Goal: Task Accomplishment & Management: Manage account settings

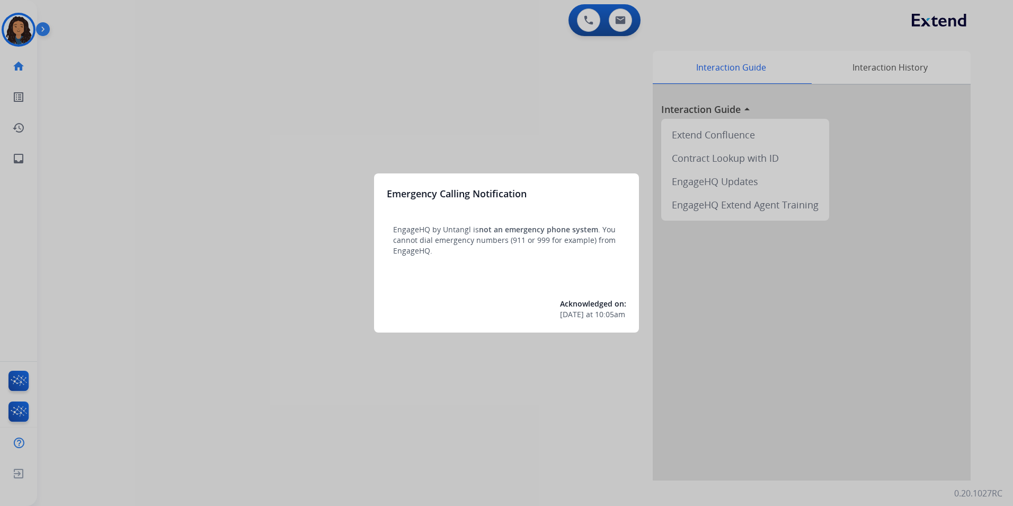
click at [121, 181] on div at bounding box center [506, 253] width 1013 height 506
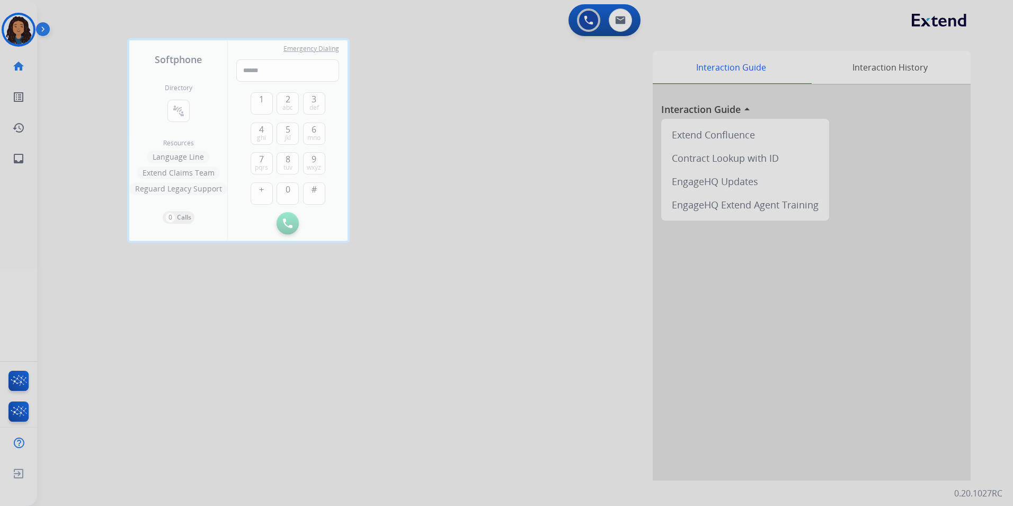
click at [4, 27] on div at bounding box center [506, 253] width 1013 height 506
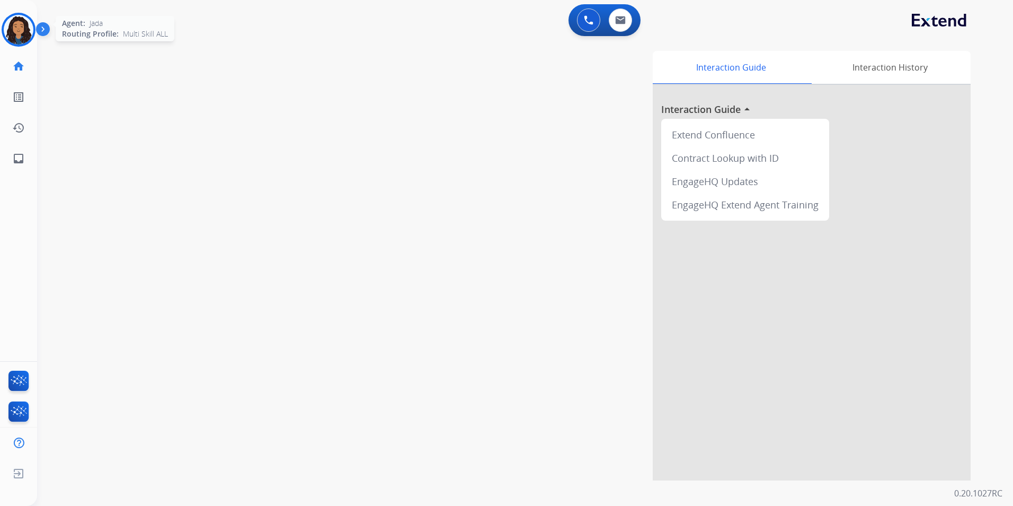
click at [4, 27] on img at bounding box center [19, 30] width 30 height 30
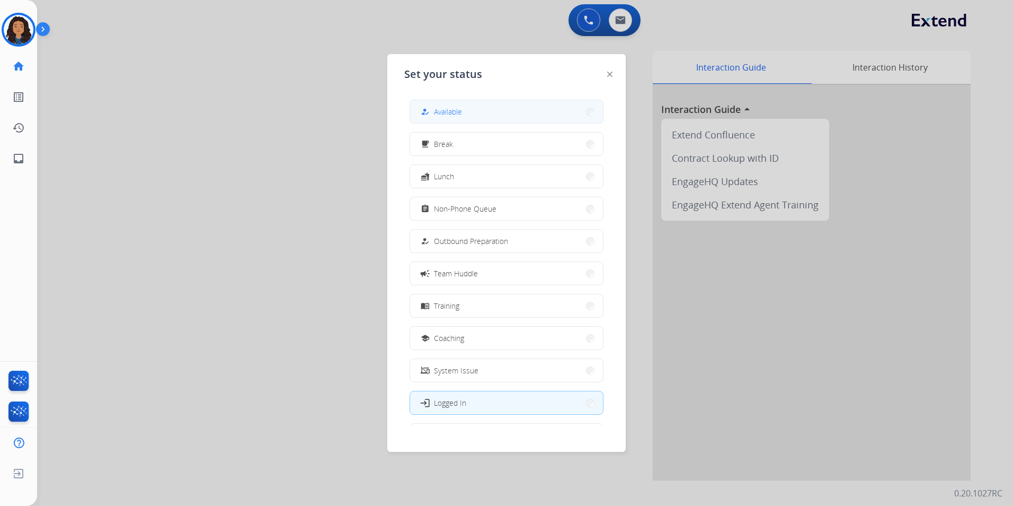
click at [541, 119] on button "how_to_reg Available" at bounding box center [506, 111] width 193 height 23
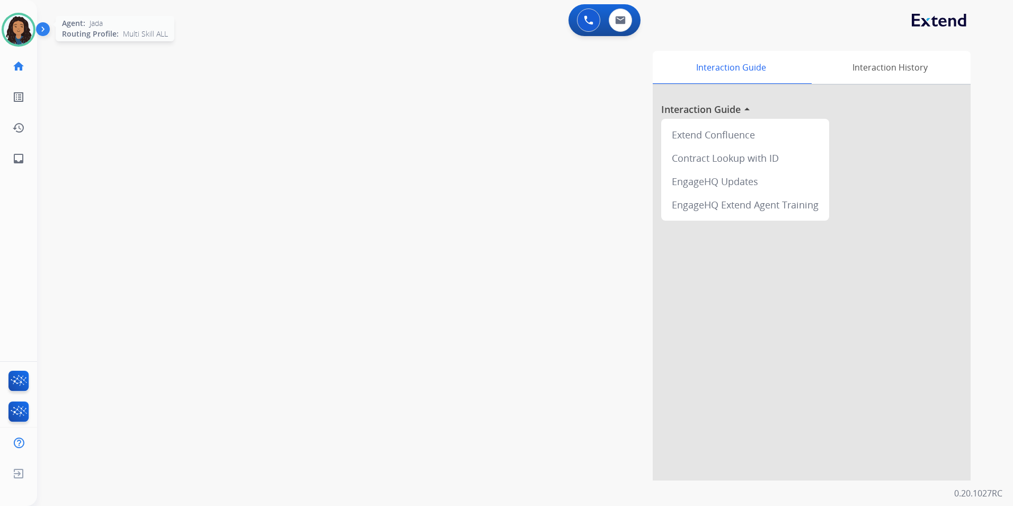
click at [24, 37] on img at bounding box center [19, 30] width 30 height 30
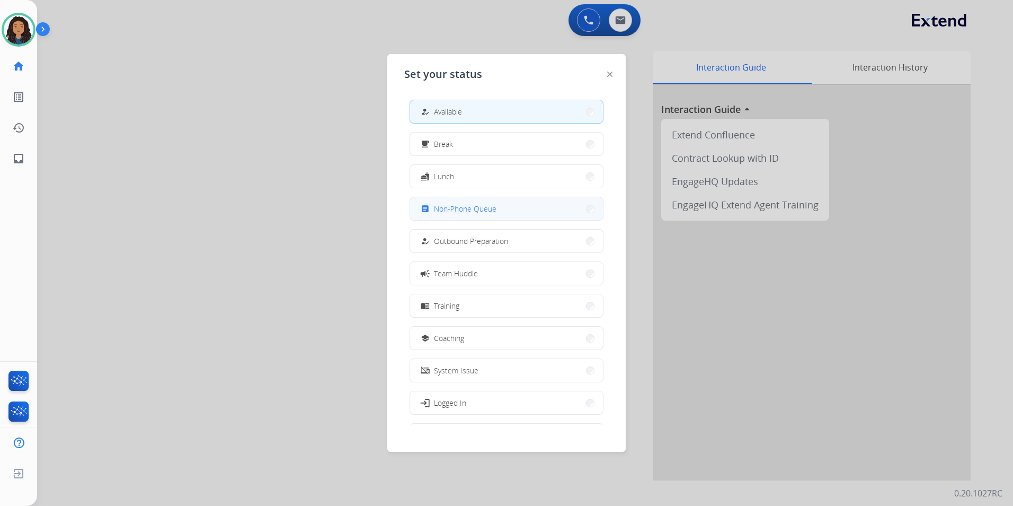
click at [482, 207] on span "Non-Phone Queue" at bounding box center [465, 208] width 63 height 11
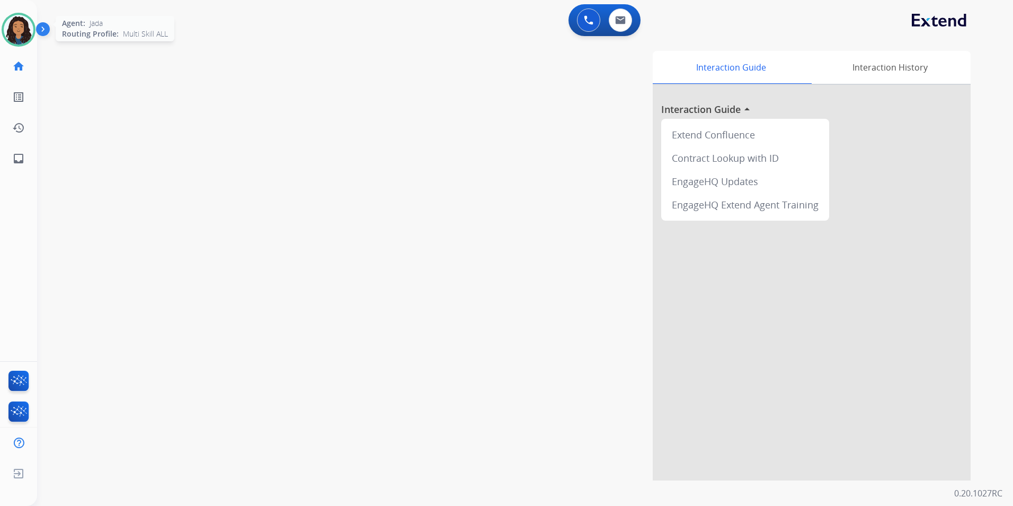
click at [7, 25] on img at bounding box center [19, 30] width 30 height 30
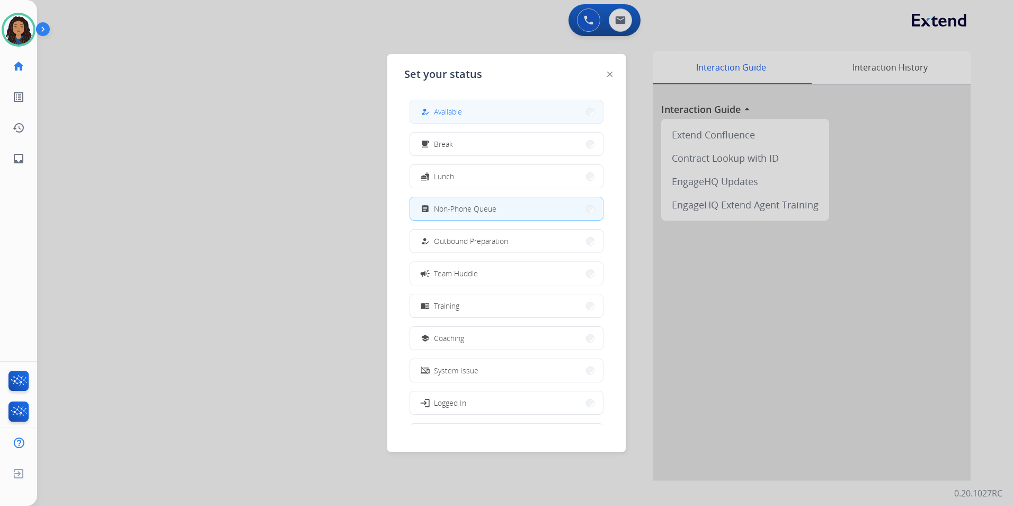
click at [522, 120] on button "how_to_reg Available" at bounding box center [506, 111] width 193 height 23
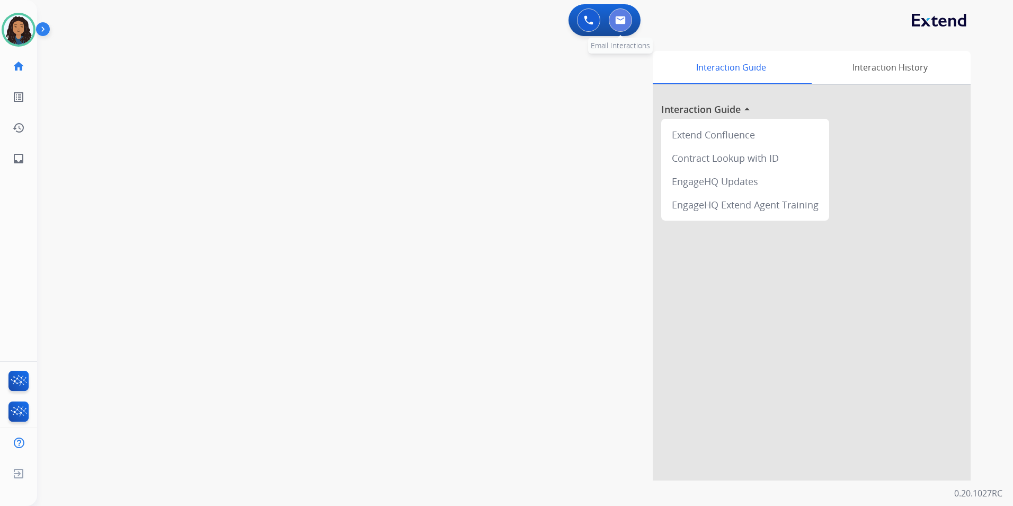
click at [624, 24] on img at bounding box center [620, 20] width 11 height 8
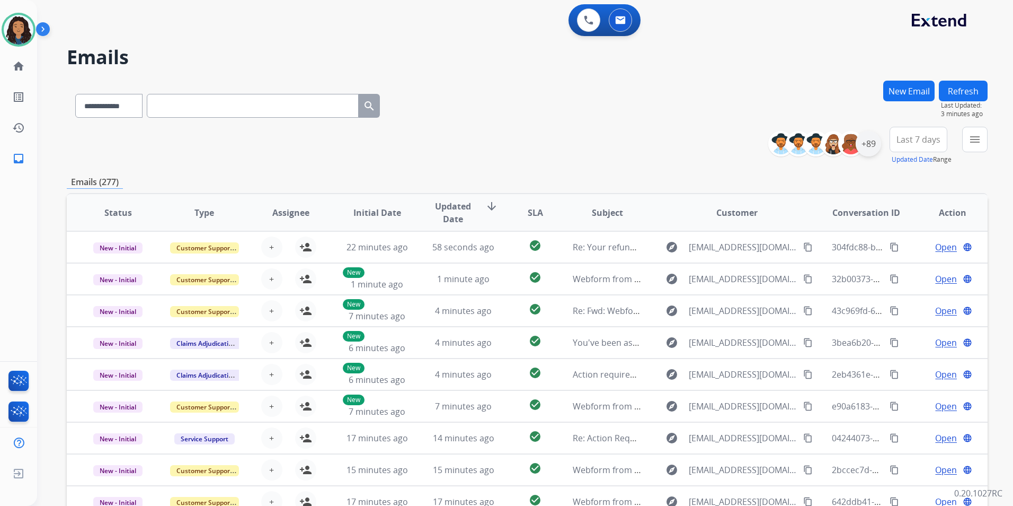
click at [868, 142] on div "+89" at bounding box center [868, 143] width 25 height 25
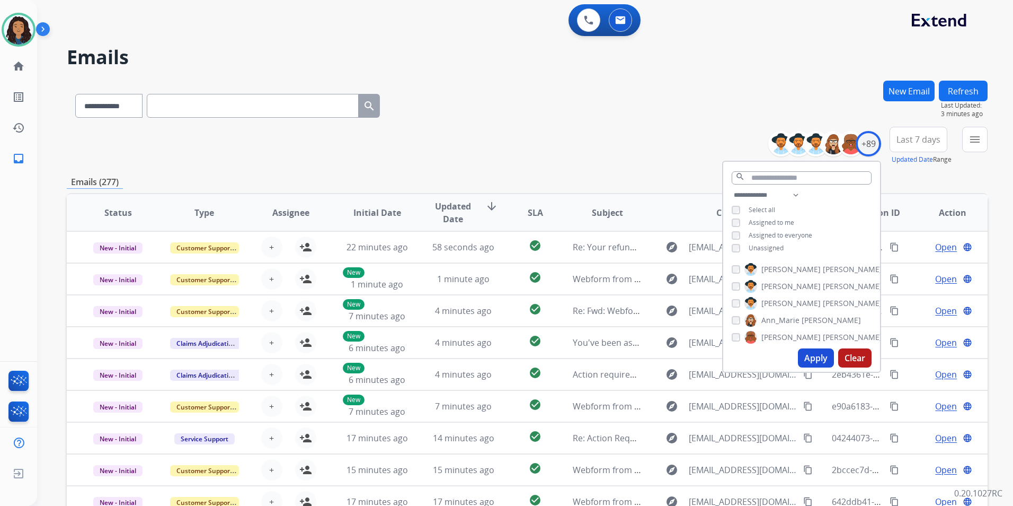
click at [771, 250] on span "Unassigned" at bounding box center [766, 247] width 35 height 9
click at [810, 350] on button "Apply" at bounding box center [816, 357] width 36 height 19
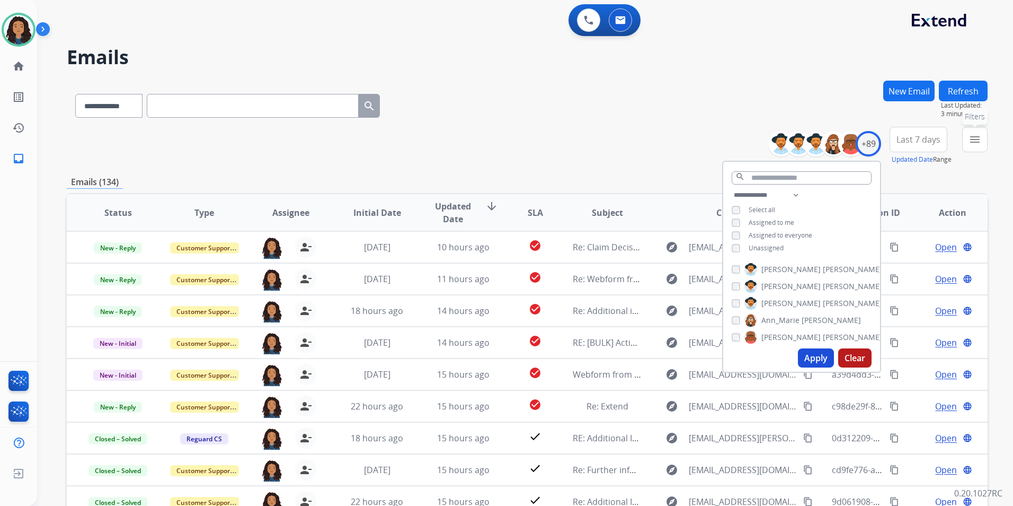
click at [980, 151] on button "menu Filters" at bounding box center [974, 139] width 25 height 25
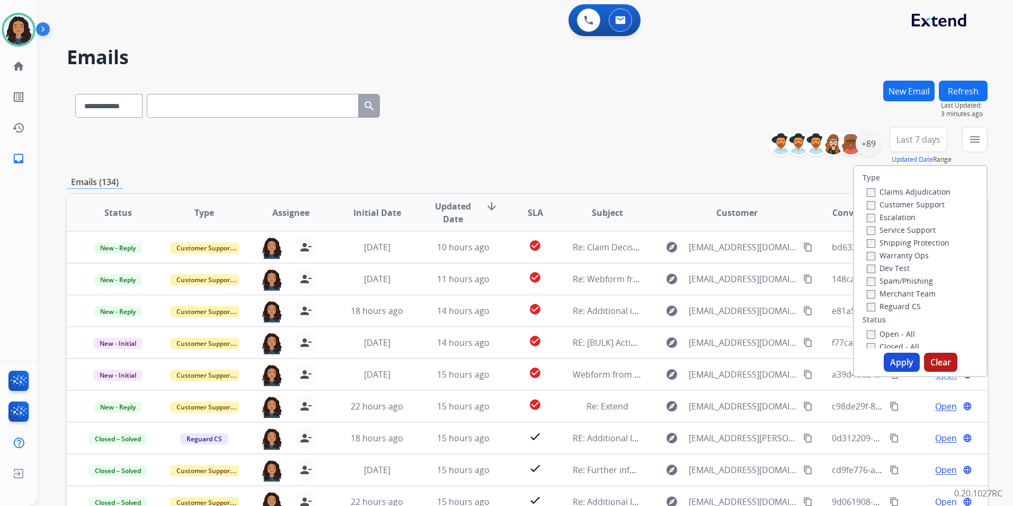
click at [912, 202] on label "Customer Support" at bounding box center [906, 204] width 78 height 10
click at [938, 243] on label "Shipping Protection" at bounding box center [908, 242] width 83 height 10
click at [899, 308] on label "Reguard CS" at bounding box center [894, 306] width 54 height 10
click at [900, 333] on label "Open - All" at bounding box center [891, 334] width 48 height 10
click at [899, 362] on button "Apply" at bounding box center [902, 361] width 36 height 19
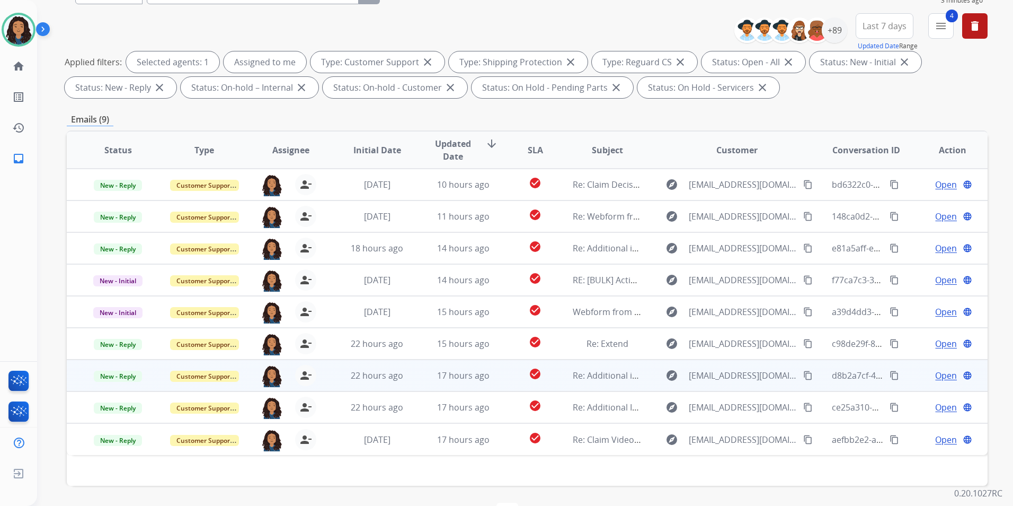
scroll to position [148, 0]
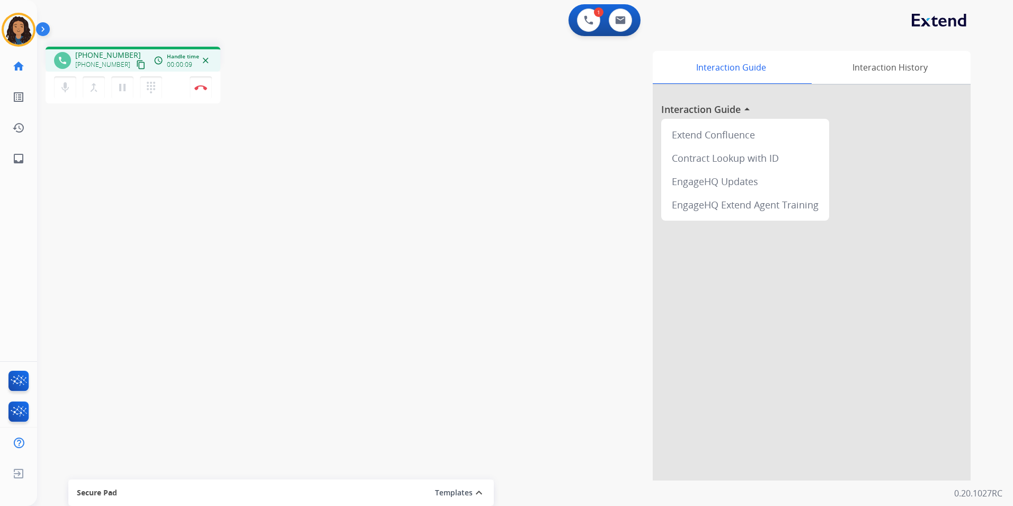
click at [136, 60] on mat-icon "content_copy" at bounding box center [141, 65] width 10 height 10
click at [121, 67] on div "[PHONE_NUMBER] content_copy" at bounding box center [111, 64] width 72 height 13
click at [136, 64] on mat-icon "content_copy" at bounding box center [141, 65] width 10 height 10
click at [136, 65] on mat-icon "content_copy" at bounding box center [141, 65] width 10 height 10
click at [121, 87] on mat-icon "pause" at bounding box center [122, 87] width 13 height 13
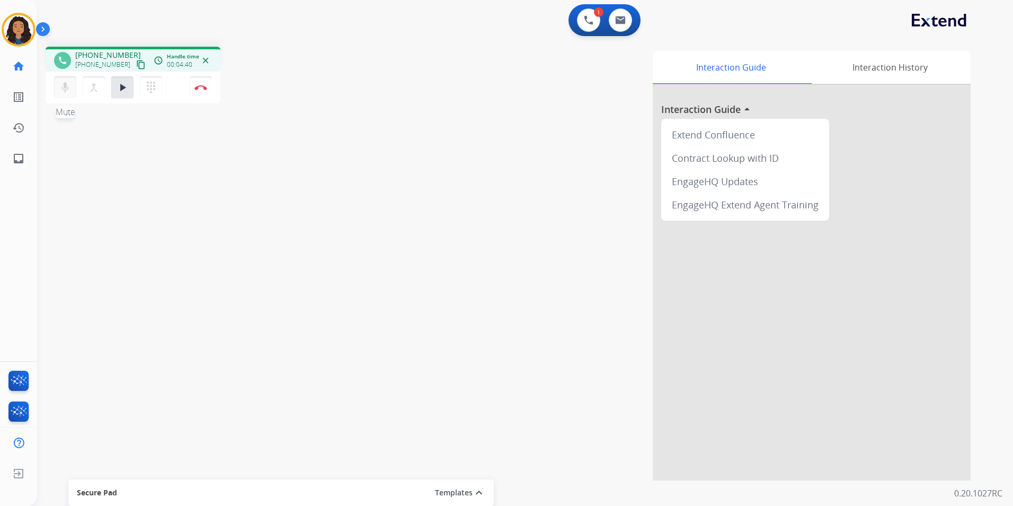
click at [63, 89] on mat-icon "mic" at bounding box center [65, 87] width 13 height 13
click at [136, 67] on mat-icon "content_copy" at bounding box center [141, 65] width 10 height 10
click at [119, 91] on mat-icon "play_arrow" at bounding box center [122, 87] width 13 height 13
click at [72, 89] on button "mic_off Mute" at bounding box center [65, 87] width 22 height 22
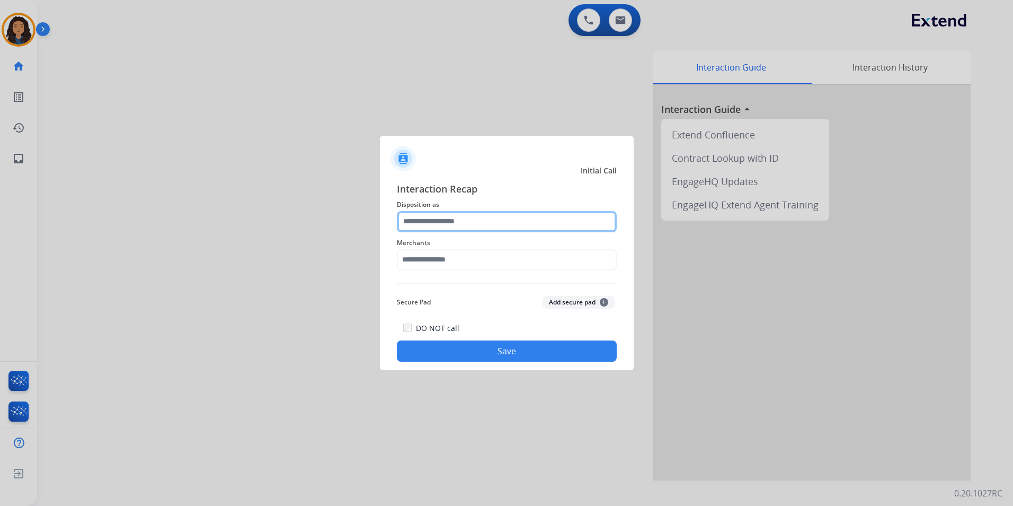
click at [541, 219] on input "text" at bounding box center [507, 221] width 220 height 21
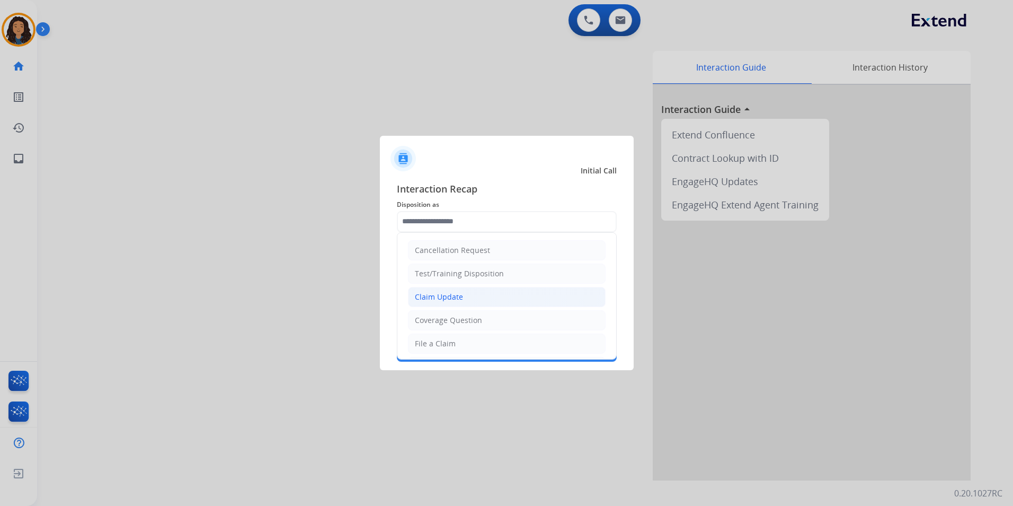
click at [471, 292] on li "Claim Update" at bounding box center [507, 297] width 198 height 20
type input "**********"
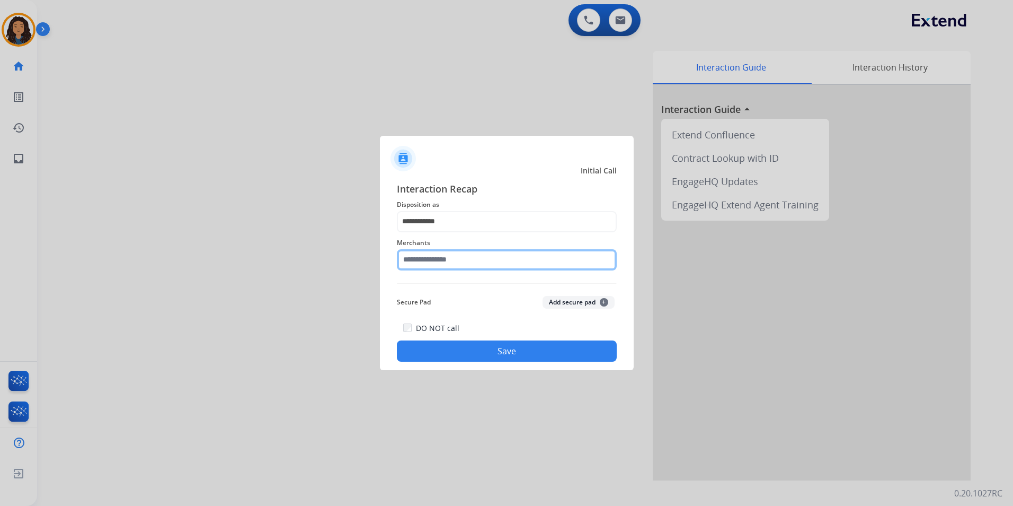
click at [480, 254] on input "text" at bounding box center [507, 259] width 220 height 21
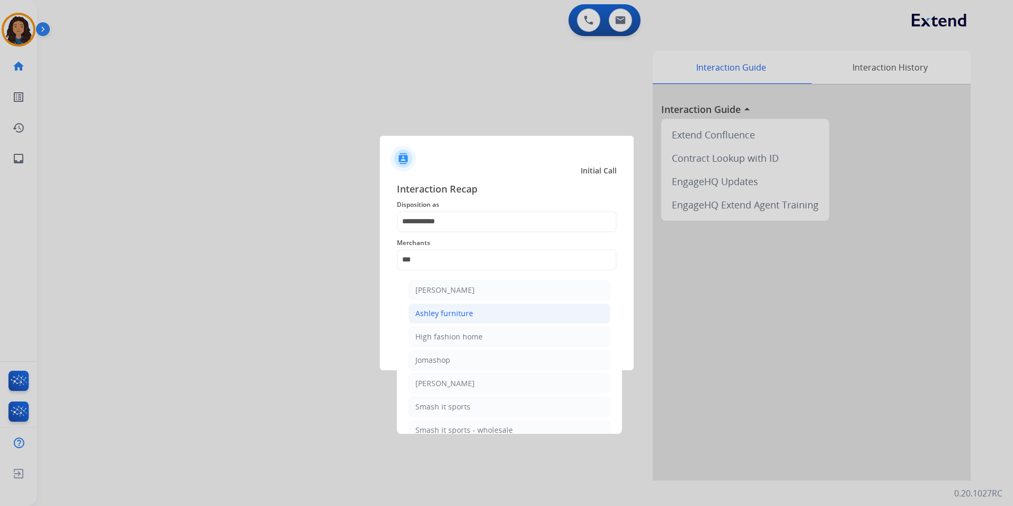
click at [459, 317] on div "Ashley furniture" at bounding box center [444, 313] width 58 height 11
type input "**********"
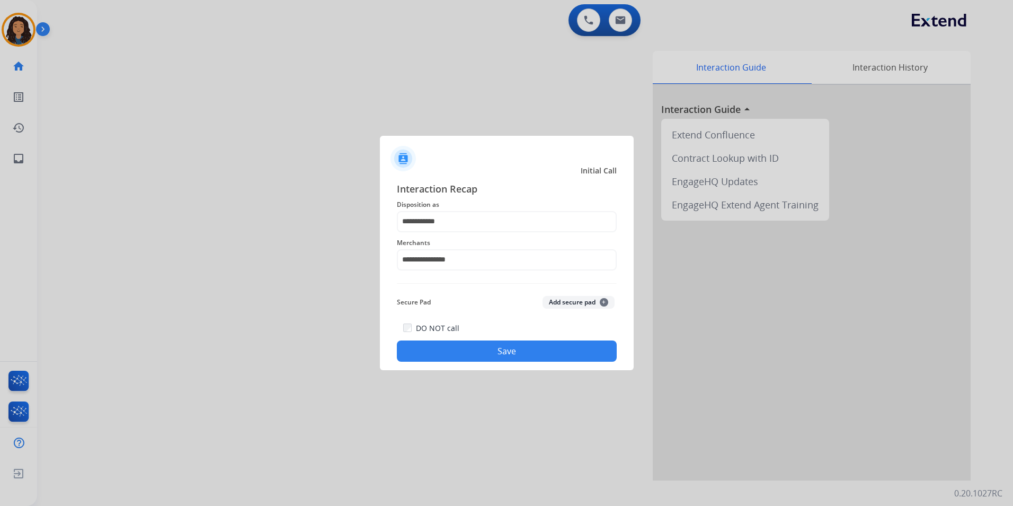
click at [418, 338] on div "DO NOT call Save" at bounding box center [507, 341] width 220 height 40
click at [472, 346] on button "Save" at bounding box center [507, 350] width 220 height 21
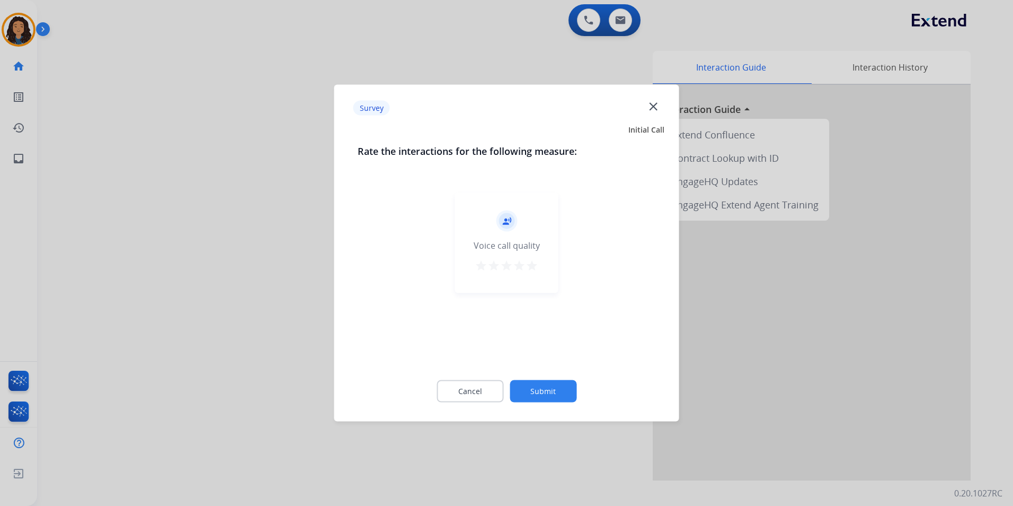
click at [119, 189] on div at bounding box center [506, 253] width 1013 height 506
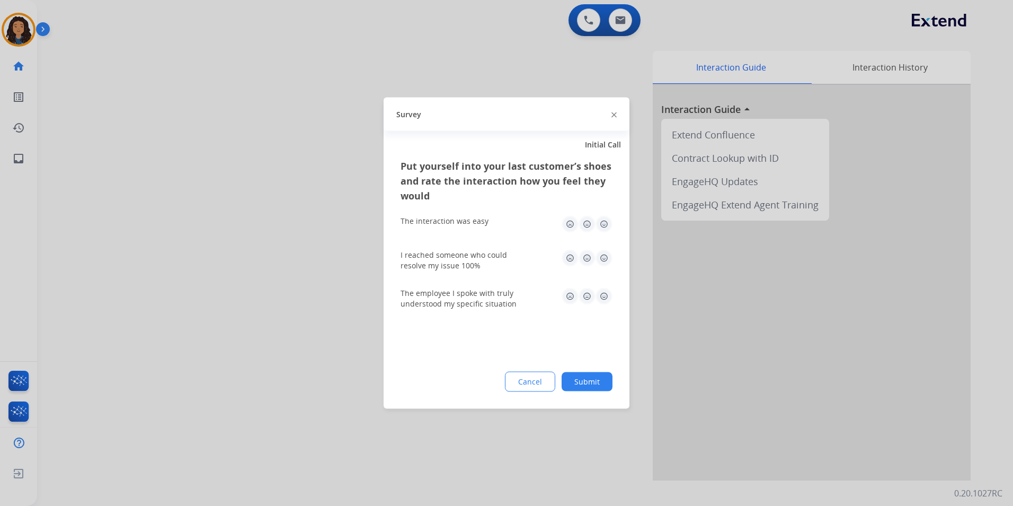
click at [115, 177] on div at bounding box center [506, 253] width 1013 height 506
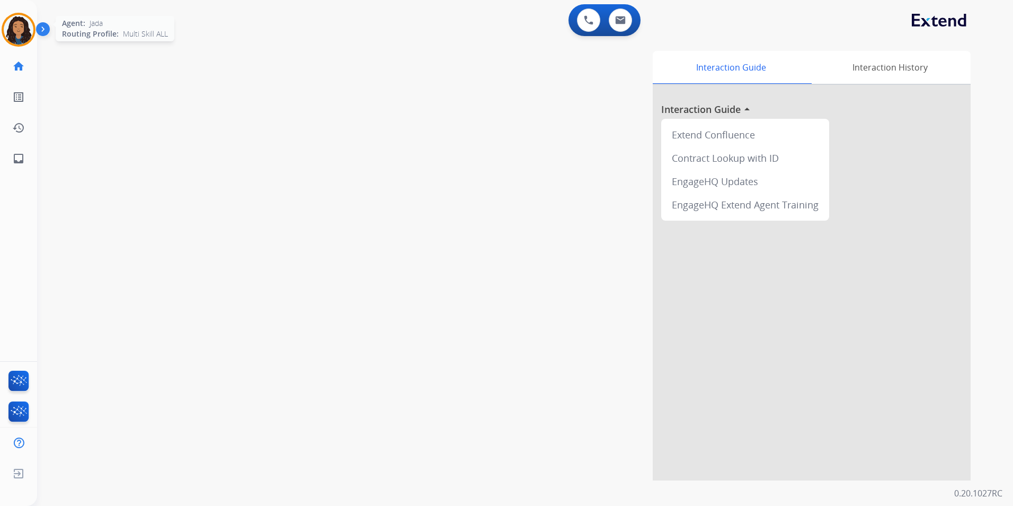
click at [7, 28] on img at bounding box center [19, 30] width 30 height 30
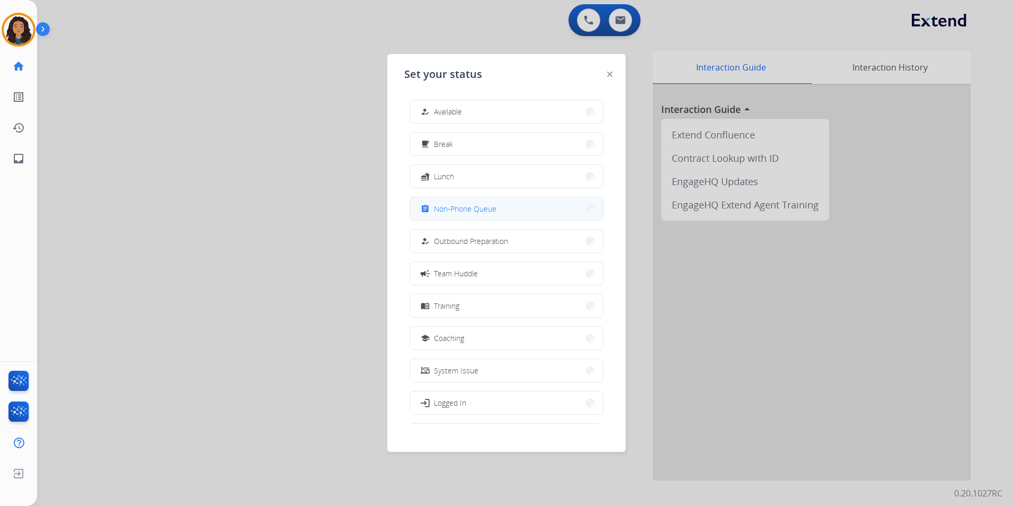
click at [482, 206] on span "Non-Phone Queue" at bounding box center [465, 208] width 63 height 11
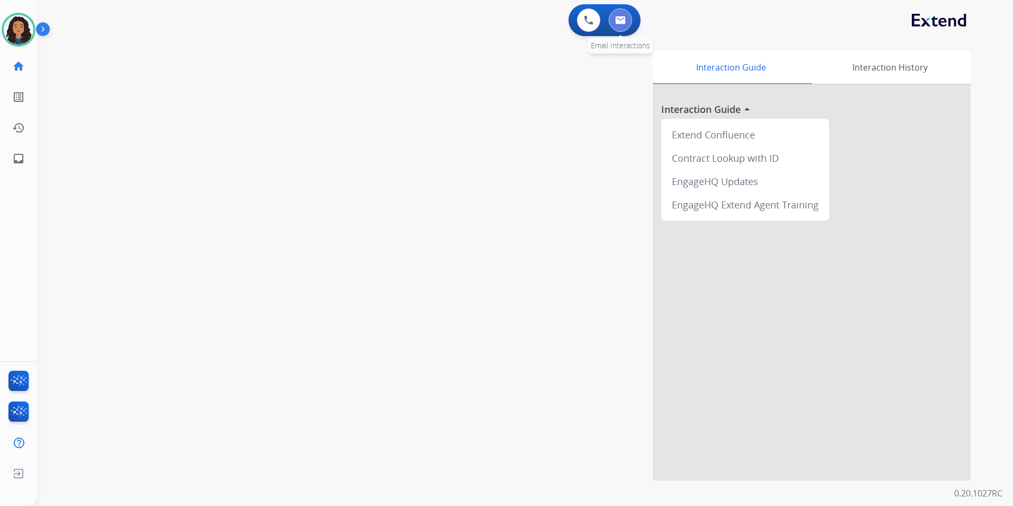
click at [620, 25] on button at bounding box center [620, 19] width 23 height 23
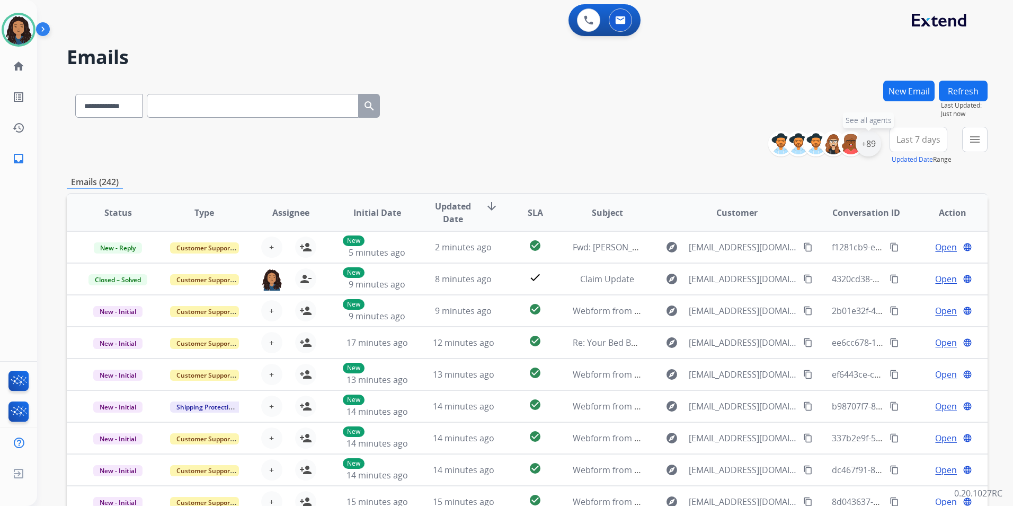
click at [866, 144] on div "+89" at bounding box center [868, 143] width 25 height 25
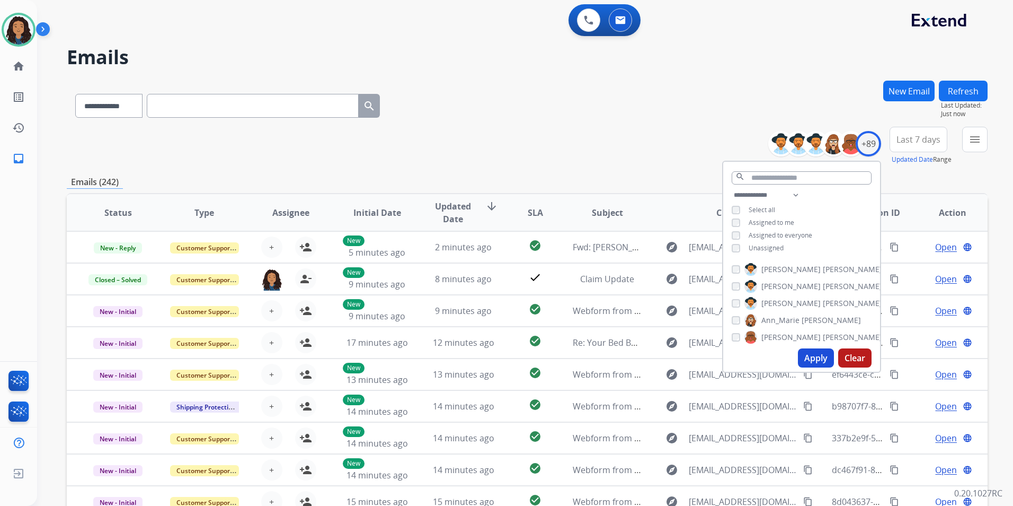
click at [766, 243] on span "Unassigned" at bounding box center [766, 247] width 35 height 9
click at [810, 360] on button "Apply" at bounding box center [816, 357] width 36 height 19
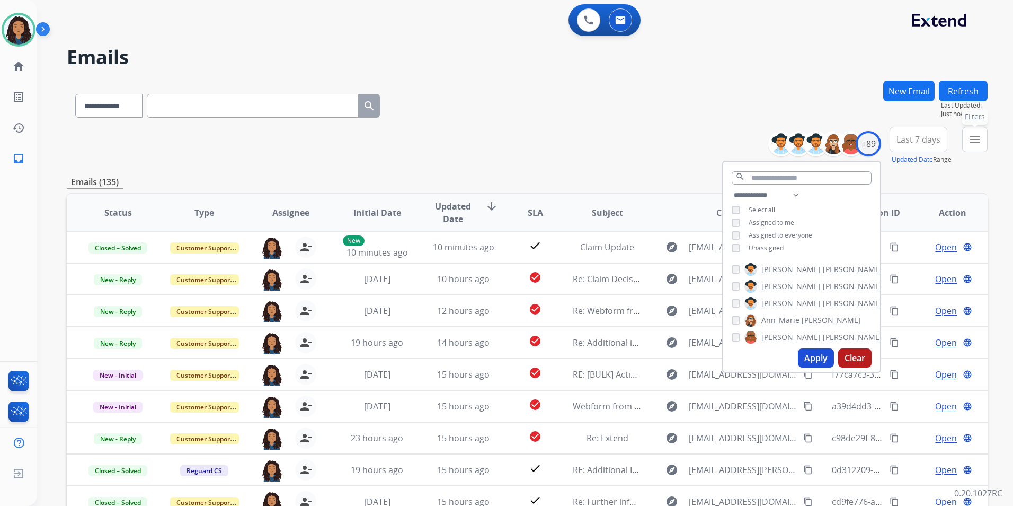
click at [969, 149] on button "menu Filters" at bounding box center [974, 139] width 25 height 25
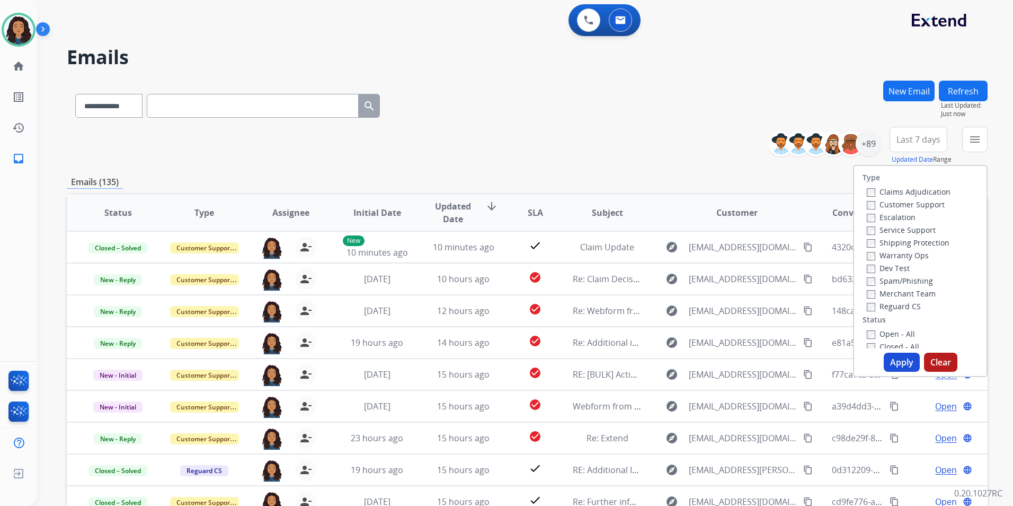
click at [930, 204] on label "Customer Support" at bounding box center [906, 204] width 78 height 10
click at [927, 245] on label "Shipping Protection" at bounding box center [908, 242] width 83 height 10
click at [896, 303] on label "Reguard CS" at bounding box center [894, 306] width 54 height 10
click at [888, 334] on label "Open - All" at bounding box center [891, 334] width 48 height 10
drag, startPoint x: 890, startPoint y: 362, endPoint x: 882, endPoint y: 359, distance: 7.9
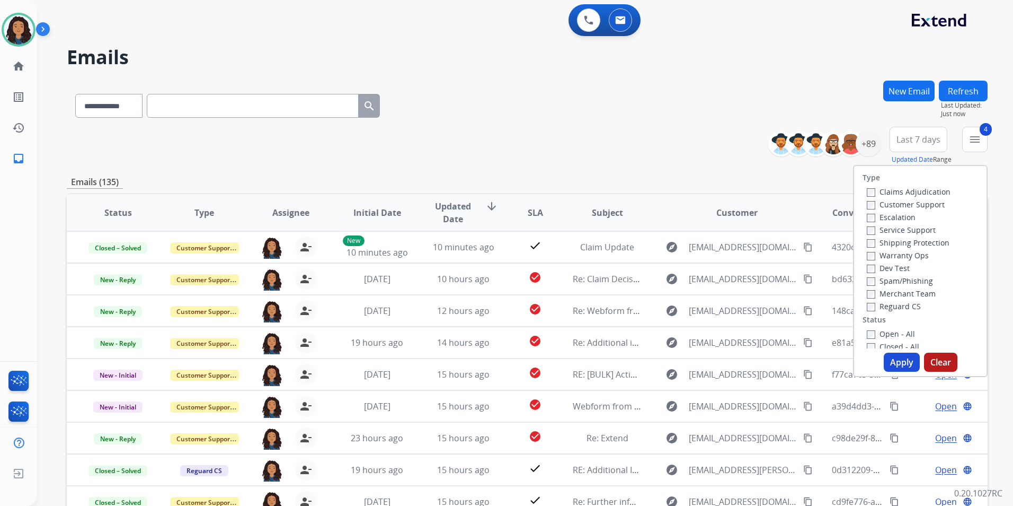
click at [889, 362] on button "Apply" at bounding box center [902, 361] width 36 height 19
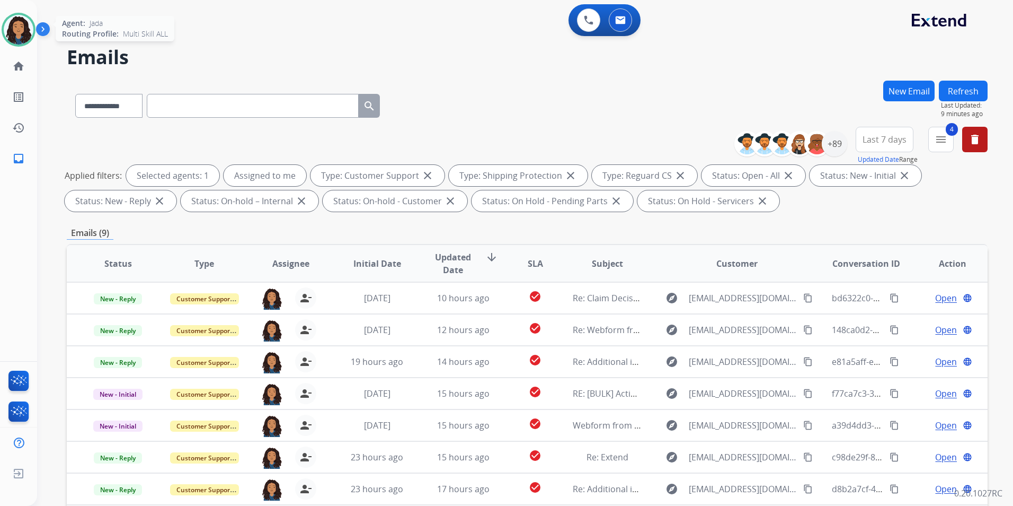
click at [26, 36] on img at bounding box center [19, 30] width 30 height 30
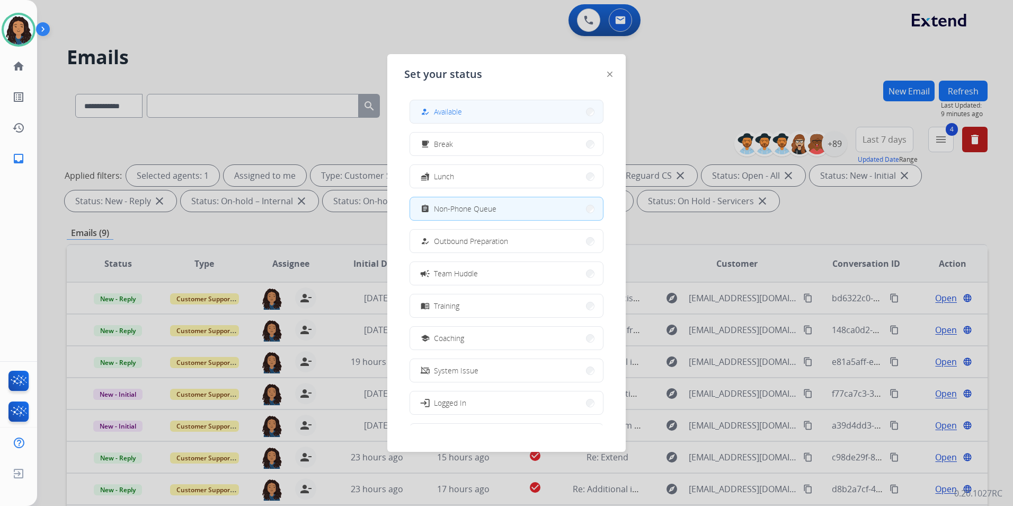
click at [481, 108] on button "how_to_reg Available" at bounding box center [506, 111] width 193 height 23
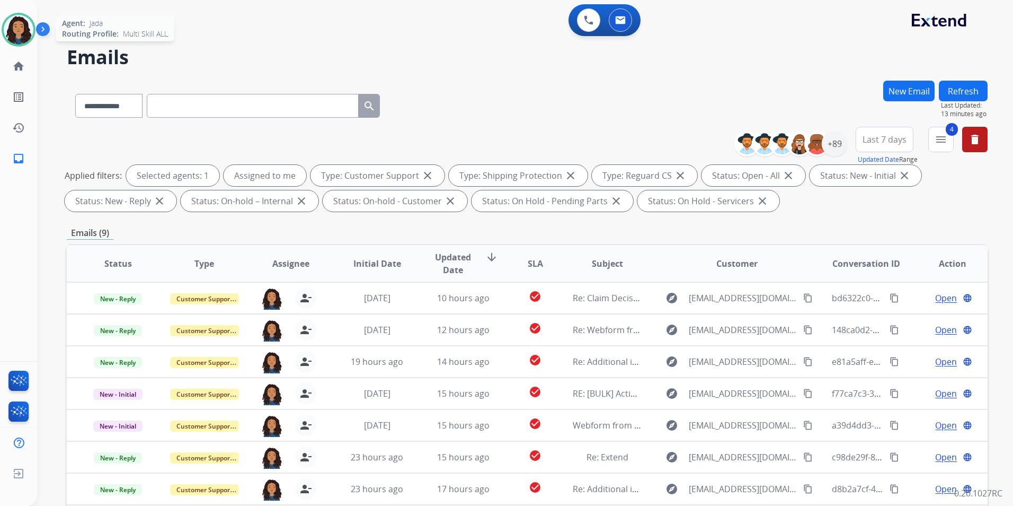
click at [28, 26] on img at bounding box center [19, 30] width 30 height 30
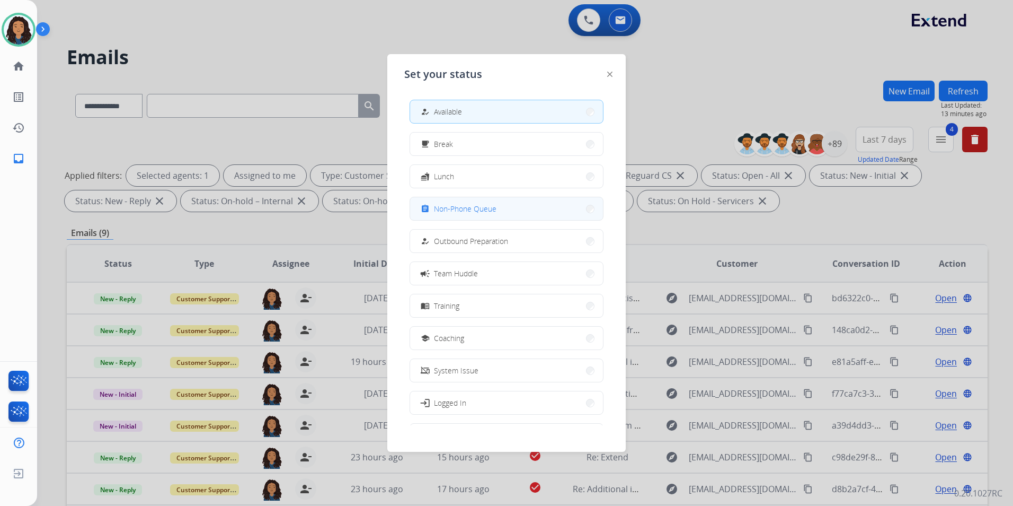
click at [486, 208] on span "Non-Phone Queue" at bounding box center [465, 208] width 63 height 11
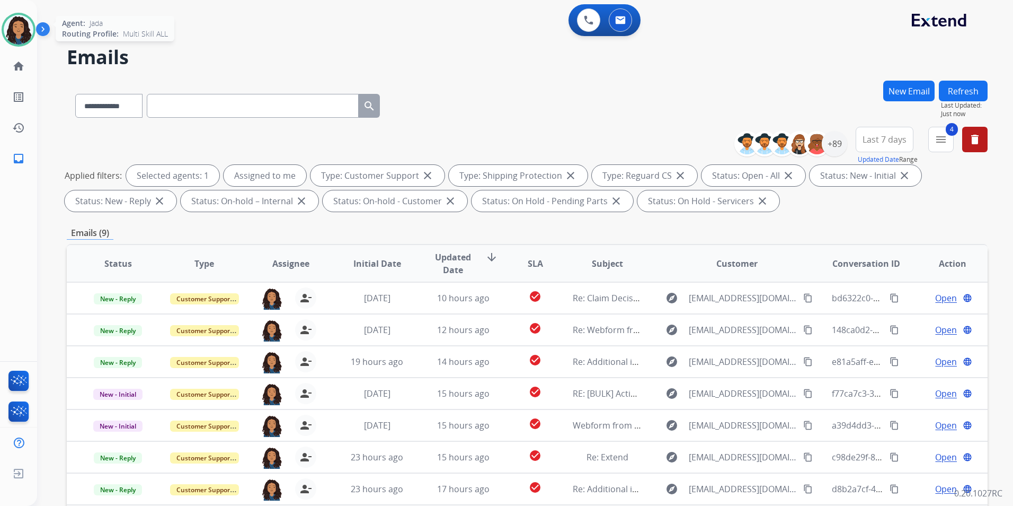
click at [16, 31] on img at bounding box center [19, 30] width 30 height 30
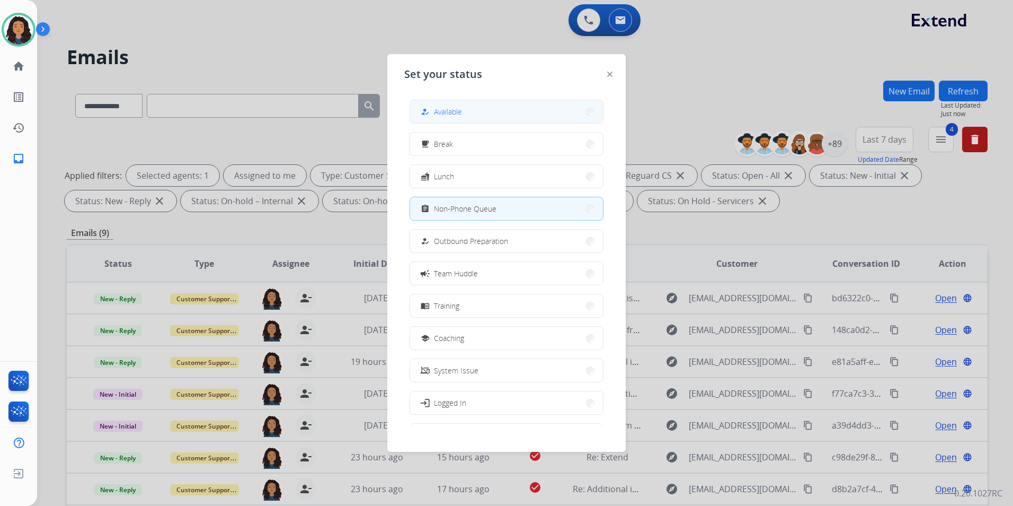
click at [507, 116] on button "how_to_reg Available" at bounding box center [506, 111] width 193 height 23
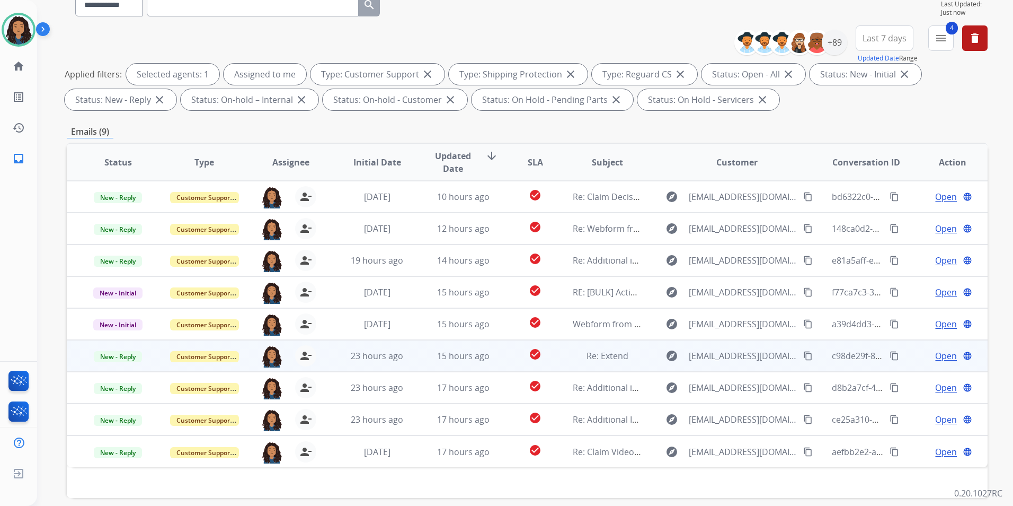
scroll to position [106, 0]
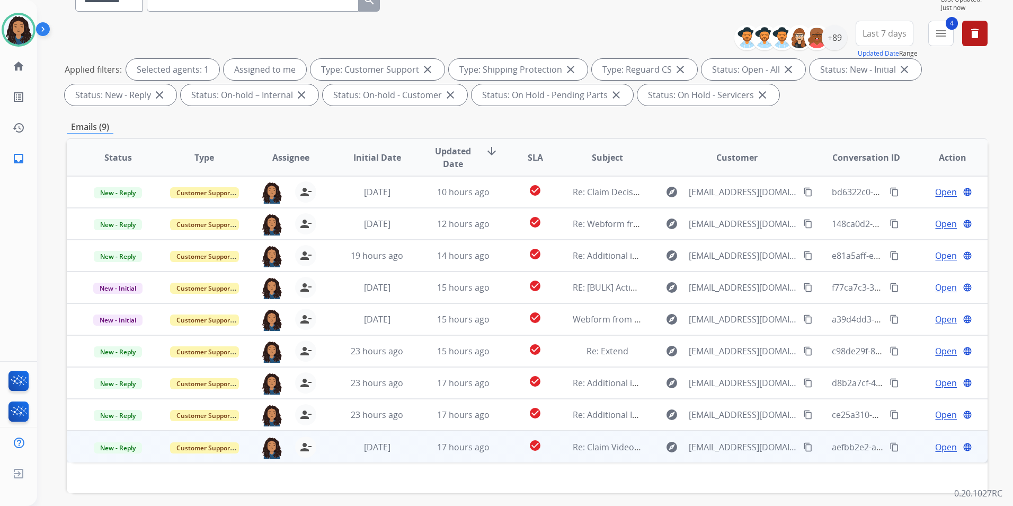
click at [940, 448] on span "Open" at bounding box center [946, 446] width 22 height 13
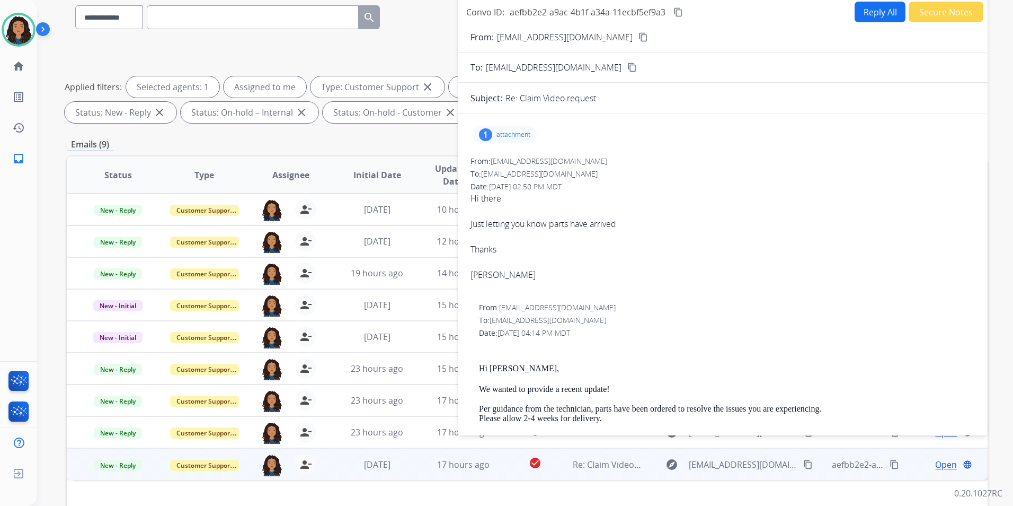
scroll to position [0, 0]
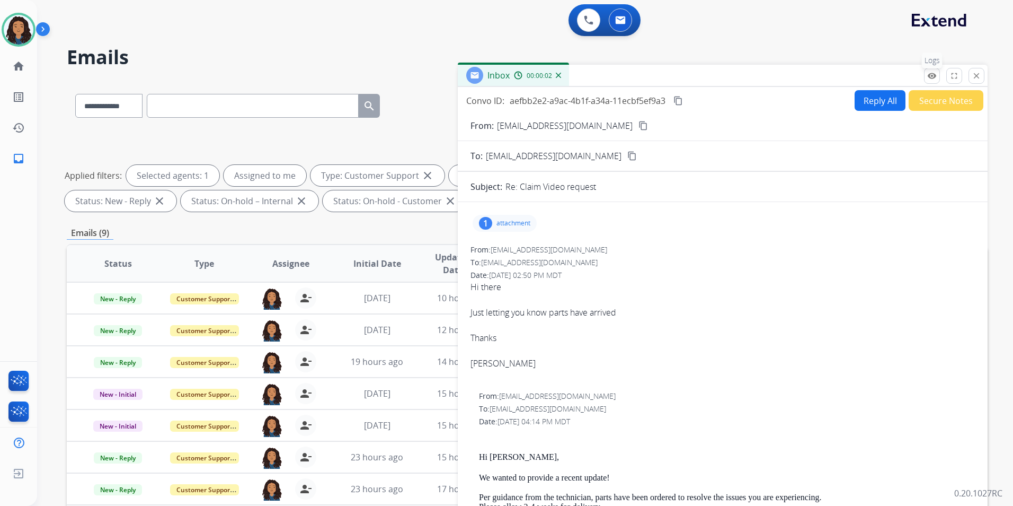
click at [930, 73] on mat-icon "remove_red_eye" at bounding box center [932, 76] width 10 height 10
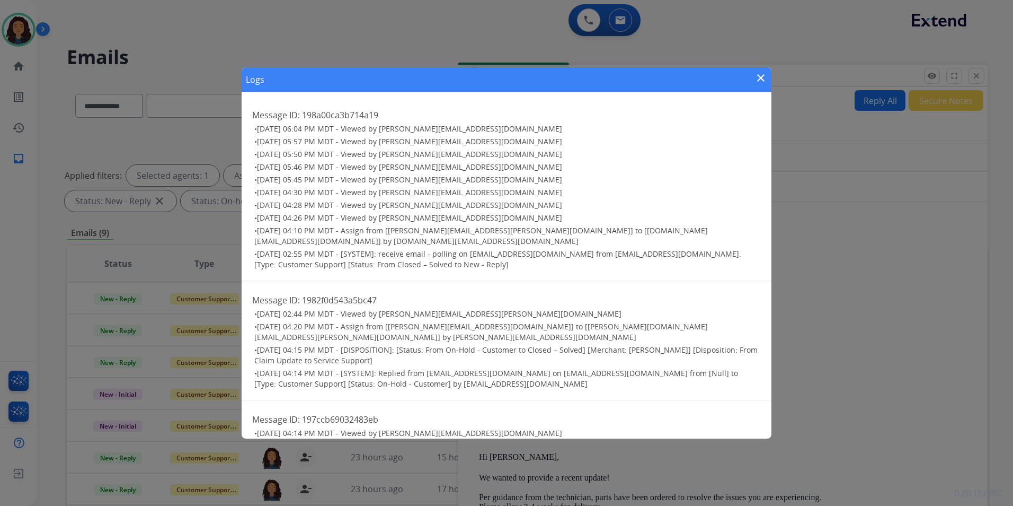
click at [757, 73] on mat-icon "close" at bounding box center [761, 78] width 13 height 13
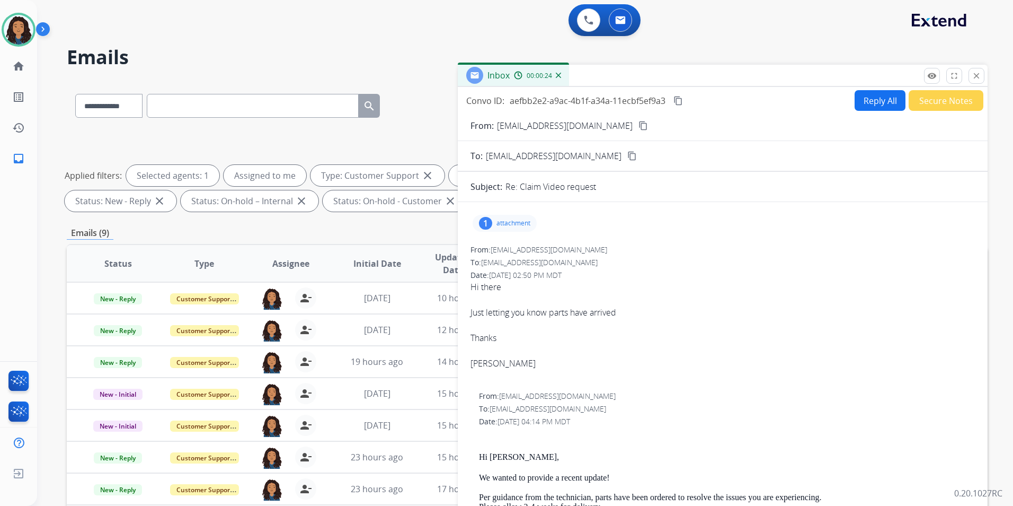
click at [639, 127] on mat-icon "content_copy" at bounding box center [644, 126] width 10 height 10
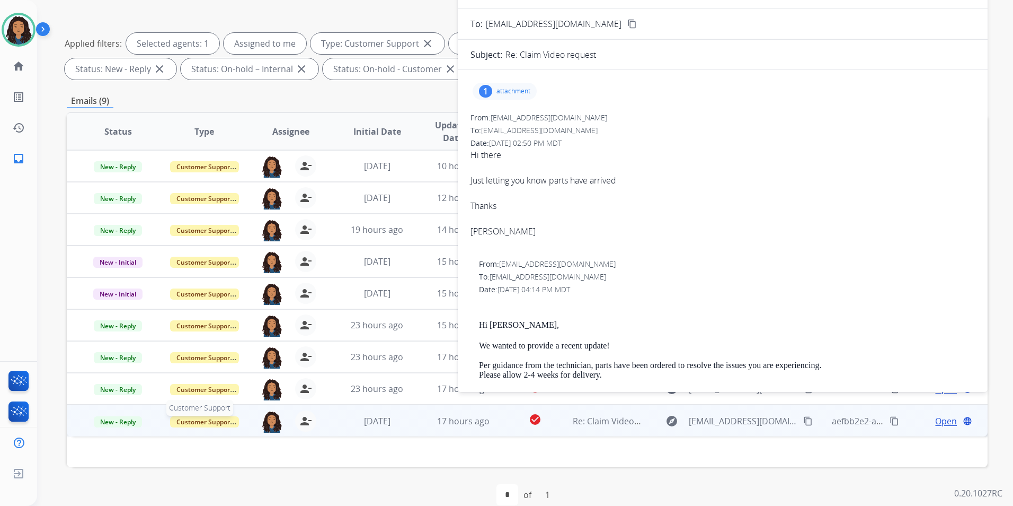
scroll to position [148, 0]
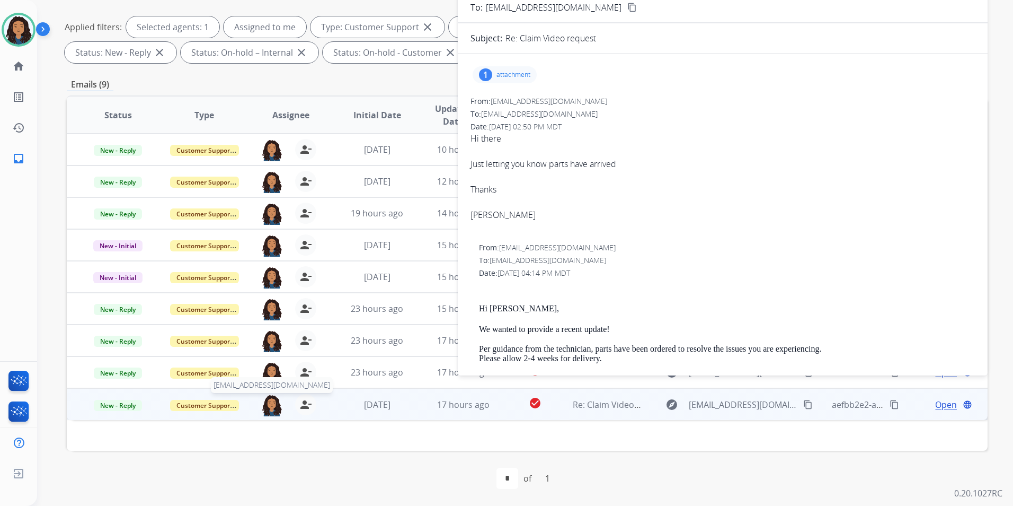
click at [278, 404] on img at bounding box center [271, 405] width 21 height 22
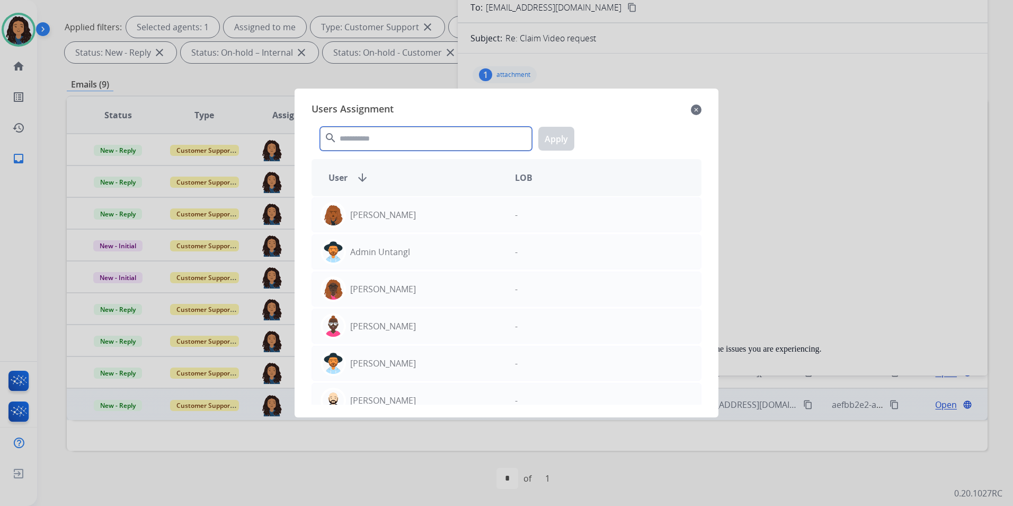
click at [411, 139] on input "text" at bounding box center [426, 139] width 212 height 24
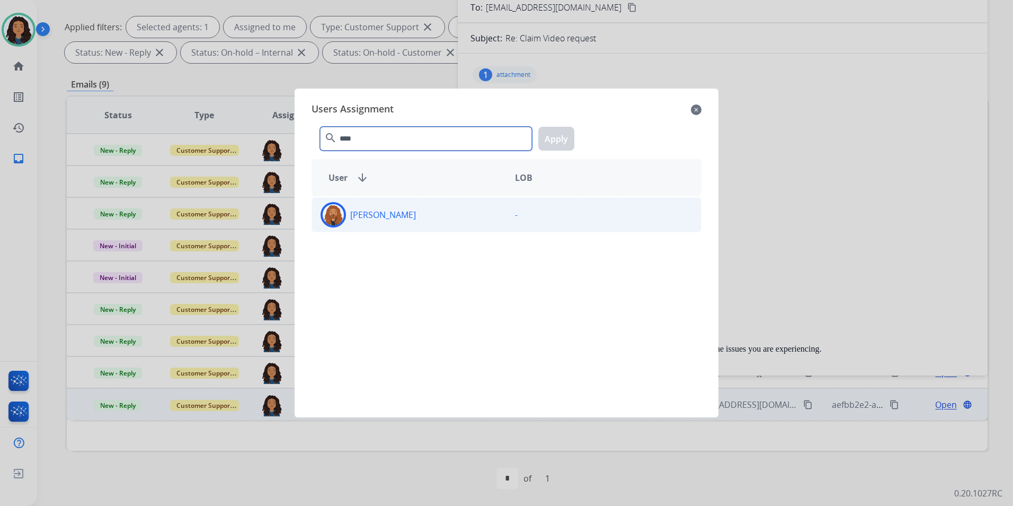
type input "****"
click at [423, 209] on div "[PERSON_NAME]" at bounding box center [409, 214] width 194 height 25
click at [559, 143] on button "Apply" at bounding box center [556, 139] width 36 height 24
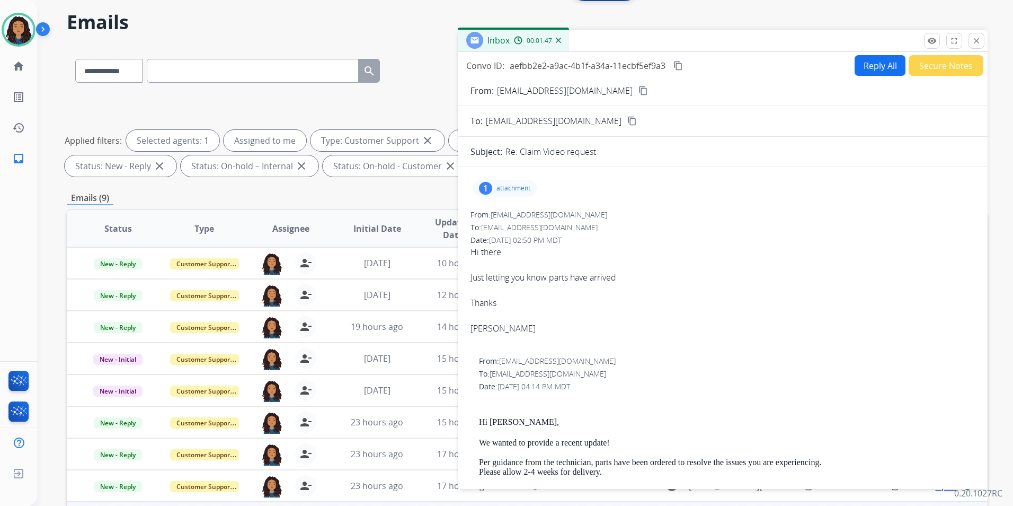
scroll to position [0, 0]
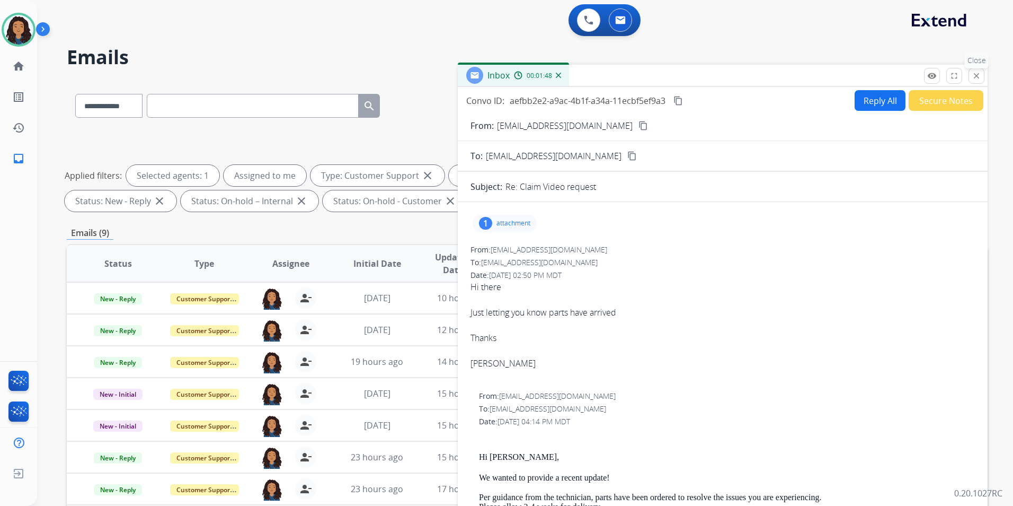
click at [971, 73] on button "close Close" at bounding box center [977, 76] width 16 height 16
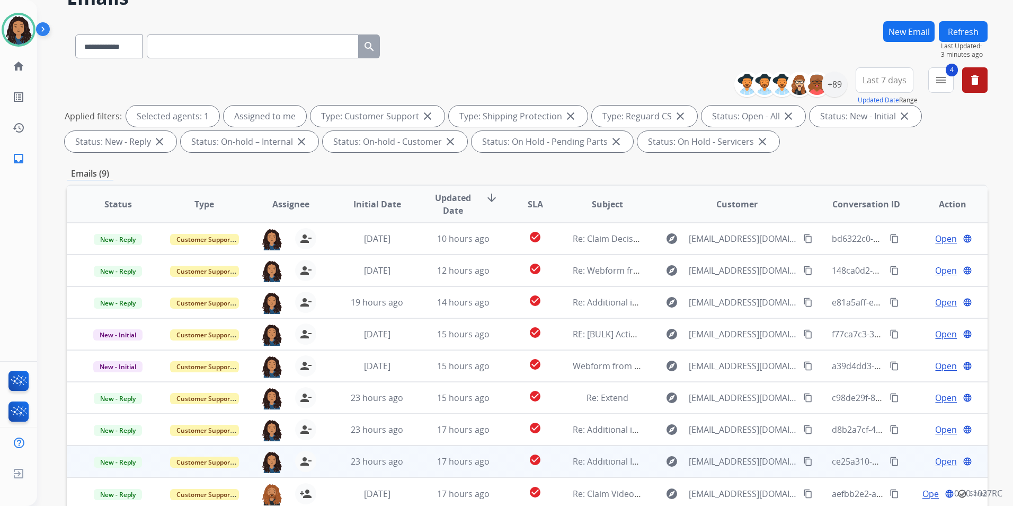
scroll to position [148, 0]
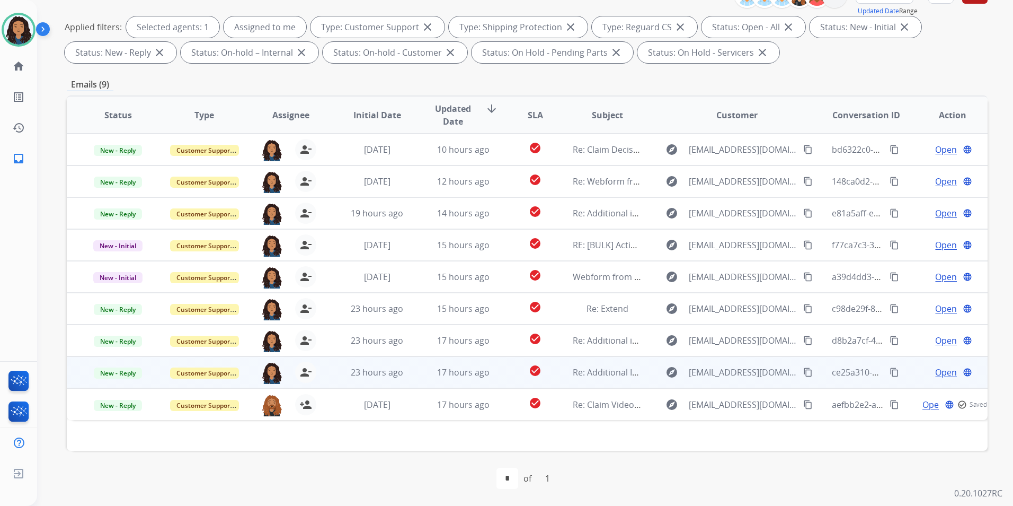
click at [935, 370] on span "Open" at bounding box center [946, 372] width 22 height 13
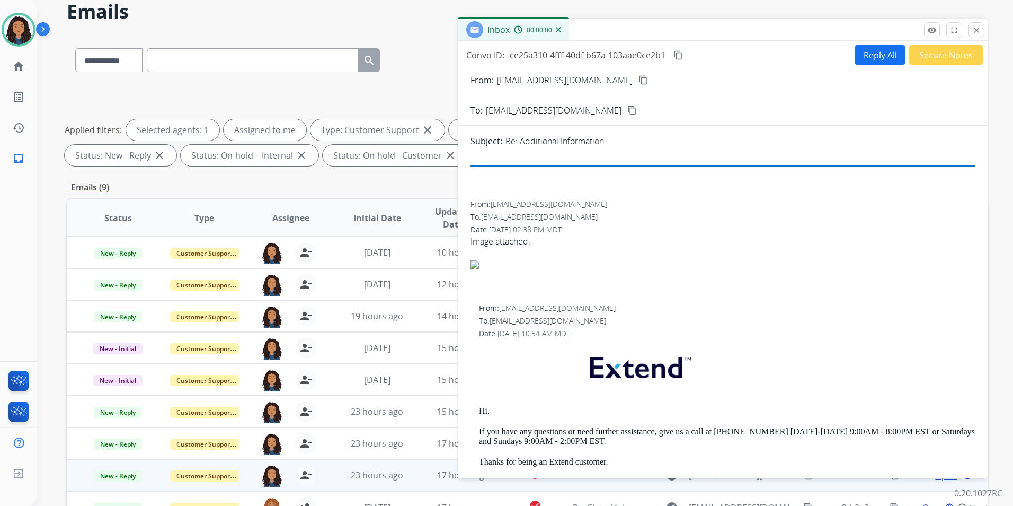
scroll to position [0, 0]
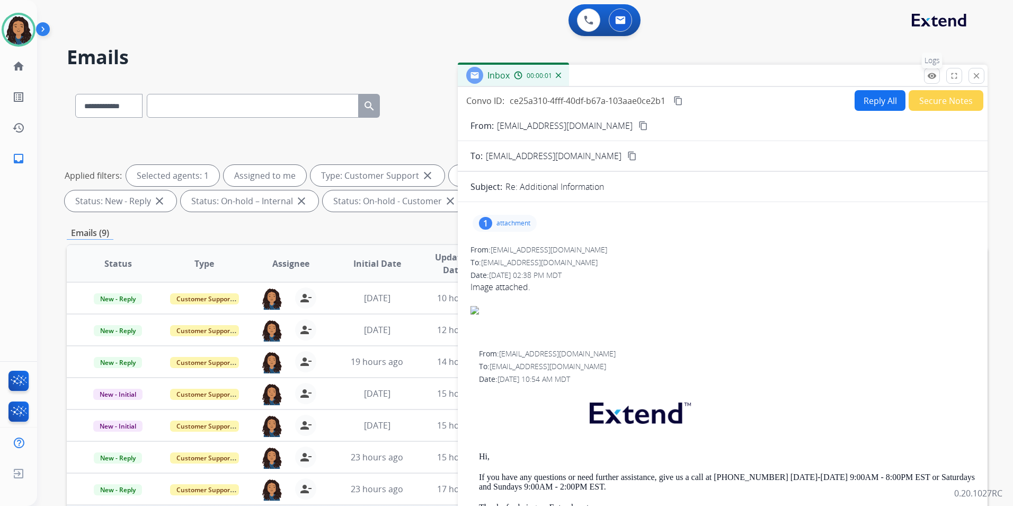
click at [927, 73] on button "remove_red_eye Logs" at bounding box center [932, 76] width 16 height 16
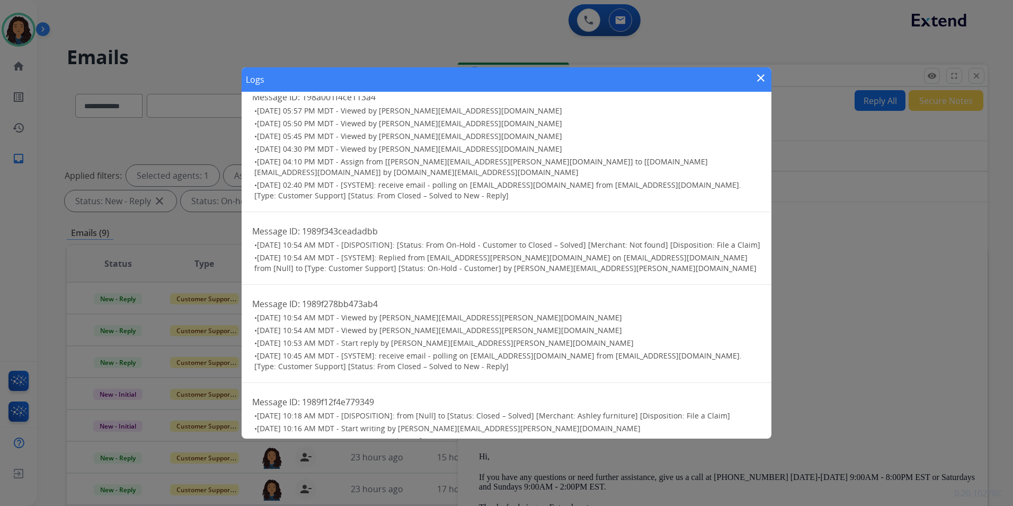
scroll to position [48, 0]
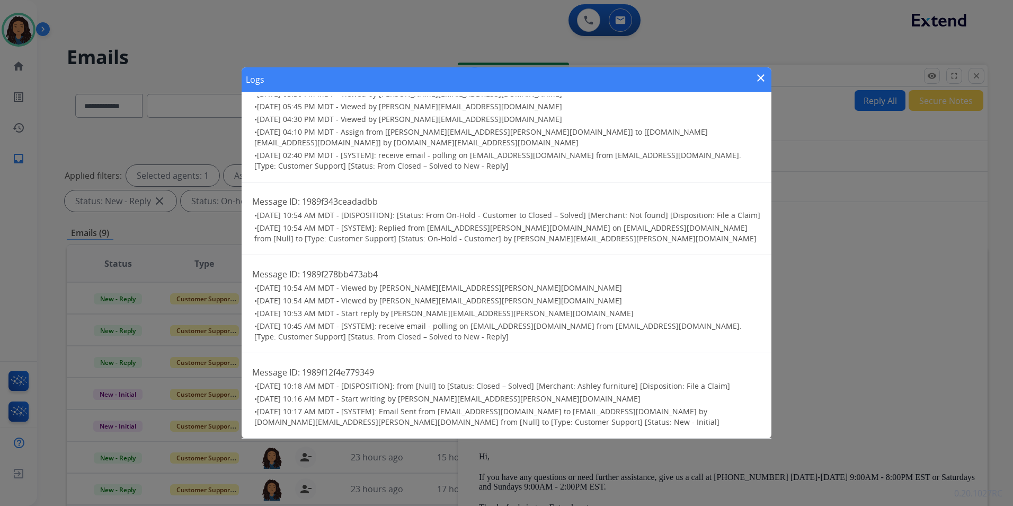
click at [760, 73] on mat-icon "close" at bounding box center [761, 78] width 13 height 13
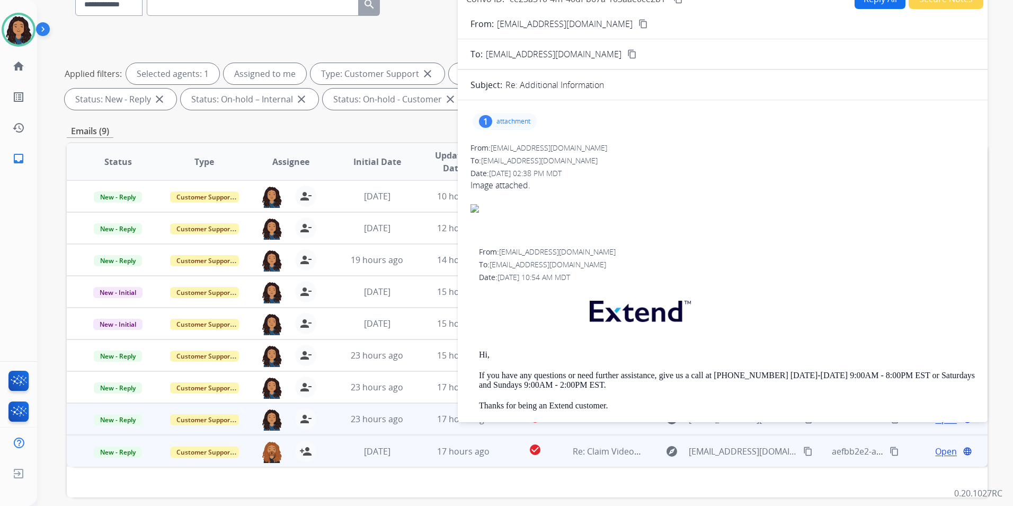
scroll to position [148, 0]
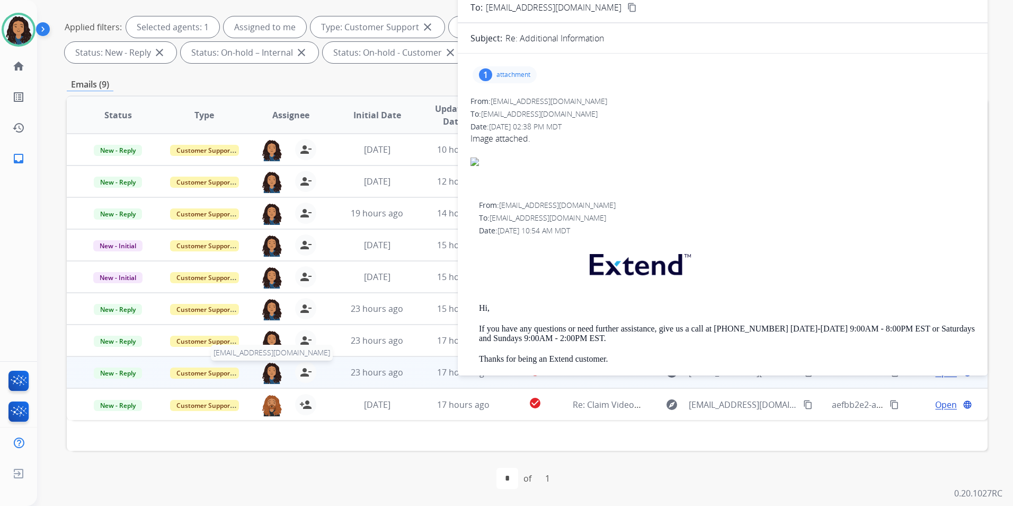
click at [273, 375] on img at bounding box center [271, 372] width 21 height 22
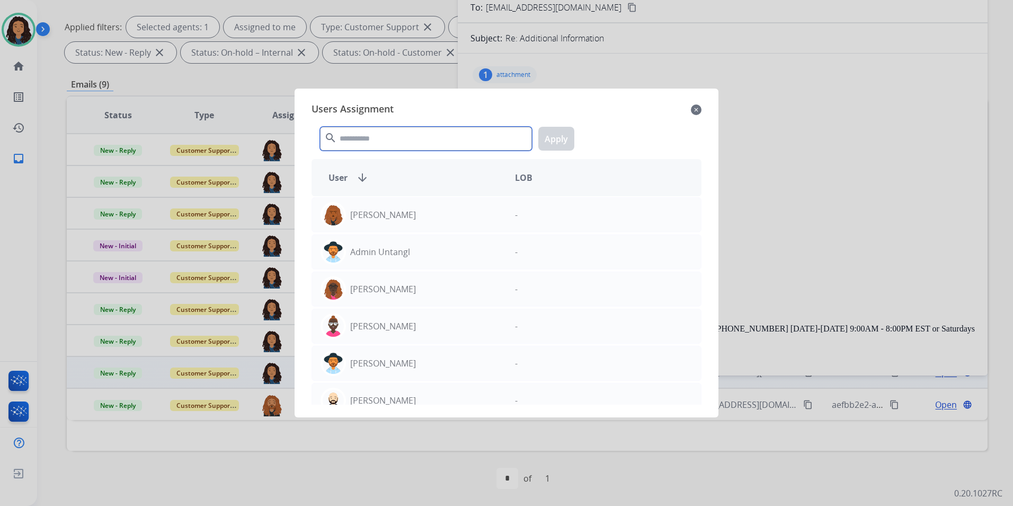
click at [442, 138] on input "text" at bounding box center [426, 139] width 212 height 24
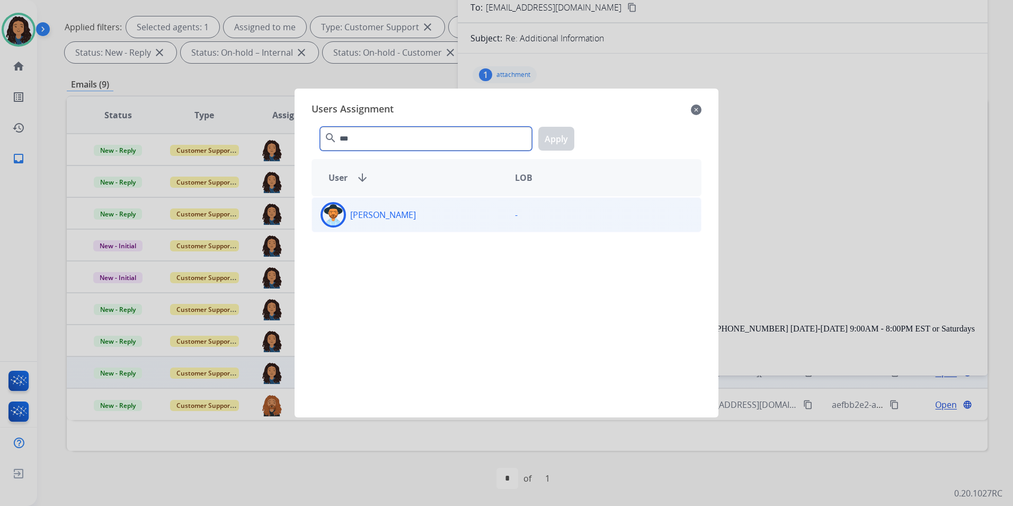
type input "***"
click at [447, 224] on div "[PERSON_NAME]" at bounding box center [409, 214] width 194 height 25
click at [542, 137] on button "Apply" at bounding box center [556, 139] width 36 height 24
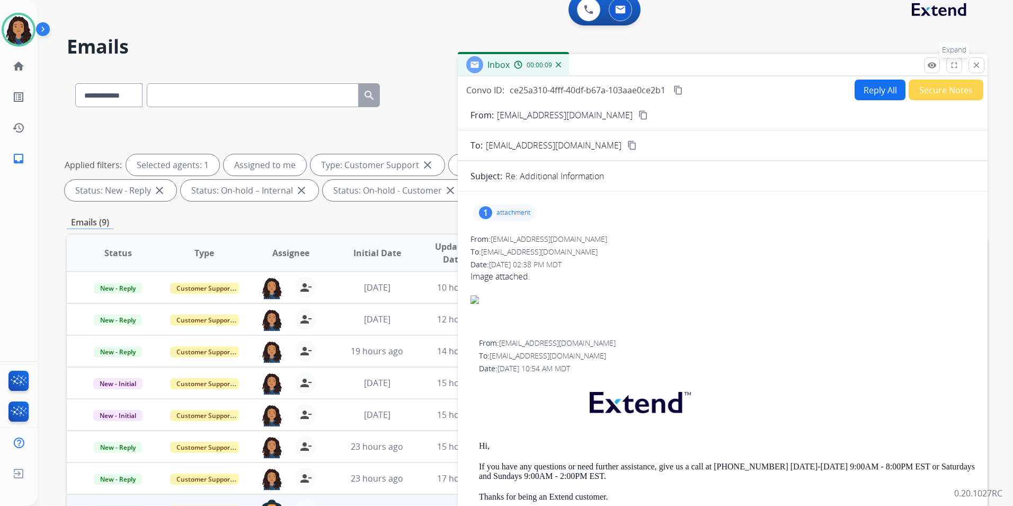
scroll to position [0, 0]
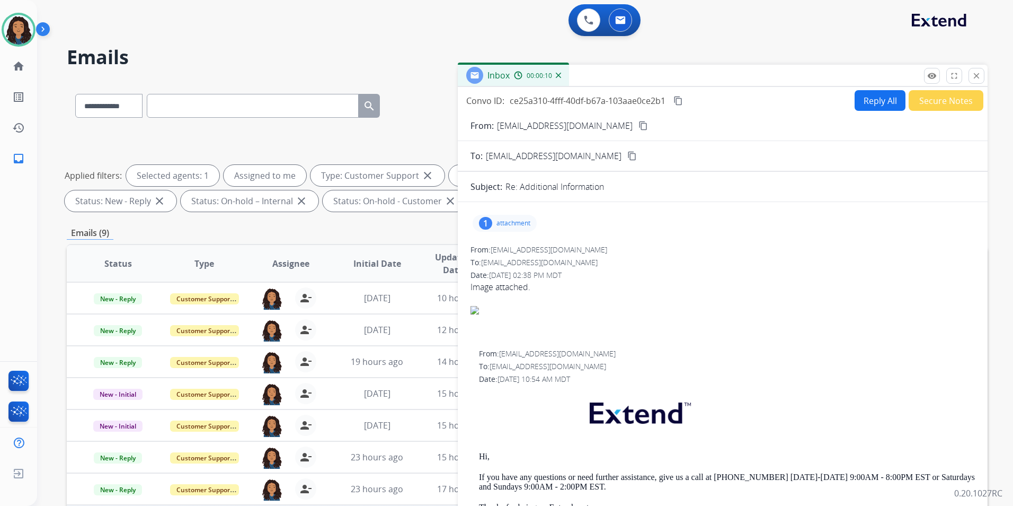
click at [964, 72] on div "remove_red_eye Logs fullscreen Expand close Close" at bounding box center [954, 76] width 60 height 16
click at [970, 74] on button "close Close" at bounding box center [977, 76] width 16 height 16
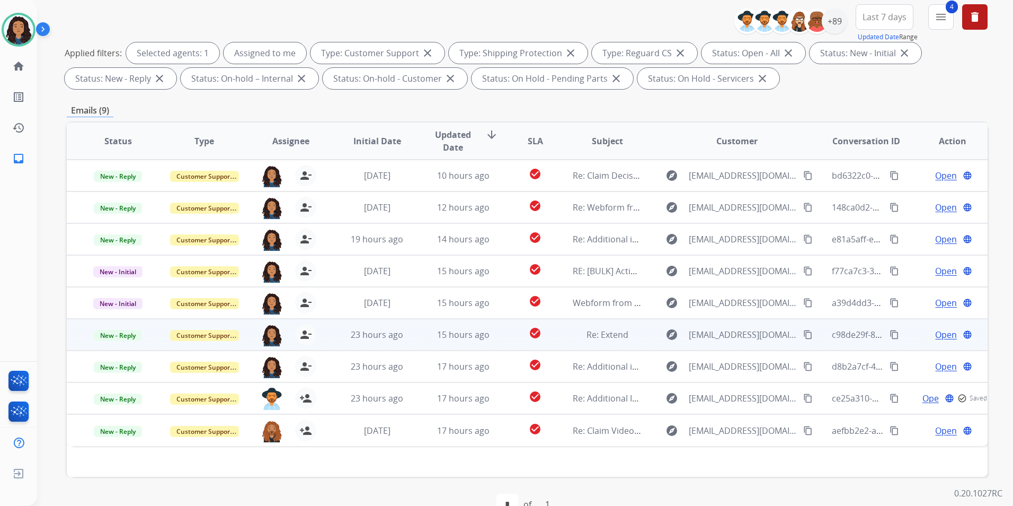
scroll to position [148, 0]
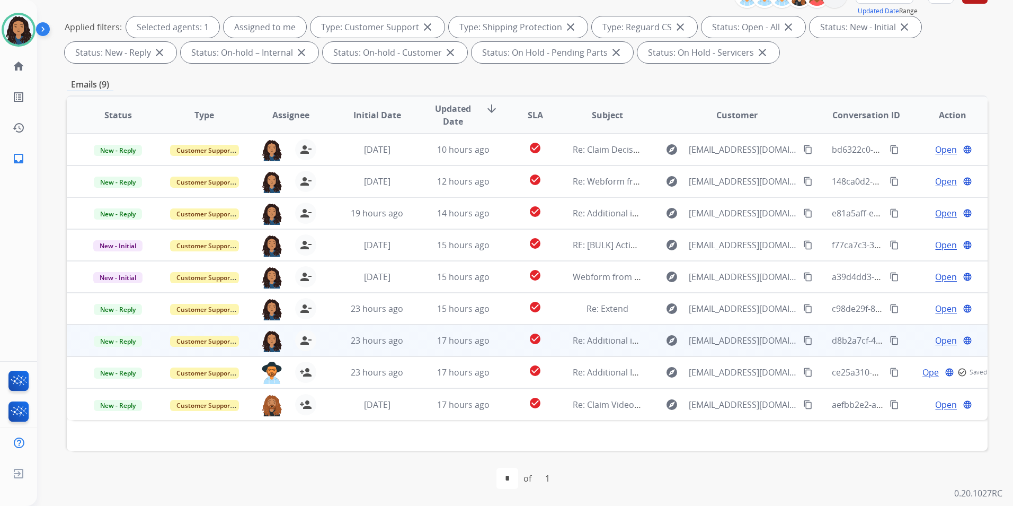
click at [935, 335] on span "Open" at bounding box center [946, 340] width 22 height 13
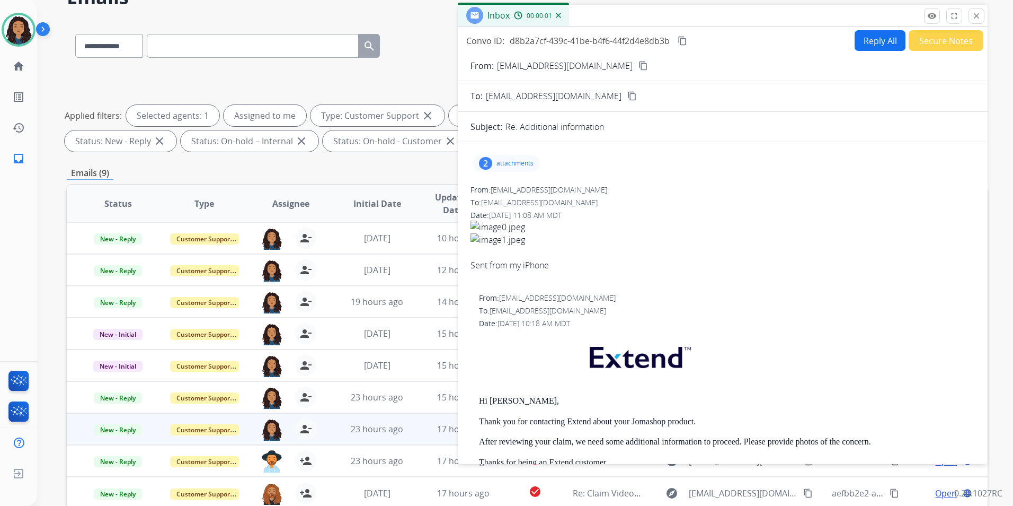
scroll to position [0, 0]
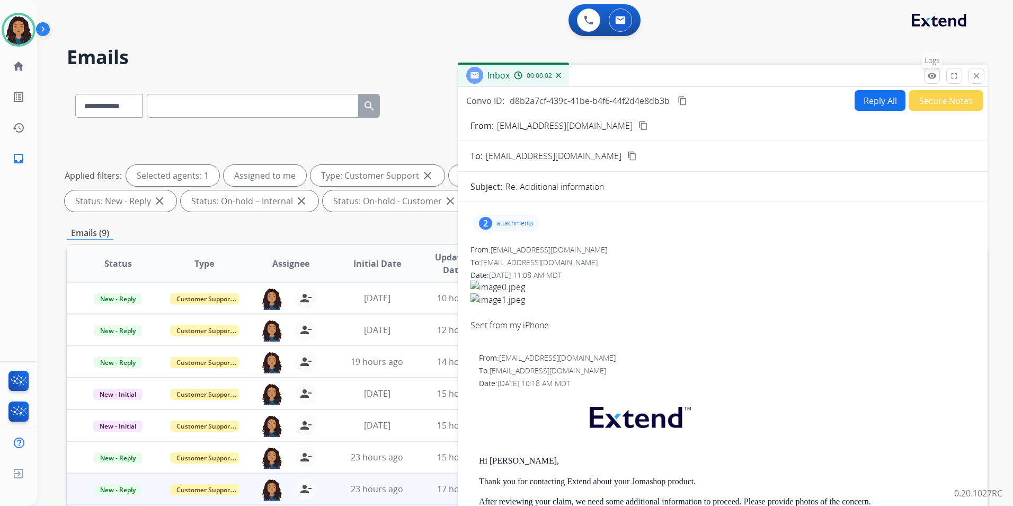
click at [933, 77] on mat-icon "remove_red_eye" at bounding box center [932, 76] width 10 height 10
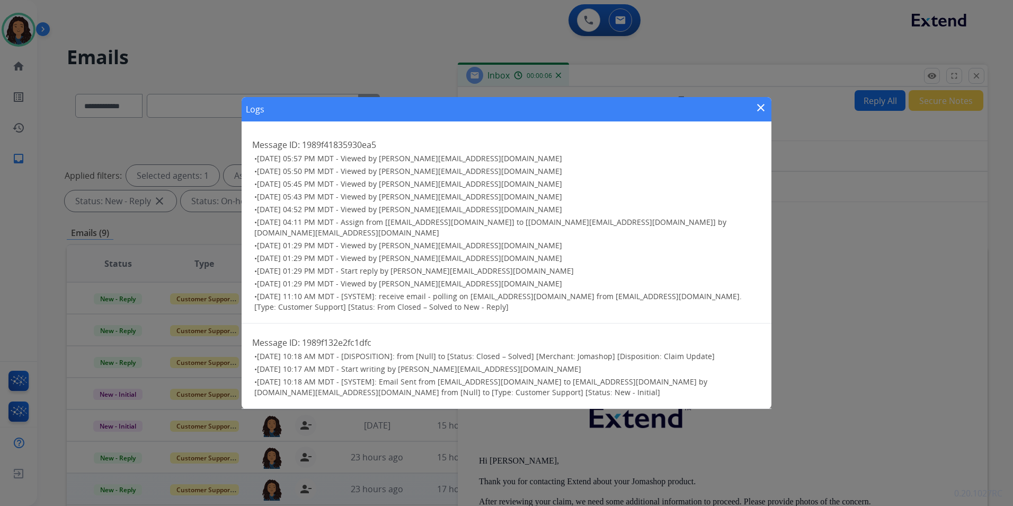
click at [762, 112] on mat-icon "close" at bounding box center [761, 107] width 13 height 13
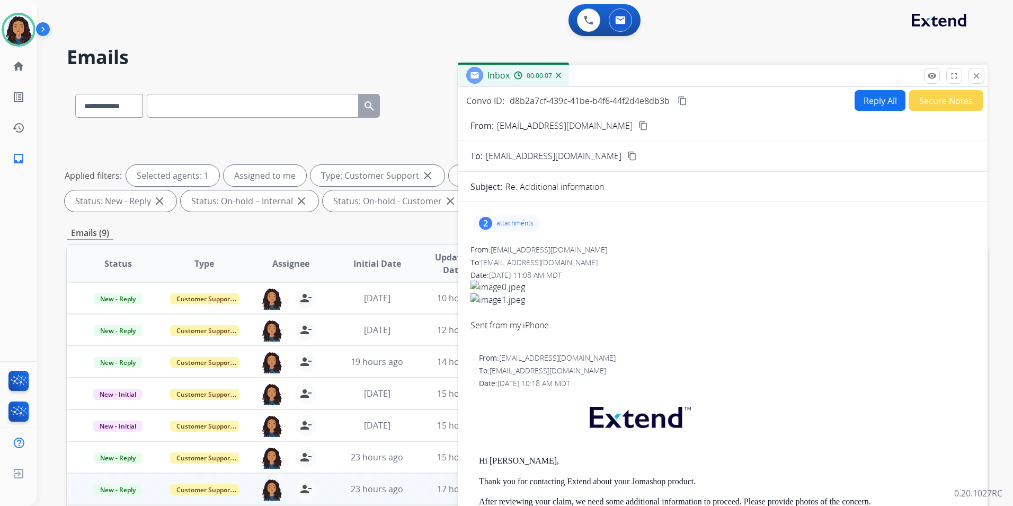
click at [975, 78] on mat-icon "close" at bounding box center [977, 76] width 10 height 10
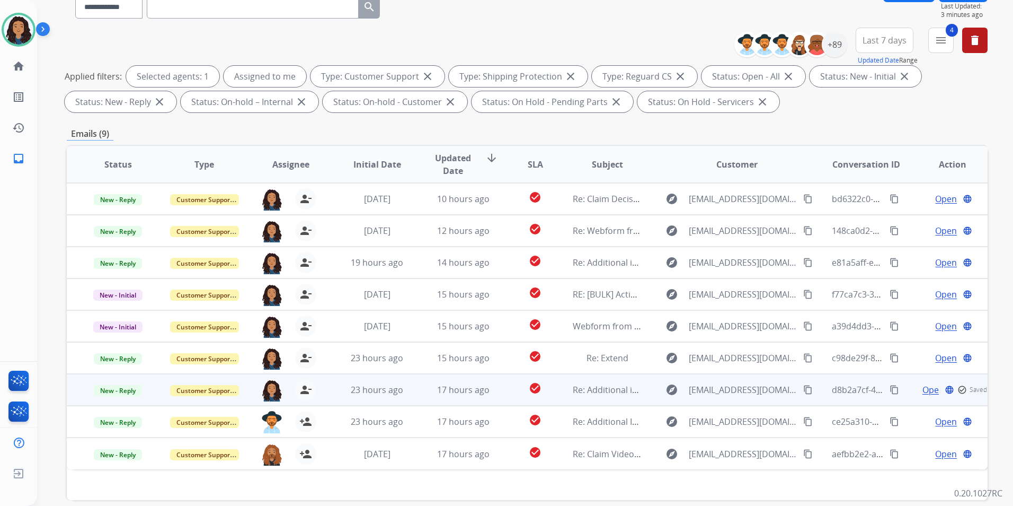
scroll to position [148, 0]
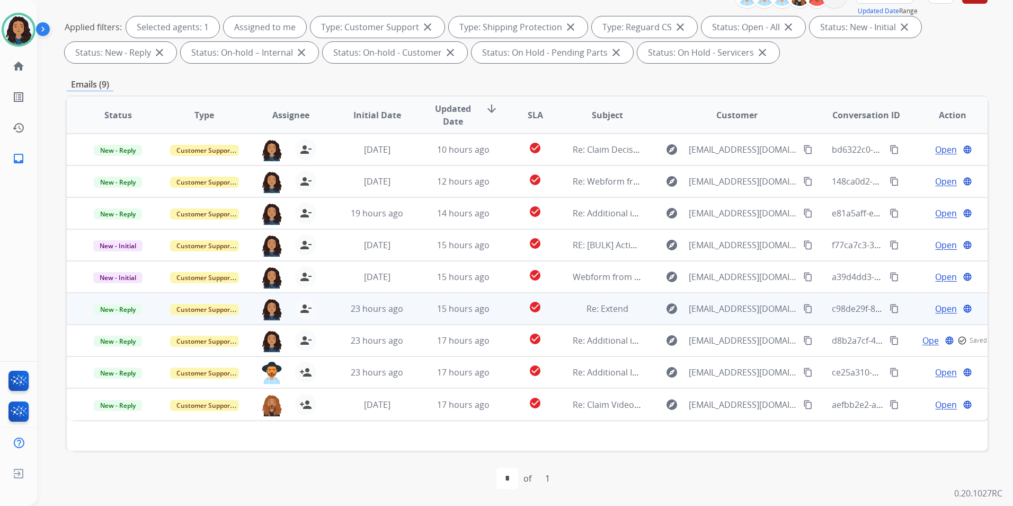
click at [947, 300] on td "Open language" at bounding box center [944, 309] width 86 height 32
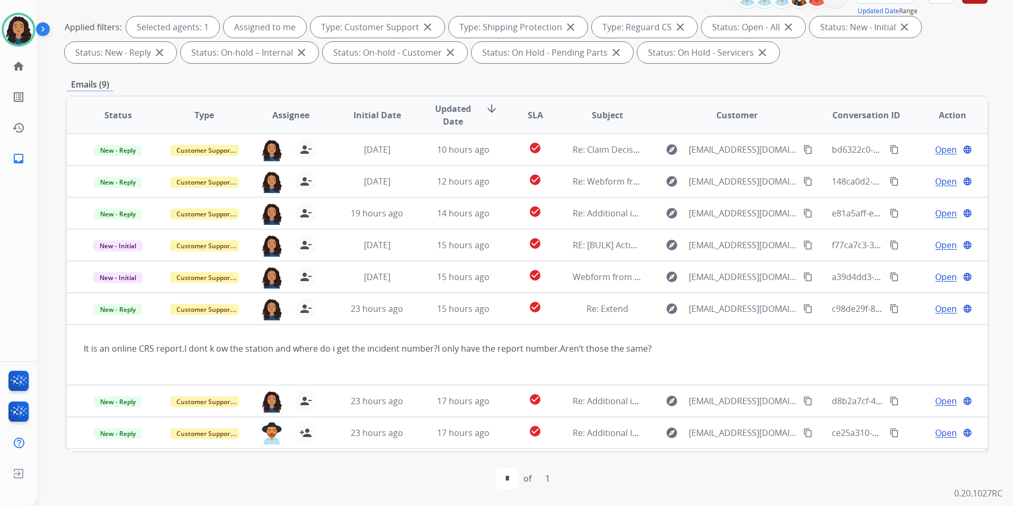
scroll to position [30, 0]
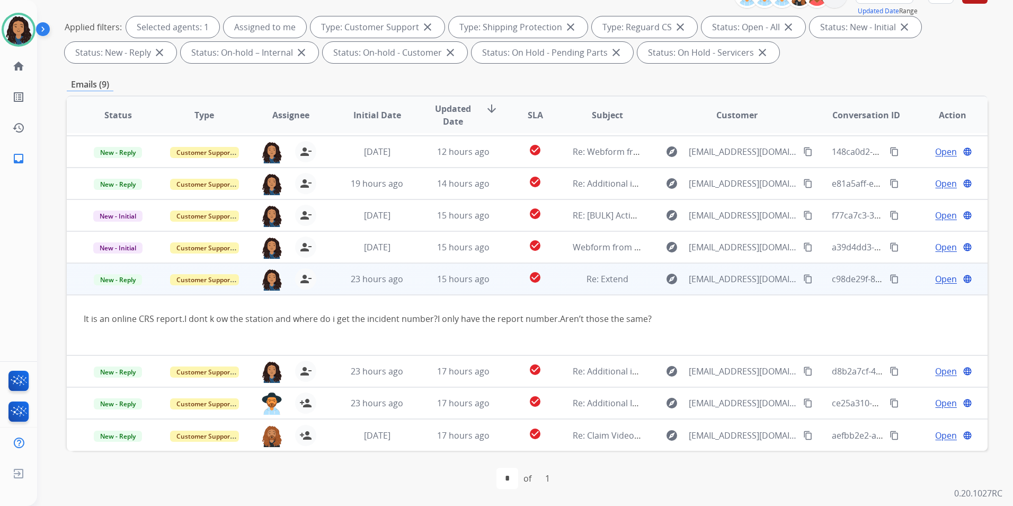
click at [918, 281] on div "Open language" at bounding box center [952, 278] width 69 height 13
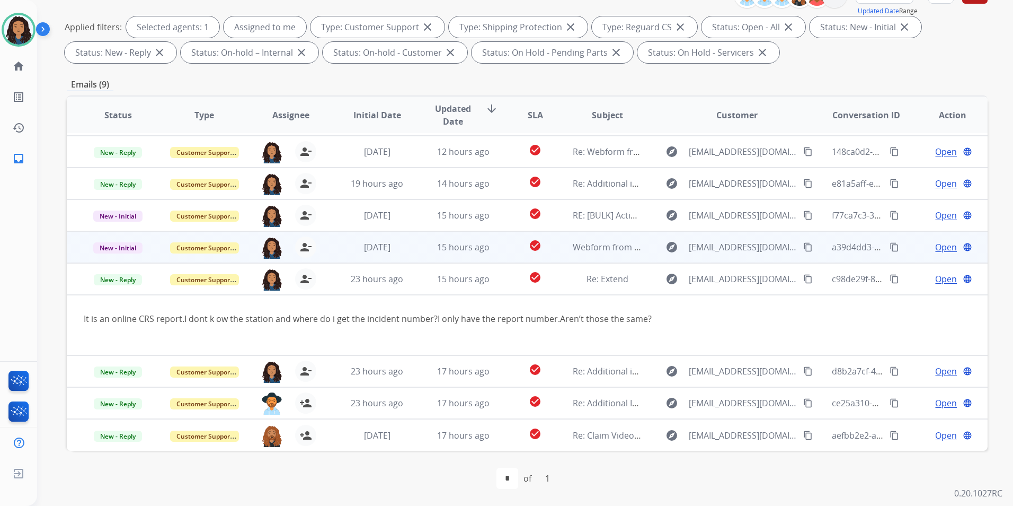
scroll to position [0, 0]
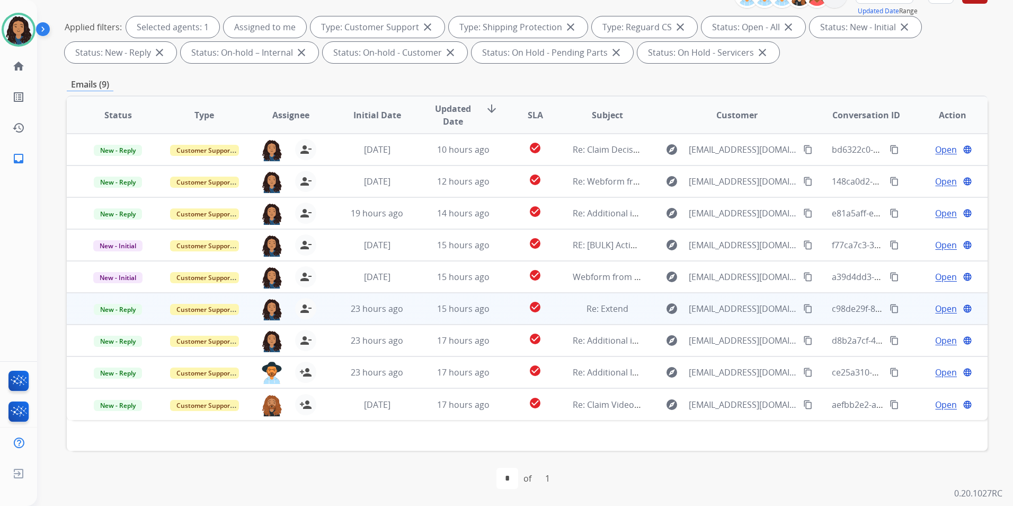
click at [938, 307] on span "Open" at bounding box center [946, 308] width 22 height 13
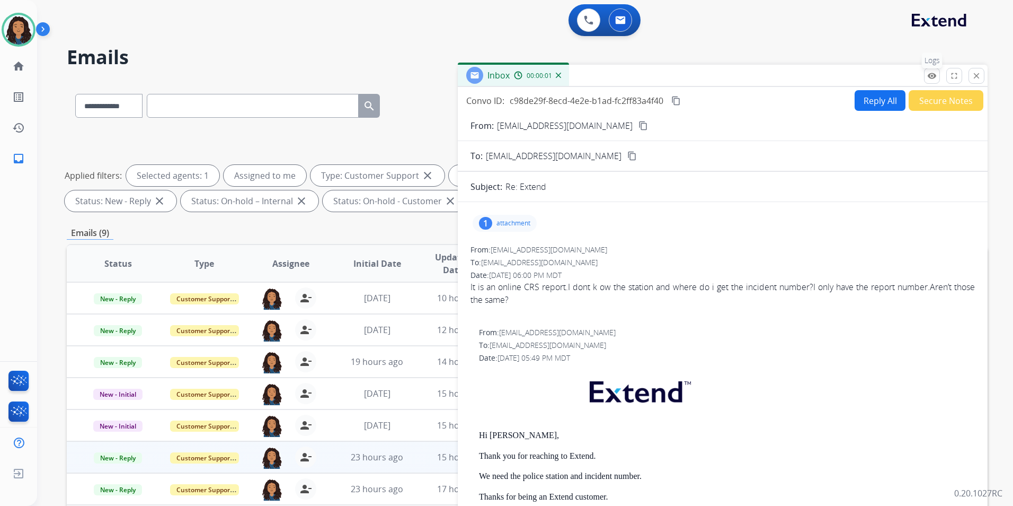
click at [930, 77] on mat-icon "remove_red_eye" at bounding box center [932, 76] width 10 height 10
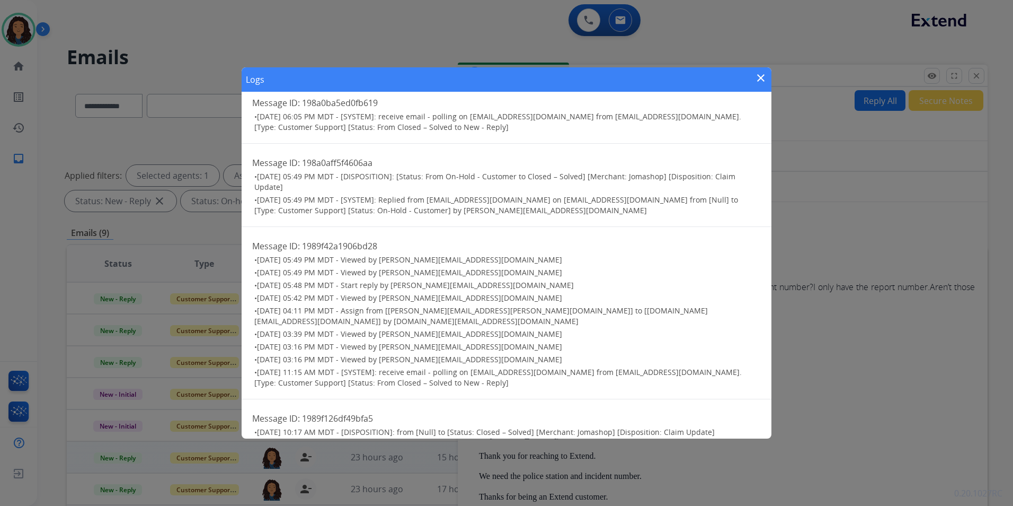
scroll to position [48, 0]
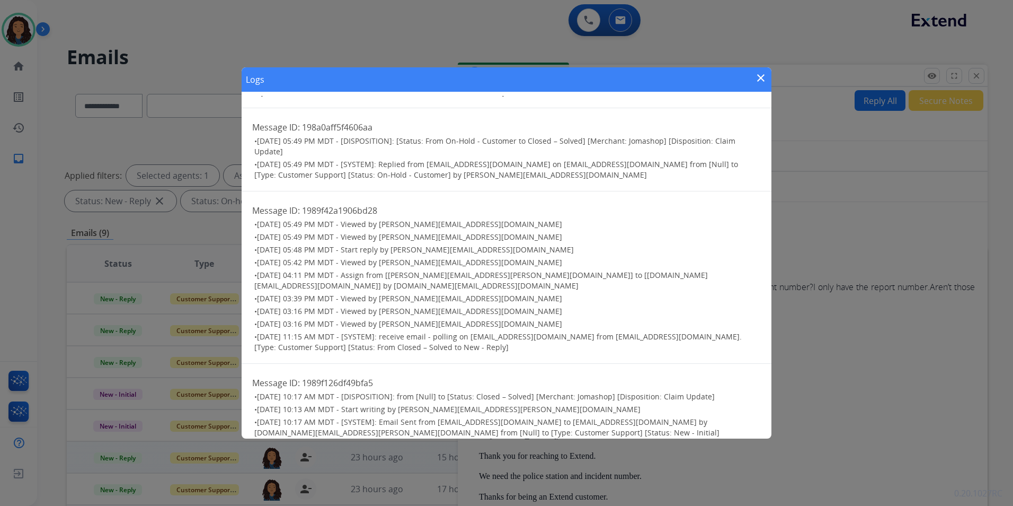
click at [763, 77] on mat-icon "close" at bounding box center [761, 78] width 13 height 13
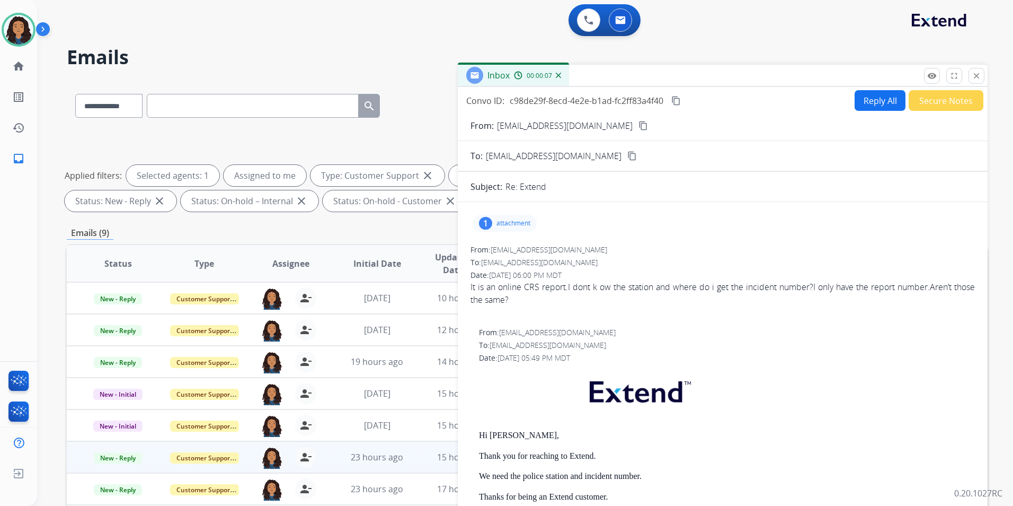
click at [639, 125] on mat-icon "content_copy" at bounding box center [644, 126] width 10 height 10
click at [267, 457] on img at bounding box center [271, 457] width 21 height 22
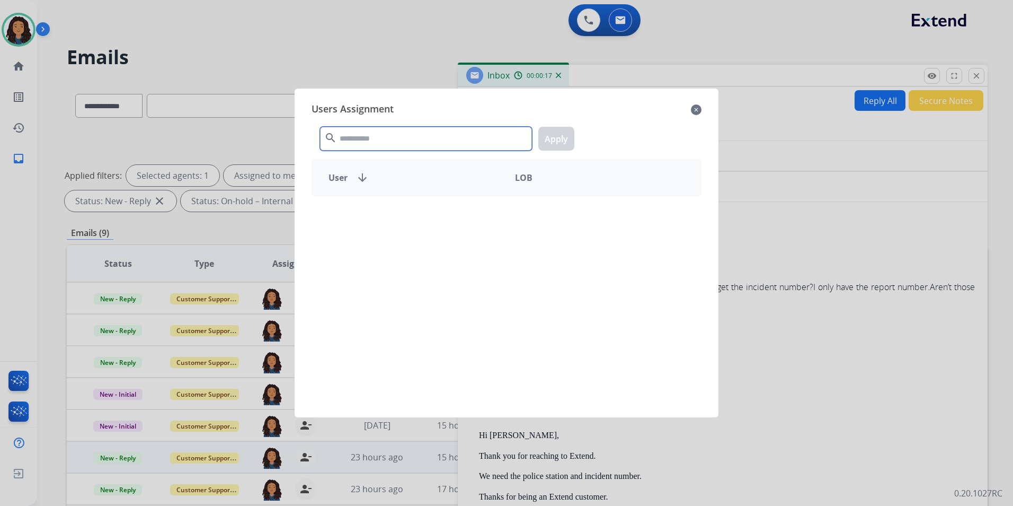
click at [403, 132] on input "text" at bounding box center [426, 139] width 212 height 24
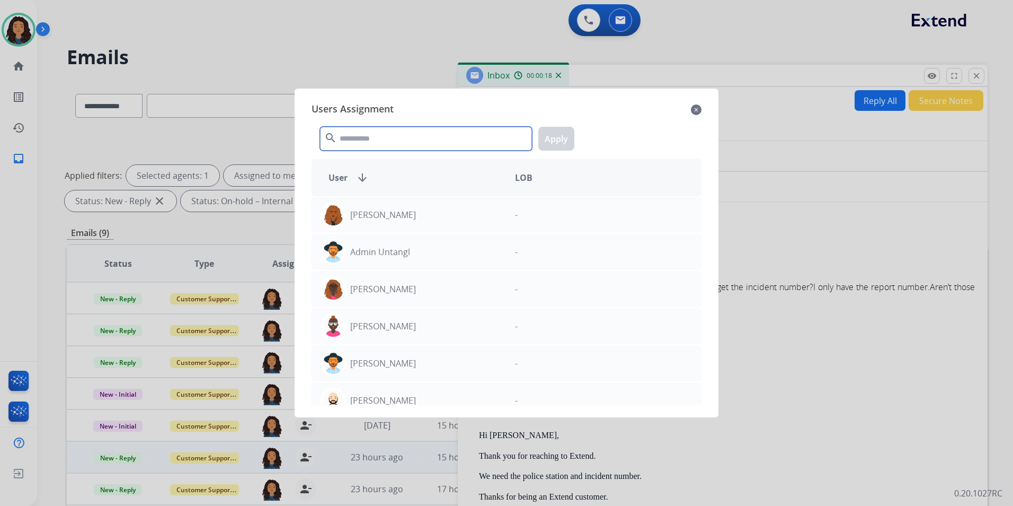
click at [404, 135] on input "text" at bounding box center [426, 139] width 212 height 24
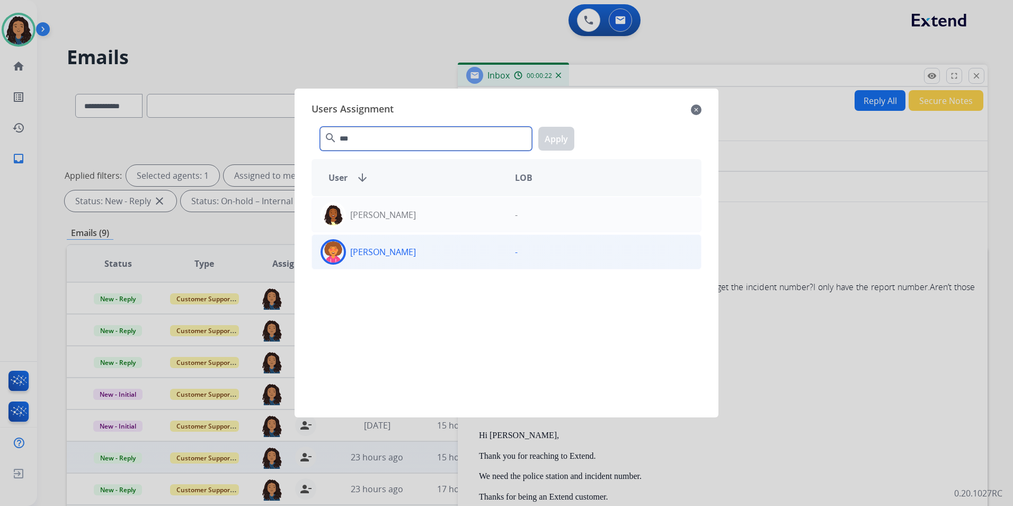
type input "***"
click at [417, 260] on div "[PERSON_NAME]" at bounding box center [409, 251] width 194 height 25
click at [551, 137] on button "Apply" at bounding box center [556, 139] width 36 height 24
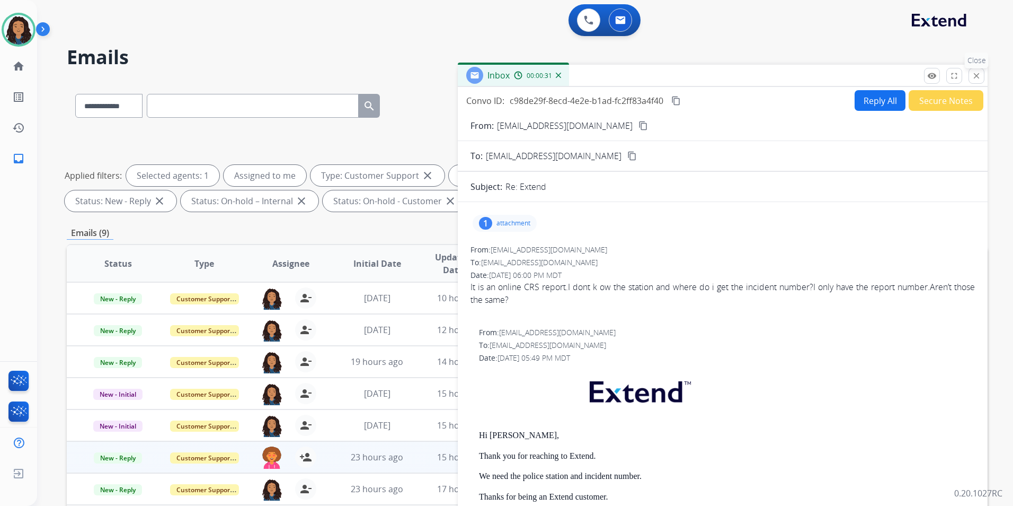
click at [970, 80] on button "close Close" at bounding box center [977, 76] width 16 height 16
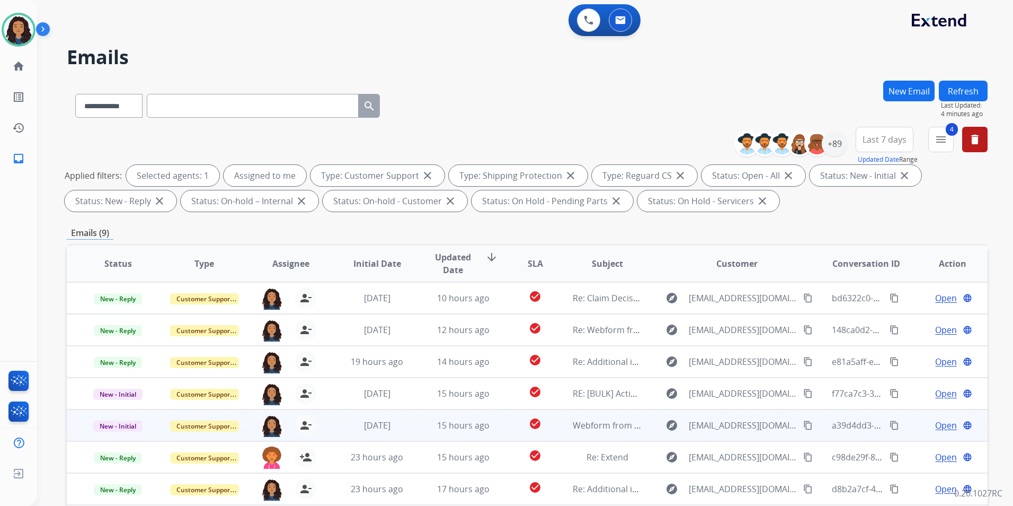
click at [935, 425] on span "Open" at bounding box center [946, 425] width 22 height 13
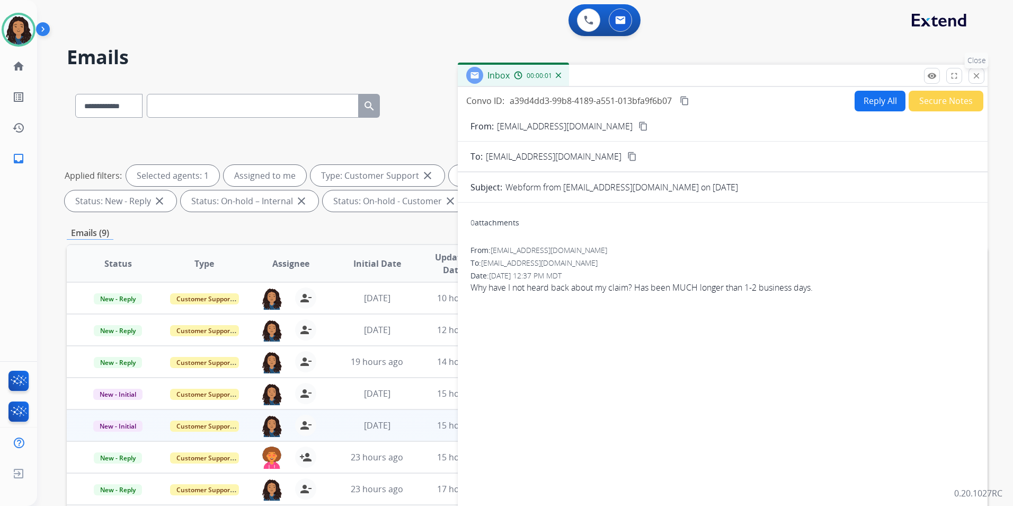
click at [973, 75] on mat-icon "close" at bounding box center [977, 76] width 10 height 10
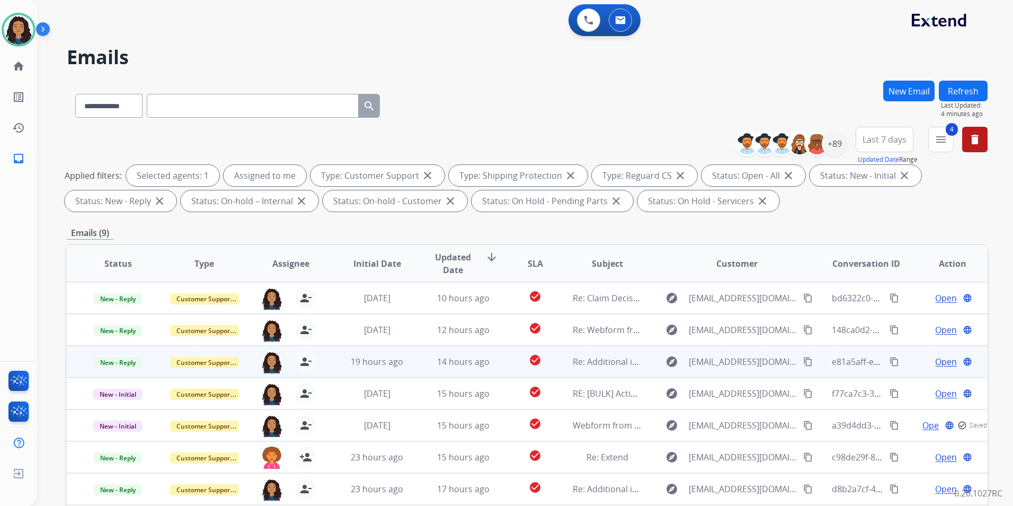
click at [939, 360] on span "Open" at bounding box center [946, 361] width 22 height 13
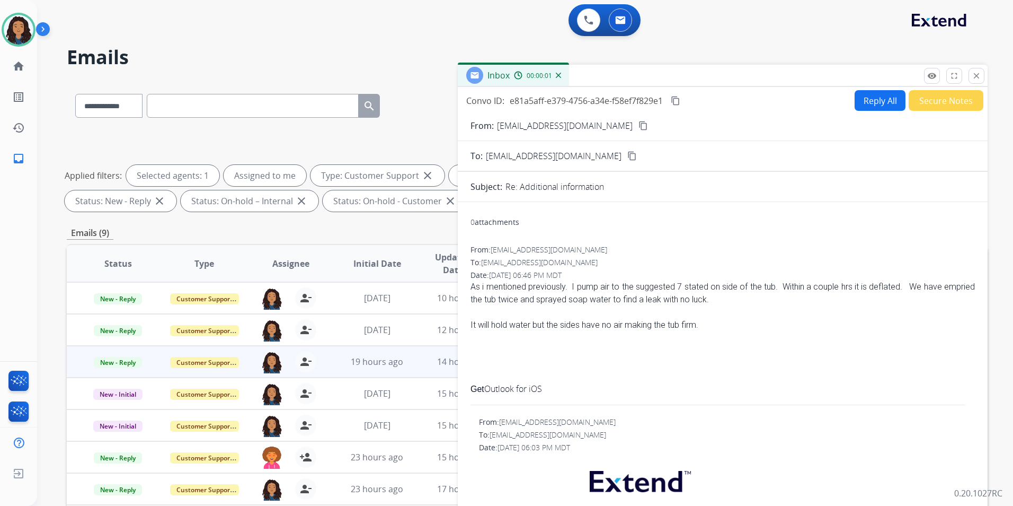
click at [919, 75] on div "Inbox 00:00:01" at bounding box center [723, 76] width 530 height 22
click at [927, 74] on button "remove_red_eye Logs" at bounding box center [932, 76] width 16 height 16
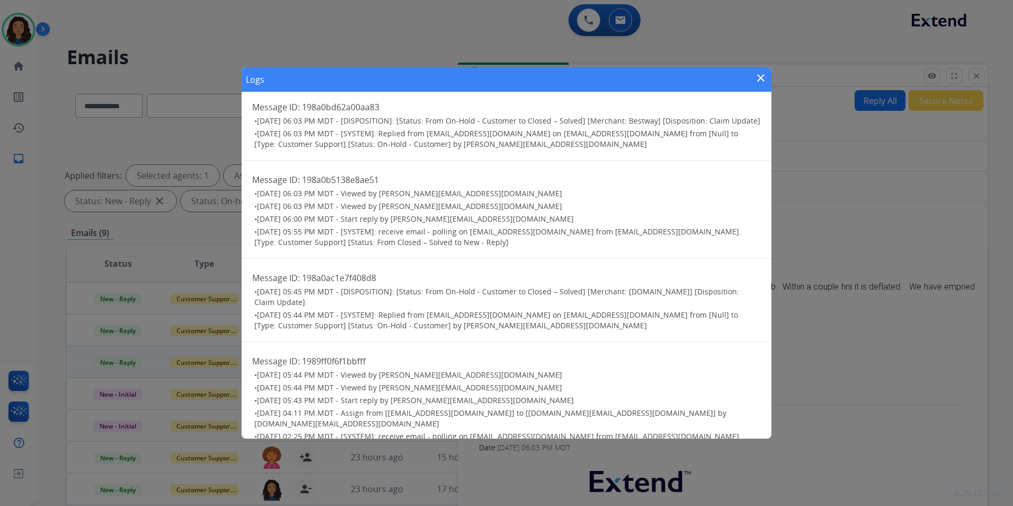
scroll to position [178, 0]
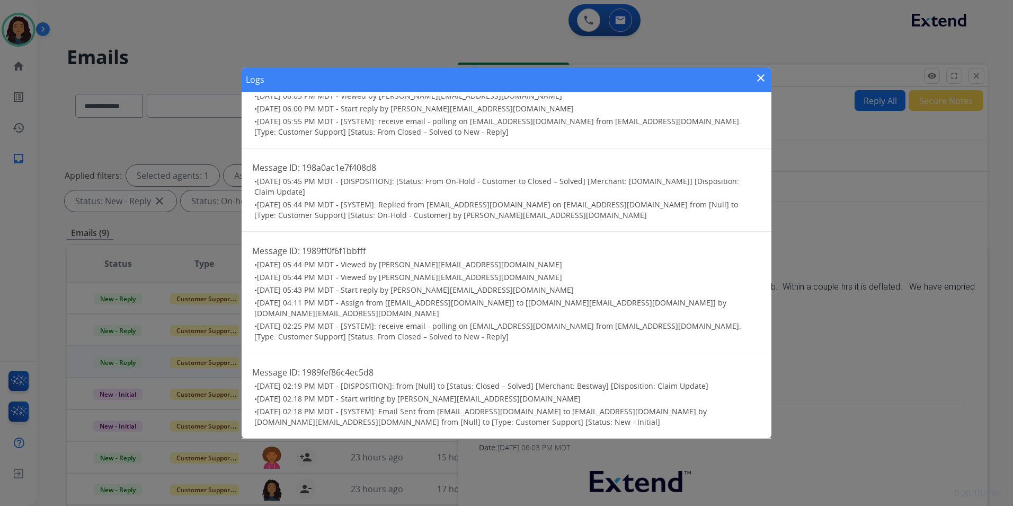
drag, startPoint x: 757, startPoint y: 77, endPoint x: 992, endPoint y: 74, distance: 235.3
click at [757, 77] on mat-icon "close" at bounding box center [761, 78] width 13 height 13
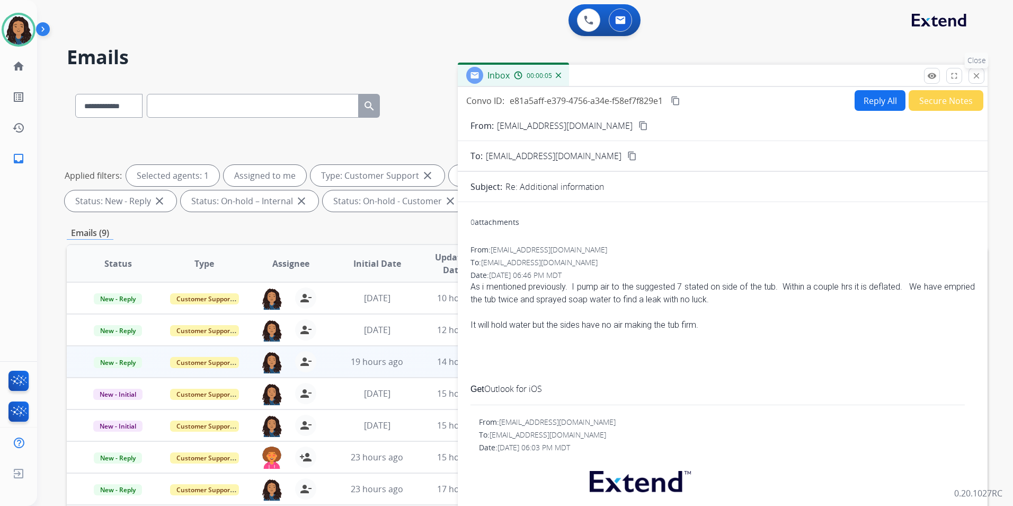
click at [971, 78] on button "close Close" at bounding box center [977, 76] width 16 height 16
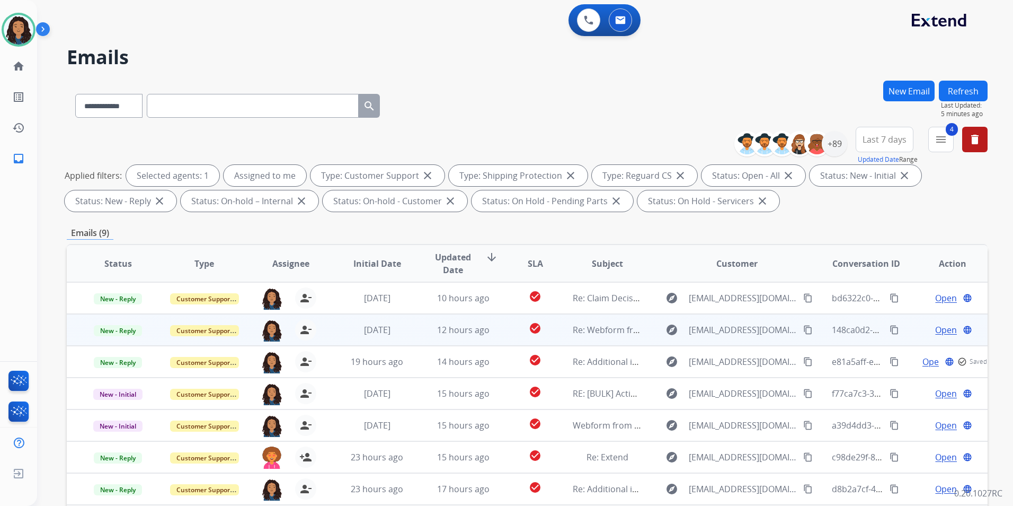
click at [935, 329] on span "Open" at bounding box center [946, 329] width 22 height 13
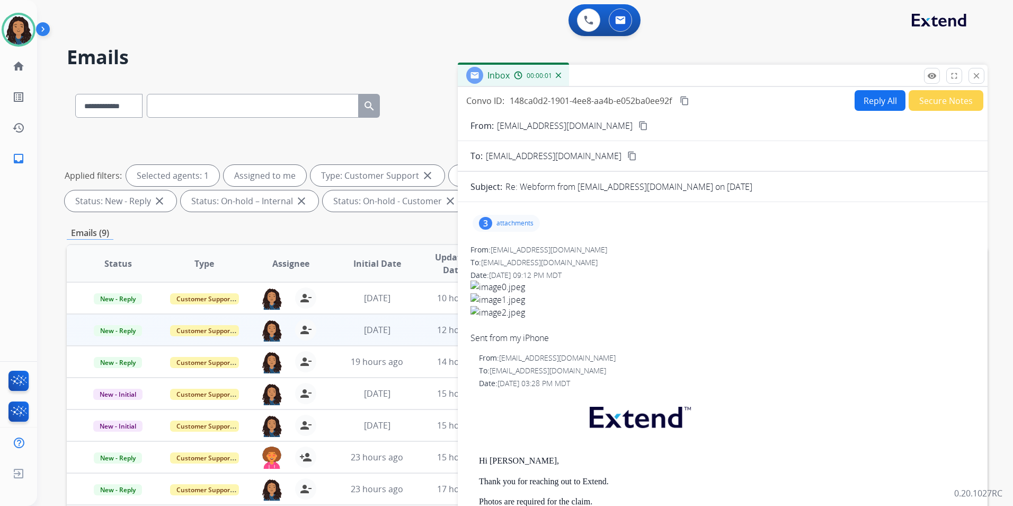
click at [927, 108] on button "Secure Notes" at bounding box center [946, 100] width 75 height 21
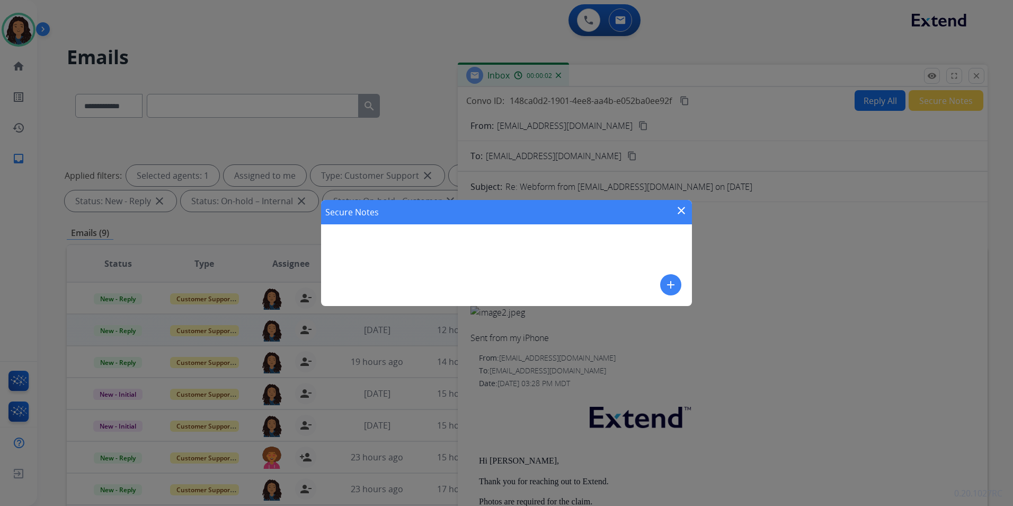
click at [918, 100] on div "Secure Notes close add" at bounding box center [506, 253] width 1013 height 506
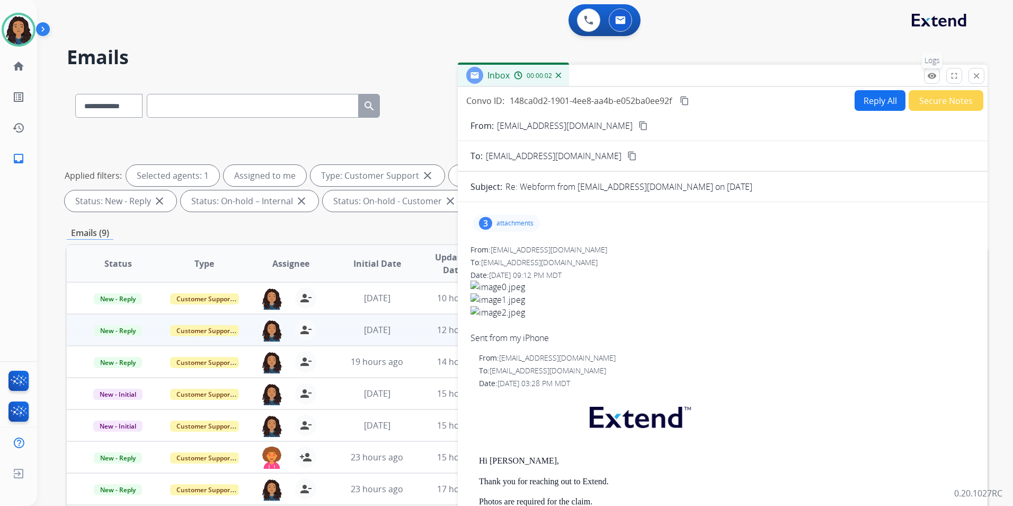
click at [928, 76] on mat-icon "remove_red_eye" at bounding box center [932, 76] width 10 height 10
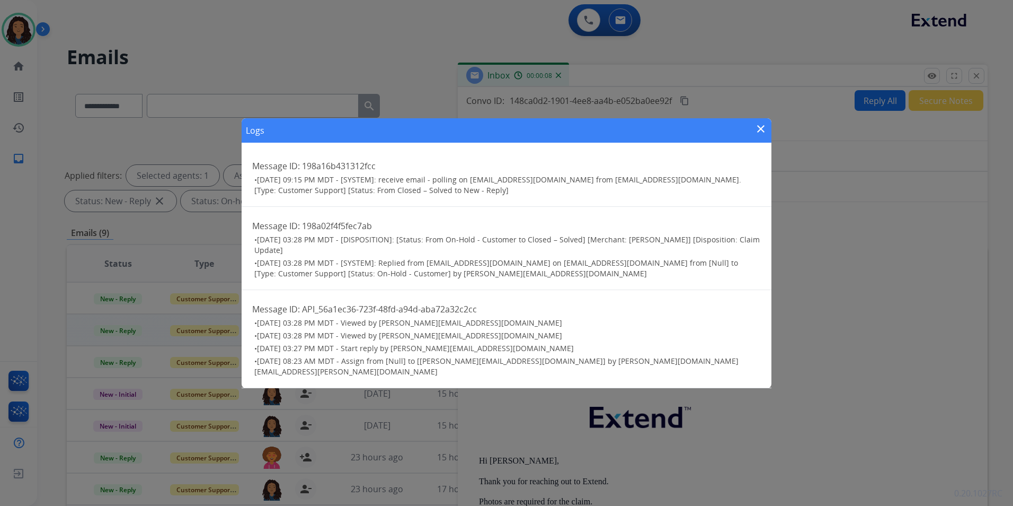
click at [756, 132] on mat-icon "close" at bounding box center [761, 128] width 13 height 13
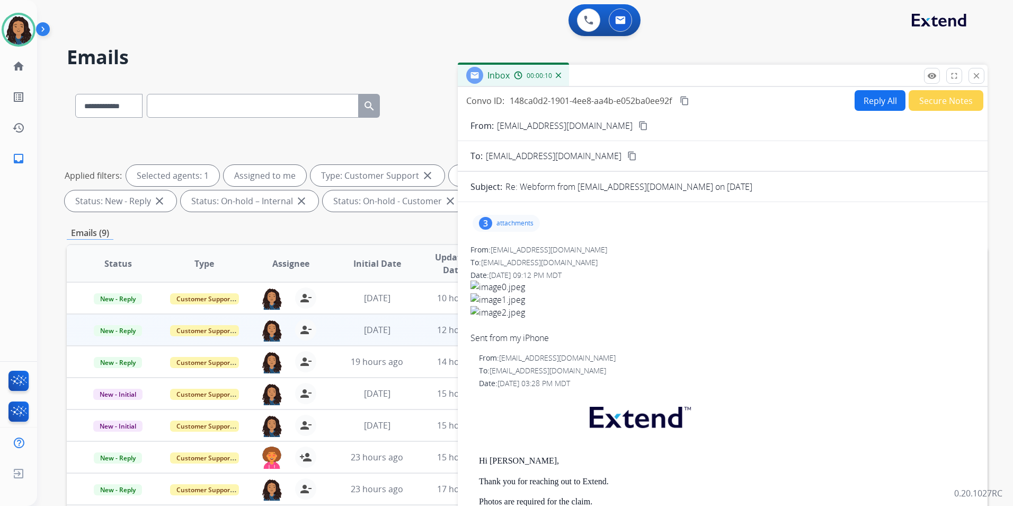
click at [639, 125] on mat-icon "content_copy" at bounding box center [644, 126] width 10 height 10
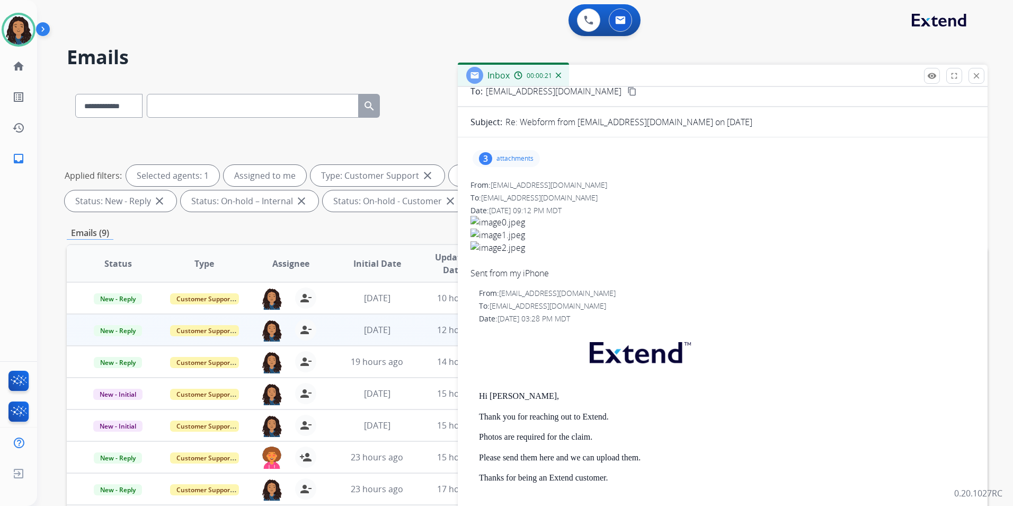
scroll to position [0, 0]
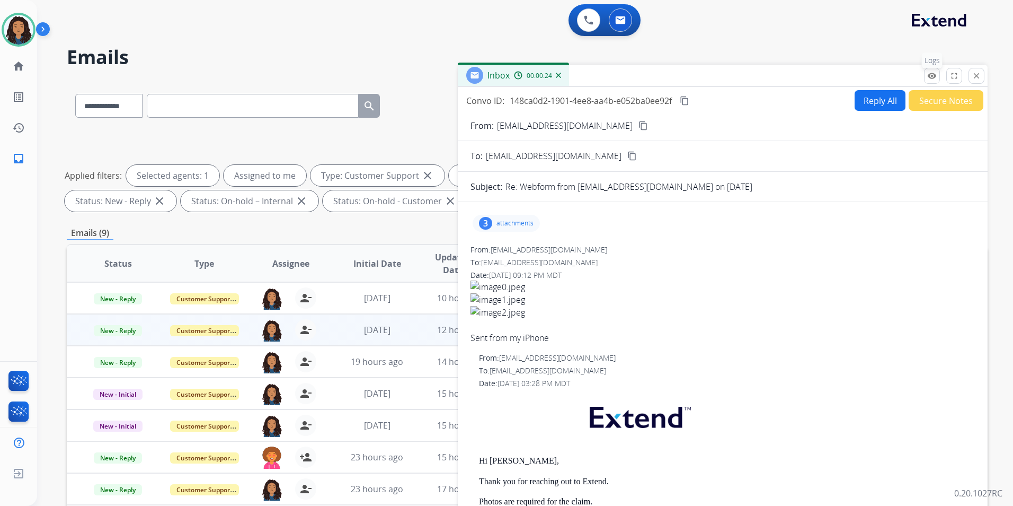
click at [931, 79] on mat-icon "remove_red_eye" at bounding box center [932, 76] width 10 height 10
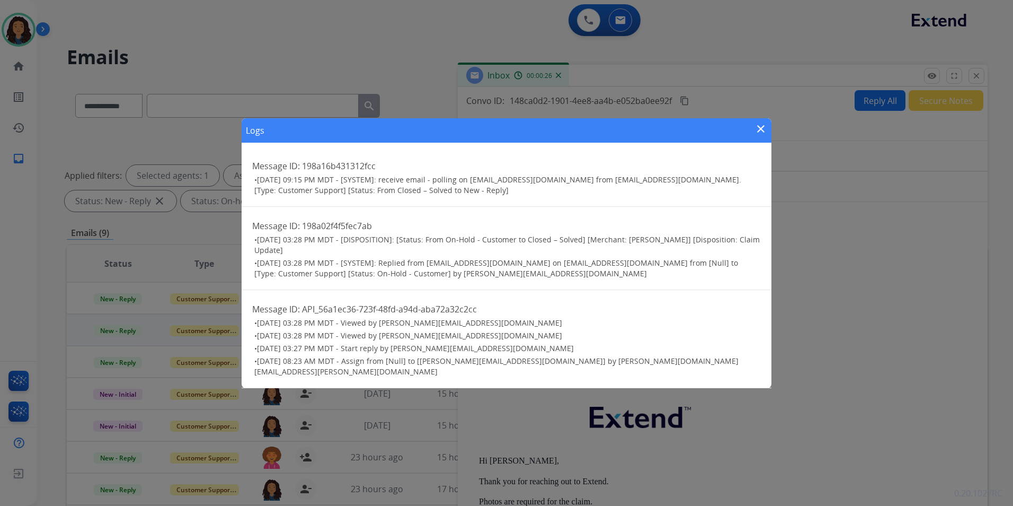
click at [759, 130] on mat-icon "close" at bounding box center [761, 128] width 13 height 13
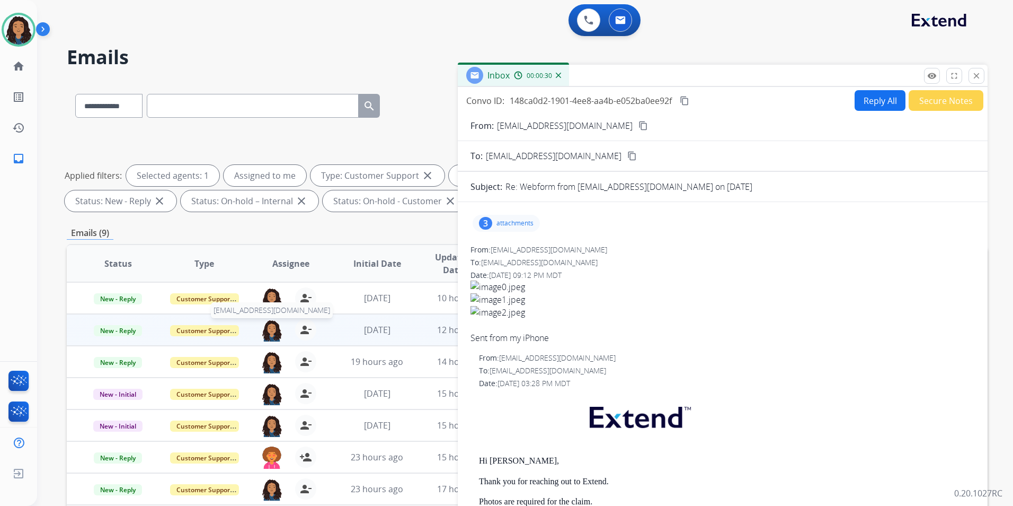
click at [272, 331] on img at bounding box center [271, 330] width 21 height 22
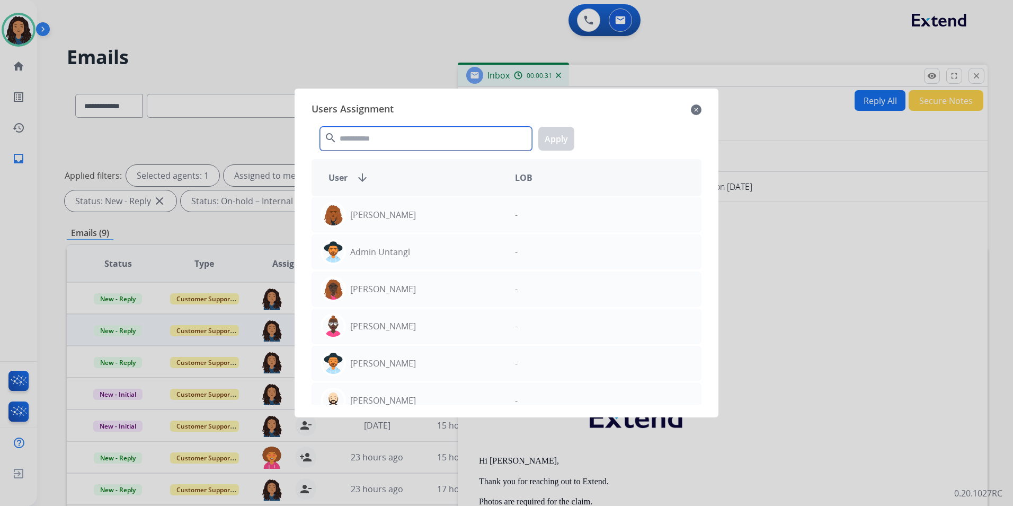
click at [421, 139] on input "text" at bounding box center [426, 139] width 212 height 24
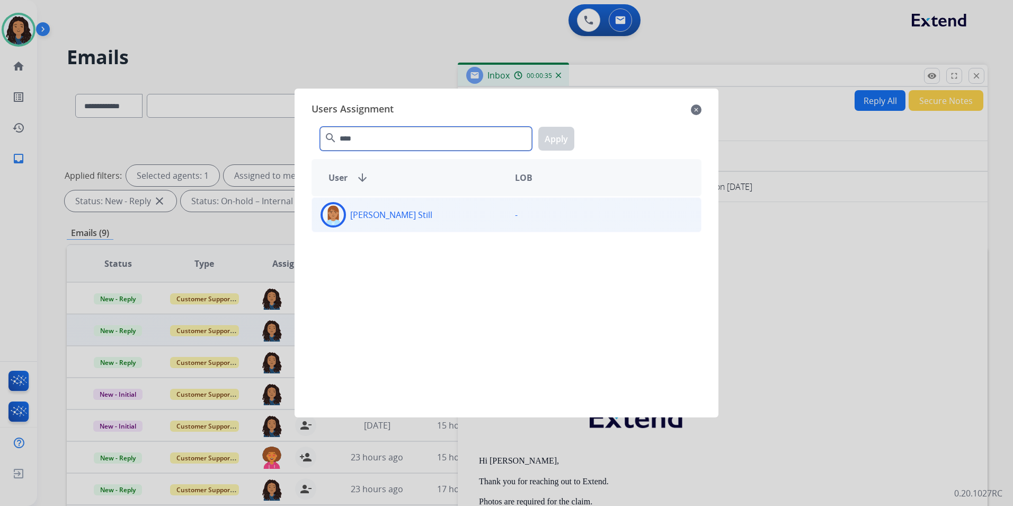
type input "****"
click at [419, 212] on div "[PERSON_NAME] Still" at bounding box center [409, 214] width 194 height 25
click at [553, 138] on button "Apply" at bounding box center [556, 139] width 36 height 24
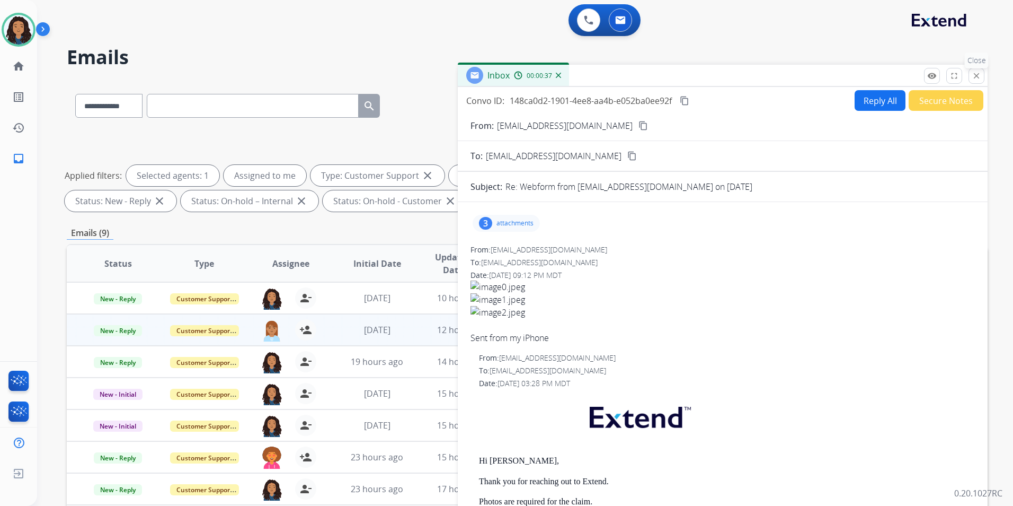
click at [977, 75] on mat-icon "close" at bounding box center [977, 76] width 10 height 10
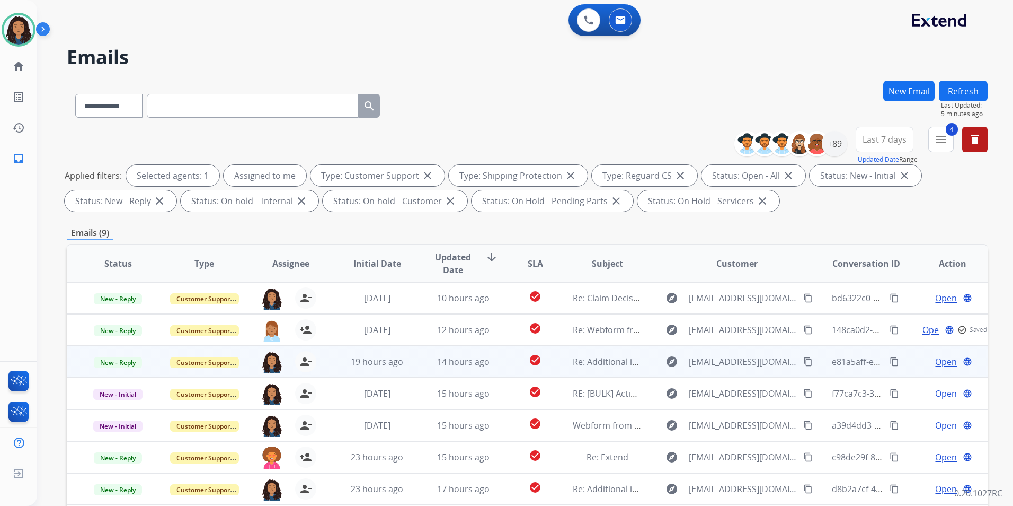
click at [941, 359] on span "Open" at bounding box center [946, 361] width 22 height 13
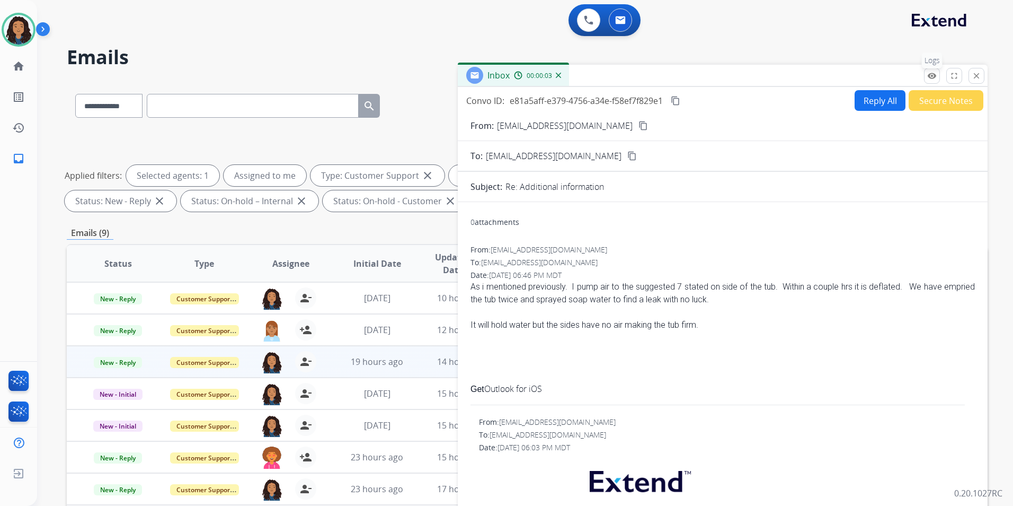
click at [932, 81] on button "remove_red_eye Logs" at bounding box center [932, 76] width 16 height 16
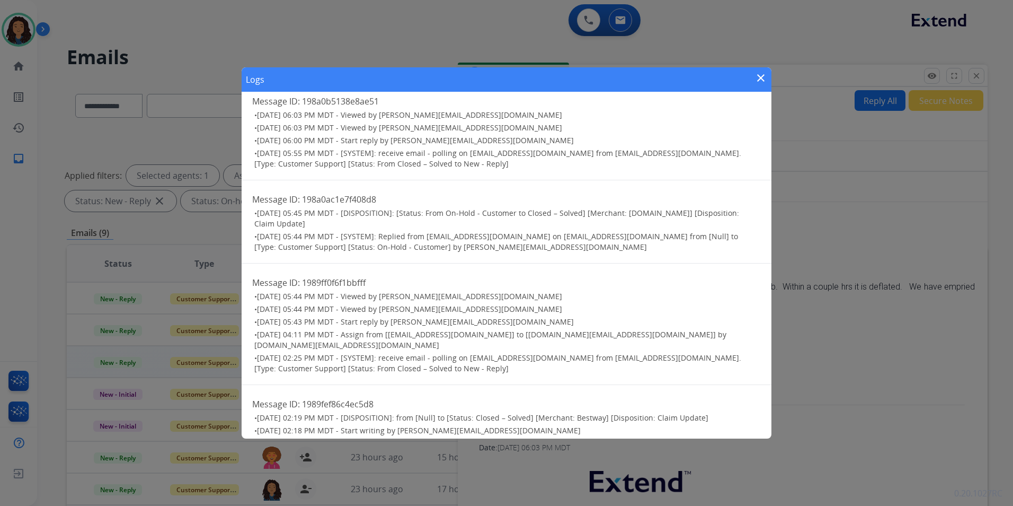
scroll to position [191, 0]
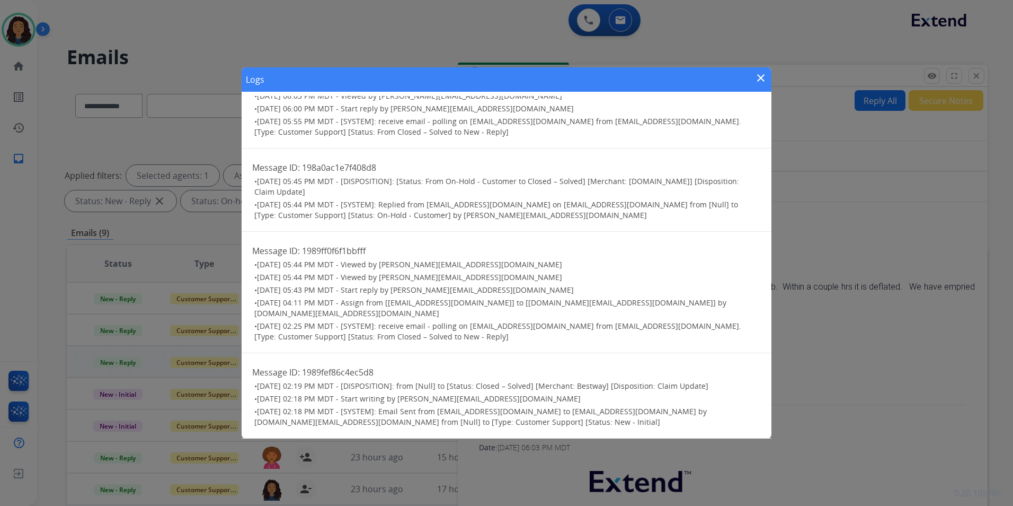
click at [763, 77] on mat-icon "close" at bounding box center [761, 78] width 13 height 13
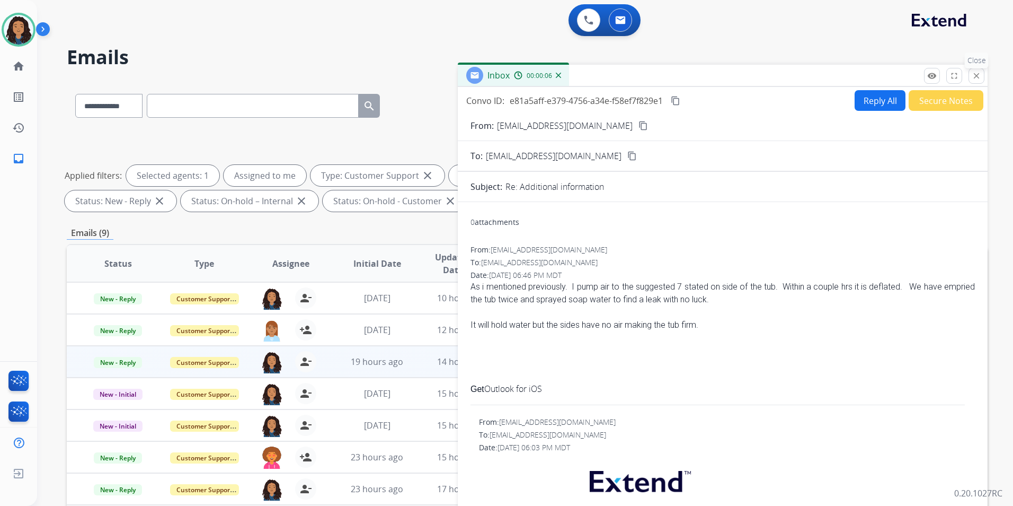
click at [981, 73] on button "close Close" at bounding box center [977, 76] width 16 height 16
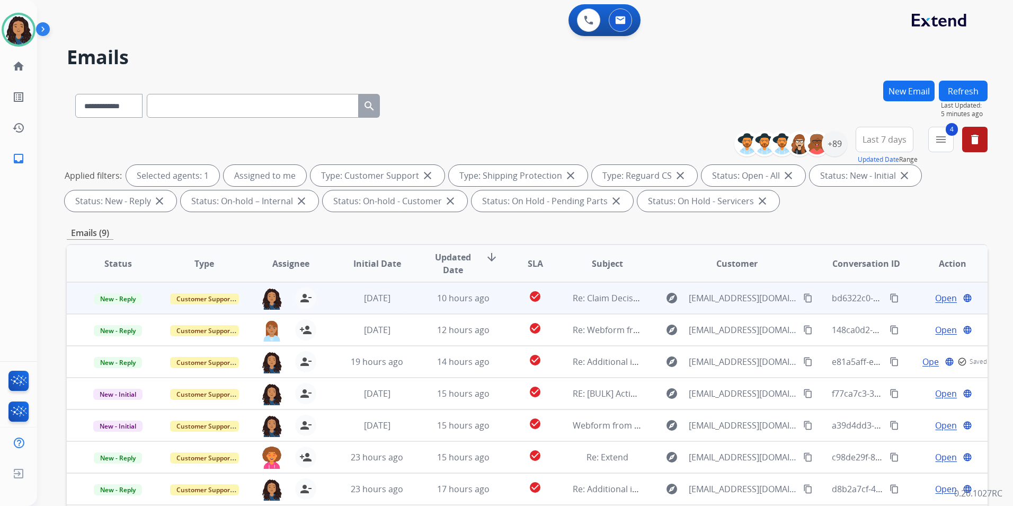
click at [936, 296] on span "Open" at bounding box center [946, 297] width 22 height 13
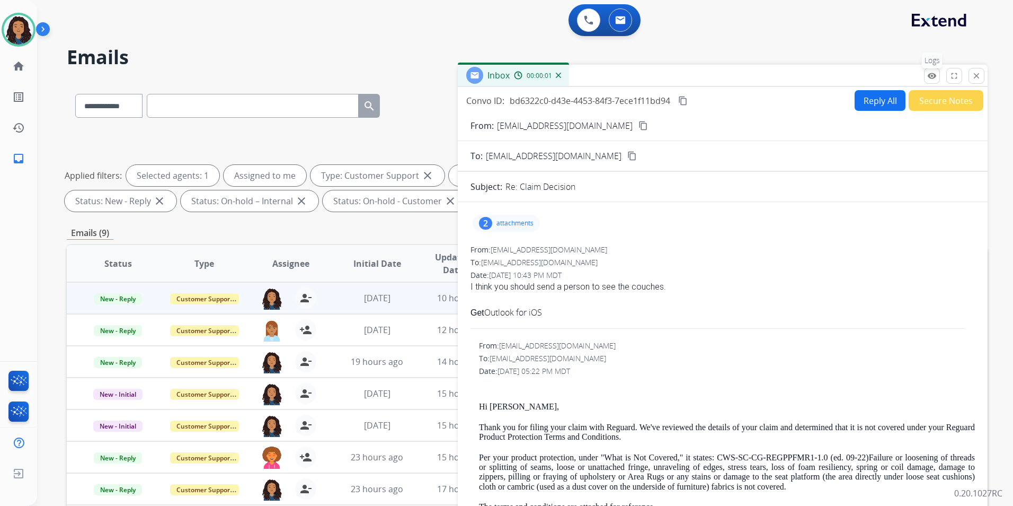
click at [935, 79] on mat-icon "remove_red_eye" at bounding box center [932, 76] width 10 height 10
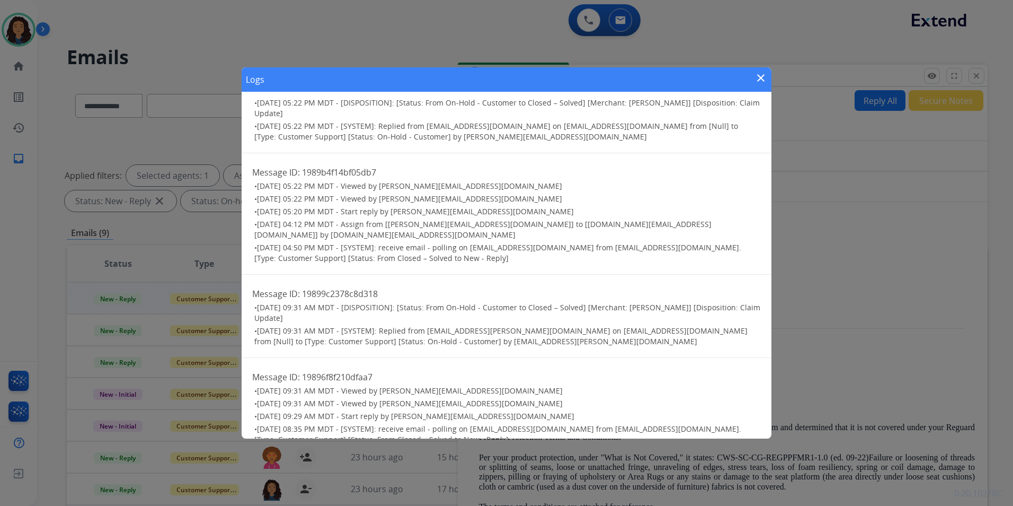
scroll to position [178, 0]
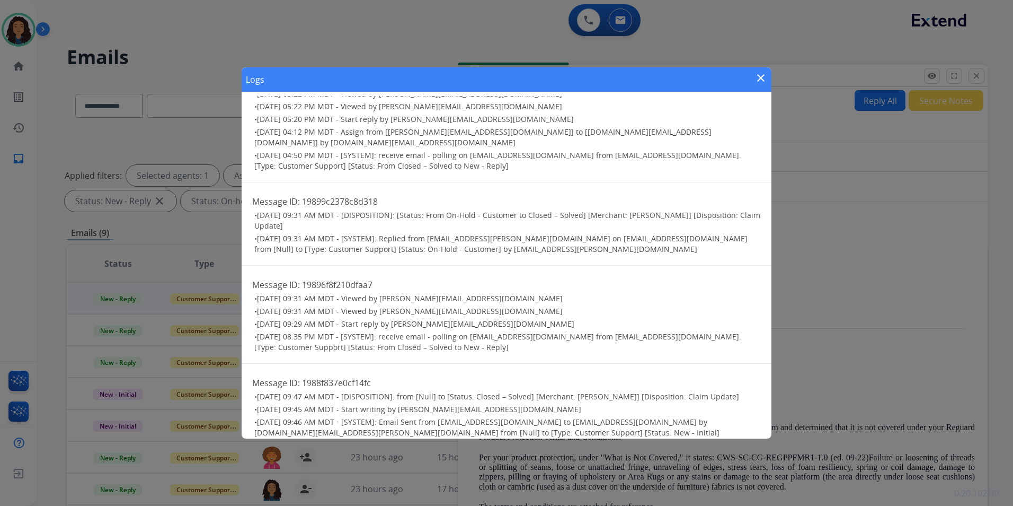
drag, startPoint x: 764, startPoint y: 77, endPoint x: 641, endPoint y: 148, distance: 142.7
click at [764, 76] on mat-icon "close" at bounding box center [761, 78] width 13 height 13
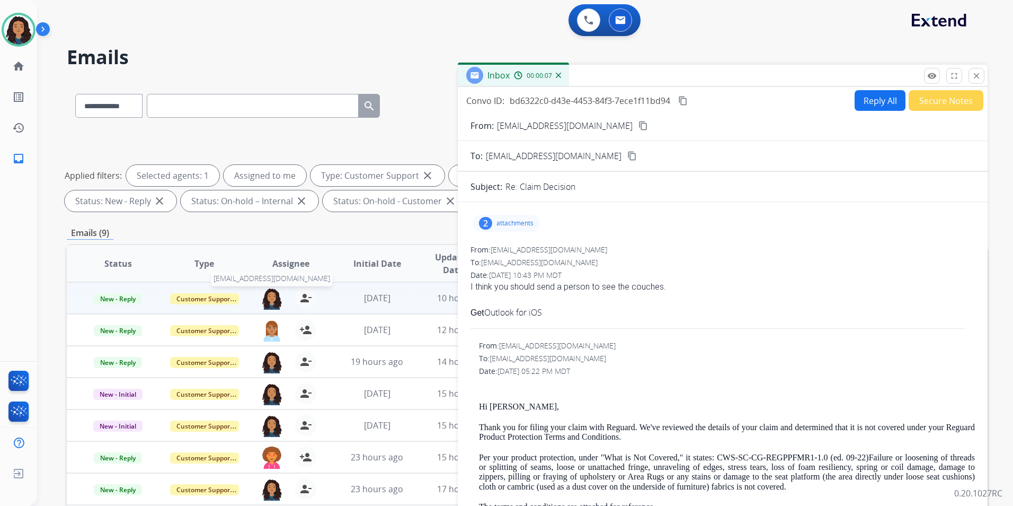
click at [271, 299] on img at bounding box center [271, 298] width 21 height 22
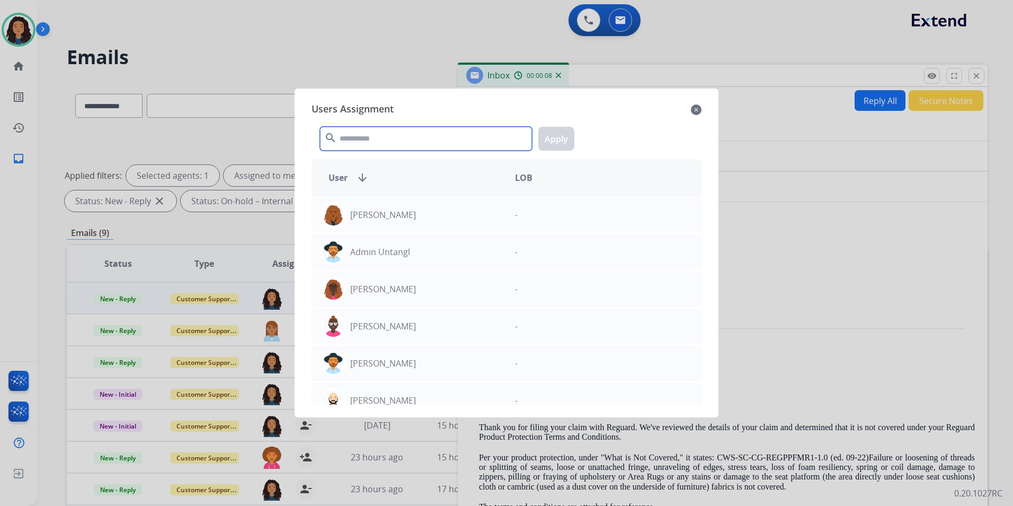
click at [358, 136] on input "text" at bounding box center [426, 139] width 212 height 24
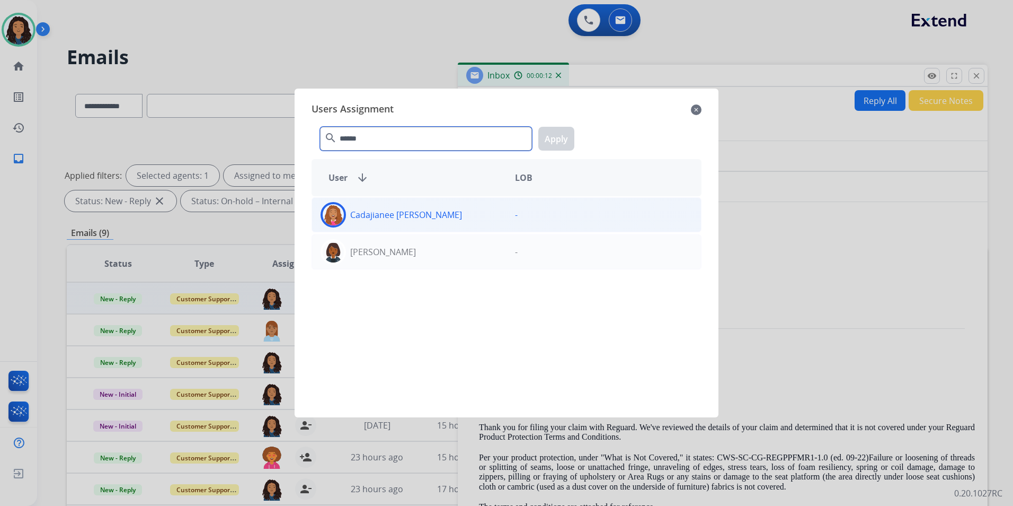
type input "******"
click at [428, 216] on div "Cadajianee [PERSON_NAME]" at bounding box center [409, 214] width 194 height 25
click at [571, 133] on button "Apply" at bounding box center [556, 139] width 36 height 24
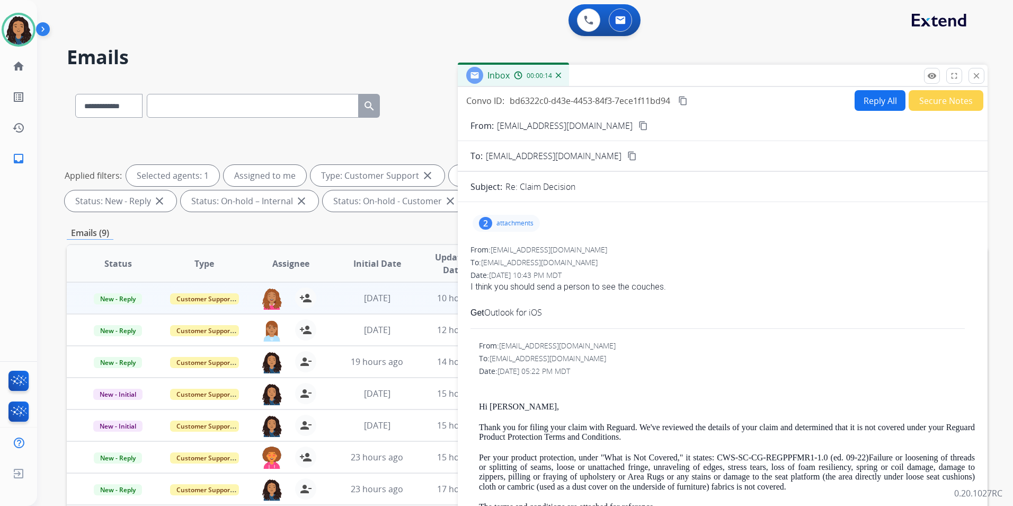
drag, startPoint x: 975, startPoint y: 79, endPoint x: 1002, endPoint y: 72, distance: 28.5
click at [974, 78] on mat-icon "close" at bounding box center [977, 76] width 10 height 10
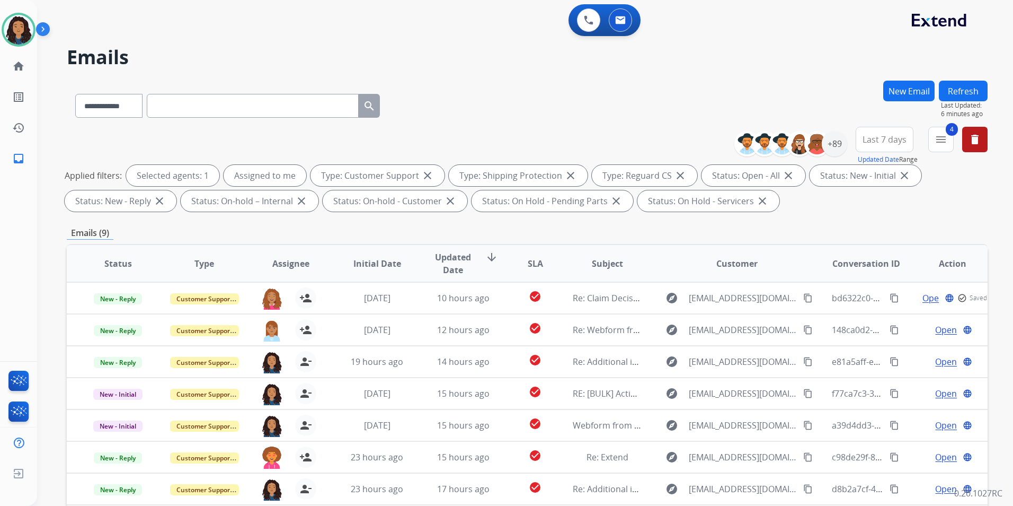
click at [972, 90] on button "Refresh" at bounding box center [963, 91] width 49 height 21
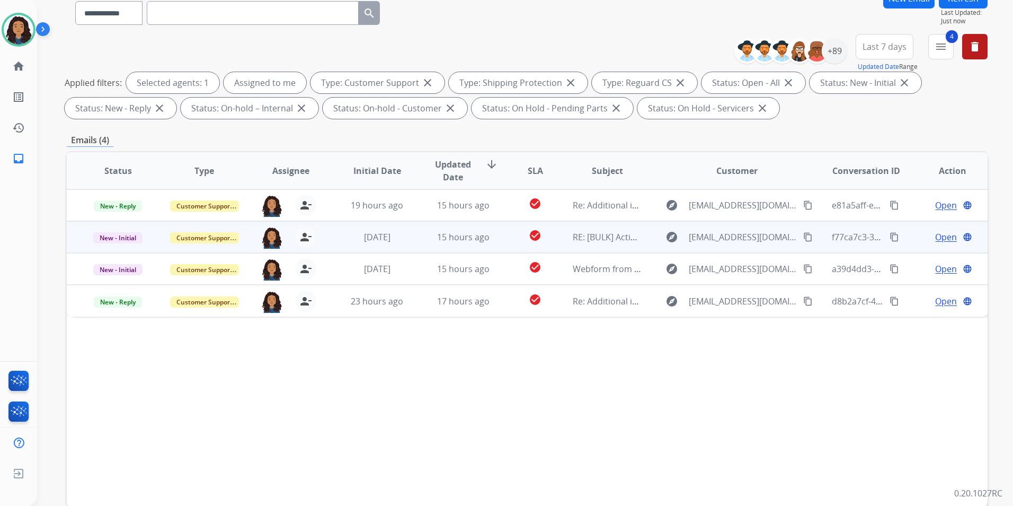
scroll to position [42, 0]
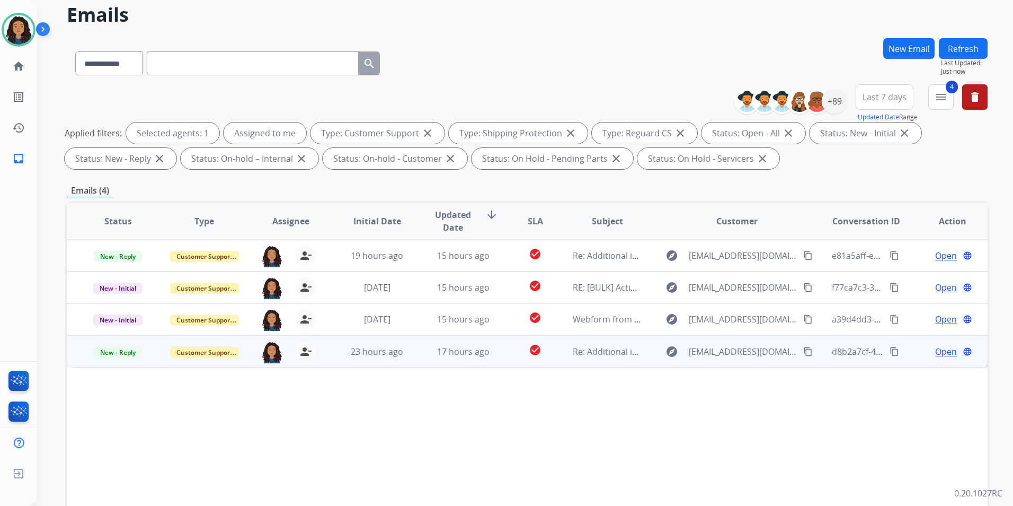
click at [935, 356] on span "Open" at bounding box center [946, 351] width 22 height 13
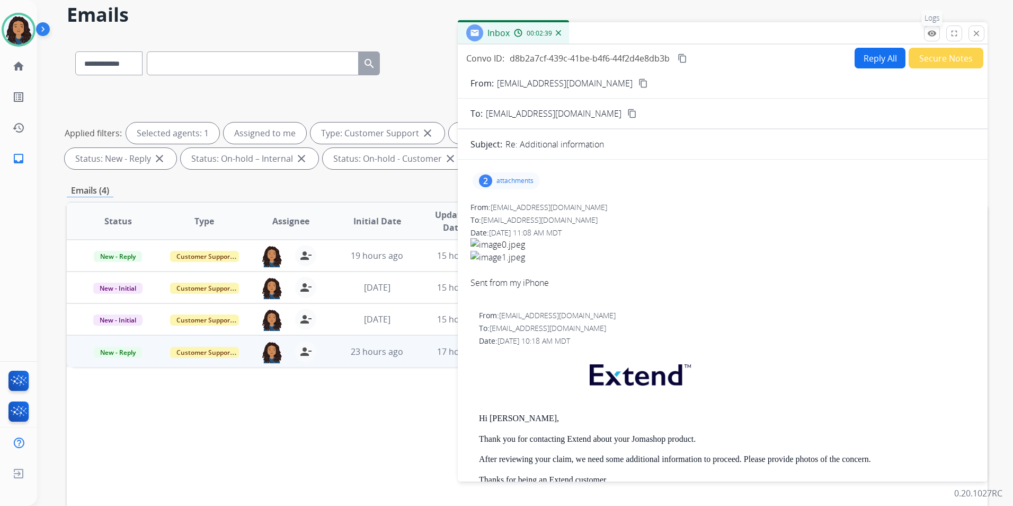
click at [930, 37] on mat-icon "remove_red_eye" at bounding box center [932, 34] width 10 height 10
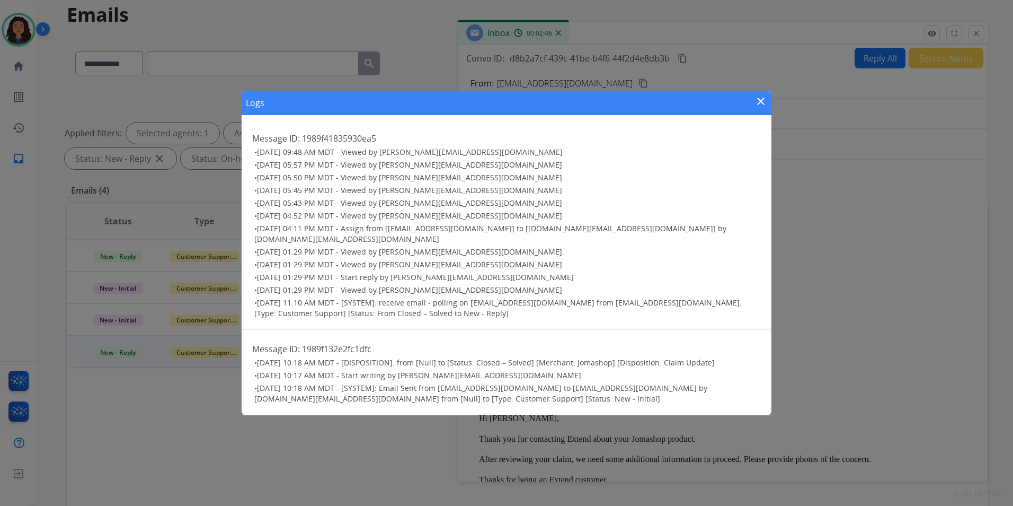
click at [760, 101] on mat-icon "close" at bounding box center [761, 101] width 13 height 13
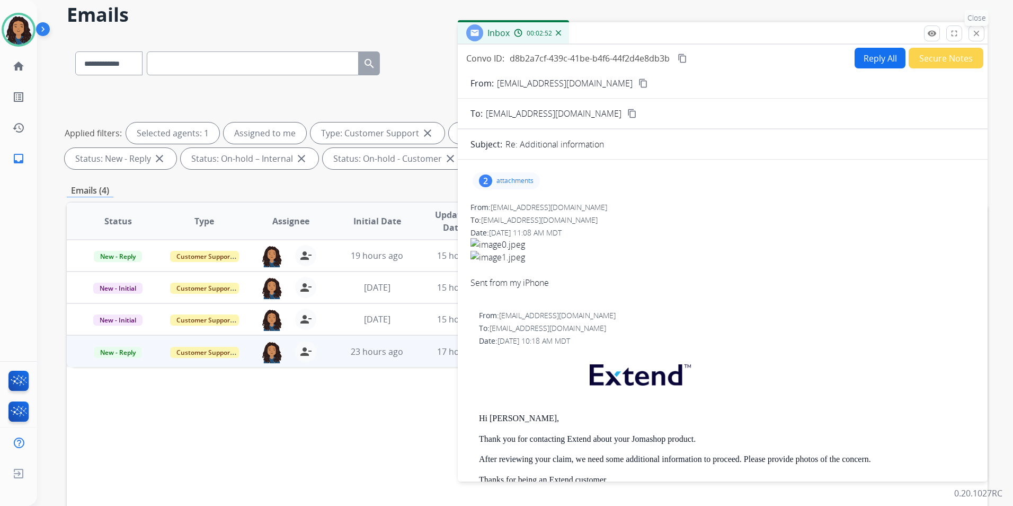
click at [977, 36] on mat-icon "close" at bounding box center [977, 34] width 10 height 10
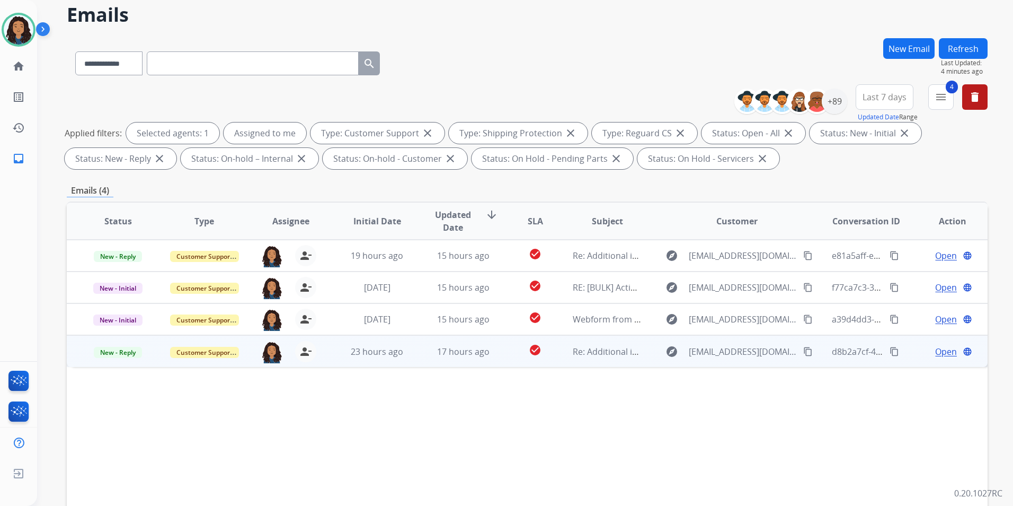
click at [939, 350] on span "Open" at bounding box center [946, 351] width 22 height 13
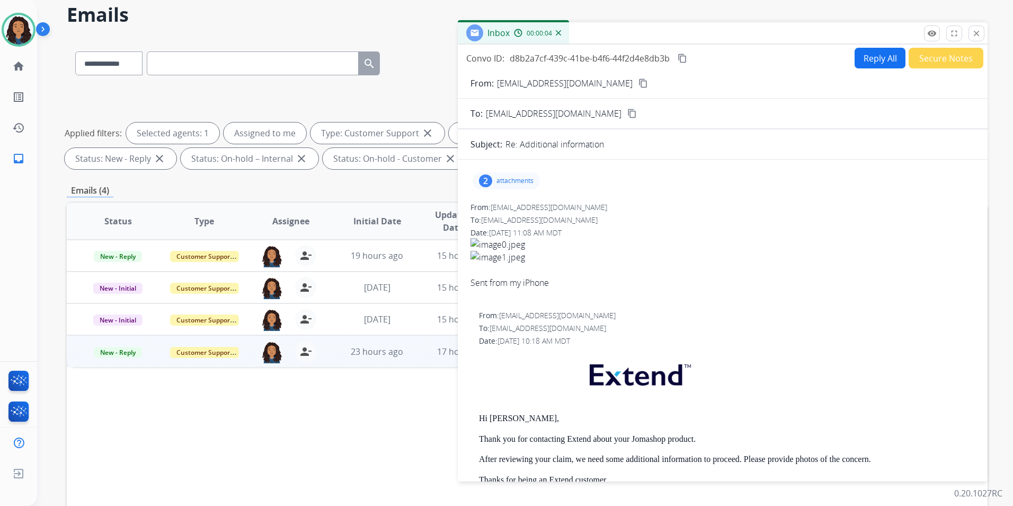
click at [522, 181] on p "attachments" at bounding box center [515, 180] width 37 height 8
click at [505, 240] on div at bounding box center [507, 244] width 53 height 37
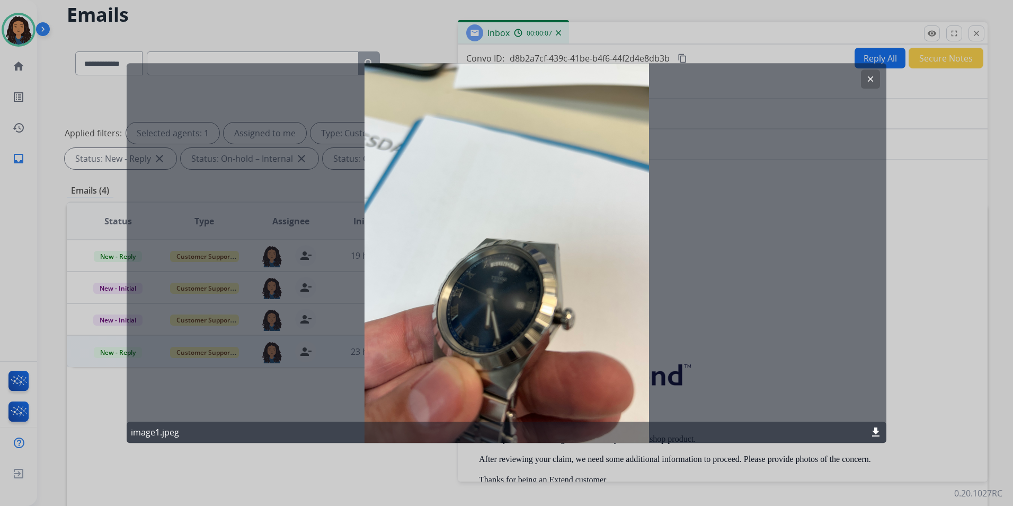
click at [868, 86] on button "clear" at bounding box center [870, 78] width 19 height 19
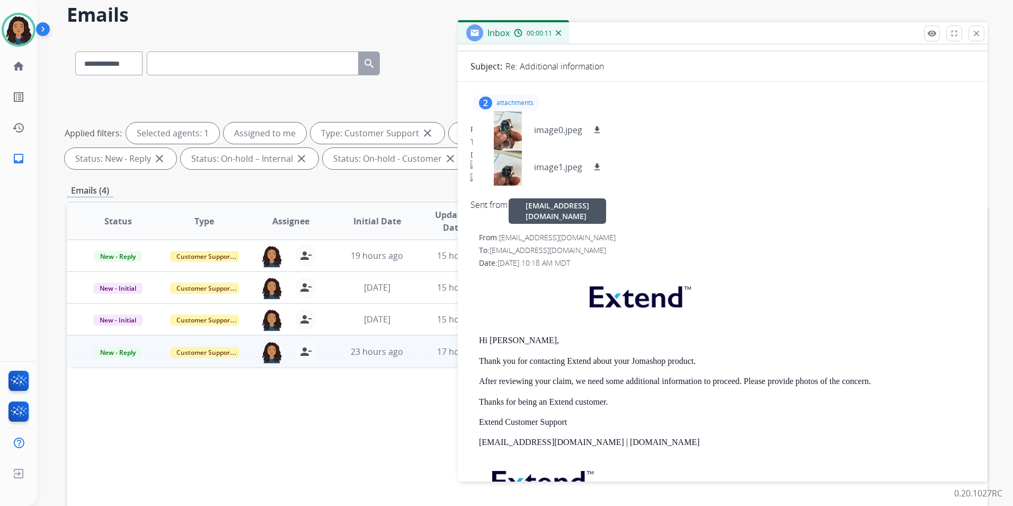
scroll to position [0, 0]
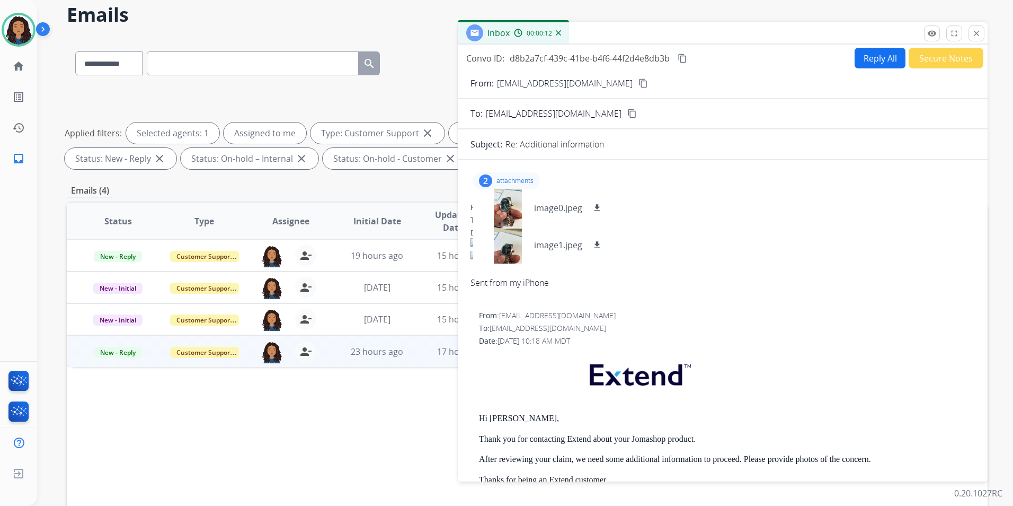
click at [863, 61] on button "Reply All" at bounding box center [880, 58] width 51 height 21
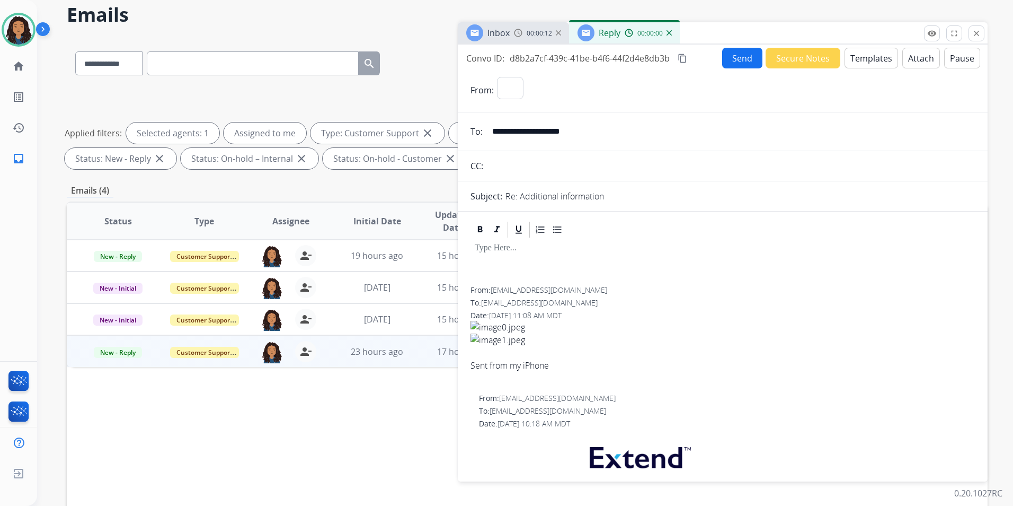
click at [863, 61] on button "Templates" at bounding box center [872, 58] width 54 height 21
select select "**********"
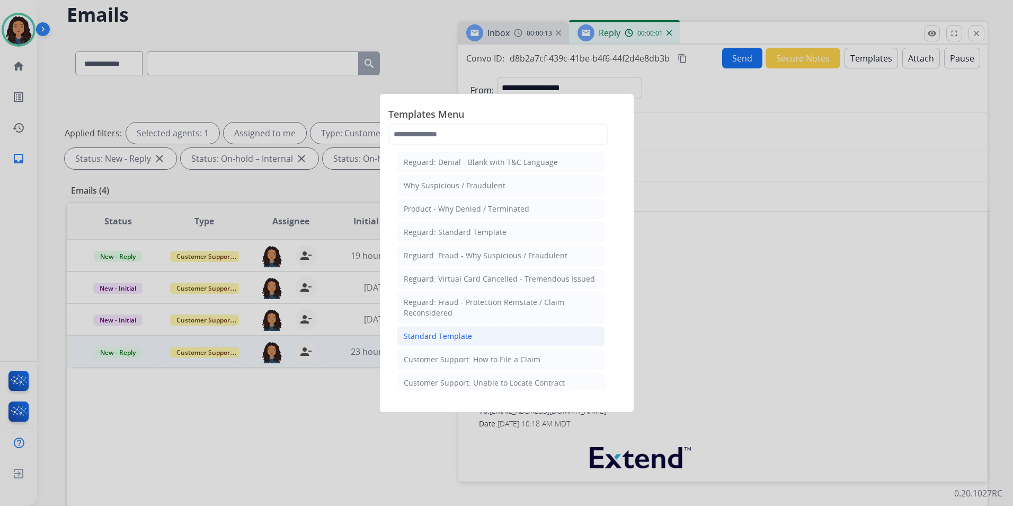
click at [487, 337] on li "Standard Template" at bounding box center [501, 336] width 208 height 20
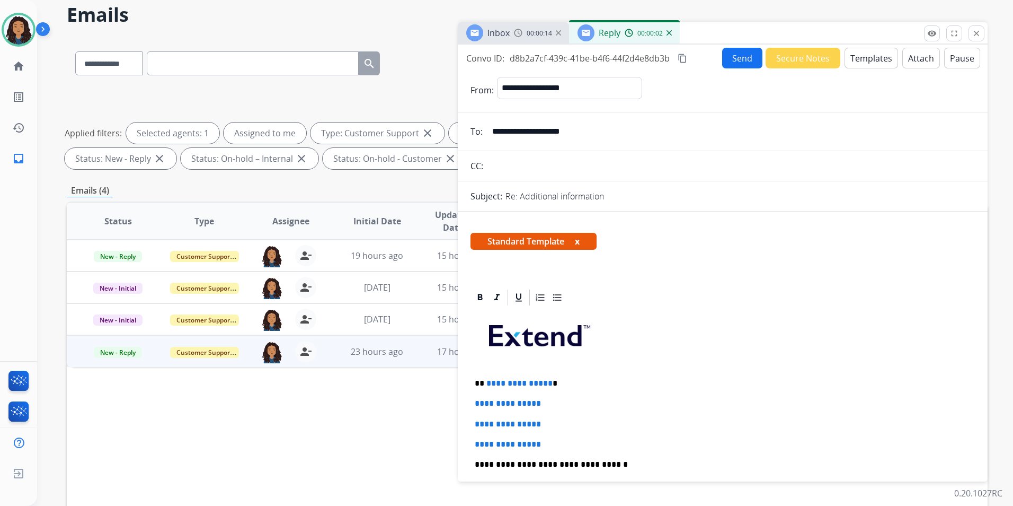
click at [504, 23] on div "Inbox 00:00:14" at bounding box center [513, 32] width 111 height 21
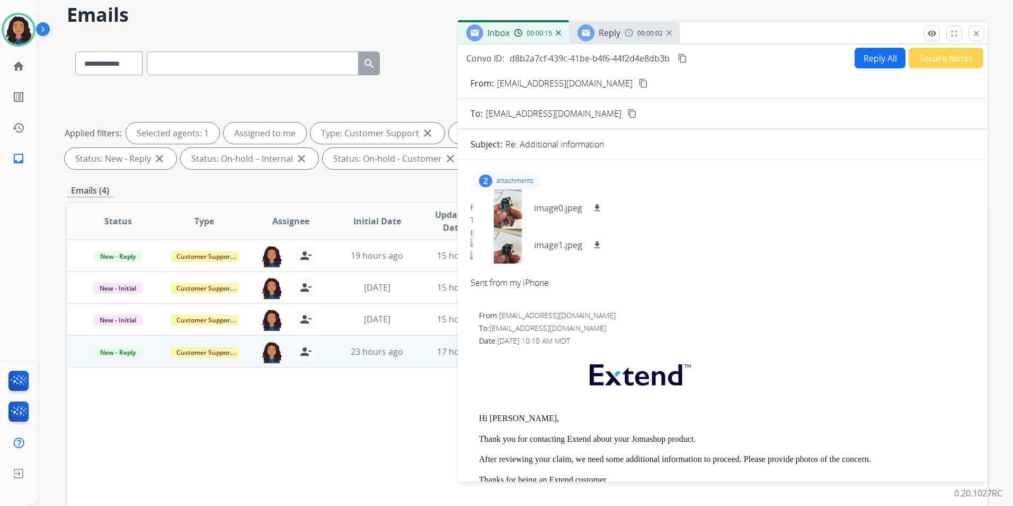
scroll to position [170, 0]
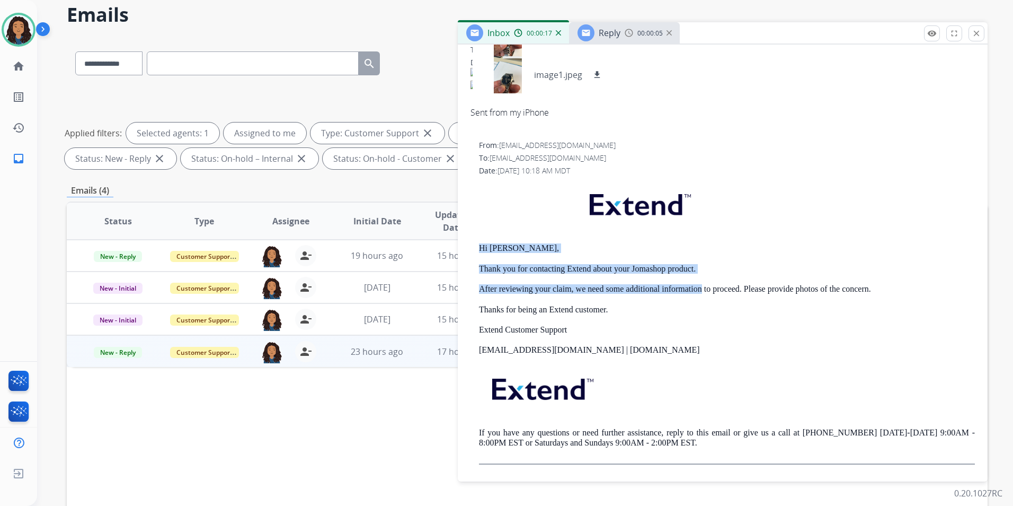
drag, startPoint x: 479, startPoint y: 246, endPoint x: 700, endPoint y: 274, distance: 223.3
click at [700, 274] on div "From: [EMAIL_ADDRESS][DOMAIN_NAME] To: [PERSON_NAME][EMAIL_ADDRESS][DOMAIN_NAME…" at bounding box center [723, 302] width 505 height 324
drag, startPoint x: 700, startPoint y: 274, endPoint x: 525, endPoint y: 242, distance: 177.9
click at [541, 235] on div "Hi [PERSON_NAME], Thank you for contacting Extend about your Jomashop product. …" at bounding box center [727, 322] width 496 height 283
drag, startPoint x: 475, startPoint y: 247, endPoint x: 700, endPoint y: 273, distance: 226.2
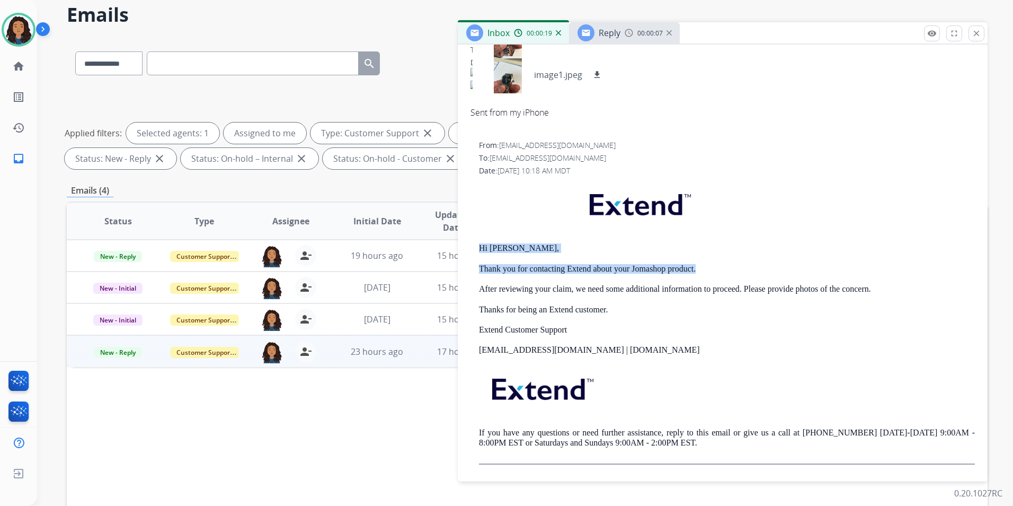
click at [700, 273] on div "From: [EMAIL_ADDRESS][DOMAIN_NAME] To: [PERSON_NAME][EMAIL_ADDRESS][DOMAIN_NAME…" at bounding box center [723, 302] width 505 height 324
drag, startPoint x: 700, startPoint y: 273, endPoint x: 683, endPoint y: 273, distance: 17.5
copy div "Hi [PERSON_NAME], Thank you for contacting Extend about your Jomashop product."
click at [615, 33] on span "Reply" at bounding box center [610, 33] width 22 height 12
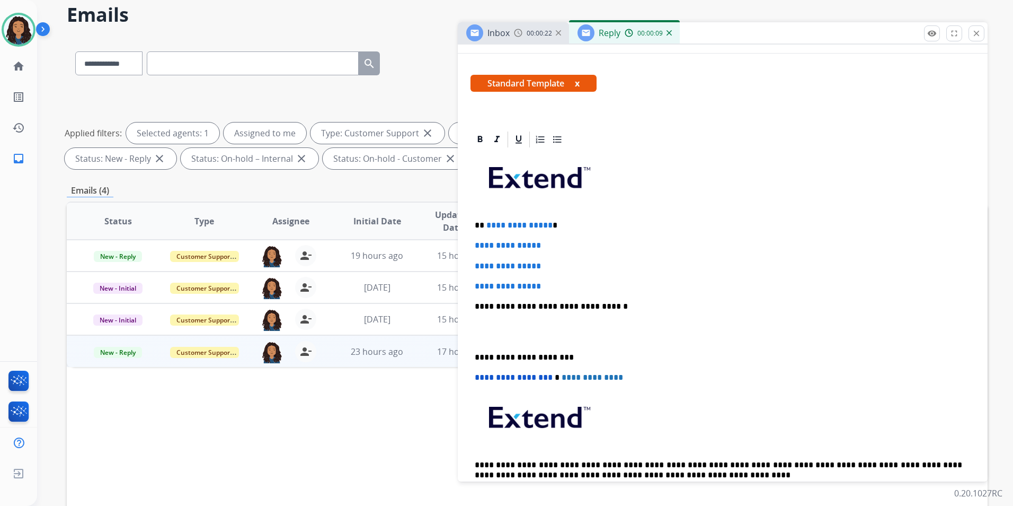
scroll to position [159, 0]
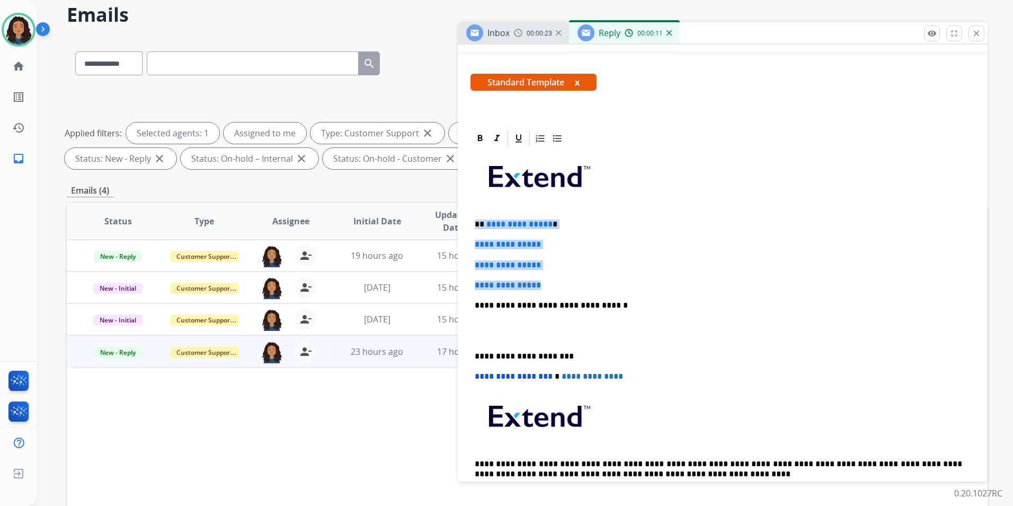
drag, startPoint x: 471, startPoint y: 214, endPoint x: 570, endPoint y: 285, distance: 121.6
click at [570, 285] on div "**********" at bounding box center [723, 330] width 505 height 365
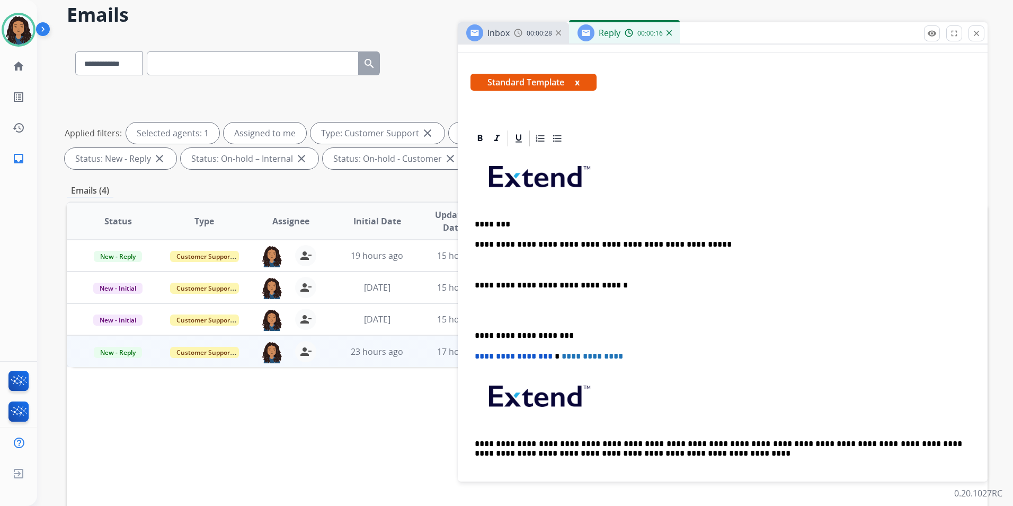
click at [528, 260] on p at bounding box center [723, 265] width 496 height 10
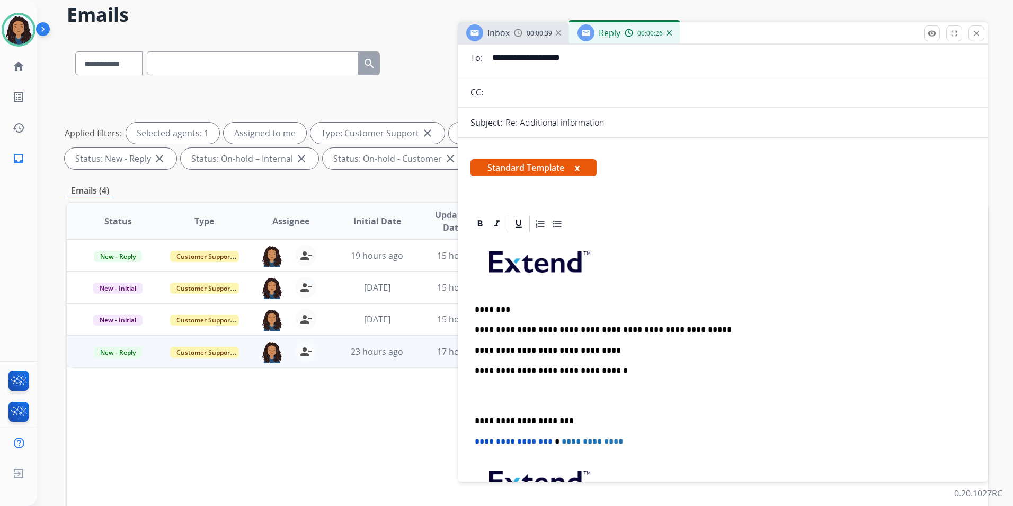
scroll to position [0, 0]
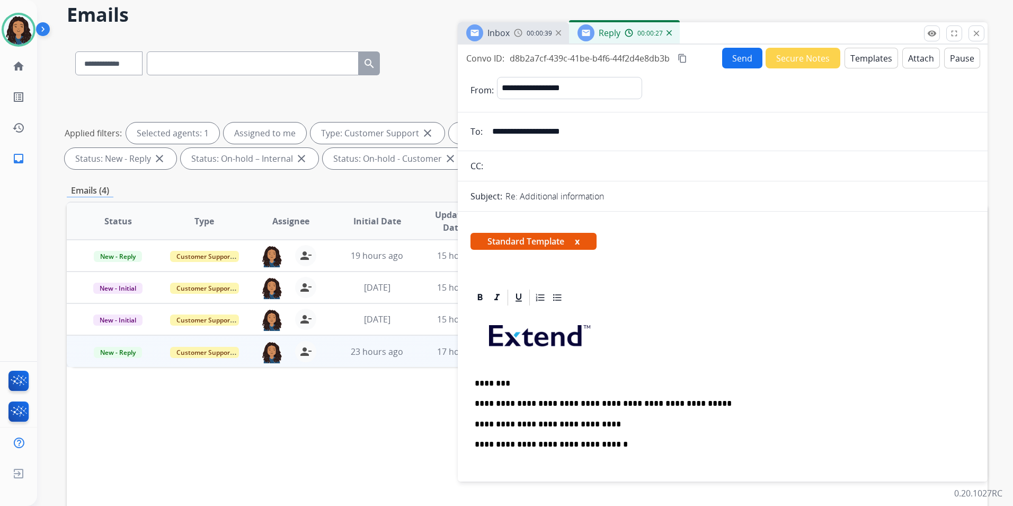
click at [738, 61] on button "Send" at bounding box center [742, 58] width 40 height 21
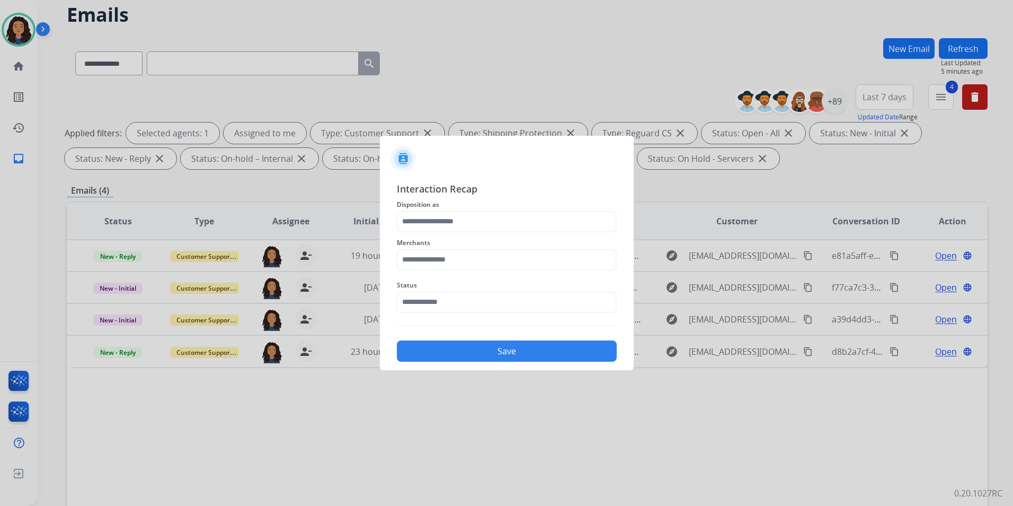
click at [438, 209] on span "Disposition as" at bounding box center [507, 204] width 220 height 13
click at [439, 225] on input "text" at bounding box center [507, 221] width 220 height 21
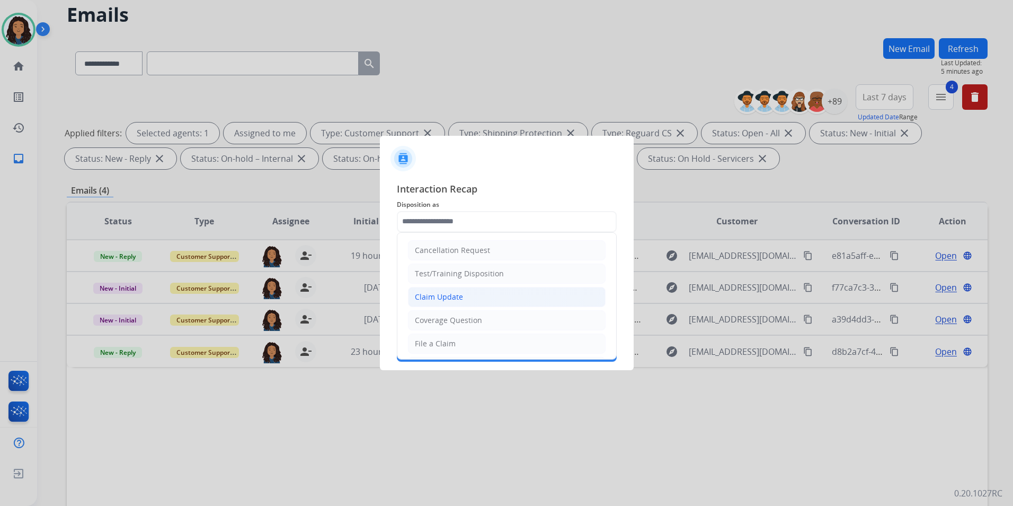
click at [449, 300] on div "Claim Update" at bounding box center [439, 296] width 48 height 11
type input "**********"
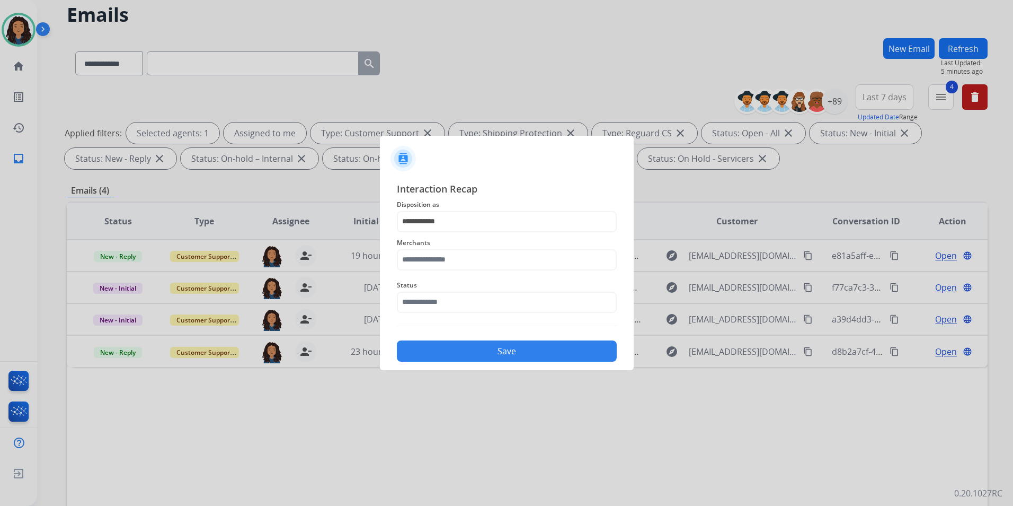
click at [428, 248] on span "Merchants" at bounding box center [507, 242] width 220 height 13
click at [429, 255] on input "text" at bounding box center [507, 259] width 220 height 21
click at [453, 284] on li "Jomashop" at bounding box center [510, 290] width 202 height 20
type input "********"
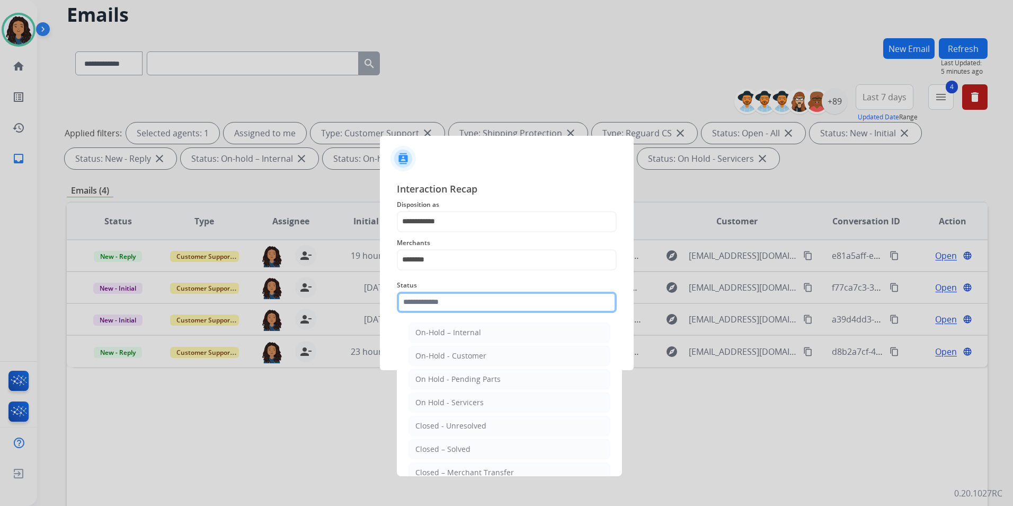
click at [436, 309] on input "text" at bounding box center [507, 301] width 220 height 21
click at [439, 452] on div "Closed – Solved" at bounding box center [442, 449] width 55 height 11
type input "**********"
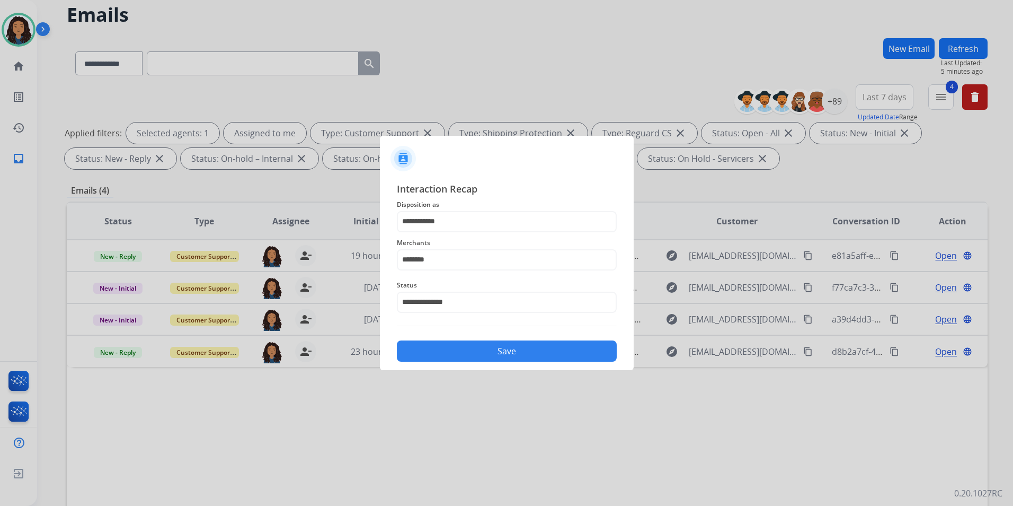
drag, startPoint x: 472, startPoint y: 332, endPoint x: 468, endPoint y: 340, distance: 8.1
click at [468, 336] on div "**********" at bounding box center [507, 271] width 220 height 181
click at [468, 353] on button "Save" at bounding box center [507, 350] width 220 height 21
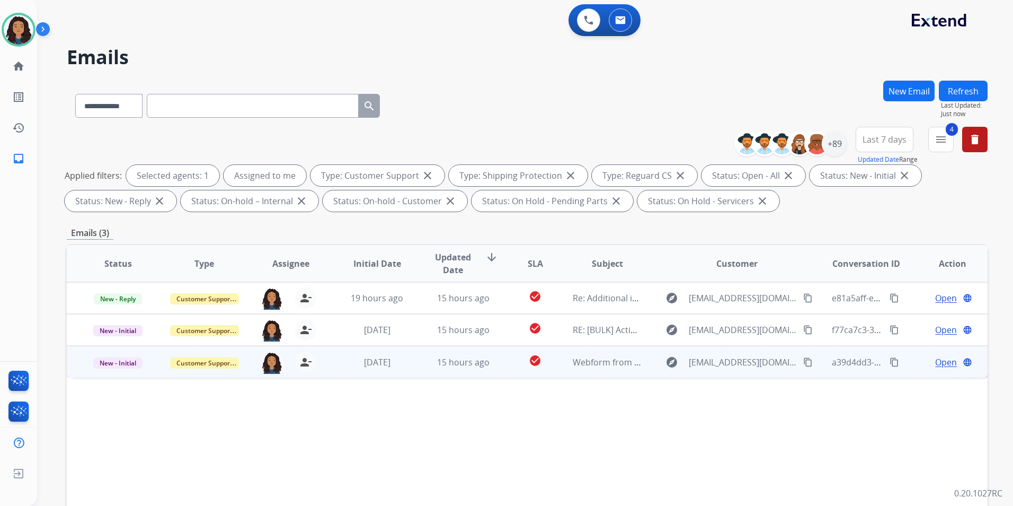
click at [941, 362] on span "Open" at bounding box center [946, 362] width 22 height 13
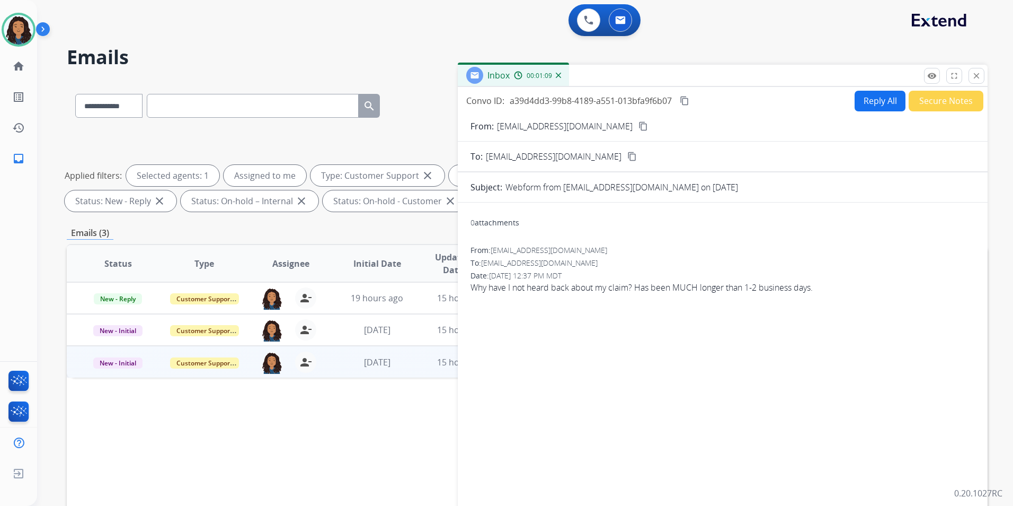
click at [639, 127] on mat-icon "content_copy" at bounding box center [644, 126] width 10 height 10
click at [882, 105] on button "Reply All" at bounding box center [880, 101] width 51 height 21
select select "**********"
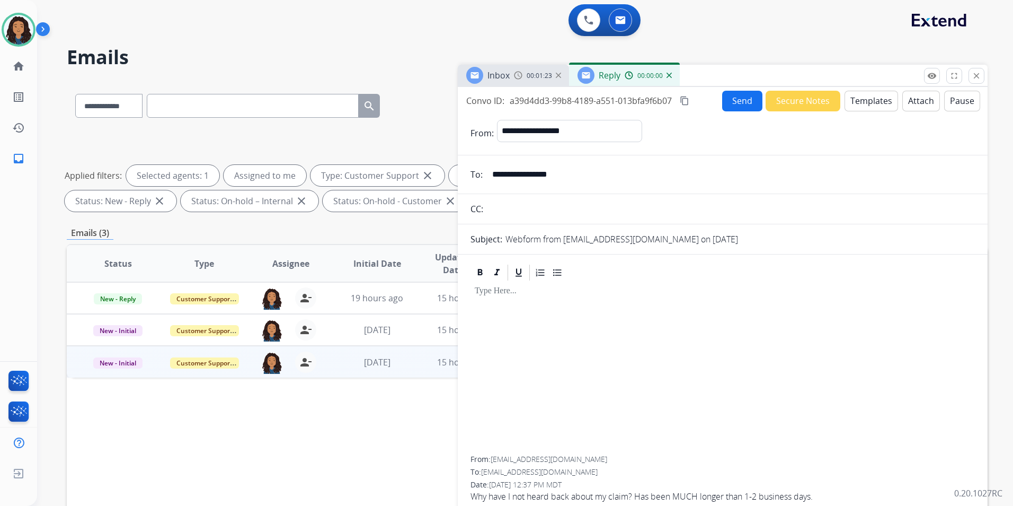
click at [881, 105] on button "Templates" at bounding box center [872, 101] width 54 height 21
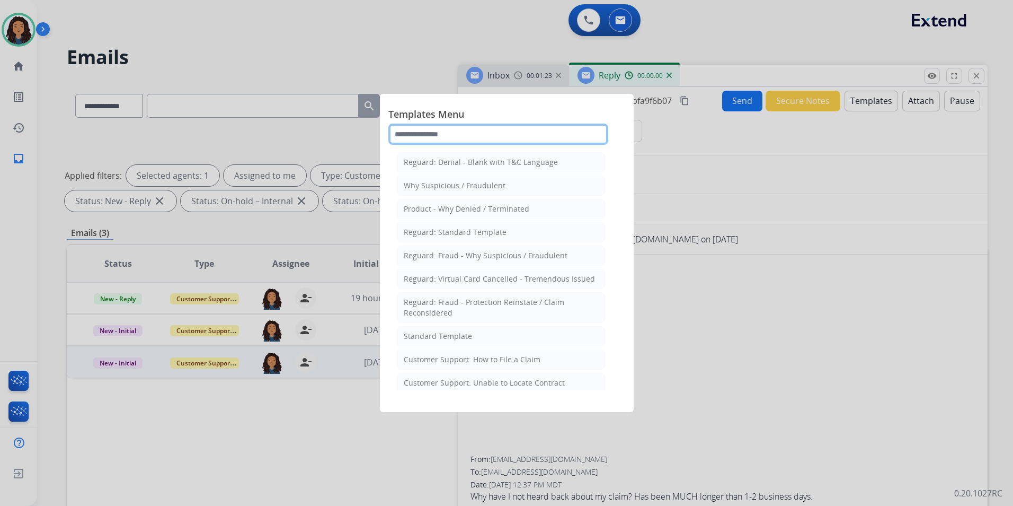
click at [441, 137] on input "text" at bounding box center [498, 133] width 220 height 21
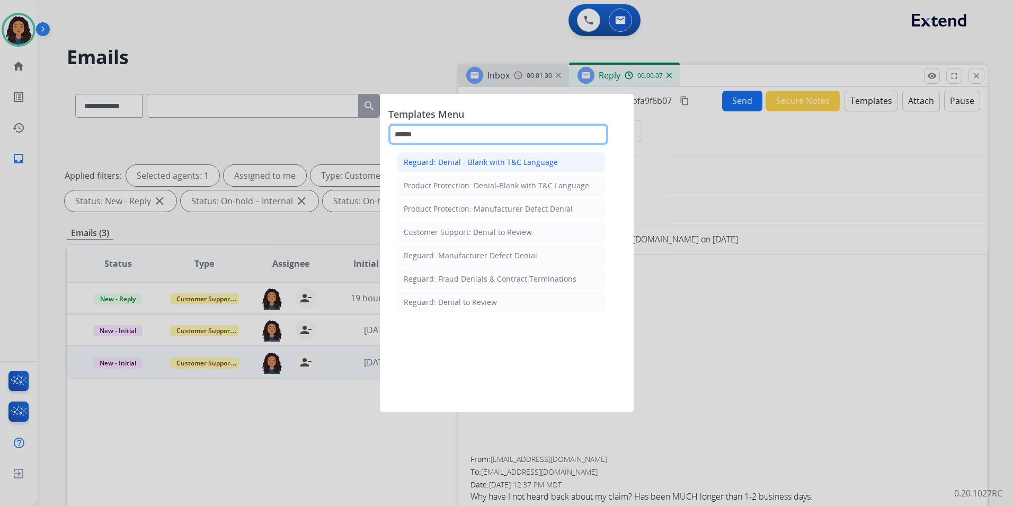
type input "******"
click at [539, 161] on div "Reguard: Denial - Blank with T&C Language" at bounding box center [481, 162] width 154 height 11
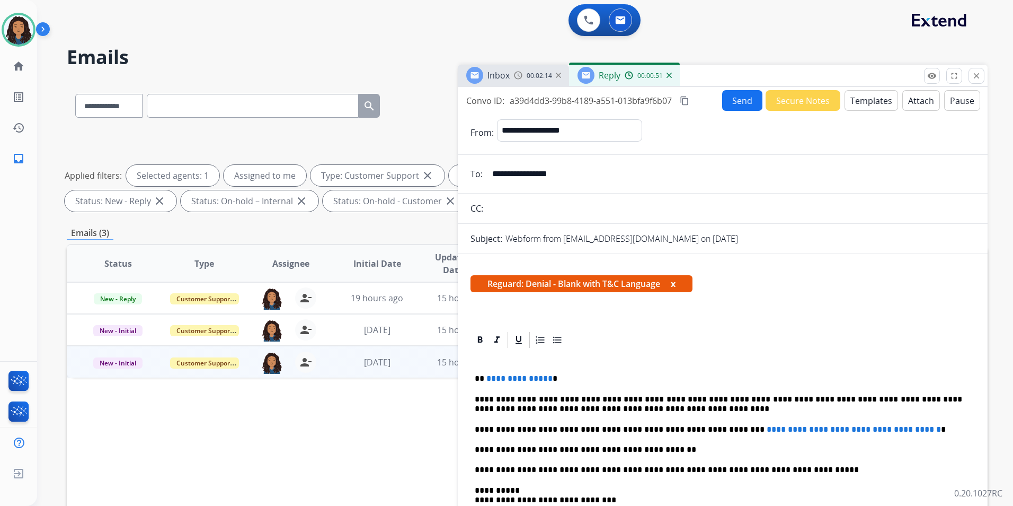
click at [672, 74] on div "Reply 00:00:51" at bounding box center [624, 75] width 111 height 21
click at [667, 75] on img at bounding box center [669, 75] width 5 height 5
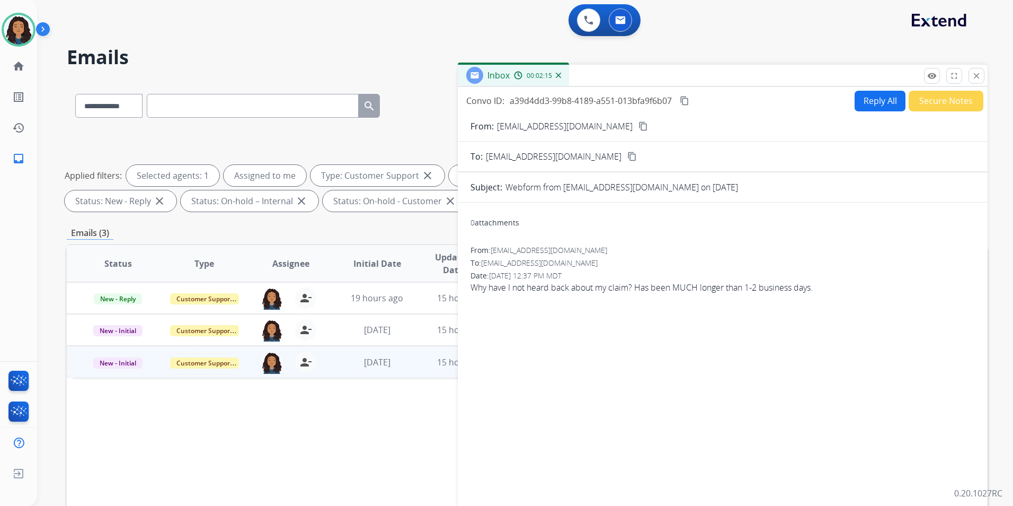
click at [865, 109] on button "Reply All" at bounding box center [880, 101] width 51 height 21
select select "**********"
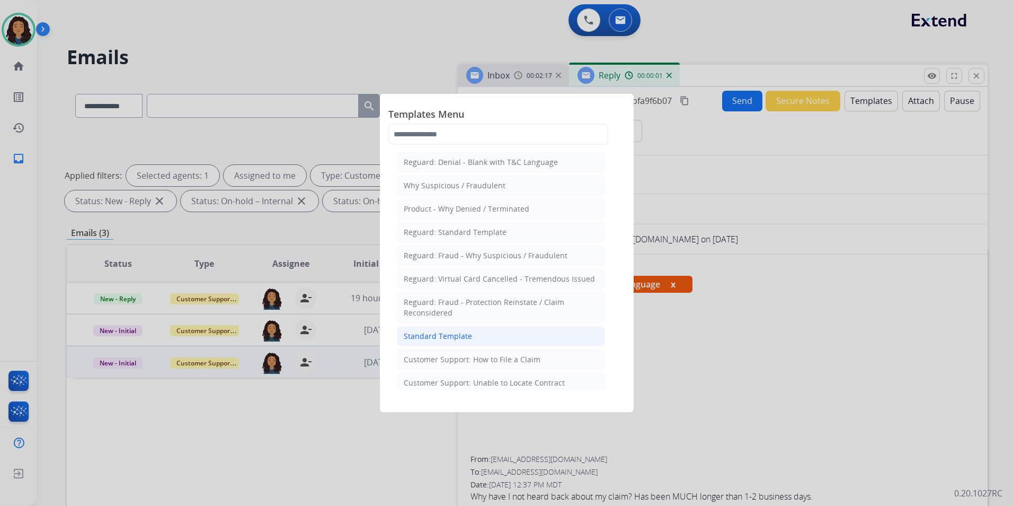
click at [459, 334] on div "Standard Template" at bounding box center [438, 336] width 68 height 11
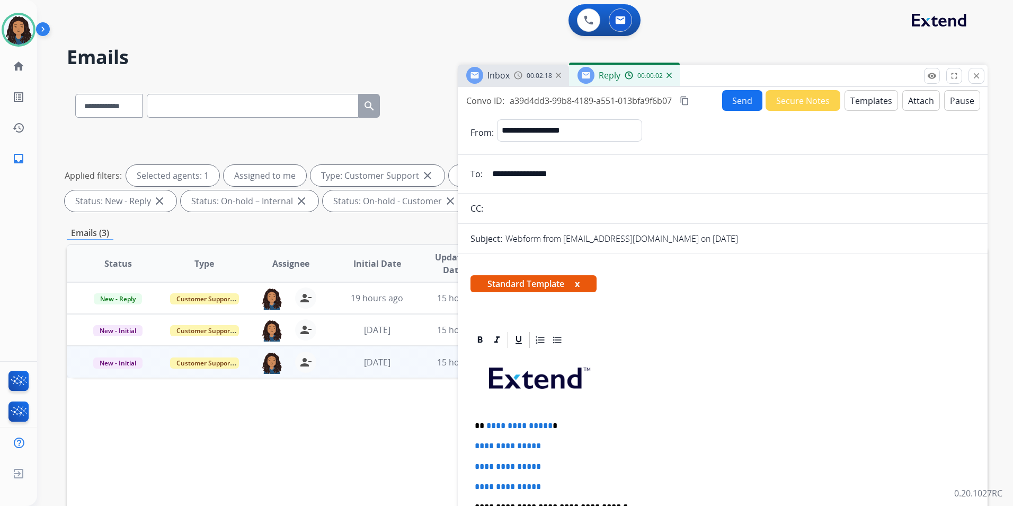
click at [875, 105] on button "Templates" at bounding box center [872, 100] width 54 height 21
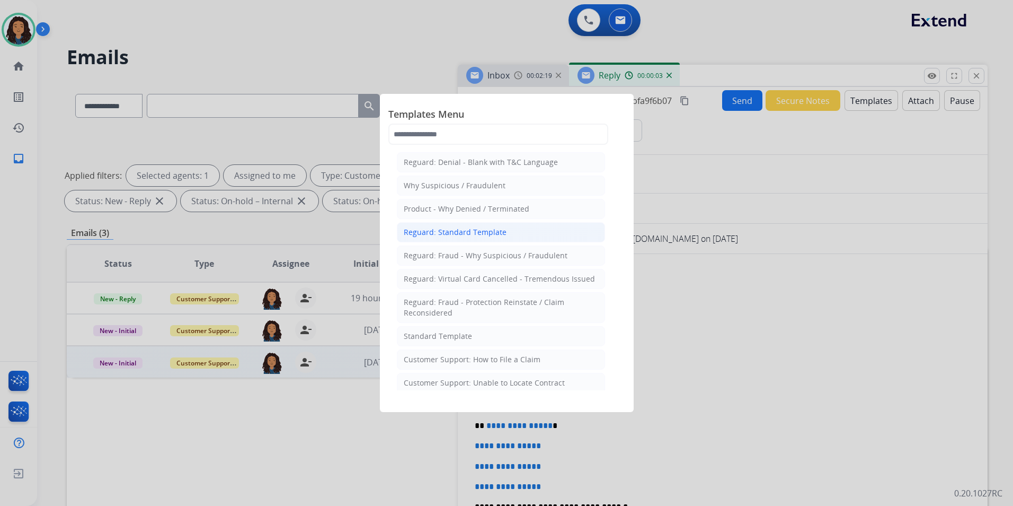
click at [463, 235] on div "Reguard: Standard Template" at bounding box center [455, 232] width 103 height 11
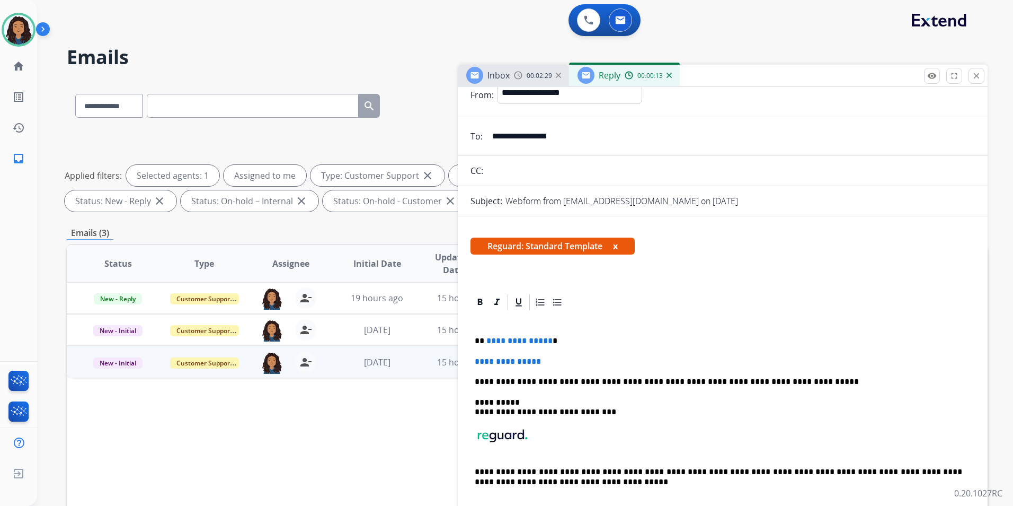
scroll to position [98, 0]
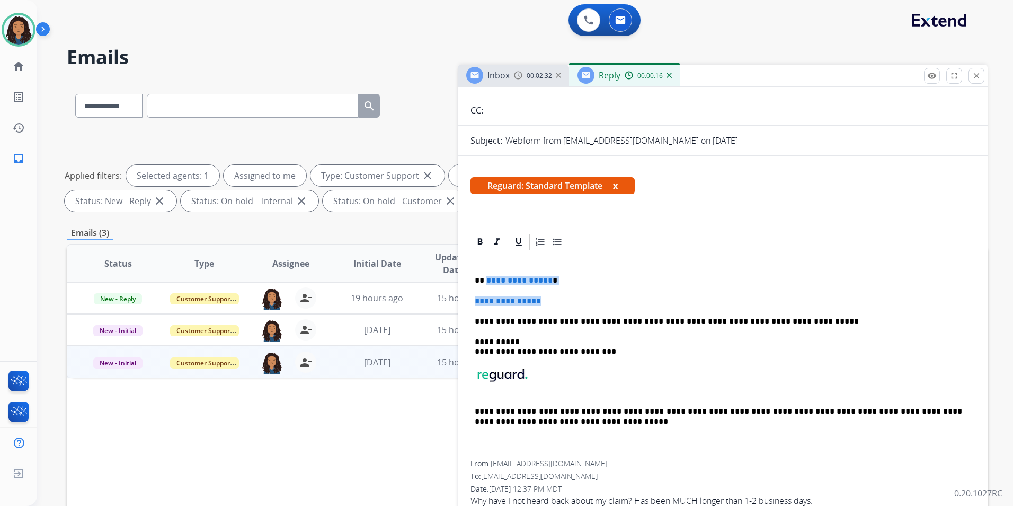
drag, startPoint x: 556, startPoint y: 294, endPoint x: 485, endPoint y: 275, distance: 73.0
click at [485, 275] on div "**********" at bounding box center [723, 355] width 505 height 209
paste div
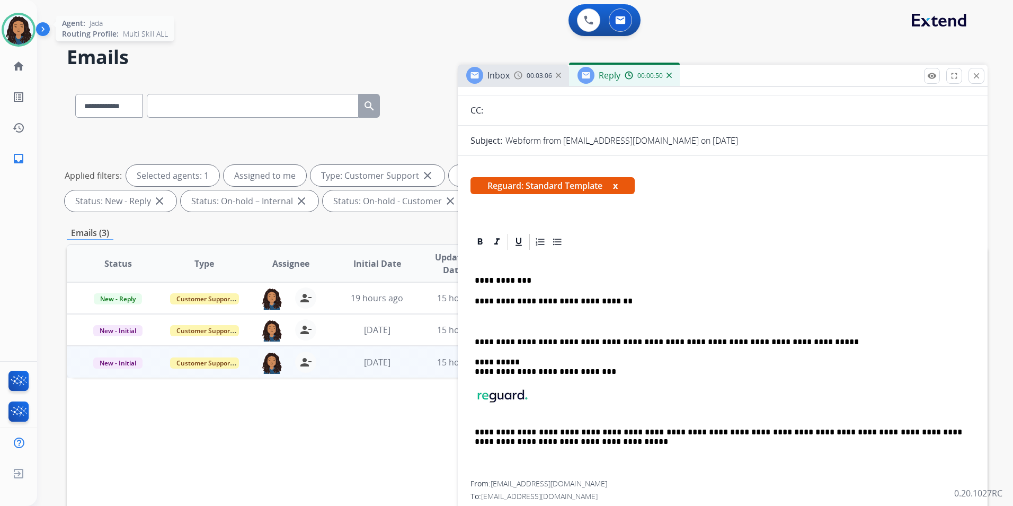
click at [30, 26] on img at bounding box center [19, 30] width 30 height 30
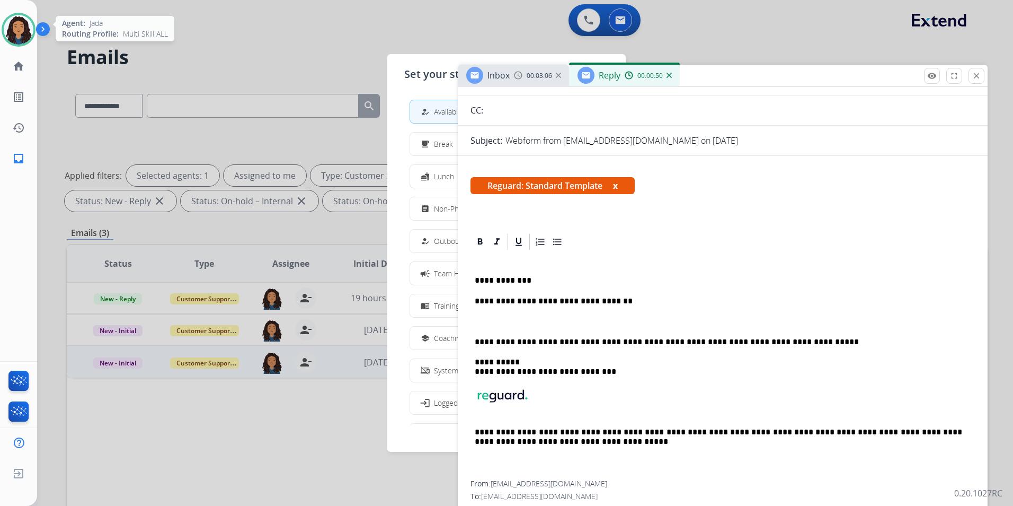
click at [30, 29] on img at bounding box center [19, 30] width 30 height 30
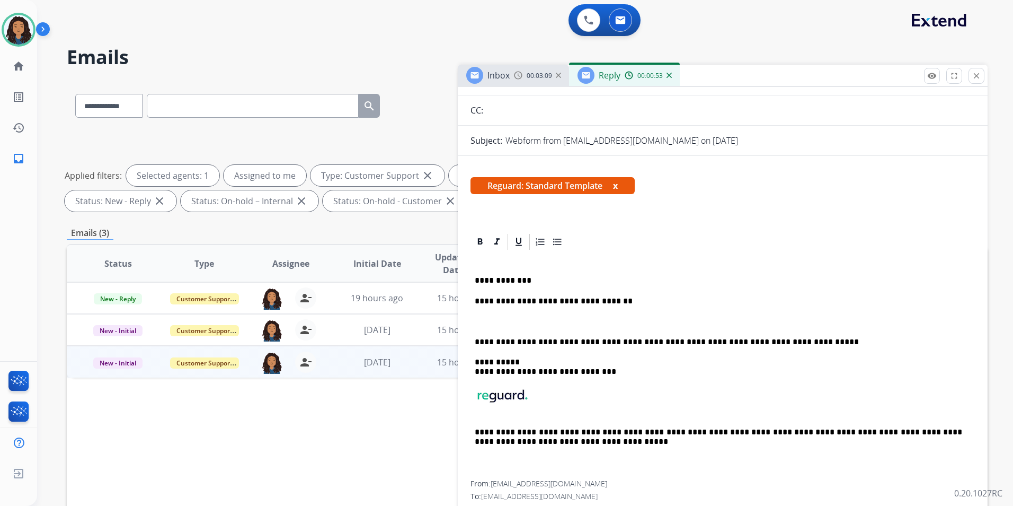
click at [606, 298] on p "**********" at bounding box center [719, 301] width 488 height 10
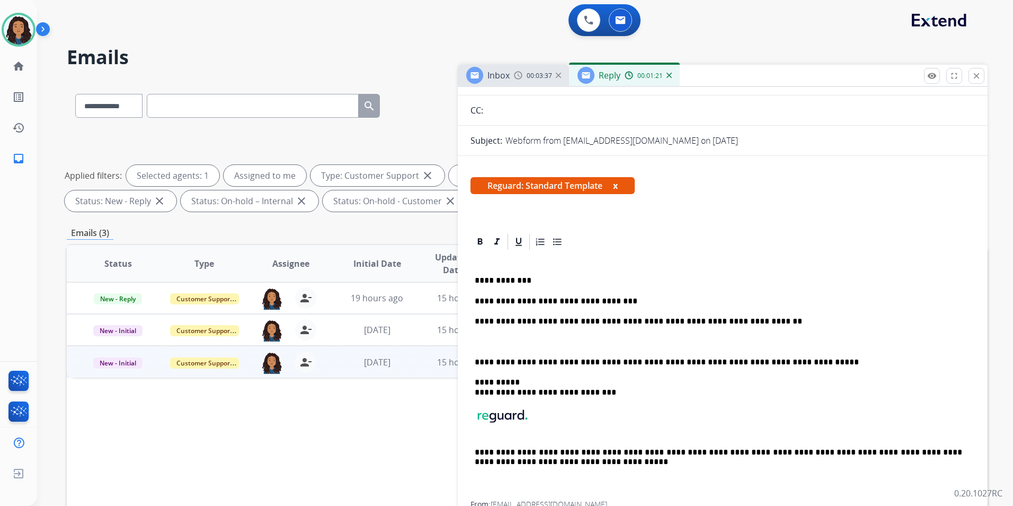
click at [552, 337] on p at bounding box center [723, 342] width 496 height 10
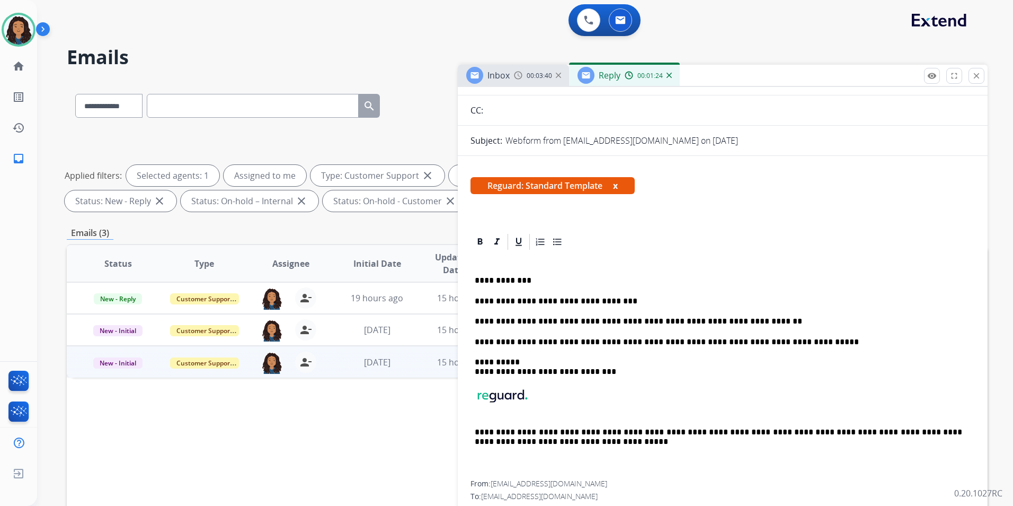
click at [784, 280] on p "**********" at bounding box center [719, 281] width 488 height 10
click at [579, 302] on p "**********" at bounding box center [719, 301] width 488 height 10
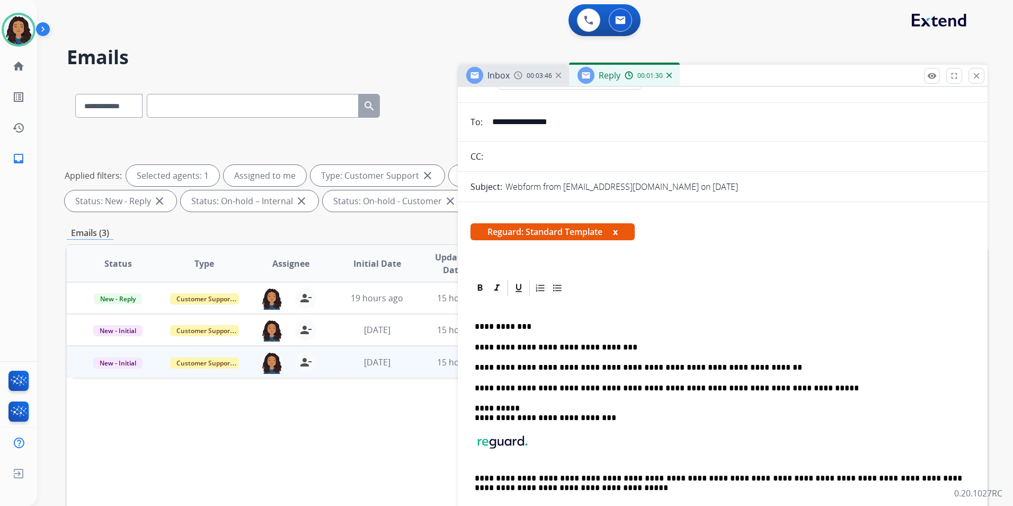
scroll to position [0, 0]
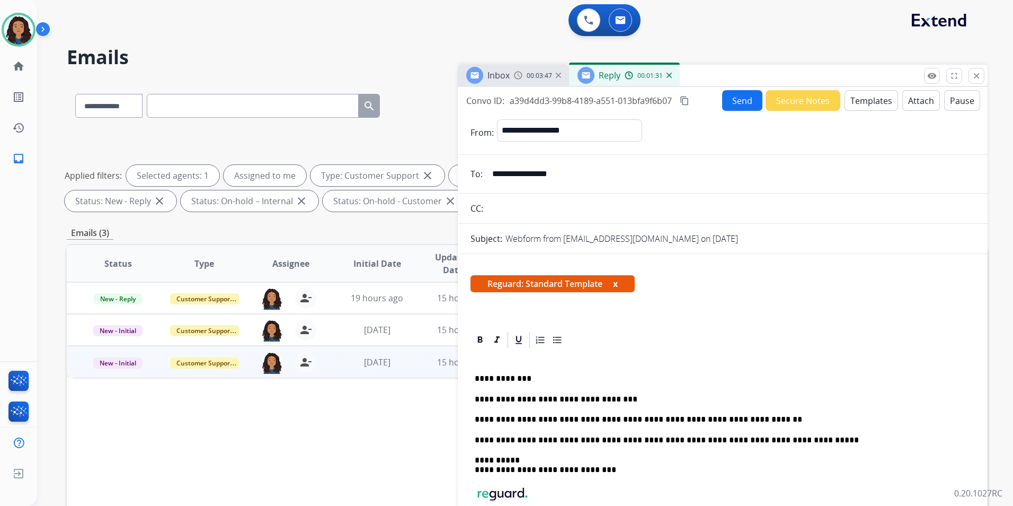
click at [737, 100] on button "Send" at bounding box center [742, 100] width 40 height 21
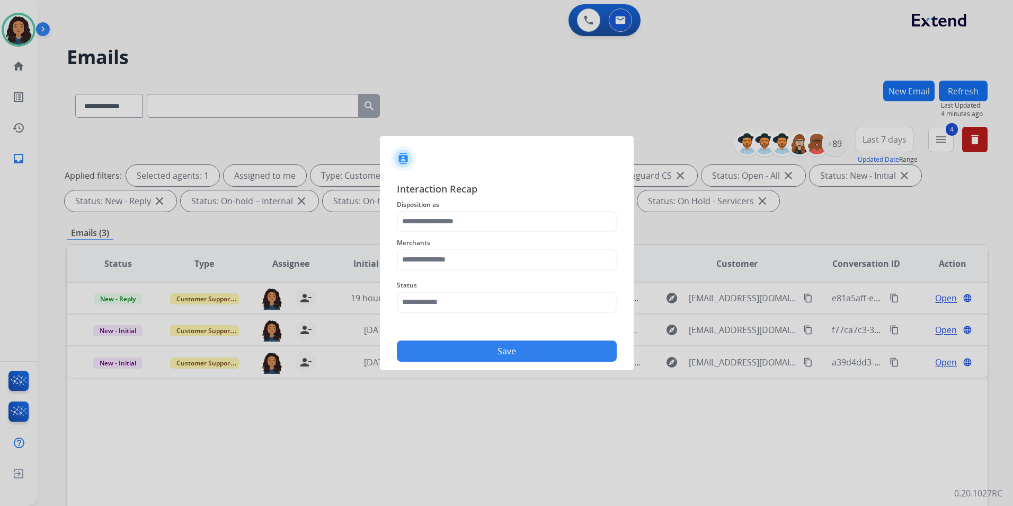
click at [446, 209] on span "Disposition as" at bounding box center [507, 204] width 220 height 13
click at [454, 228] on input "text" at bounding box center [507, 221] width 220 height 21
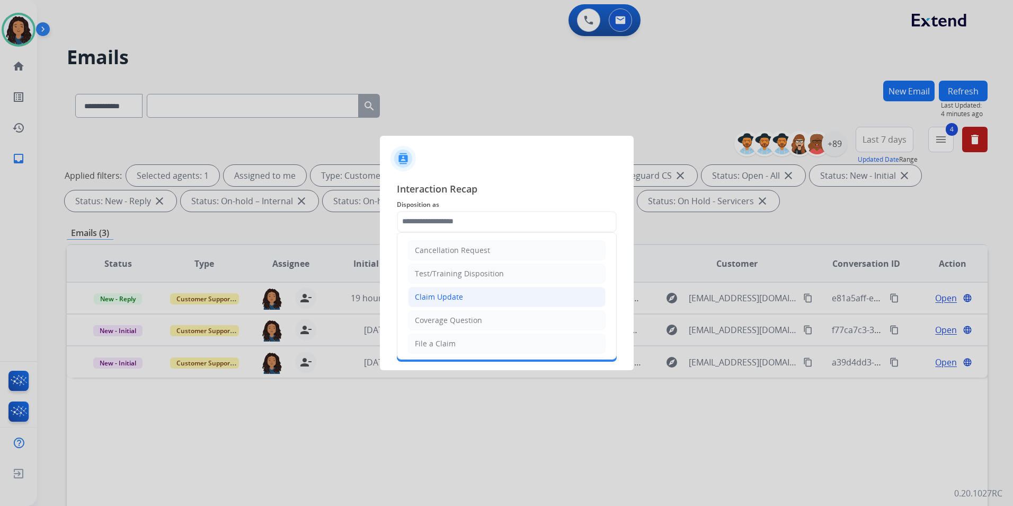
click at [462, 287] on li "Claim Update" at bounding box center [507, 297] width 198 height 20
type input "**********"
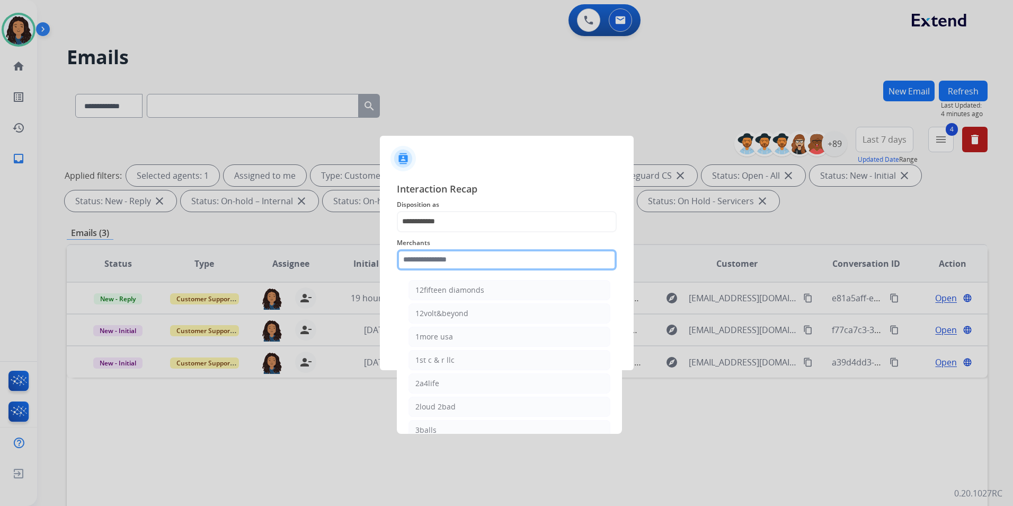
click at [452, 259] on input "text" at bounding box center [507, 259] width 220 height 21
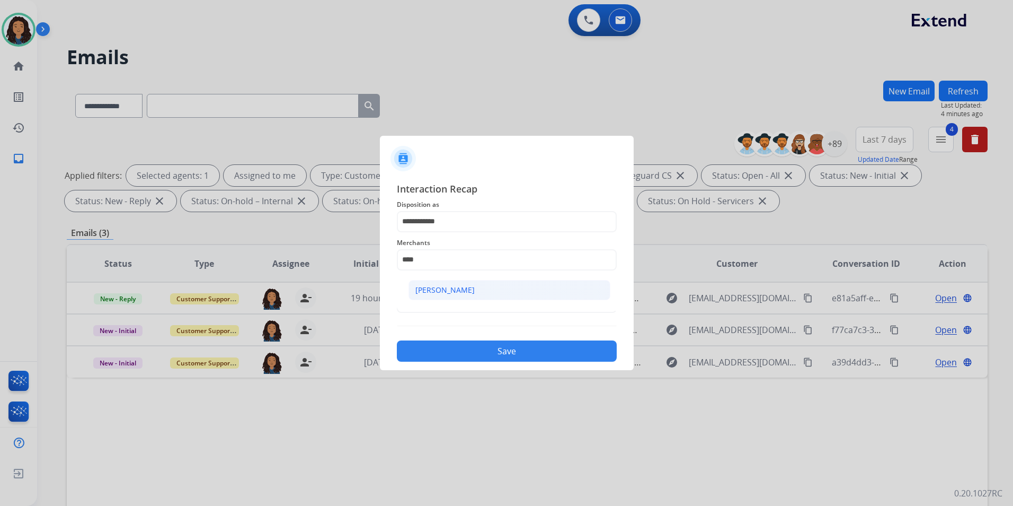
click at [450, 284] on li "[PERSON_NAME]" at bounding box center [510, 290] width 202 height 20
type input "**********"
click at [449, 307] on input "text" at bounding box center [507, 301] width 220 height 21
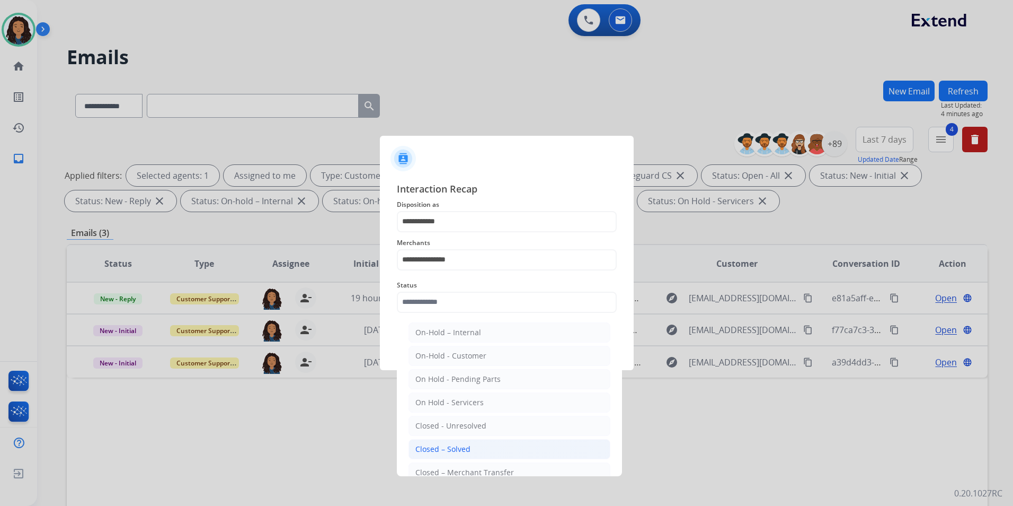
drag, startPoint x: 455, startPoint y: 448, endPoint x: 535, endPoint y: 347, distance: 128.7
click at [455, 448] on div "Closed – Solved" at bounding box center [442, 449] width 55 height 11
type input "**********"
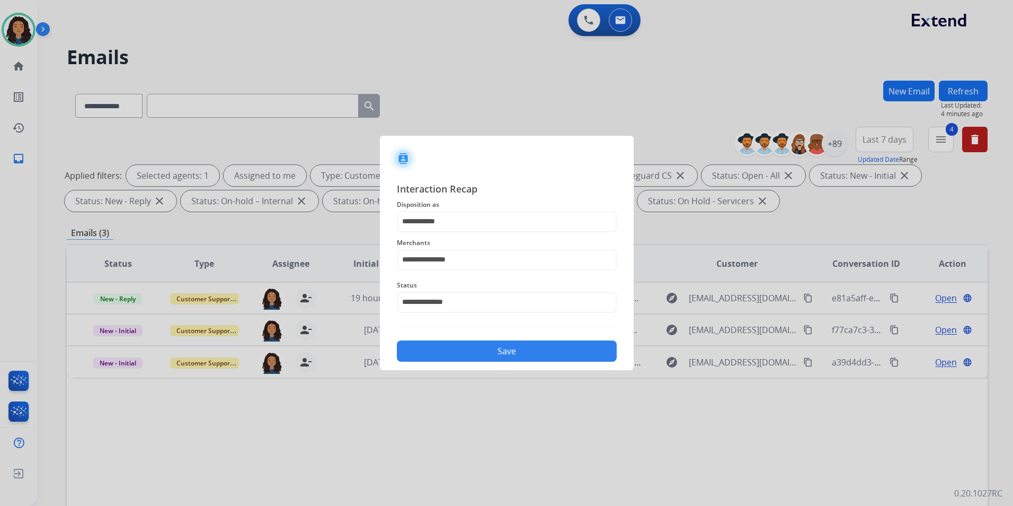
drag, startPoint x: 545, startPoint y: 345, endPoint x: 542, endPoint y: 356, distance: 10.9
click at [544, 348] on button "Save" at bounding box center [507, 350] width 220 height 21
click at [542, 358] on div "**********" at bounding box center [512, 291] width 951 height 506
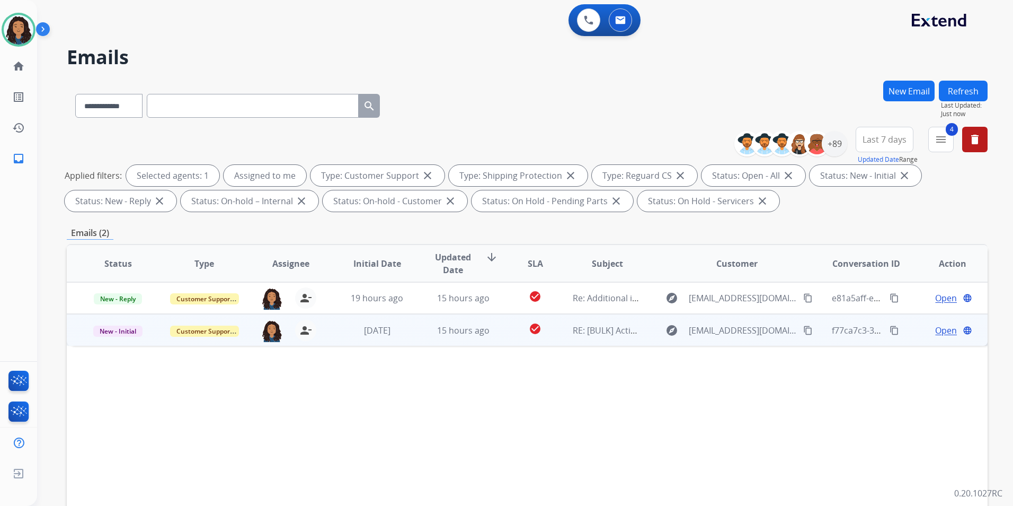
click at [936, 328] on span "Open" at bounding box center [946, 330] width 22 height 13
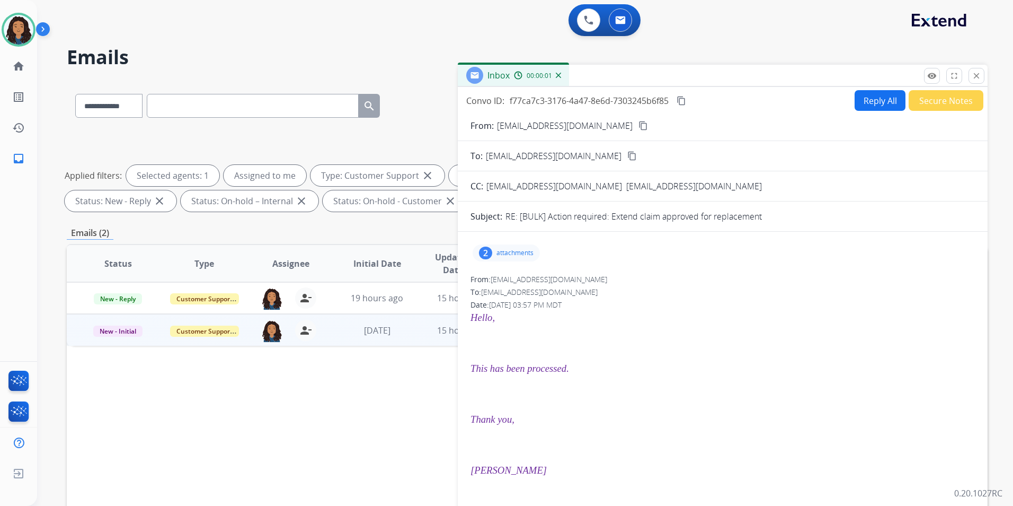
scroll to position [159, 0]
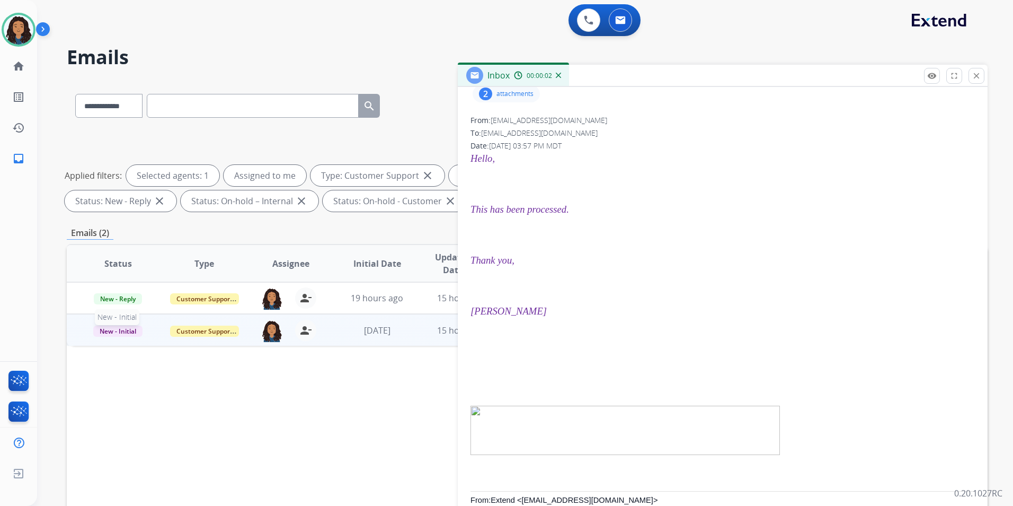
click at [122, 329] on span "New - Initial" at bounding box center [117, 330] width 49 height 11
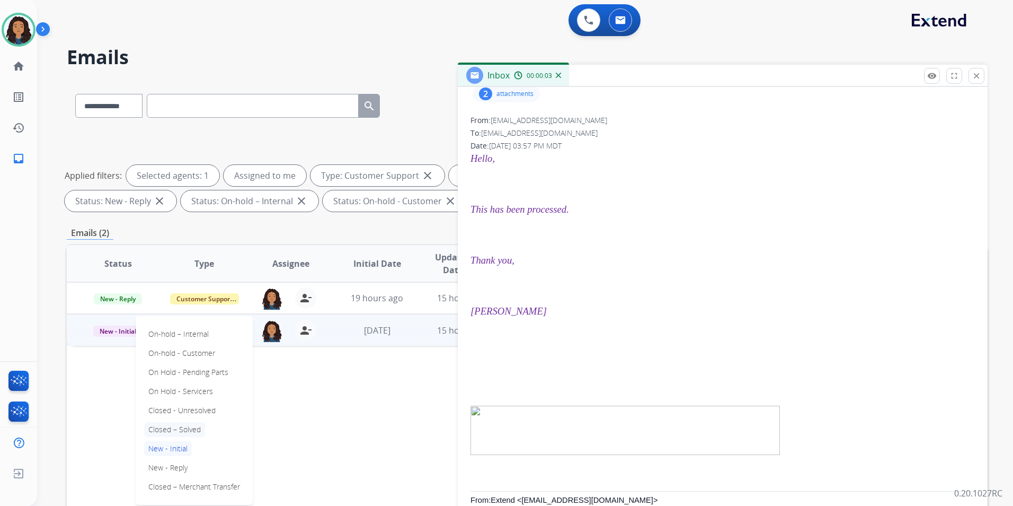
click at [187, 427] on p "Closed – Solved" at bounding box center [174, 429] width 61 height 15
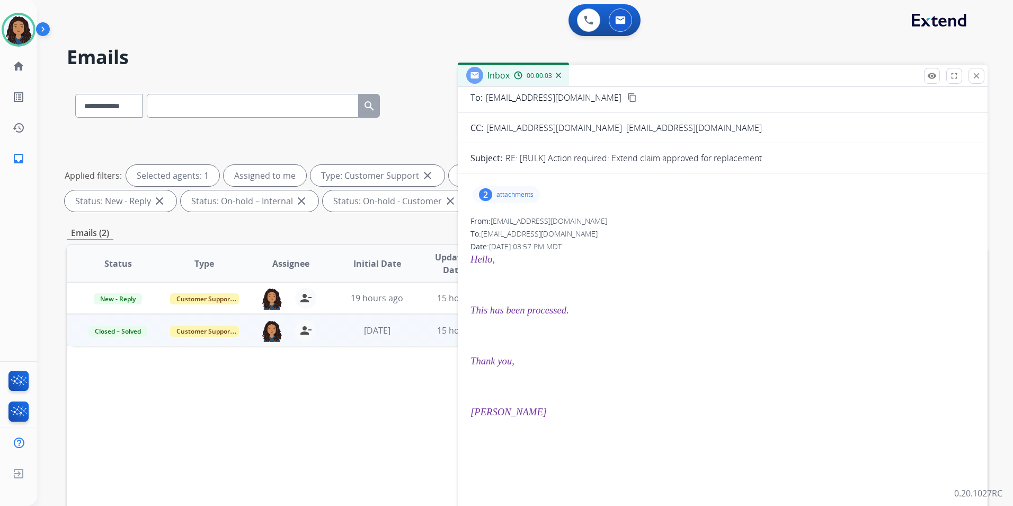
scroll to position [0, 0]
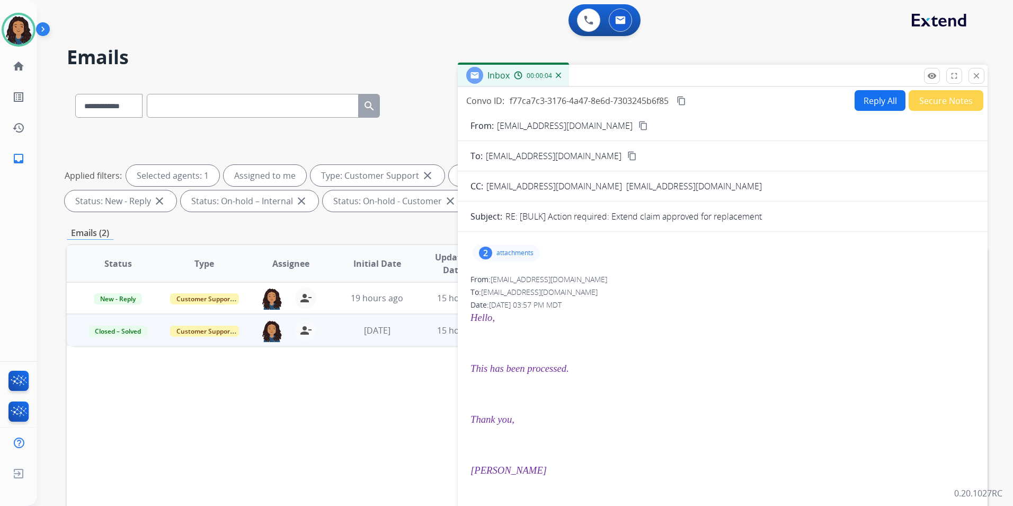
click at [517, 261] on div "2 attachments" at bounding box center [723, 252] width 505 height 25
click at [517, 260] on div "2 attachments" at bounding box center [506, 252] width 67 height 17
click at [948, 104] on button "Secure Notes" at bounding box center [946, 100] width 75 height 21
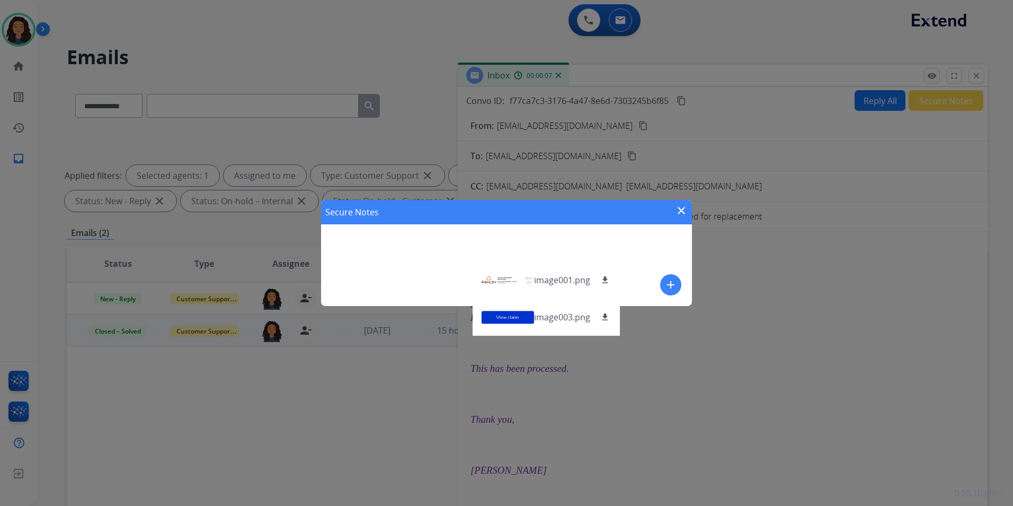
click at [678, 280] on button "add" at bounding box center [670, 284] width 21 height 21
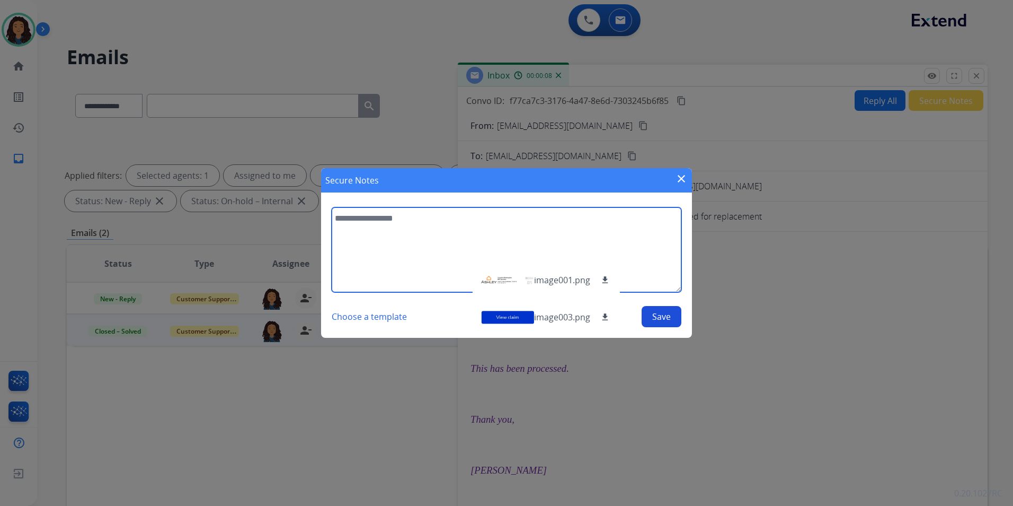
click at [362, 236] on textarea at bounding box center [507, 249] width 350 height 85
type textarea "**********"
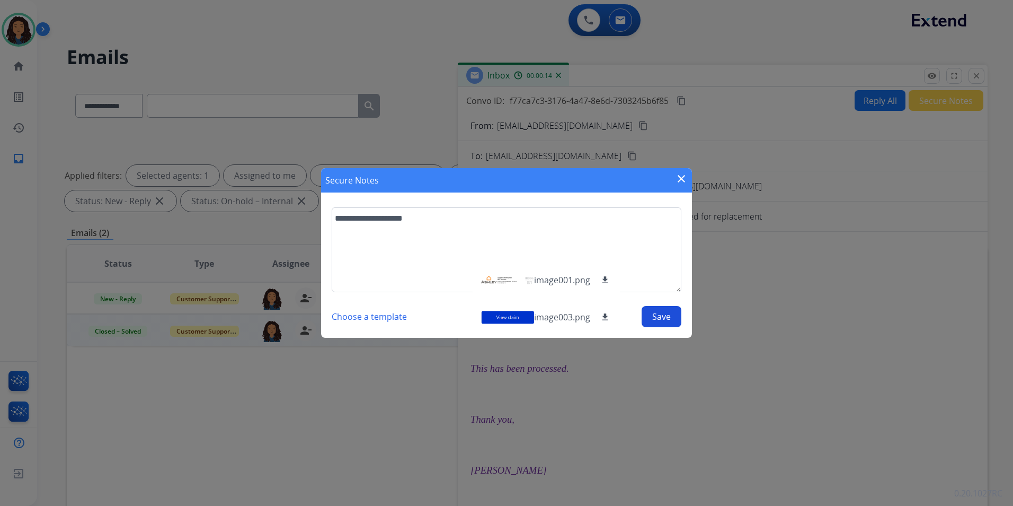
click at [667, 314] on button "Save" at bounding box center [662, 316] width 40 height 21
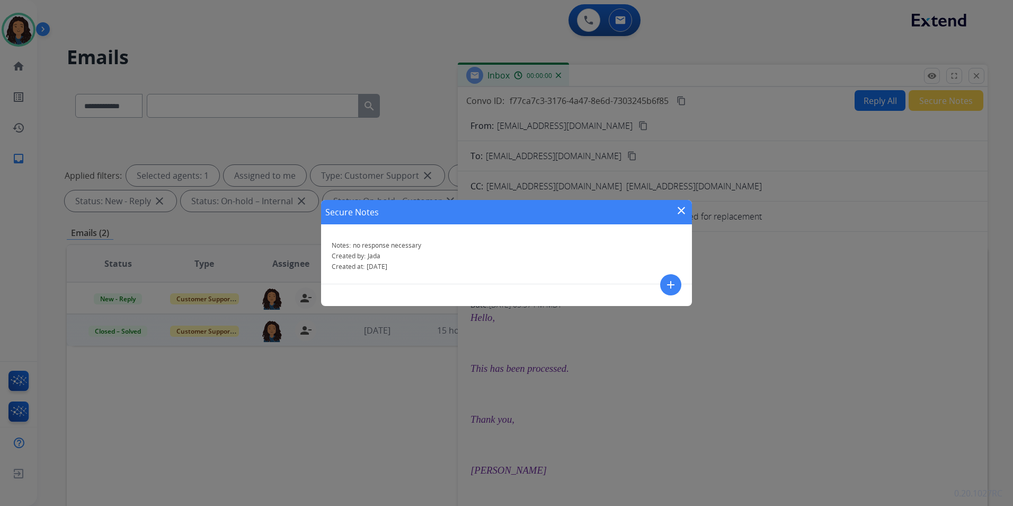
click at [683, 212] on mat-icon "close" at bounding box center [681, 210] width 13 height 13
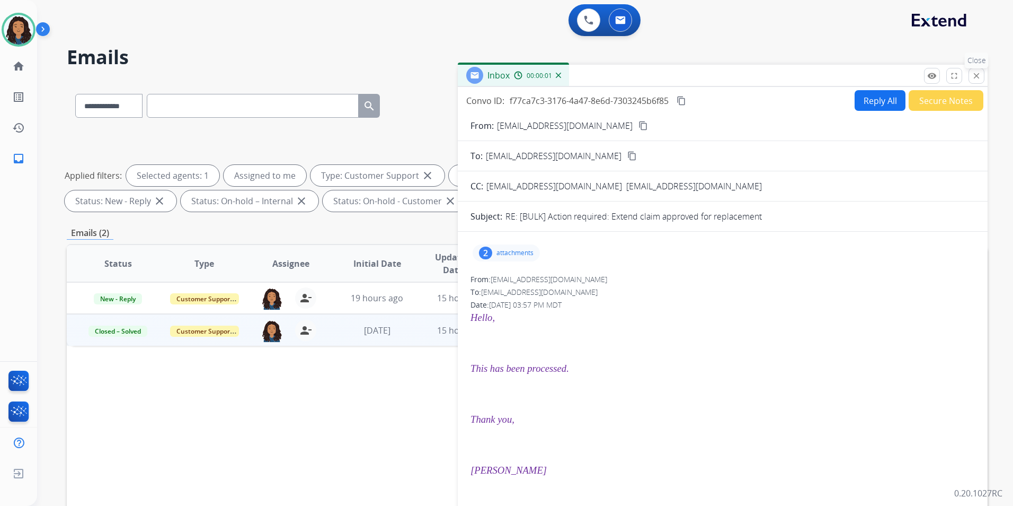
click at [984, 75] on button "close Close" at bounding box center [977, 76] width 16 height 16
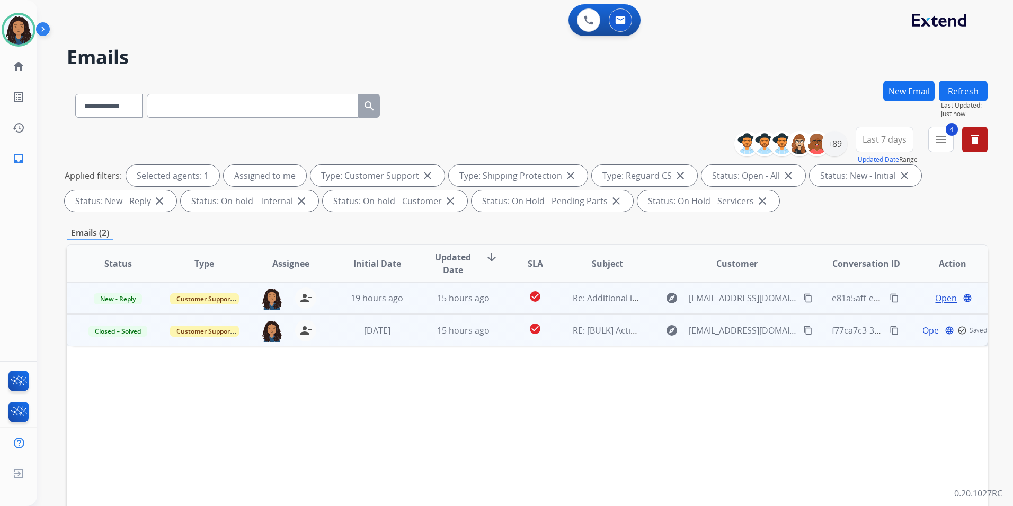
click at [936, 297] on span "Open" at bounding box center [946, 297] width 22 height 13
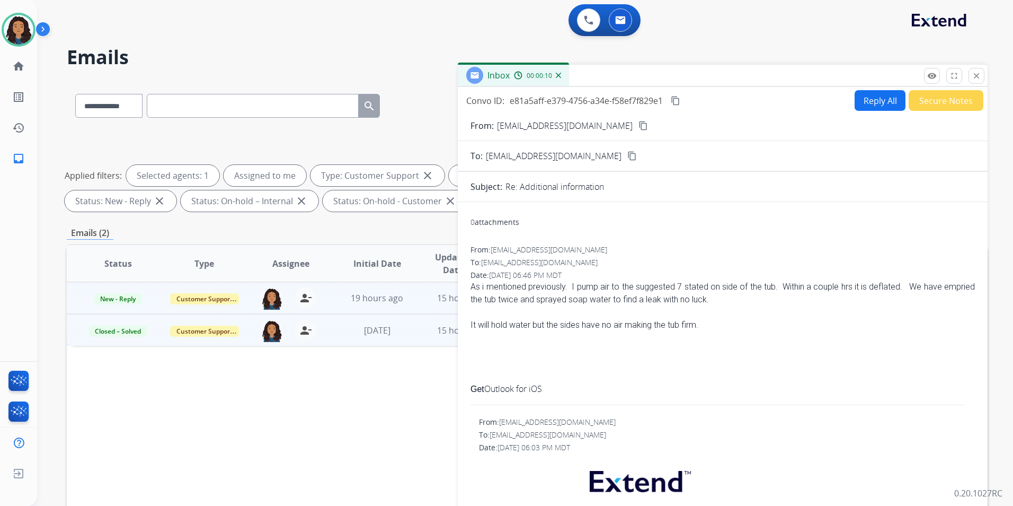
click at [871, 103] on button "Reply All" at bounding box center [880, 100] width 51 height 21
select select "**********"
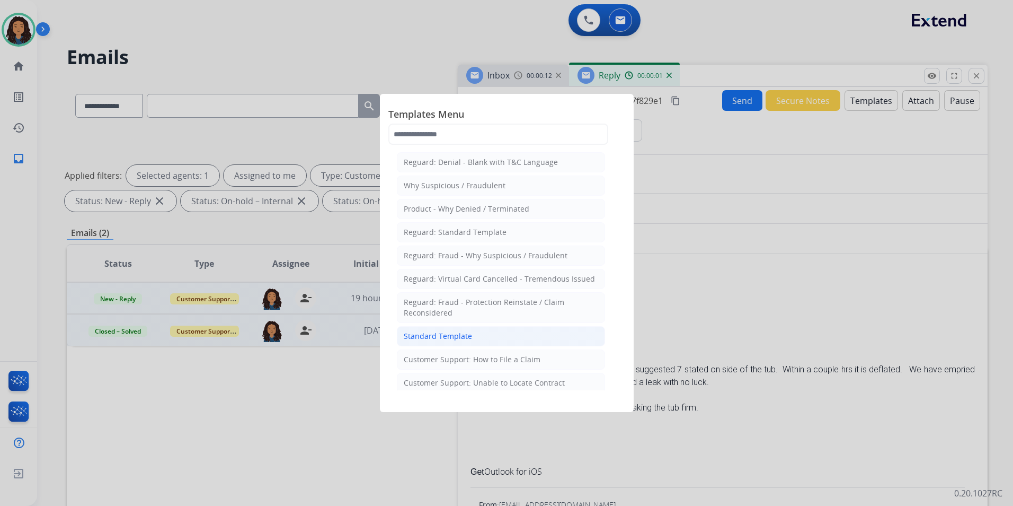
drag, startPoint x: 456, startPoint y: 338, endPoint x: 459, endPoint y: 322, distance: 16.3
click at [456, 337] on div "Standard Template" at bounding box center [438, 336] width 68 height 11
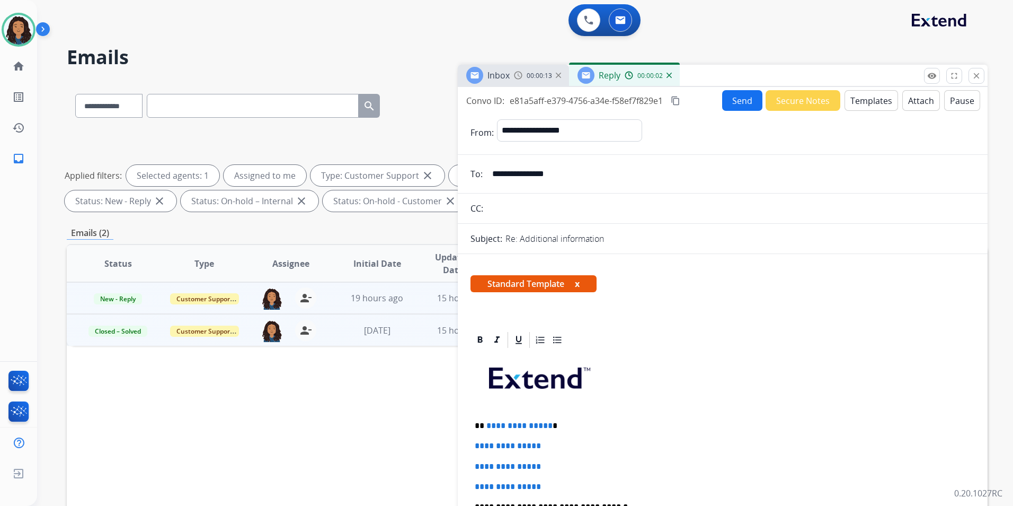
click at [517, 77] on img at bounding box center [518, 75] width 8 height 8
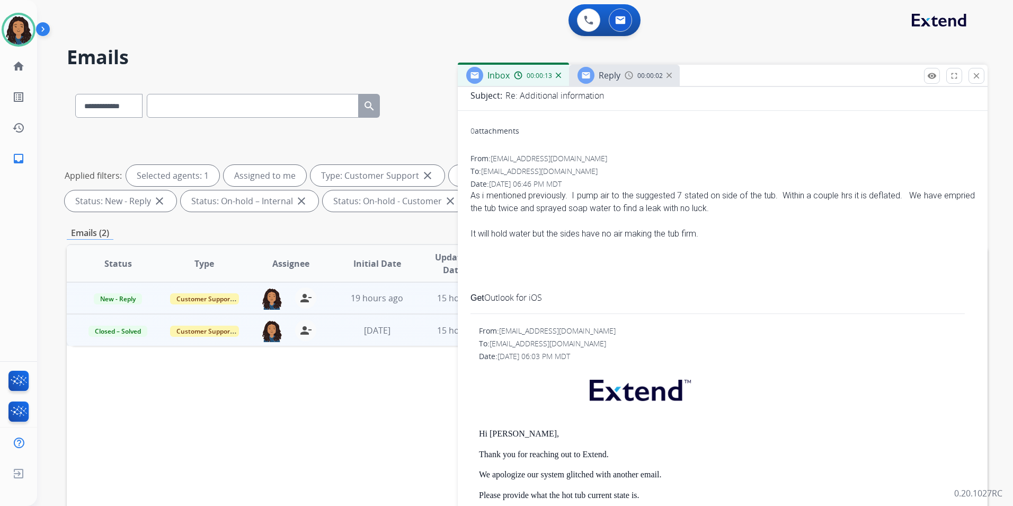
scroll to position [265, 0]
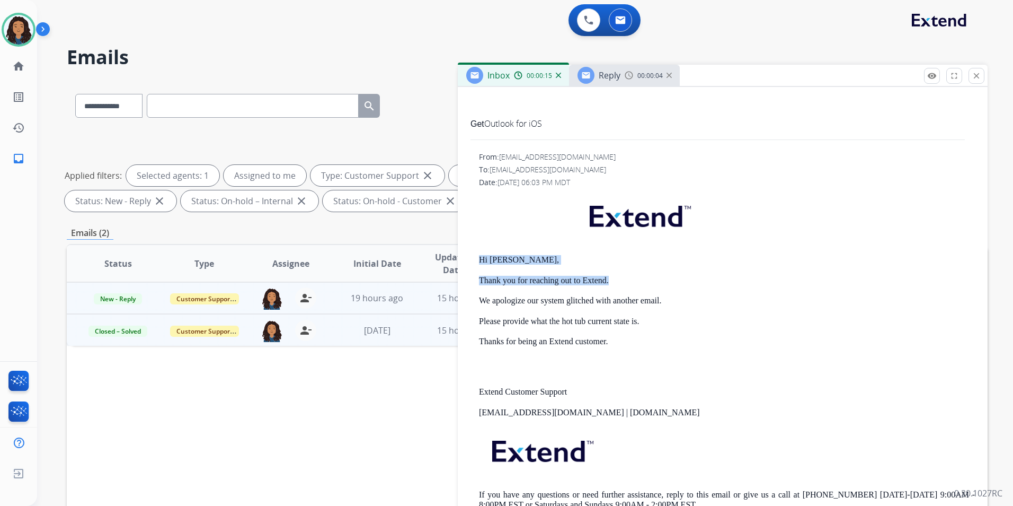
drag, startPoint x: 475, startPoint y: 255, endPoint x: 624, endPoint y: 273, distance: 150.5
click at [624, 273] on div "From: [EMAIL_ADDRESS][DOMAIN_NAME] To: [EMAIL_ADDRESS][DOMAIN_NAME] Date: [DATE…" at bounding box center [723, 339] width 505 height 375
drag, startPoint x: 624, startPoint y: 273, endPoint x: 588, endPoint y: 278, distance: 36.3
copy div "Hi [PERSON_NAME], Thank you for reaching out to Extend."
click at [609, 75] on span "Reply" at bounding box center [610, 75] width 22 height 12
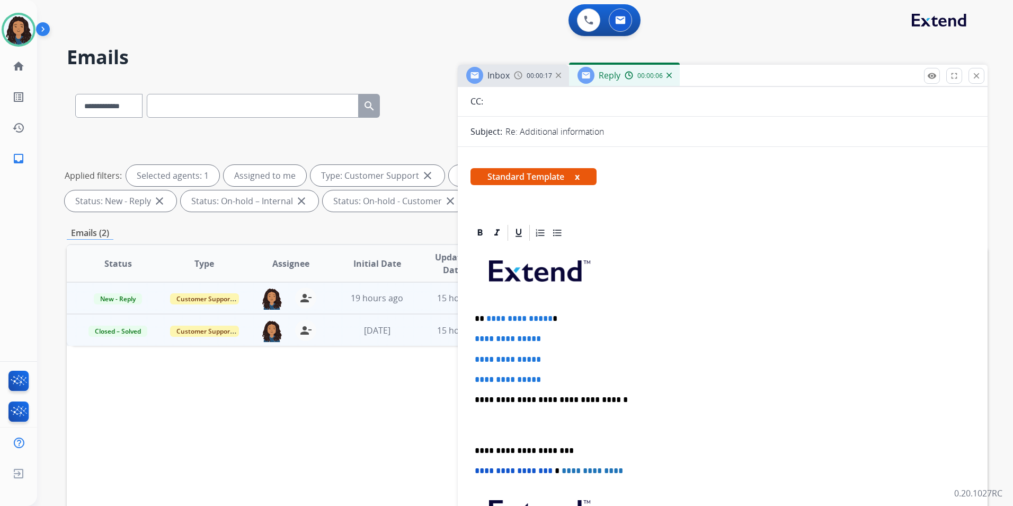
scroll to position [159, 0]
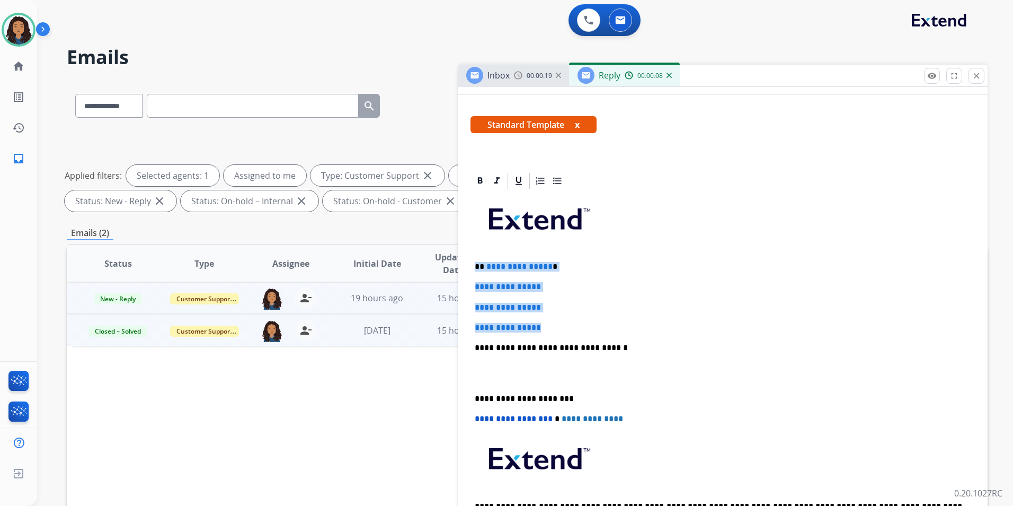
drag, startPoint x: 472, startPoint y: 262, endPoint x: 562, endPoint y: 326, distance: 109.8
click at [562, 326] on div "**********" at bounding box center [723, 372] width 505 height 365
paste div
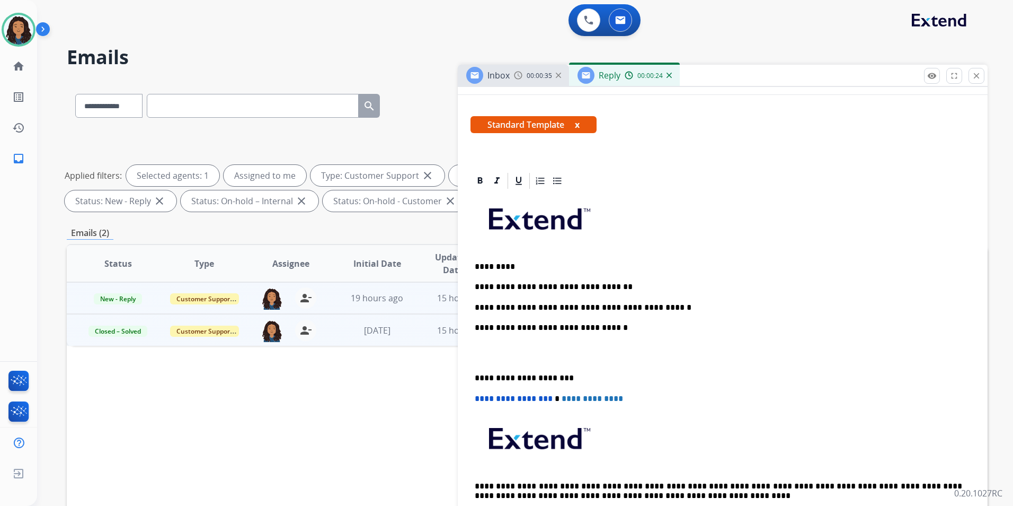
click at [519, 74] on img at bounding box center [518, 75] width 8 height 8
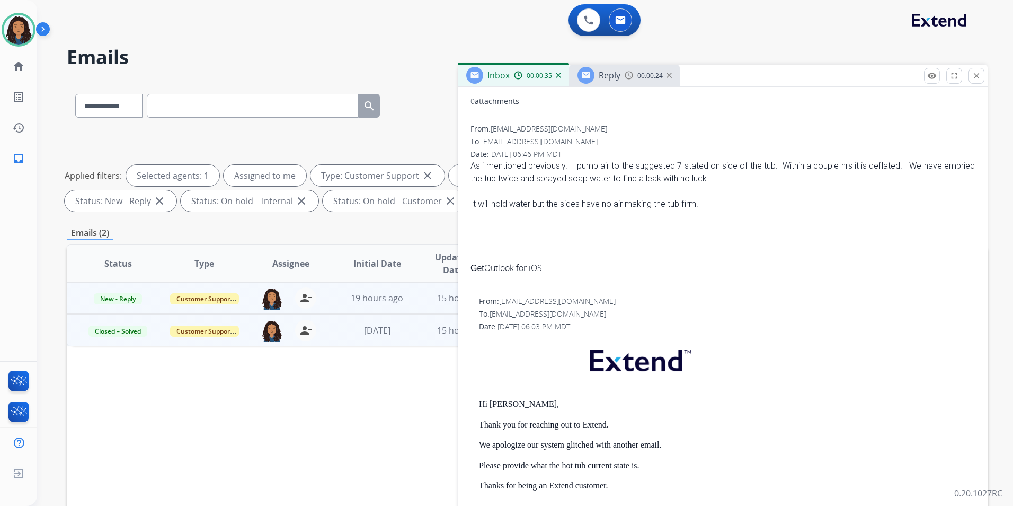
scroll to position [0, 0]
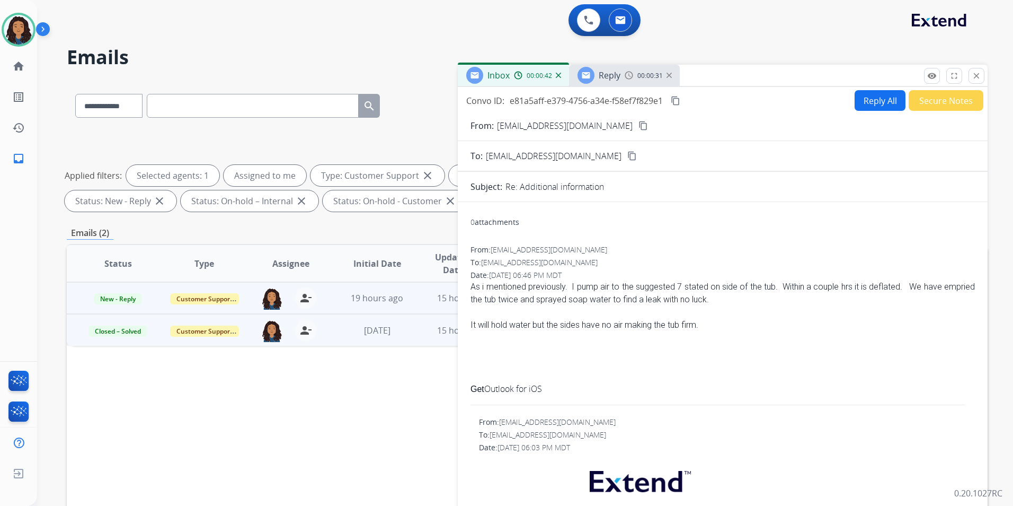
click at [620, 80] on span "Reply" at bounding box center [610, 75] width 22 height 12
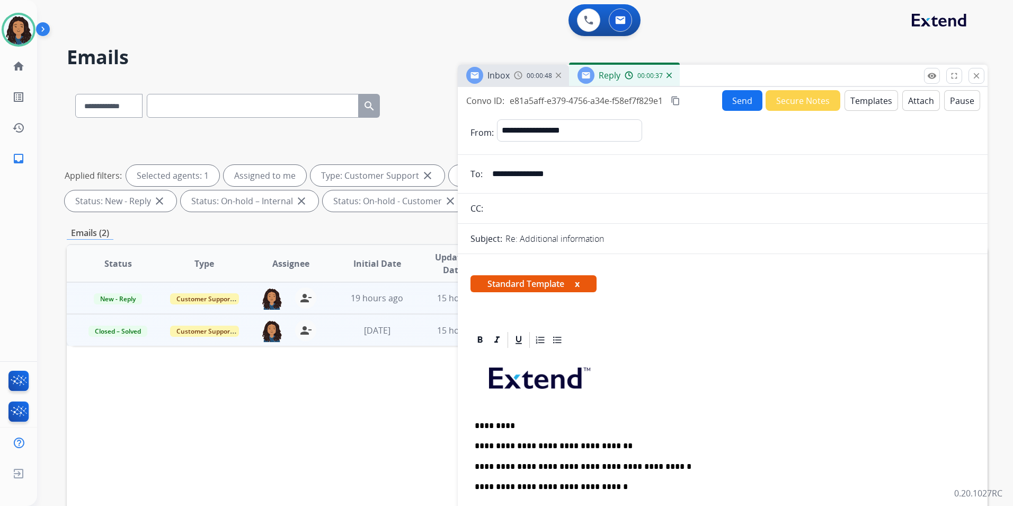
click at [739, 104] on button "Send" at bounding box center [742, 100] width 40 height 21
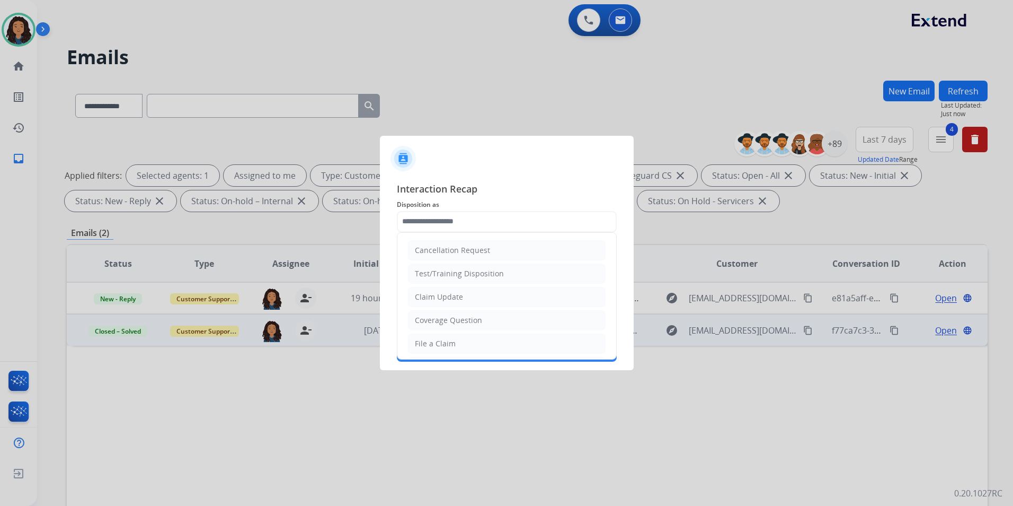
click at [463, 215] on input "text" at bounding box center [507, 221] width 220 height 21
click at [498, 303] on li "Claim Update" at bounding box center [507, 297] width 198 height 20
type input "**********"
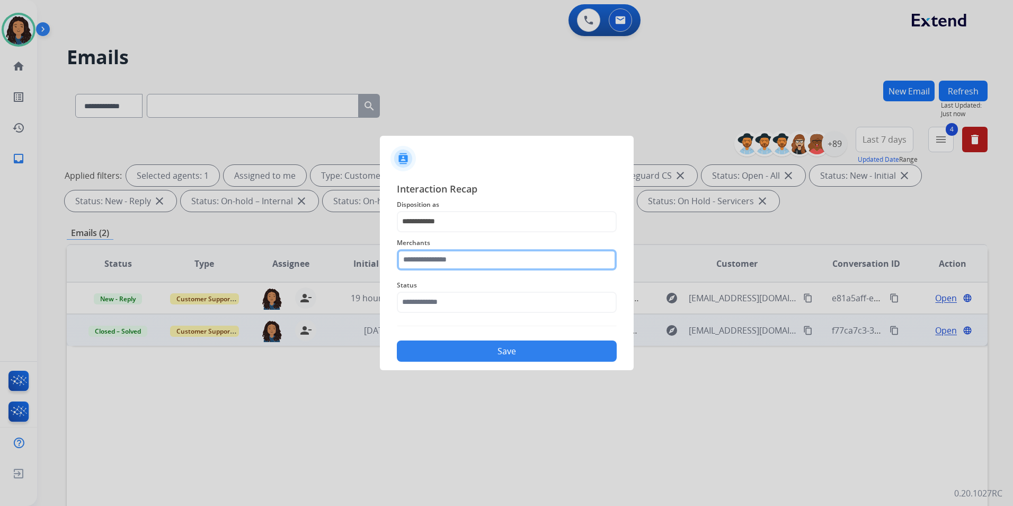
click at [485, 262] on input "text" at bounding box center [507, 259] width 220 height 21
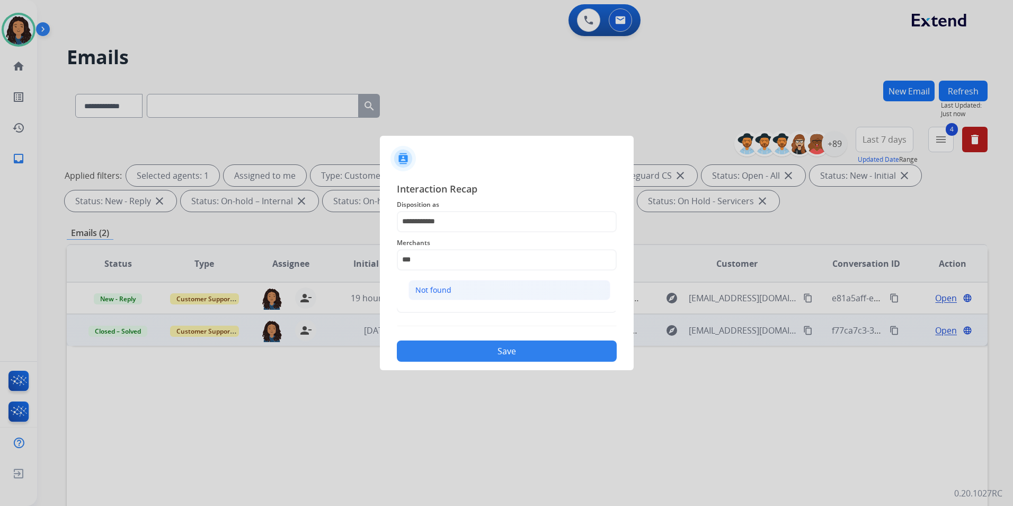
click at [502, 288] on li "Not found" at bounding box center [510, 290] width 202 height 20
type input "*********"
click at [499, 295] on input "text" at bounding box center [507, 301] width 220 height 21
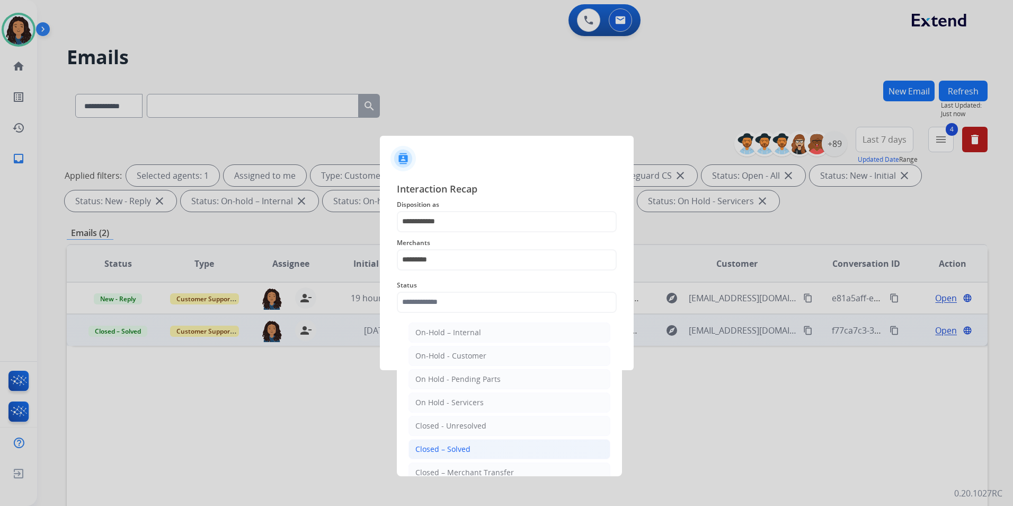
drag, startPoint x: 476, startPoint y: 449, endPoint x: 472, endPoint y: 394, distance: 55.8
click at [476, 449] on li "Closed – Solved" at bounding box center [510, 449] width 202 height 20
type input "**********"
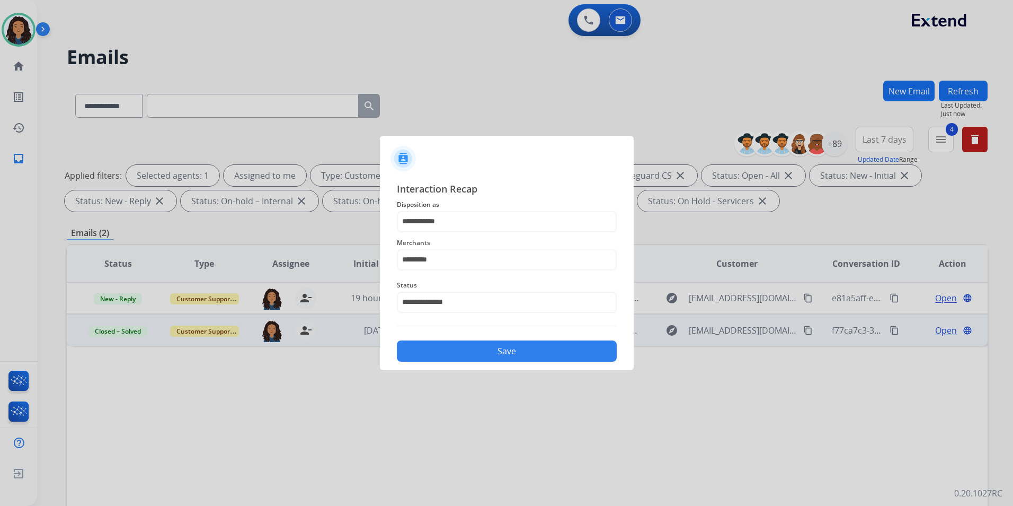
click at [472, 354] on button "Save" at bounding box center [507, 350] width 220 height 21
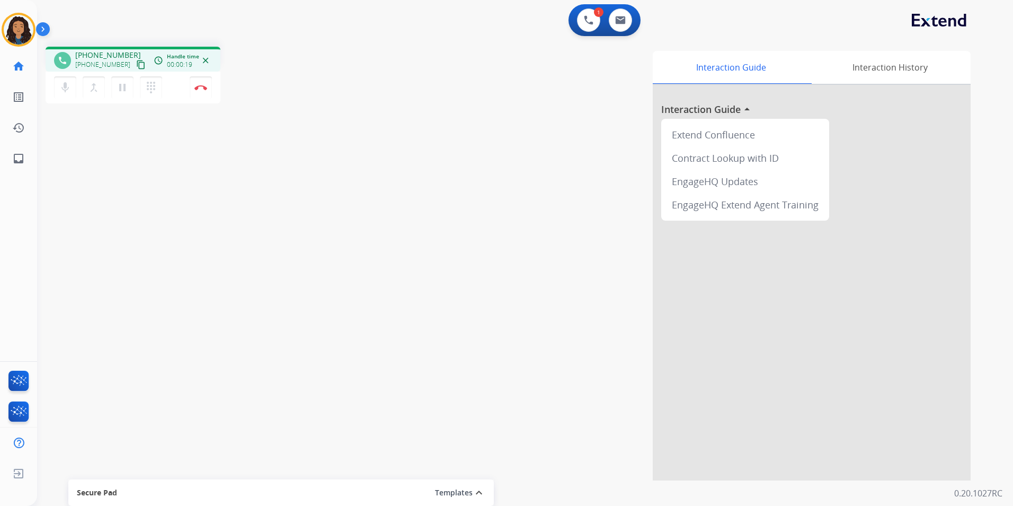
click at [136, 60] on mat-icon "content_copy" at bounding box center [141, 65] width 10 height 10
click at [200, 91] on button "Disconnect" at bounding box center [201, 87] width 22 height 22
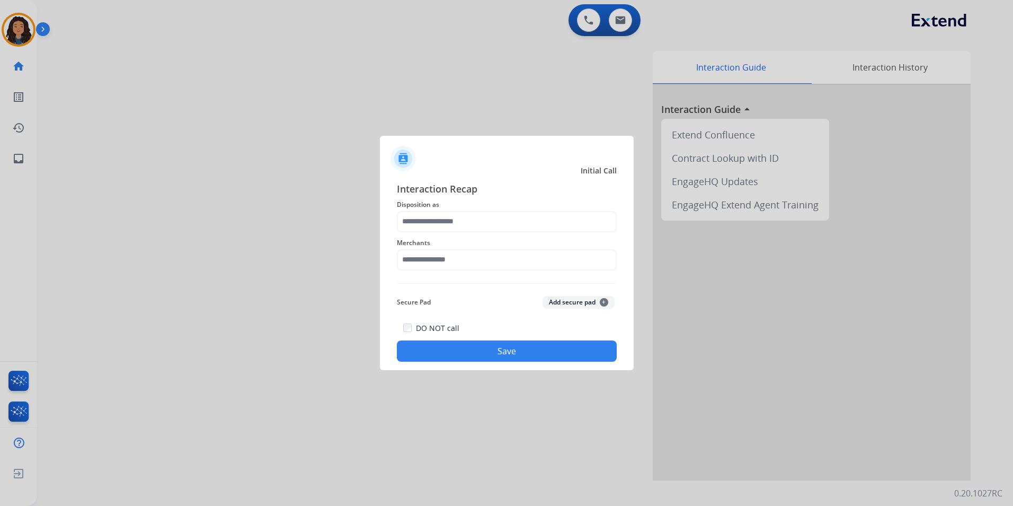
click at [485, 210] on span "Disposition as" at bounding box center [507, 204] width 220 height 13
click at [477, 226] on input "text" at bounding box center [507, 221] width 220 height 21
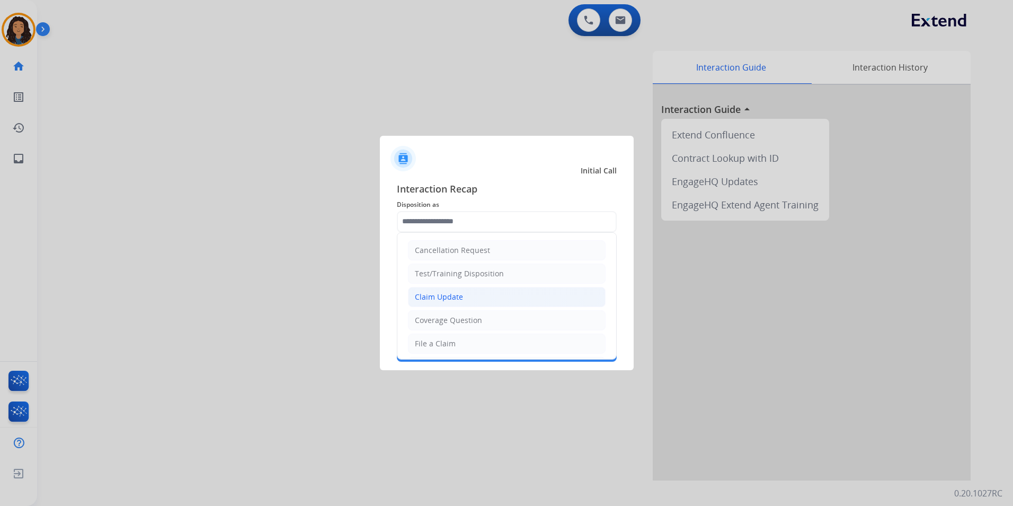
click at [460, 299] on div "Claim Update" at bounding box center [439, 296] width 48 height 11
type input "**********"
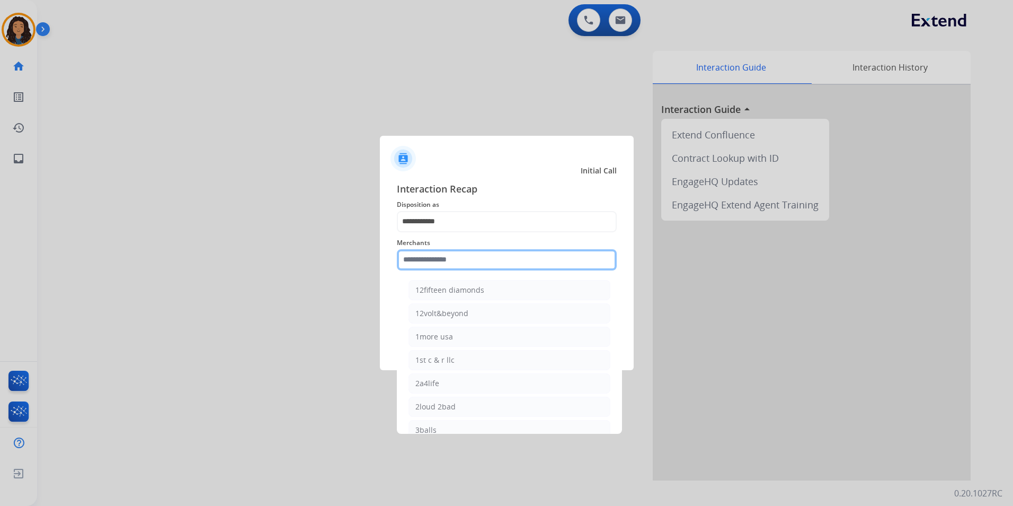
click at [514, 264] on input "text" at bounding box center [507, 259] width 220 height 21
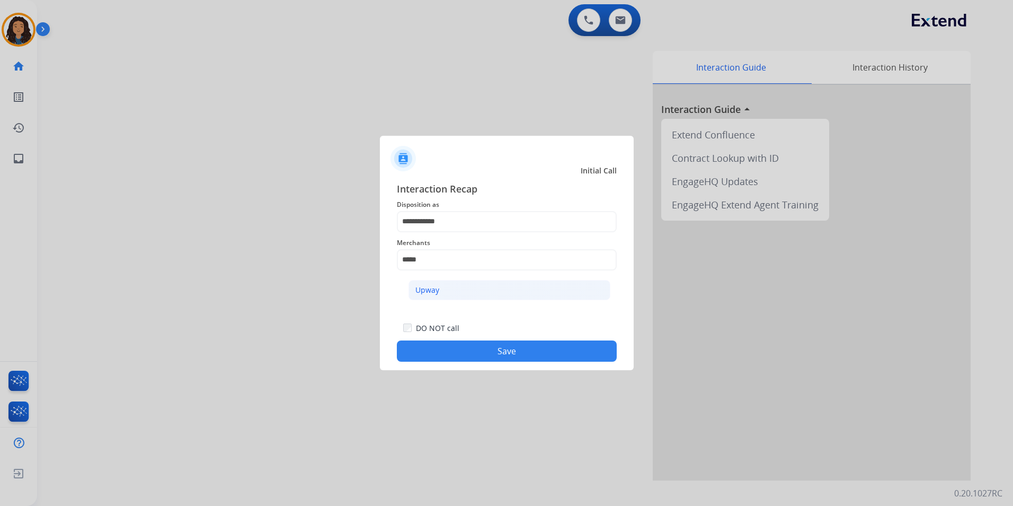
click at [466, 293] on li "Upway" at bounding box center [510, 290] width 202 height 20
type input "*****"
click at [510, 358] on button "Save" at bounding box center [507, 350] width 220 height 21
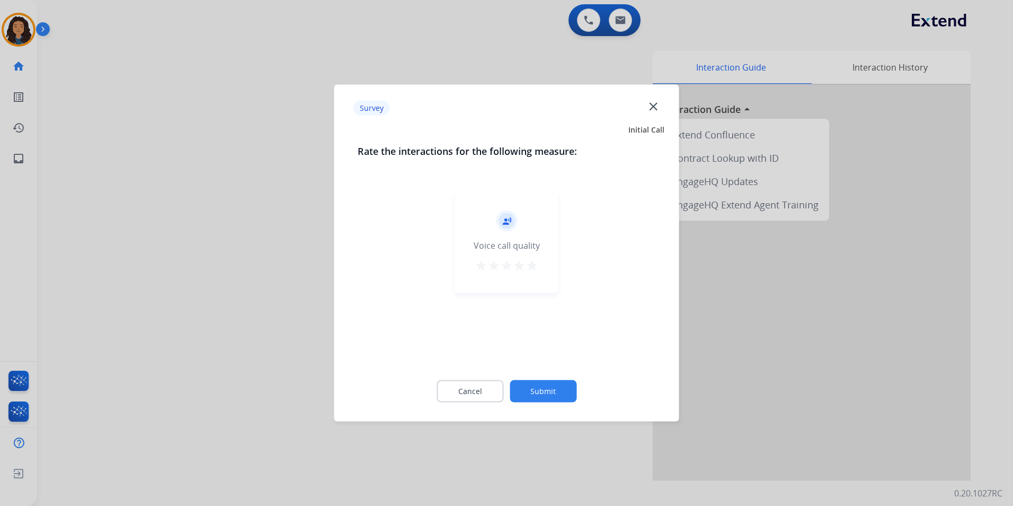
click at [130, 277] on div at bounding box center [506, 253] width 1013 height 506
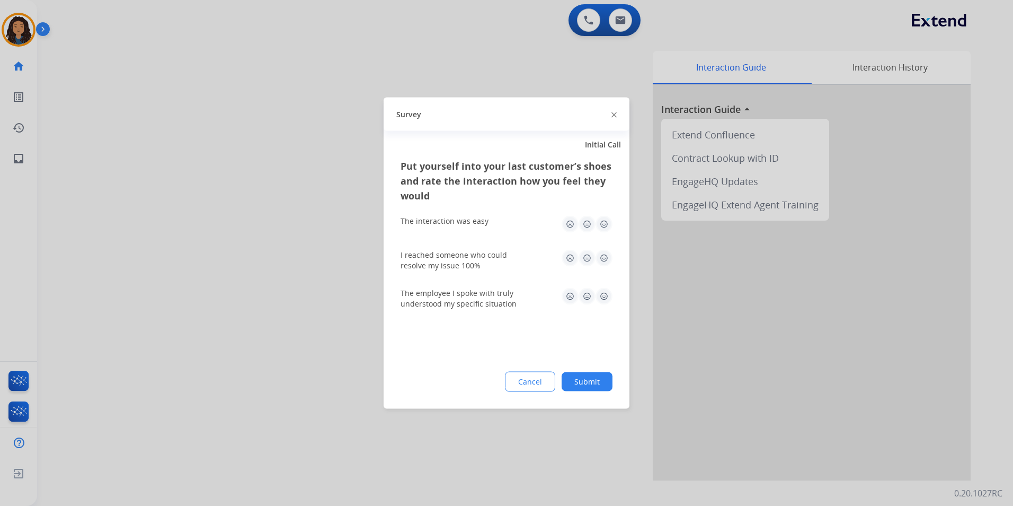
click at [130, 276] on div at bounding box center [506, 253] width 1013 height 506
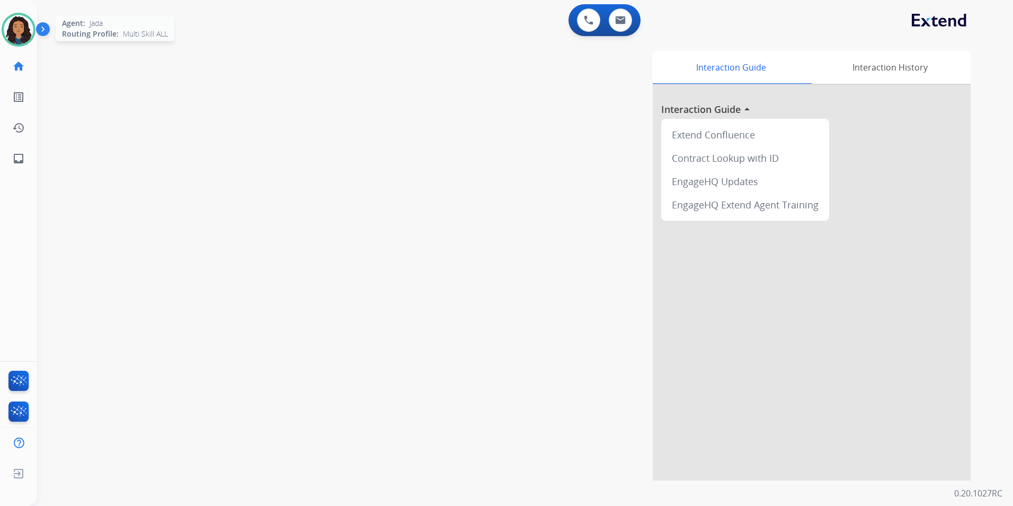
click at [12, 34] on img at bounding box center [19, 30] width 30 height 30
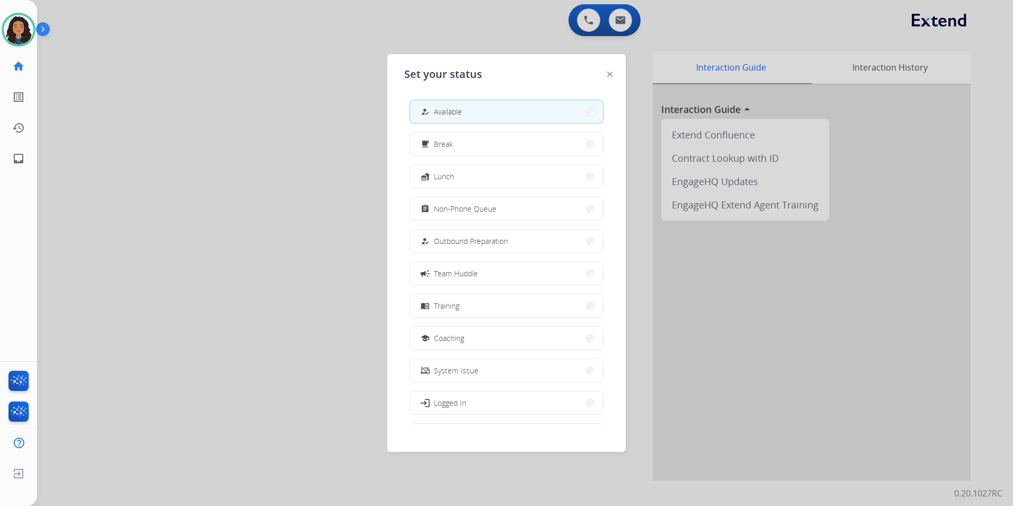
click at [311, 142] on div at bounding box center [506, 253] width 1013 height 506
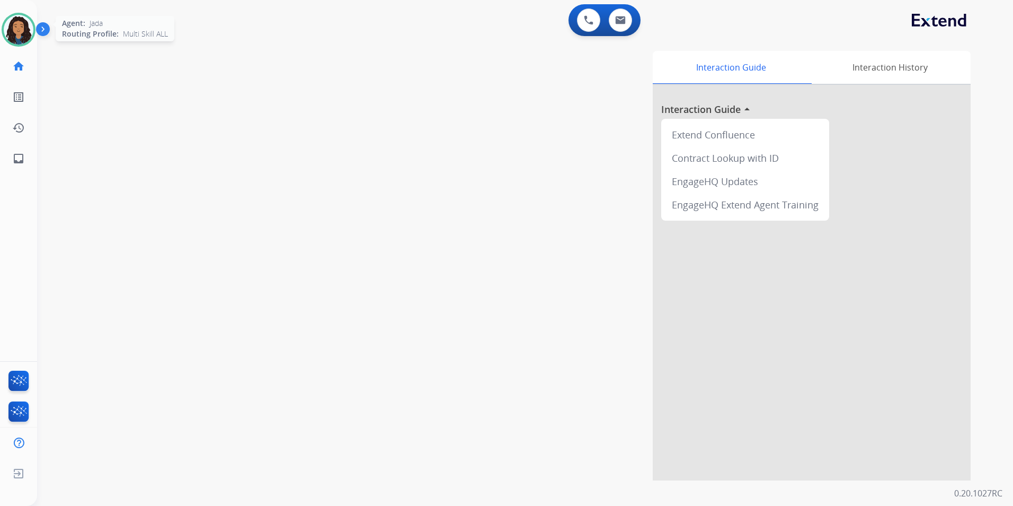
drag, startPoint x: 17, startPoint y: 39, endPoint x: 31, endPoint y: 37, distance: 13.3
click at [17, 39] on img at bounding box center [19, 30] width 30 height 30
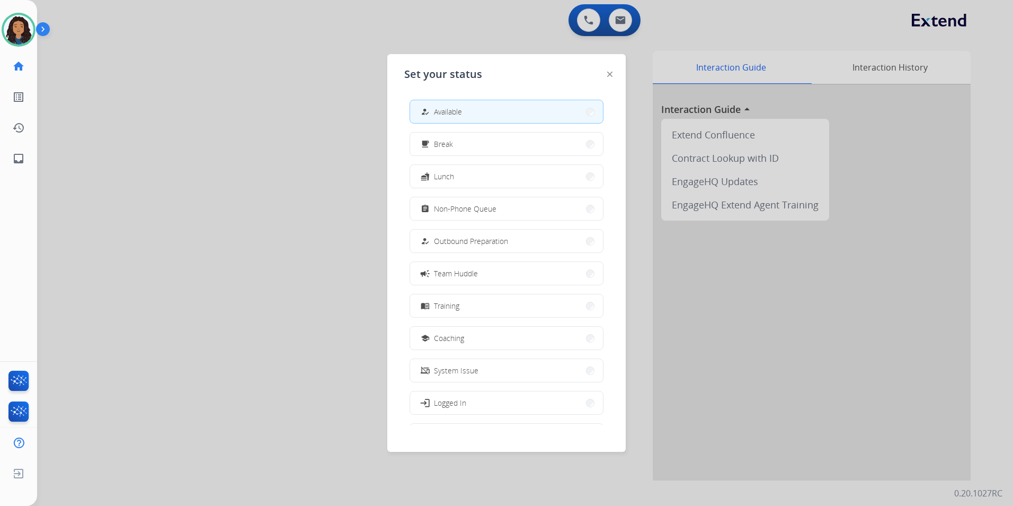
click at [279, 142] on div at bounding box center [506, 253] width 1013 height 506
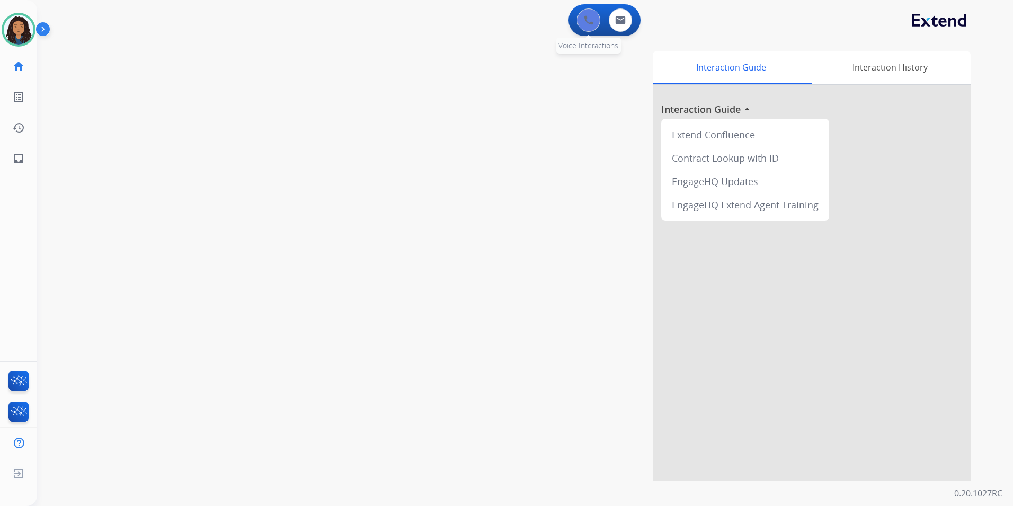
click at [577, 23] on button at bounding box center [588, 19] width 23 height 23
click at [588, 19] on img at bounding box center [589, 20] width 10 height 10
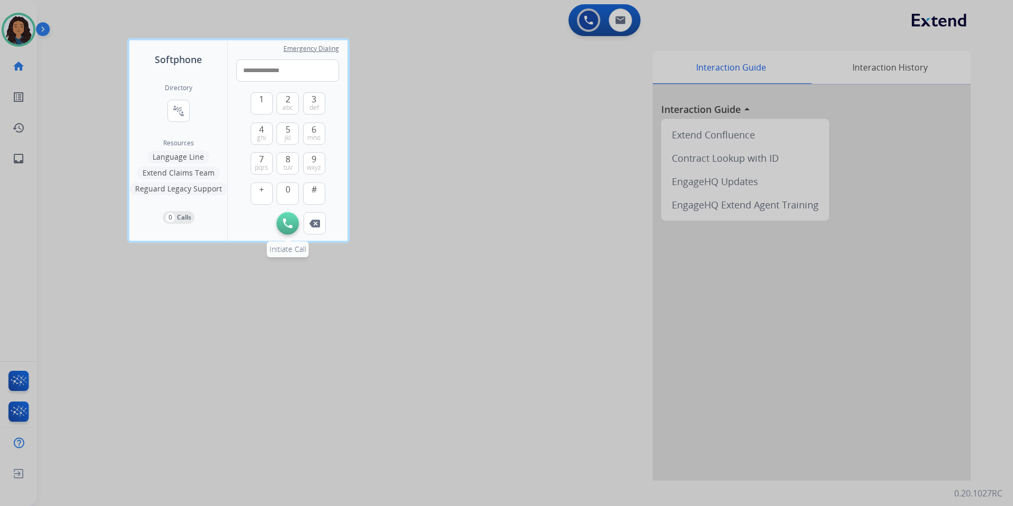
type input "**********"
click at [291, 220] on img at bounding box center [288, 223] width 10 height 10
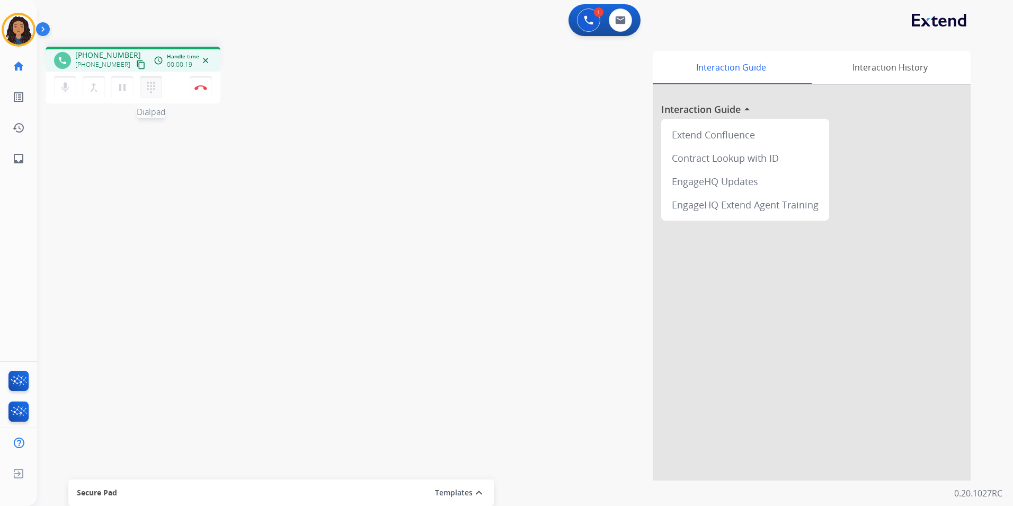
click at [152, 86] on mat-icon "dialpad" at bounding box center [151, 87] width 13 height 13
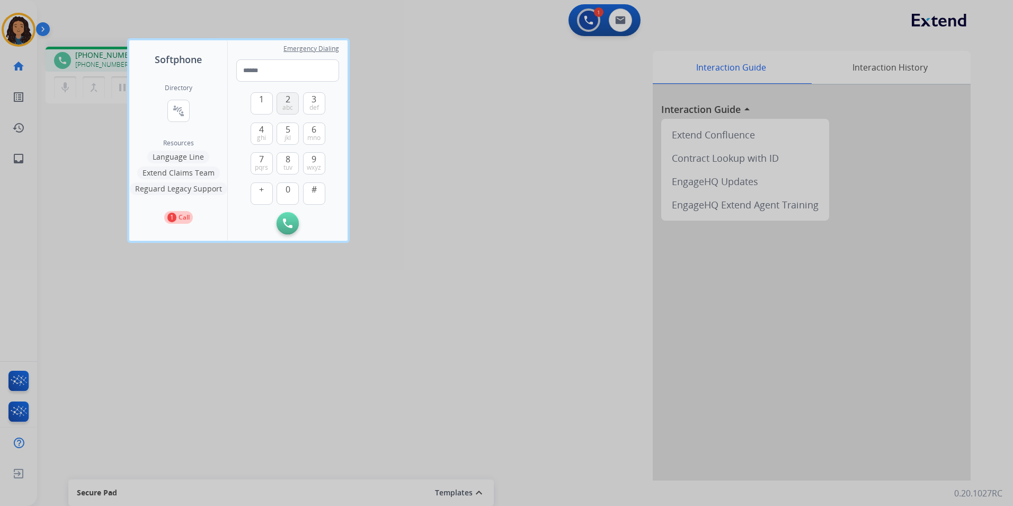
click at [284, 107] on span "abc" at bounding box center [287, 107] width 11 height 8
type input "*"
click at [539, 174] on div at bounding box center [506, 253] width 1013 height 506
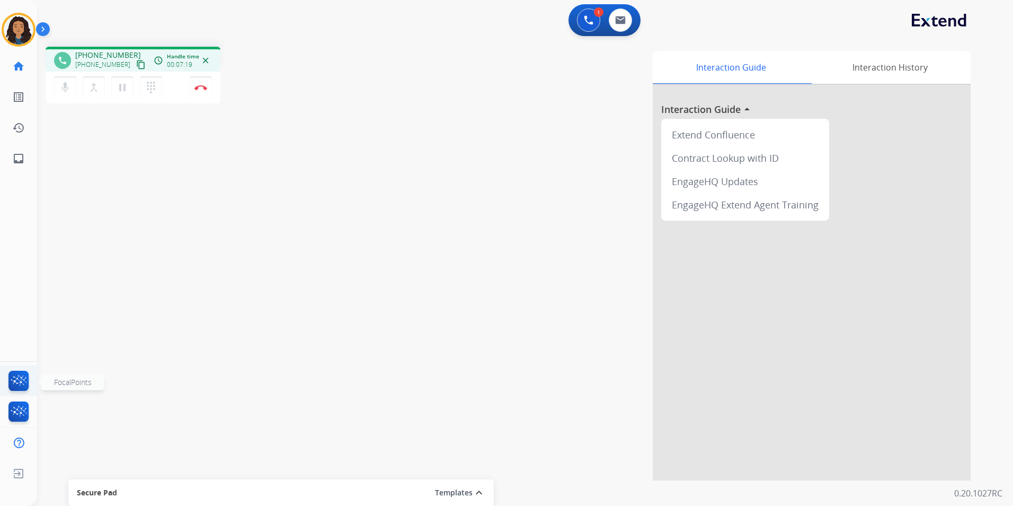
click at [22, 381] on img at bounding box center [18, 382] width 25 height 24
click at [198, 86] on img at bounding box center [200, 87] width 13 height 5
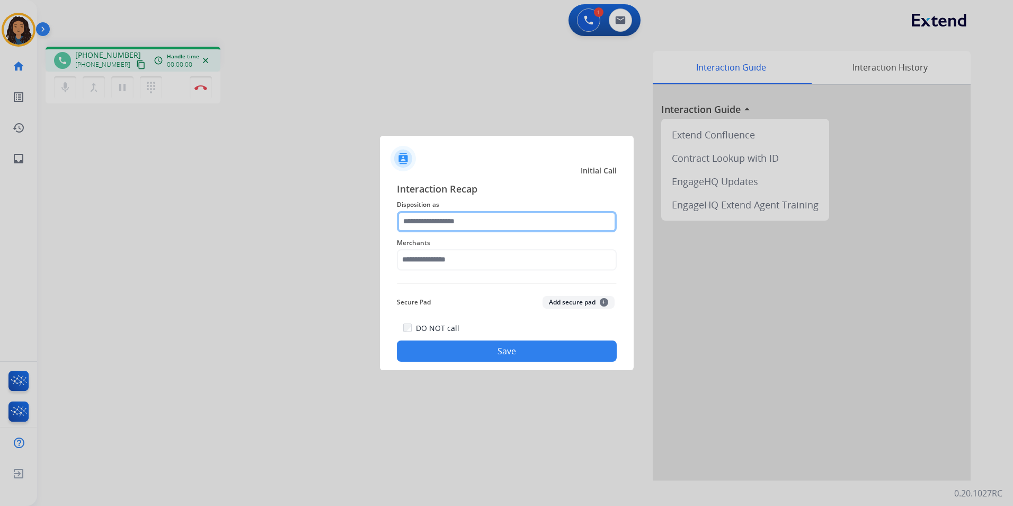
click at [488, 219] on input "text" at bounding box center [507, 221] width 220 height 21
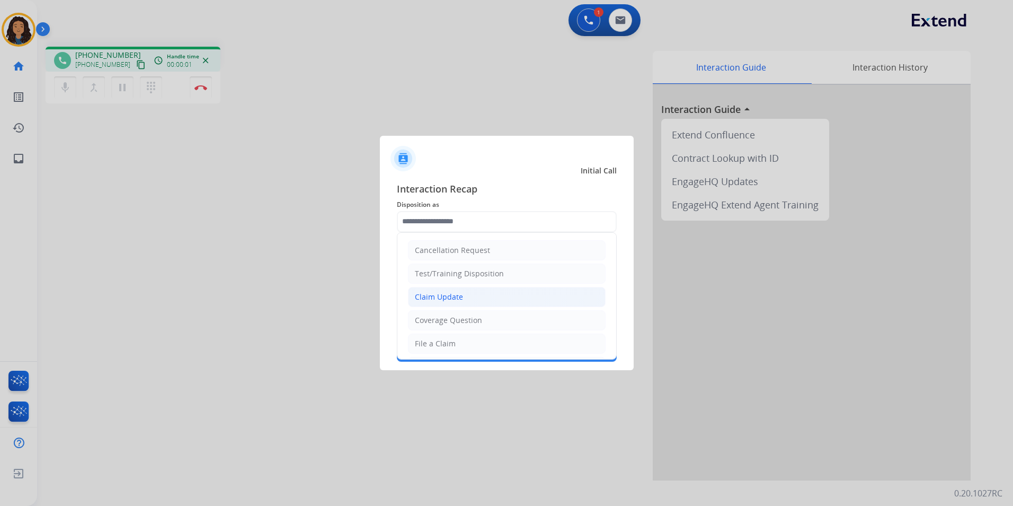
click at [473, 298] on li "Claim Update" at bounding box center [507, 297] width 198 height 20
type input "**********"
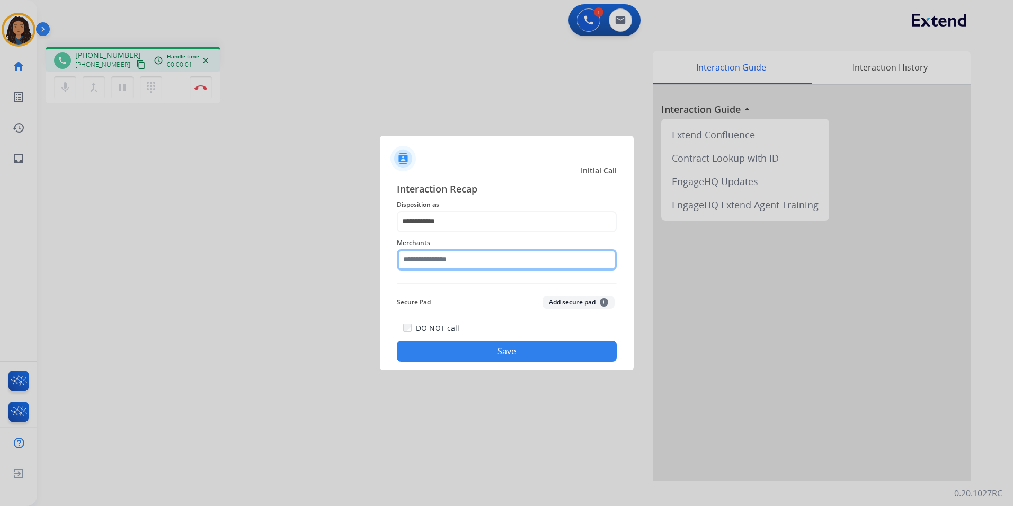
click at [460, 262] on input "text" at bounding box center [507, 259] width 220 height 21
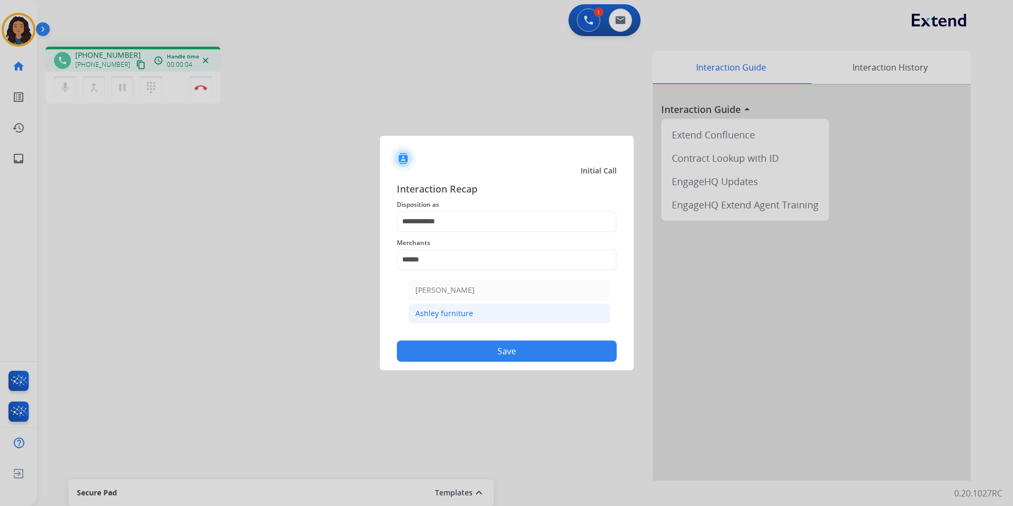
click at [464, 320] on li "Ashley furniture" at bounding box center [510, 313] width 202 height 20
type input "**********"
click at [431, 345] on button "Save" at bounding box center [507, 350] width 220 height 21
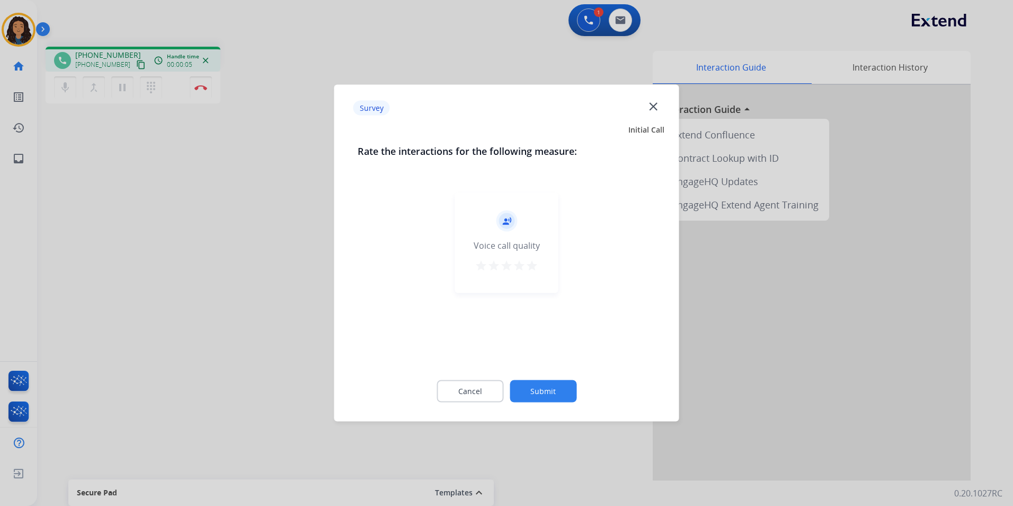
click at [120, 107] on div at bounding box center [506, 253] width 1013 height 506
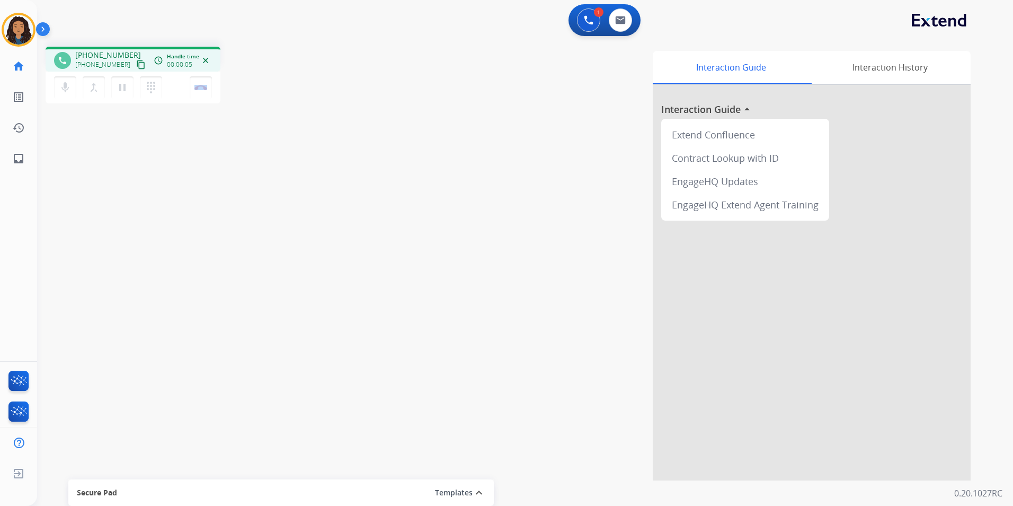
click at [120, 107] on div "phone [PHONE_NUMBER] [PHONE_NUMBER] content_copy access_time Call metrics Queue…" at bounding box center [512, 259] width 951 height 442
drag, startPoint x: 120, startPoint y: 107, endPoint x: 121, endPoint y: 58, distance: 49.3
click at [121, 58] on span "[PHONE_NUMBER]" at bounding box center [108, 55] width 66 height 11
click at [136, 65] on mat-icon "content_copy" at bounding box center [141, 65] width 10 height 10
click at [201, 89] on img at bounding box center [200, 87] width 13 height 5
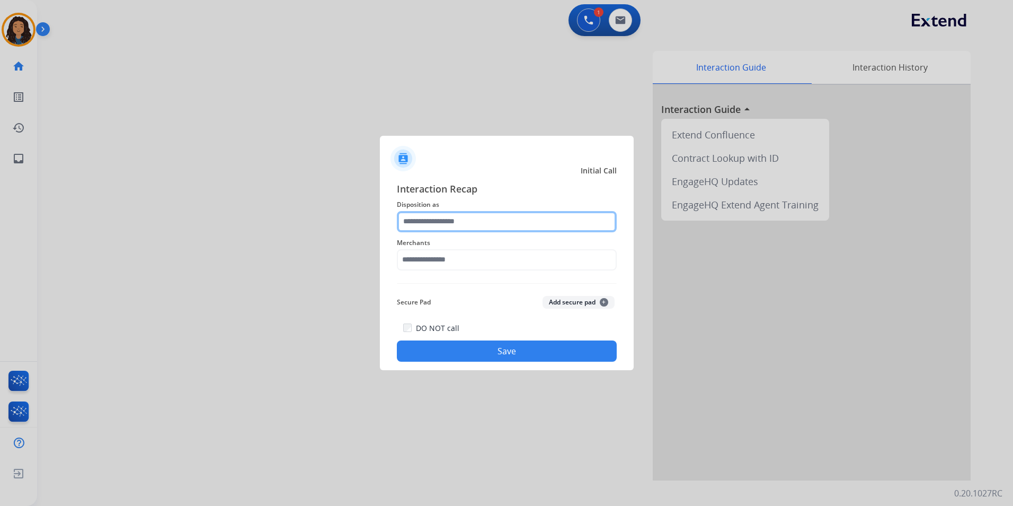
click at [530, 222] on input "text" at bounding box center [507, 221] width 220 height 21
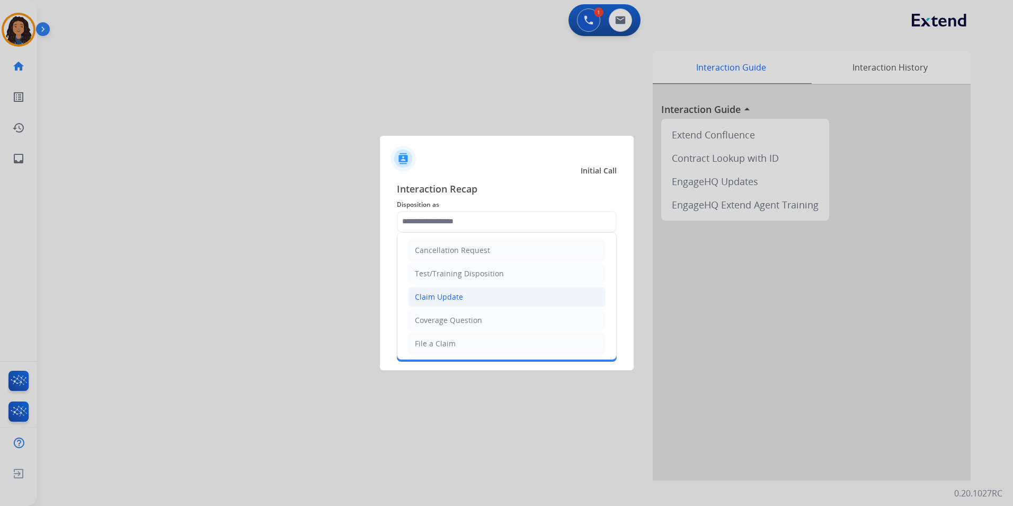
click at [477, 294] on li "Claim Update" at bounding box center [507, 297] width 198 height 20
type input "**********"
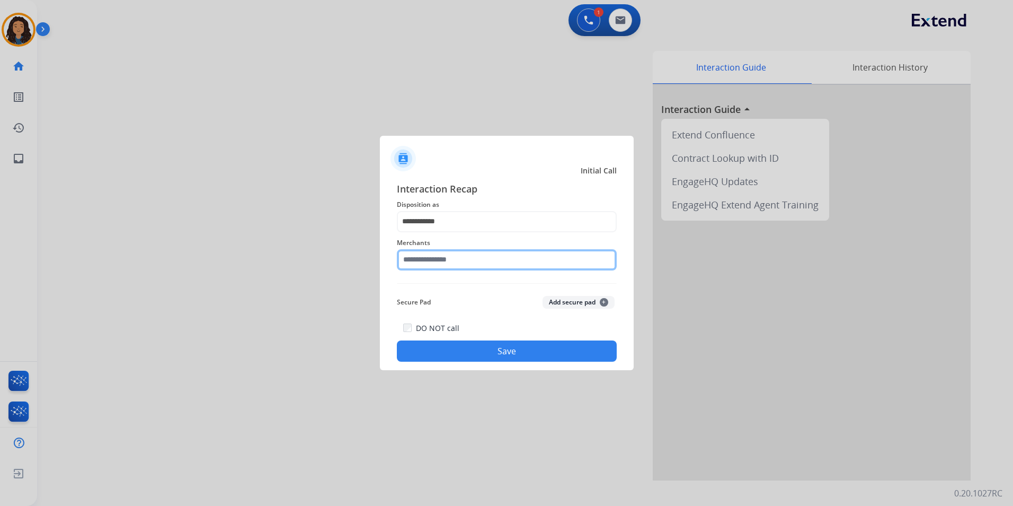
click at [464, 260] on input "text" at bounding box center [507, 259] width 220 height 21
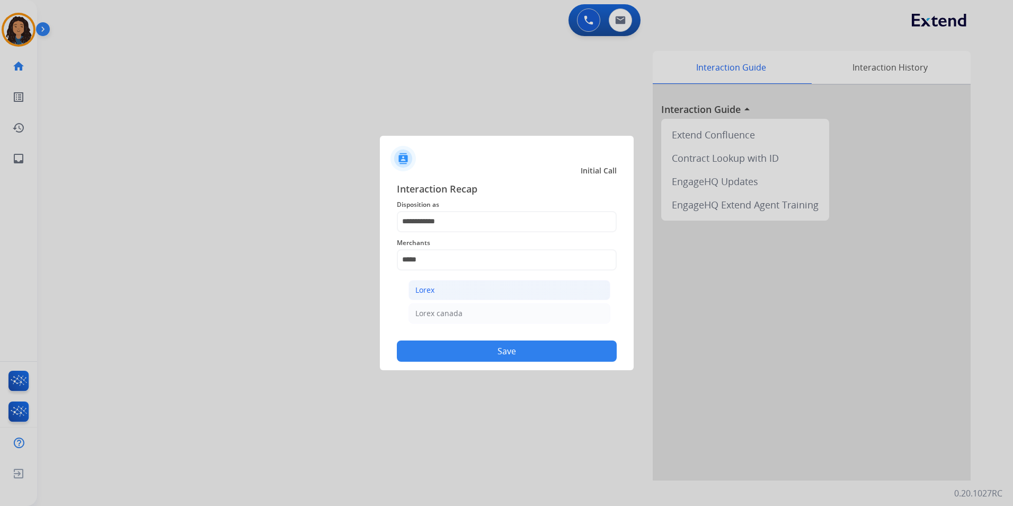
click at [583, 281] on li "Lorex" at bounding box center [510, 290] width 202 height 20
type input "*****"
click at [554, 363] on div "**********" at bounding box center [507, 272] width 254 height 198
click at [534, 352] on button "Save" at bounding box center [507, 350] width 220 height 21
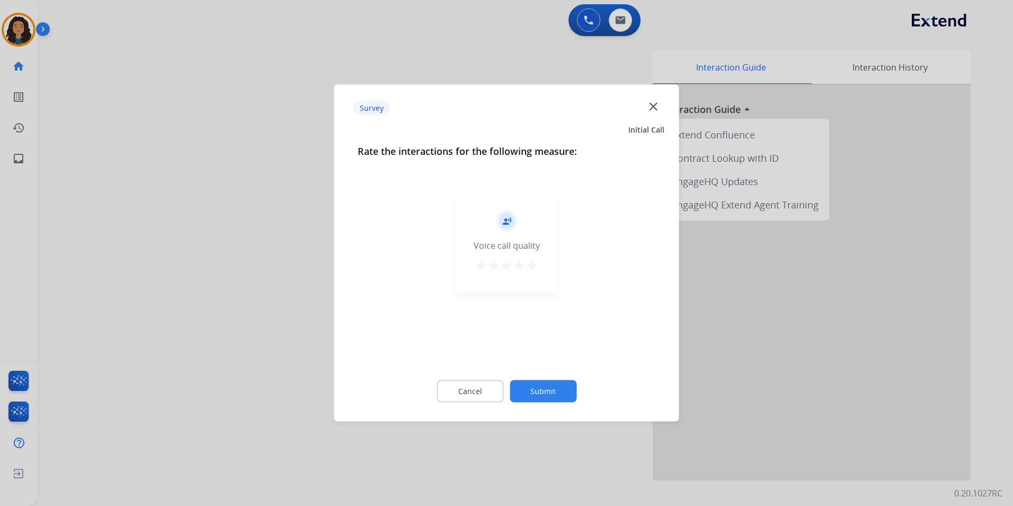
click at [214, 259] on div at bounding box center [506, 253] width 1013 height 506
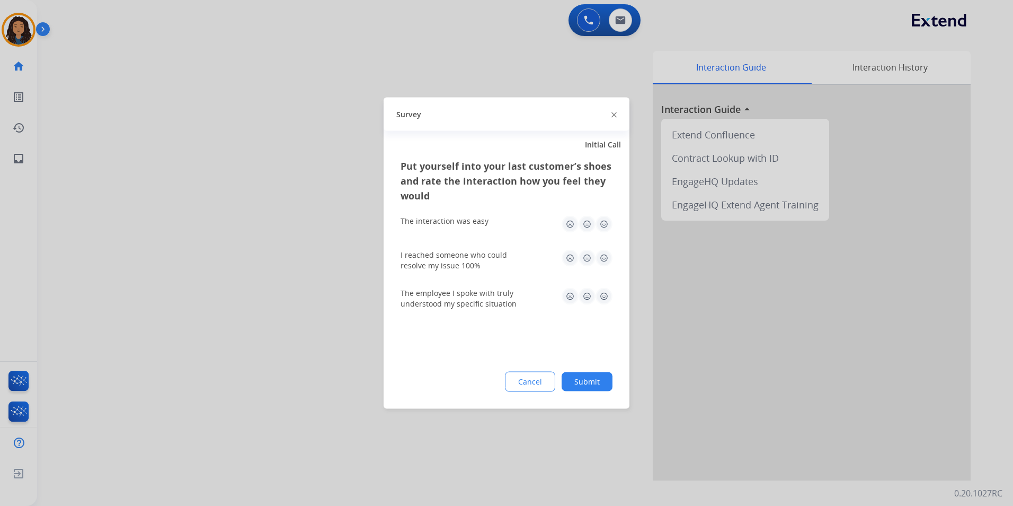
click at [214, 257] on div at bounding box center [506, 253] width 1013 height 506
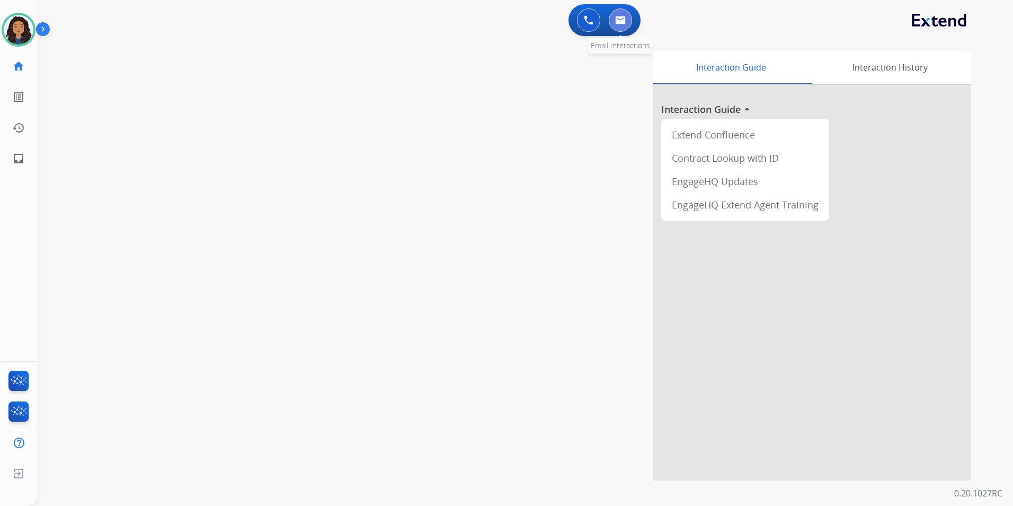
click at [626, 20] on button at bounding box center [620, 19] width 23 height 23
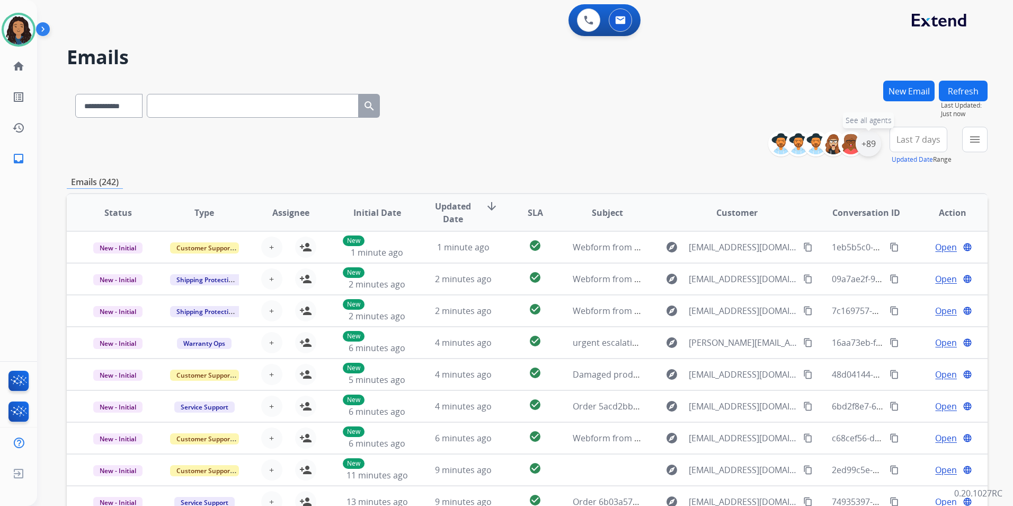
click at [871, 143] on div "+89" at bounding box center [868, 143] width 25 height 25
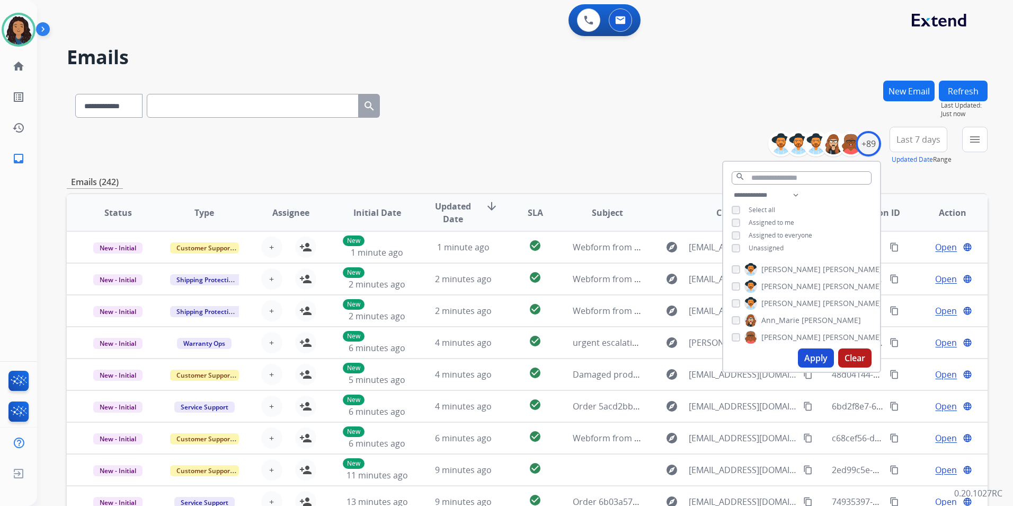
click at [765, 245] on span "Unassigned" at bounding box center [766, 247] width 35 height 9
click at [814, 358] on button "Apply" at bounding box center [816, 357] width 36 height 19
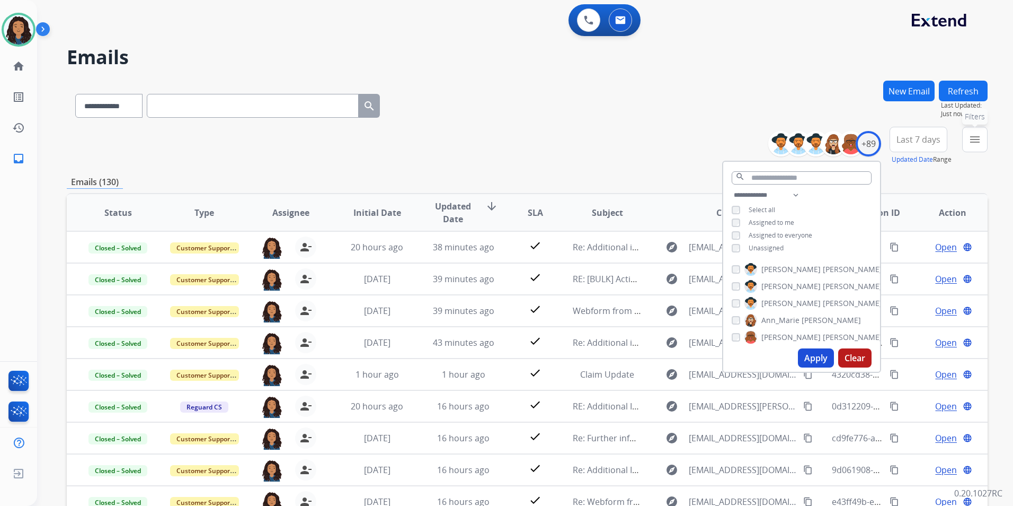
click at [981, 139] on mat-icon "menu" at bounding box center [975, 139] width 13 height 13
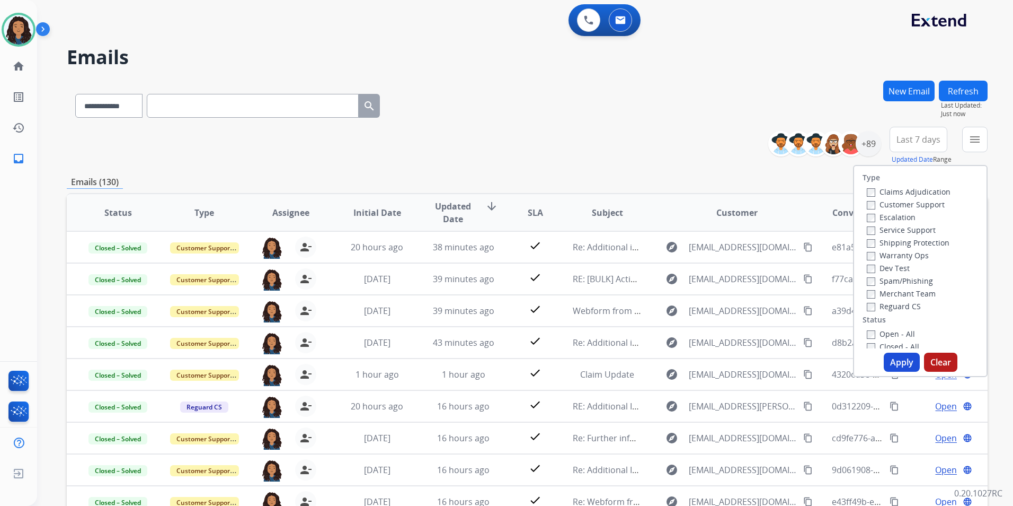
click at [918, 205] on label "Customer Support" at bounding box center [906, 204] width 78 height 10
click at [939, 246] on label "Shipping Protection" at bounding box center [908, 242] width 83 height 10
click at [899, 306] on label "Reguard CS" at bounding box center [894, 306] width 54 height 10
click at [895, 331] on label "Open - All" at bounding box center [891, 334] width 48 height 10
click at [893, 369] on button "Apply" at bounding box center [902, 361] width 36 height 19
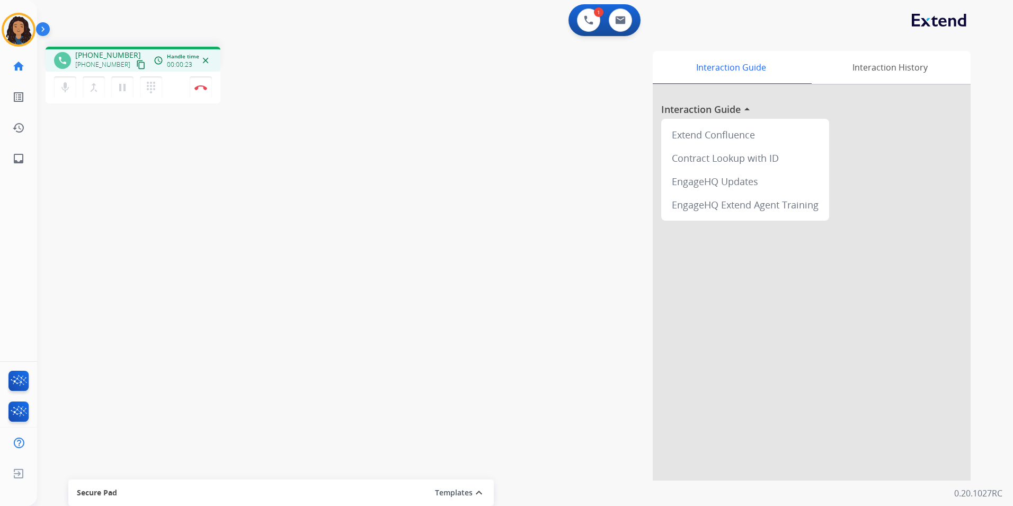
click at [136, 63] on mat-icon "content_copy" at bounding box center [141, 65] width 10 height 10
click at [194, 95] on button "Disconnect" at bounding box center [201, 87] width 22 height 22
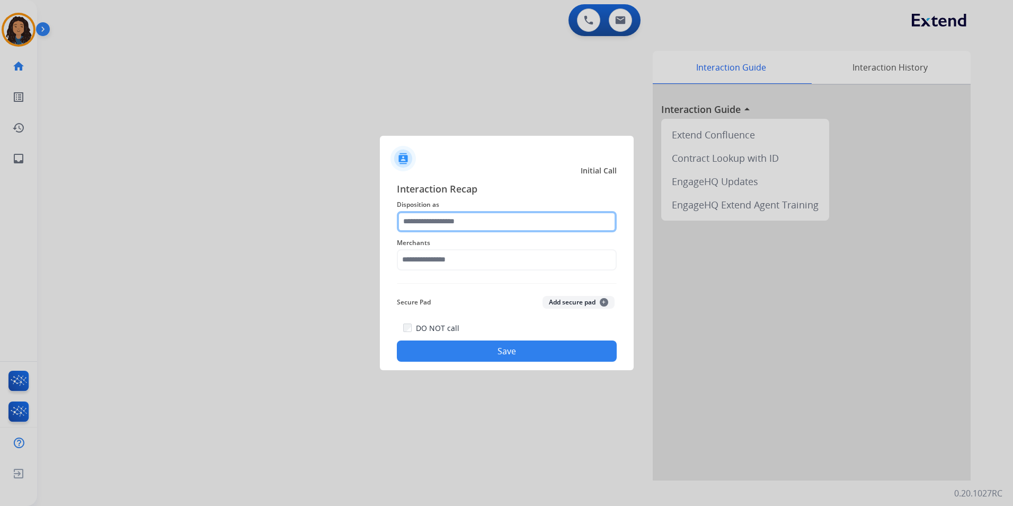
click at [552, 217] on input "text" at bounding box center [507, 221] width 220 height 21
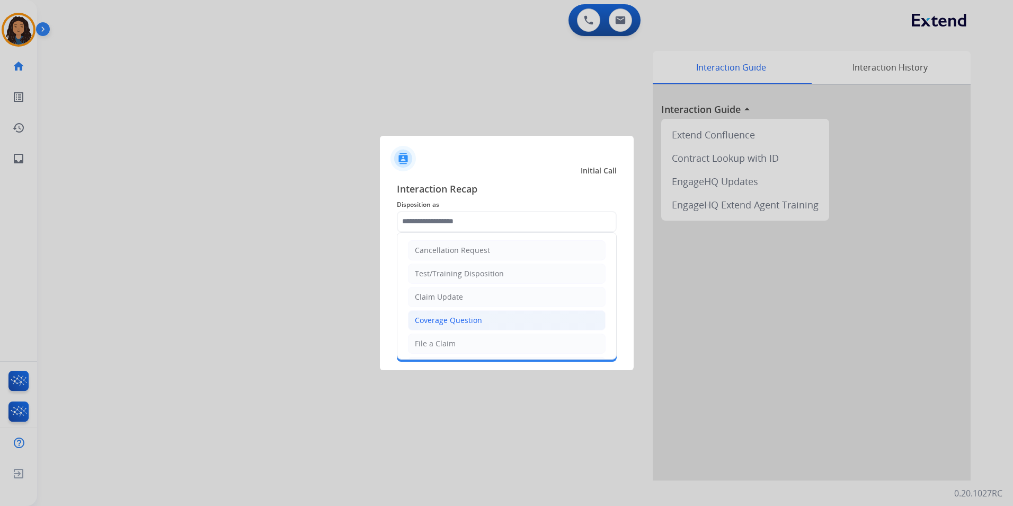
click at [457, 321] on div "Coverage Question" at bounding box center [448, 320] width 67 height 11
type input "**********"
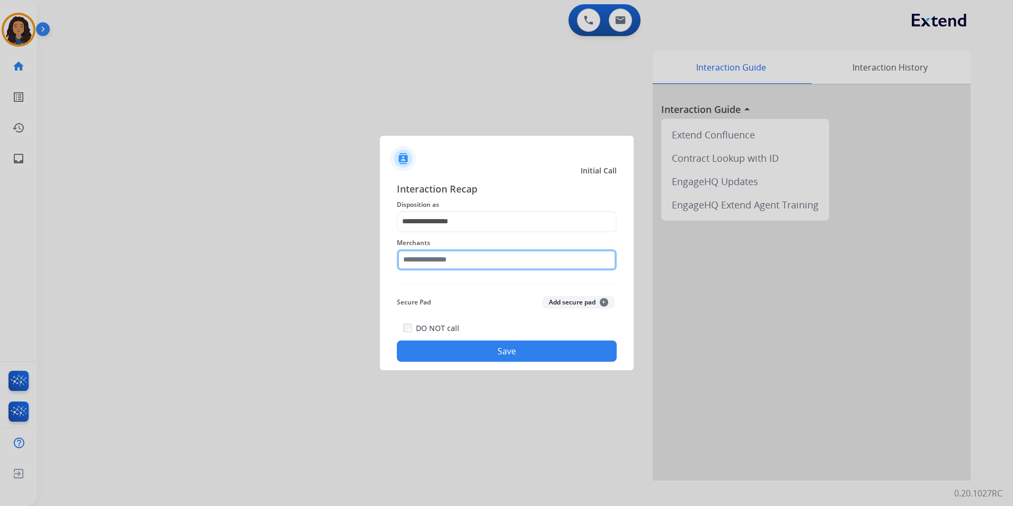
click at [468, 261] on input "text" at bounding box center [507, 259] width 220 height 21
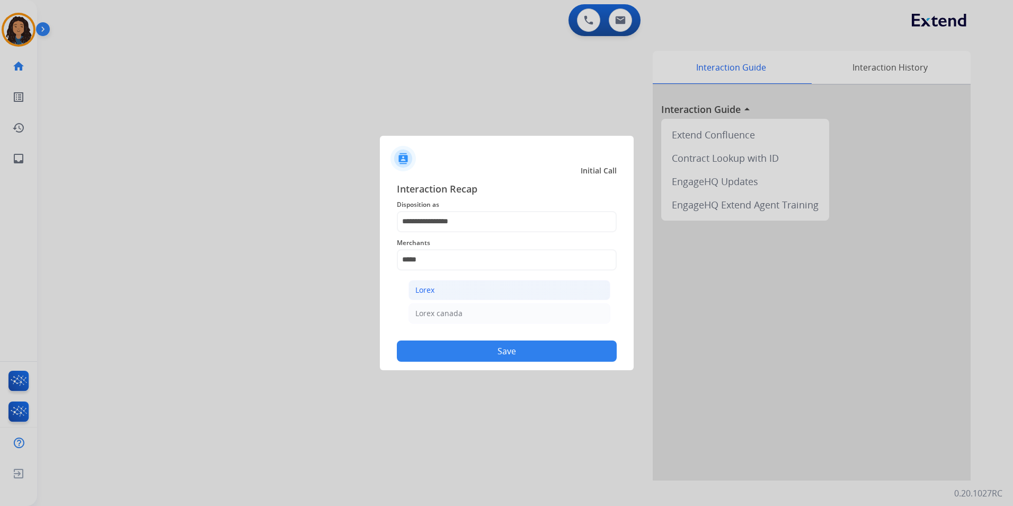
click at [431, 294] on div "Lorex" at bounding box center [424, 290] width 19 height 11
type input "*****"
click at [432, 348] on button "Save" at bounding box center [507, 350] width 220 height 21
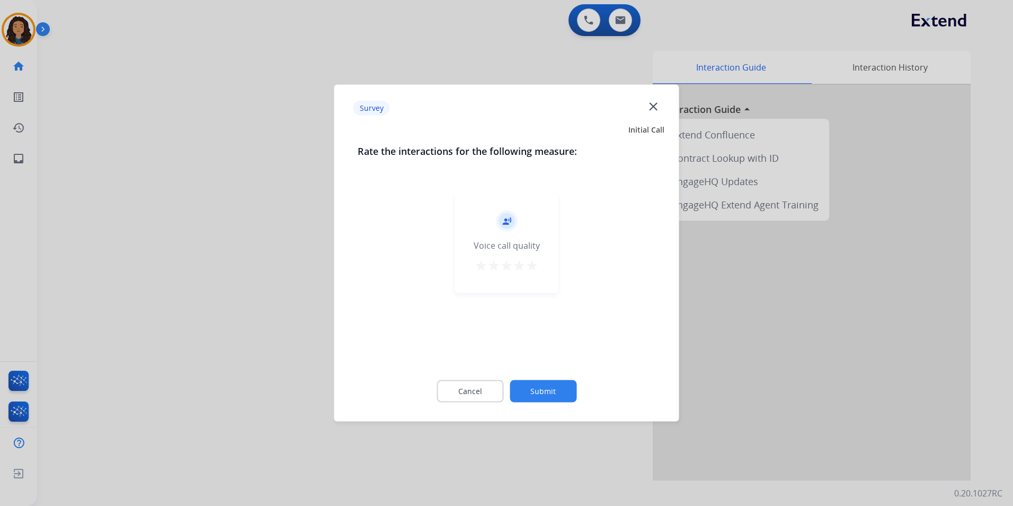
drag, startPoint x: 310, startPoint y: 244, endPoint x: 308, endPoint y: 239, distance: 5.5
click at [308, 239] on div at bounding box center [506, 253] width 1013 height 506
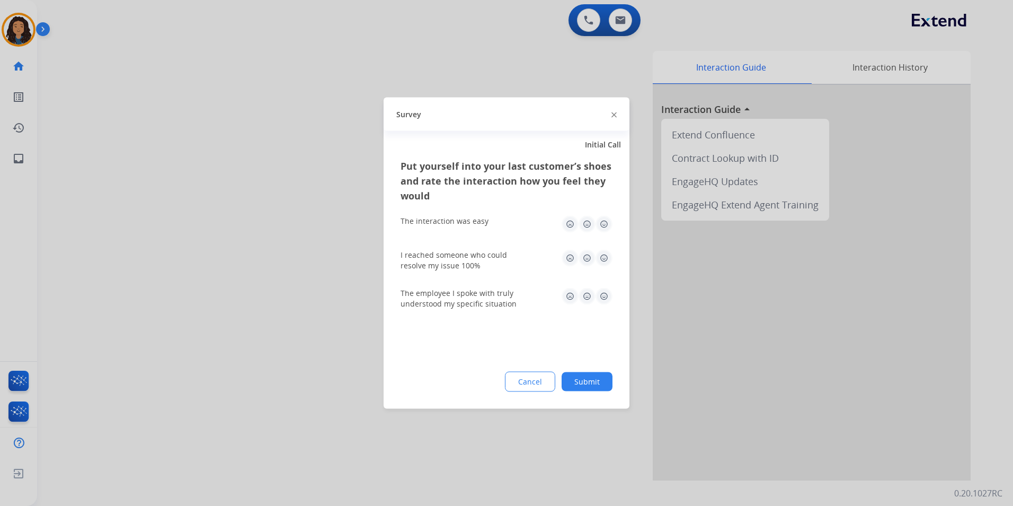
drag, startPoint x: 285, startPoint y: 167, endPoint x: 287, endPoint y: 27, distance: 140.4
click at [284, 154] on div at bounding box center [506, 253] width 1013 height 506
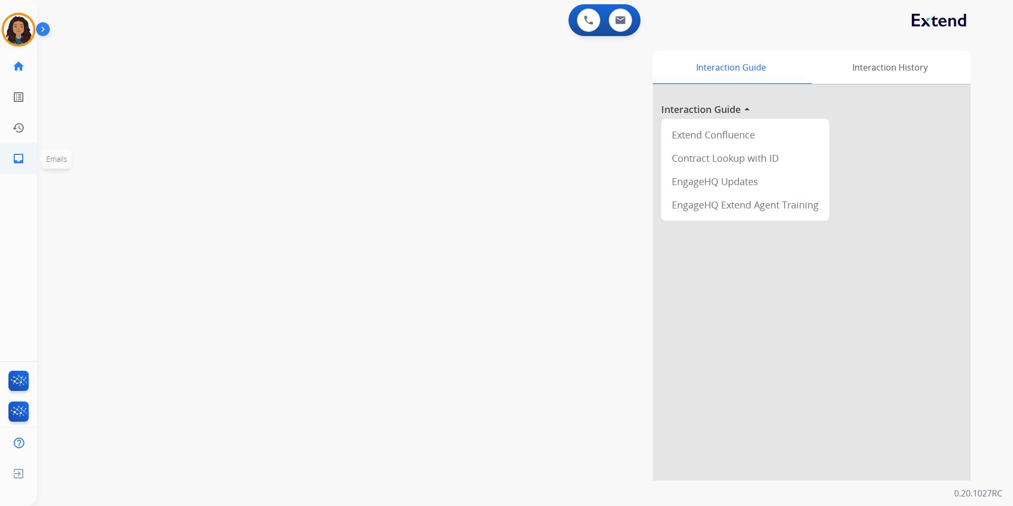
click at [15, 158] on mat-icon "inbox" at bounding box center [18, 158] width 13 height 13
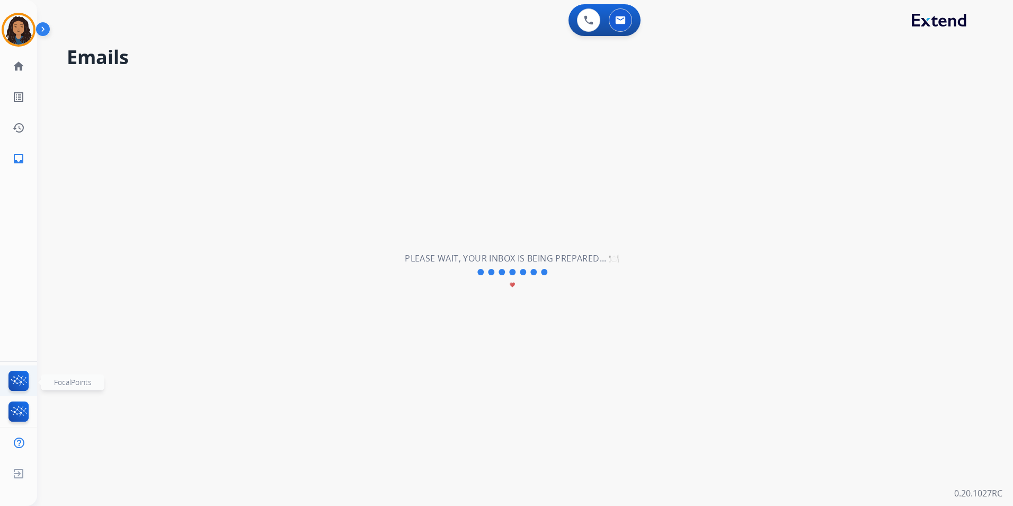
click at [10, 385] on img at bounding box center [18, 382] width 25 height 24
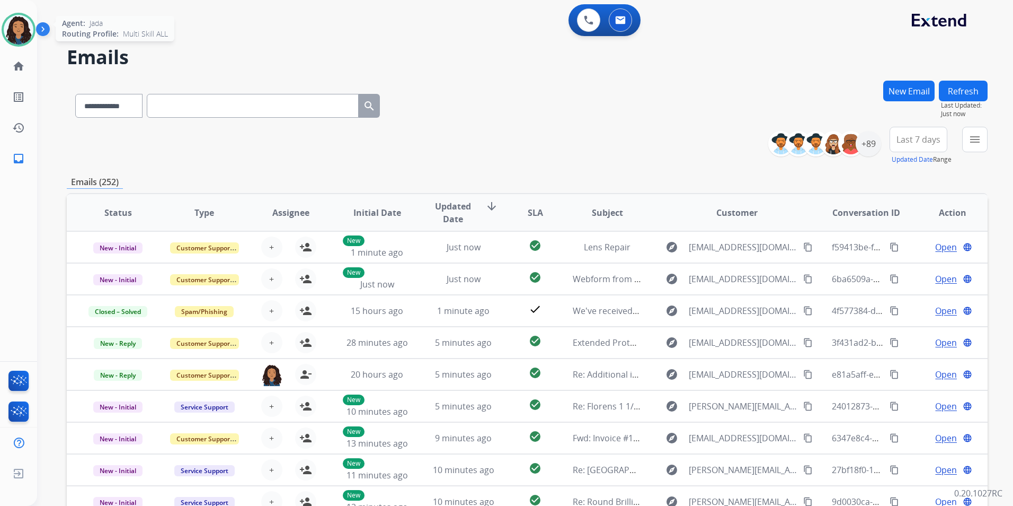
click at [19, 37] on img at bounding box center [19, 30] width 30 height 30
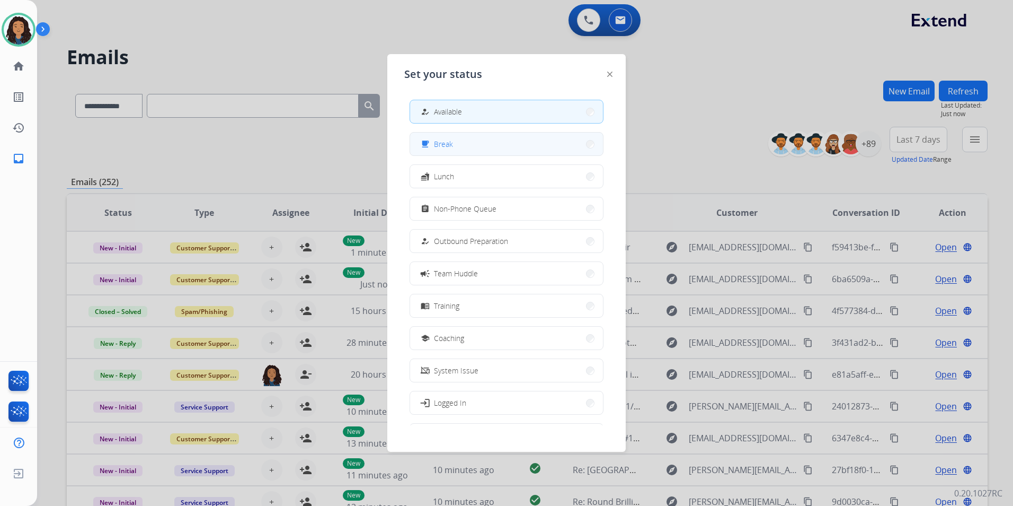
click at [483, 154] on button "free_breakfast Break" at bounding box center [506, 143] width 193 height 23
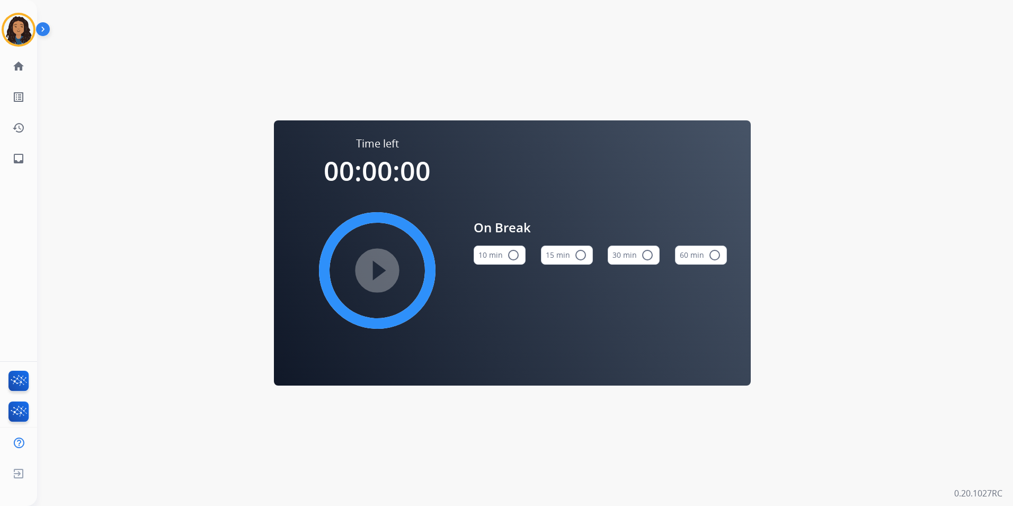
click at [585, 247] on button "15 min radio_button_unchecked" at bounding box center [567, 254] width 52 height 19
click at [375, 271] on mat-icon "play_circle_filled" at bounding box center [377, 270] width 13 height 13
click at [18, 27] on img at bounding box center [19, 30] width 30 height 30
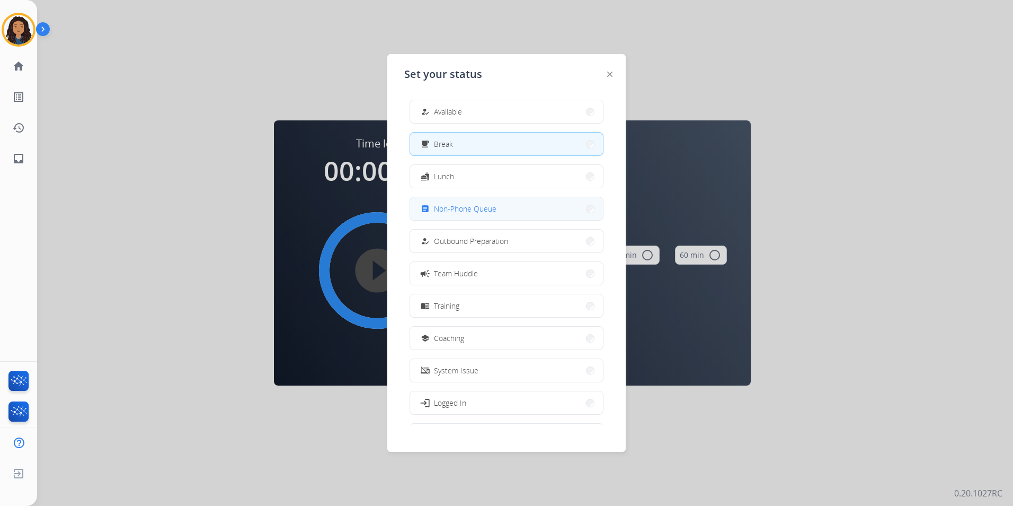
click at [504, 206] on button "assignment Non-Phone Queue" at bounding box center [506, 208] width 193 height 23
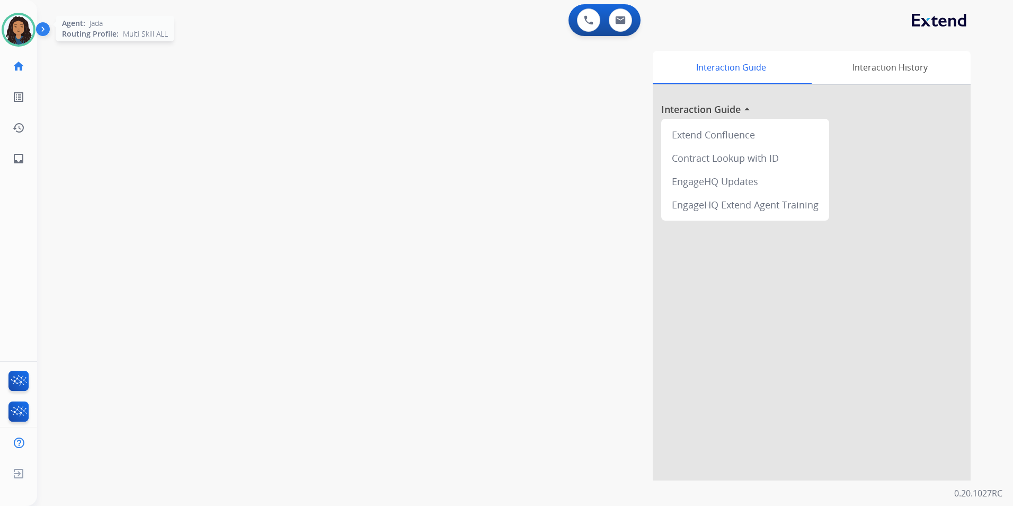
drag, startPoint x: 17, startPoint y: 30, endPoint x: 53, endPoint y: 27, distance: 36.2
click at [17, 30] on img at bounding box center [19, 30] width 30 height 30
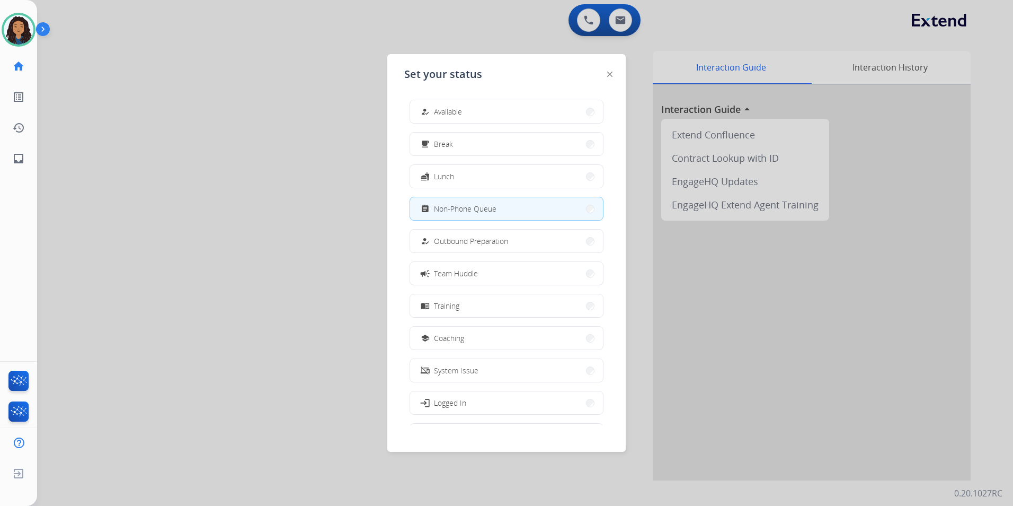
click at [553, 104] on button "how_to_reg Available" at bounding box center [506, 111] width 193 height 23
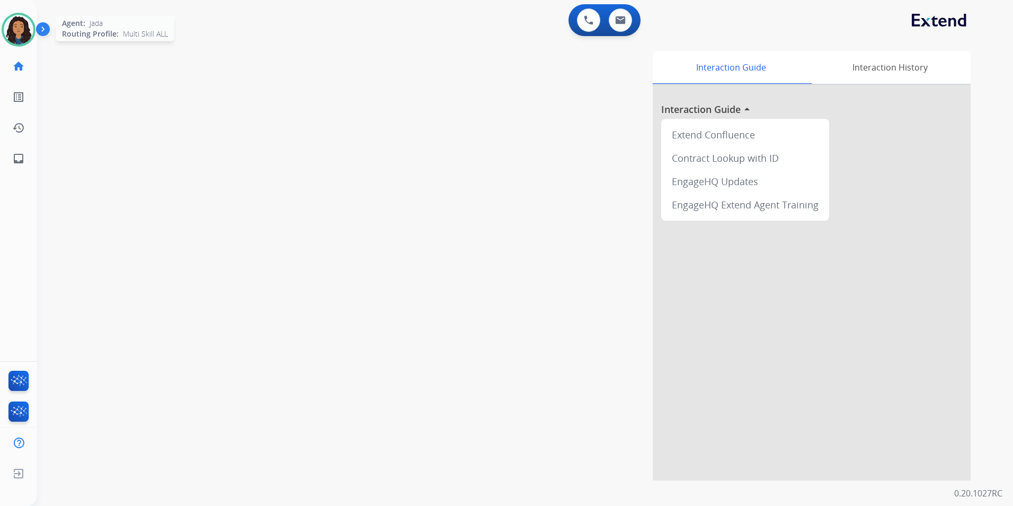
click at [8, 36] on img at bounding box center [19, 30] width 30 height 30
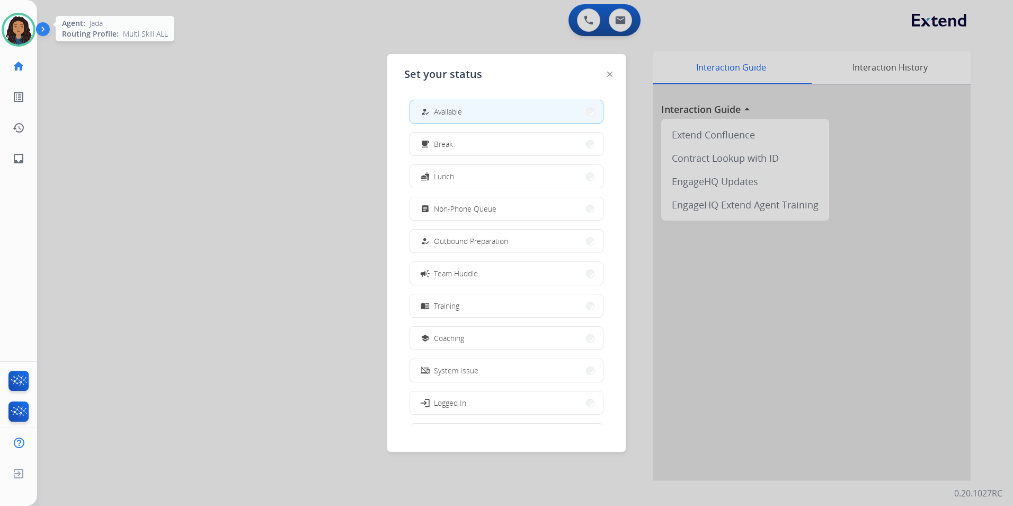
click at [8, 36] on img at bounding box center [19, 30] width 30 height 30
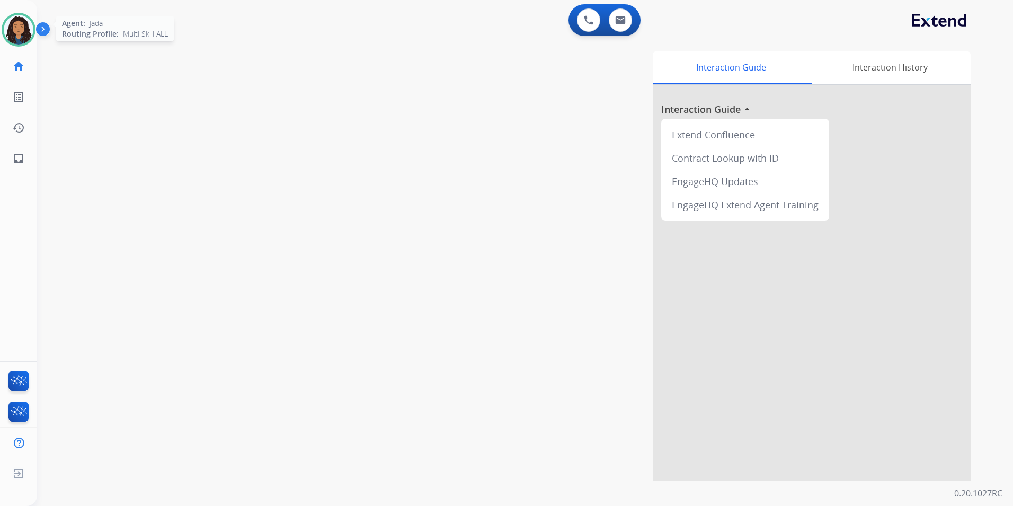
click at [28, 35] on img at bounding box center [19, 30] width 30 height 30
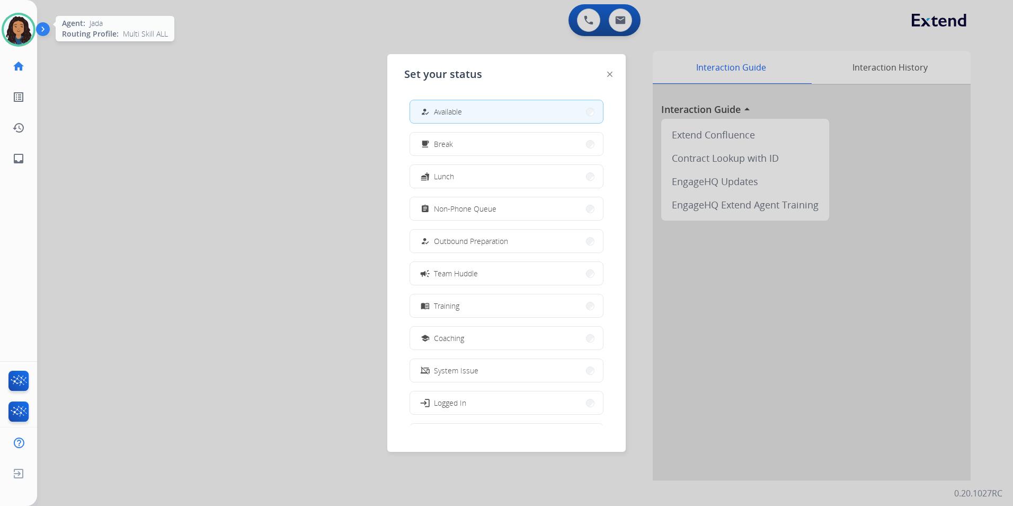
click at [28, 36] on img at bounding box center [19, 30] width 30 height 30
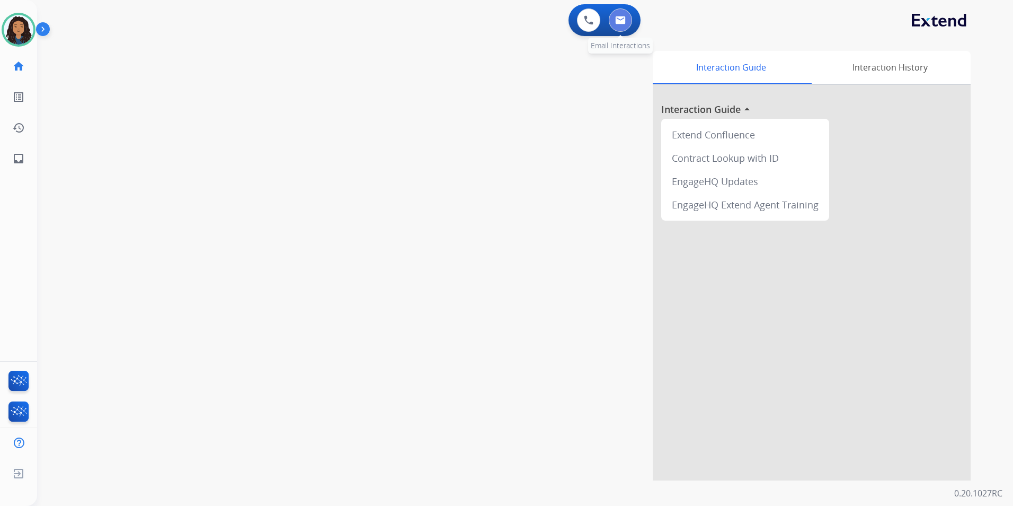
click at [614, 17] on button at bounding box center [620, 19] width 23 height 23
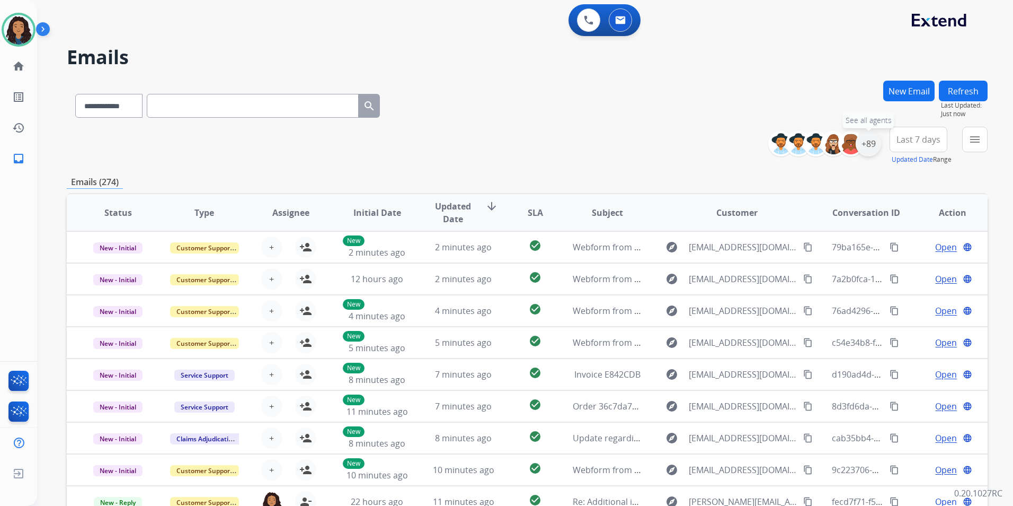
click at [869, 144] on div "+89" at bounding box center [868, 143] width 25 height 25
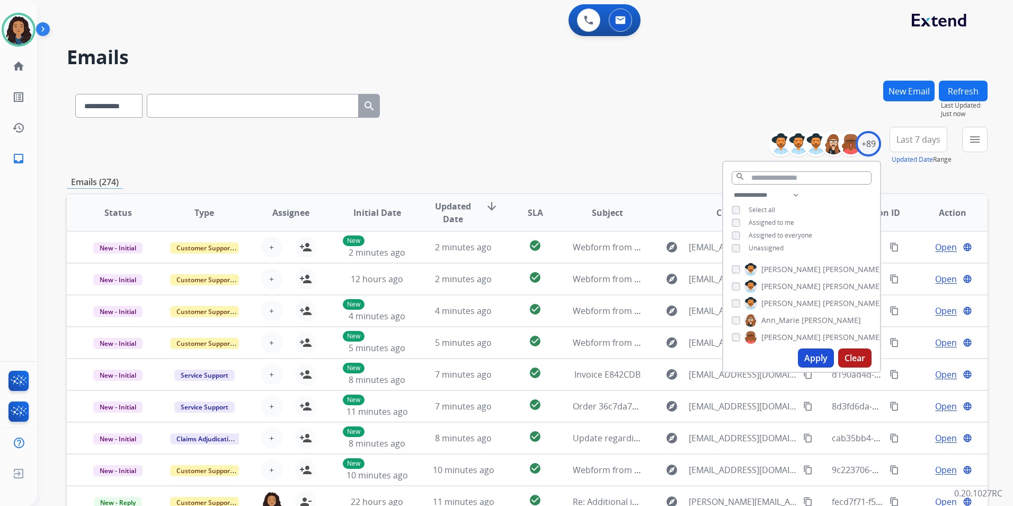
click at [765, 240] on div "**********" at bounding box center [801, 223] width 157 height 68
click at [754, 240] on div "**********" at bounding box center [801, 223] width 157 height 68
click at [756, 245] on span "Unassigned" at bounding box center [766, 247] width 35 height 9
click at [818, 352] on button "Apply" at bounding box center [816, 357] width 36 height 19
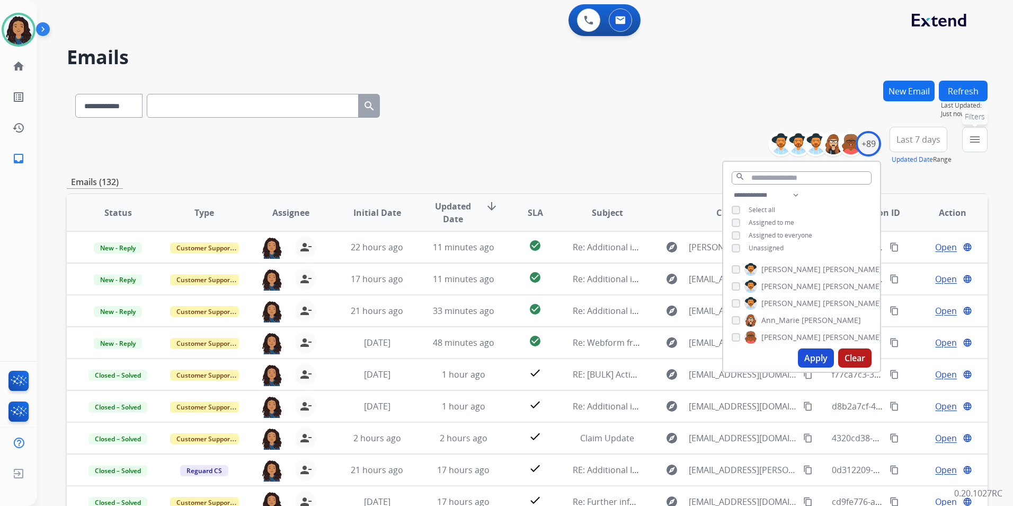
click at [983, 139] on button "menu Filters" at bounding box center [974, 139] width 25 height 25
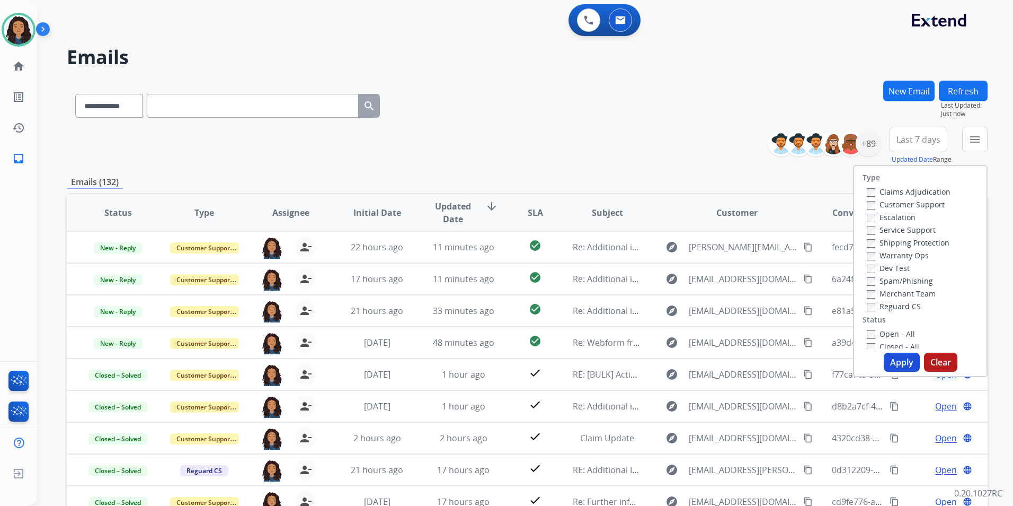
click at [920, 201] on label "Customer Support" at bounding box center [906, 204] width 78 height 10
click at [932, 241] on label "Shipping Protection" at bounding box center [908, 242] width 83 height 10
click at [904, 304] on label "Reguard CS" at bounding box center [894, 306] width 54 height 10
click at [904, 333] on label "Open - All" at bounding box center [891, 334] width 48 height 10
click at [895, 359] on button "Apply" at bounding box center [902, 361] width 36 height 19
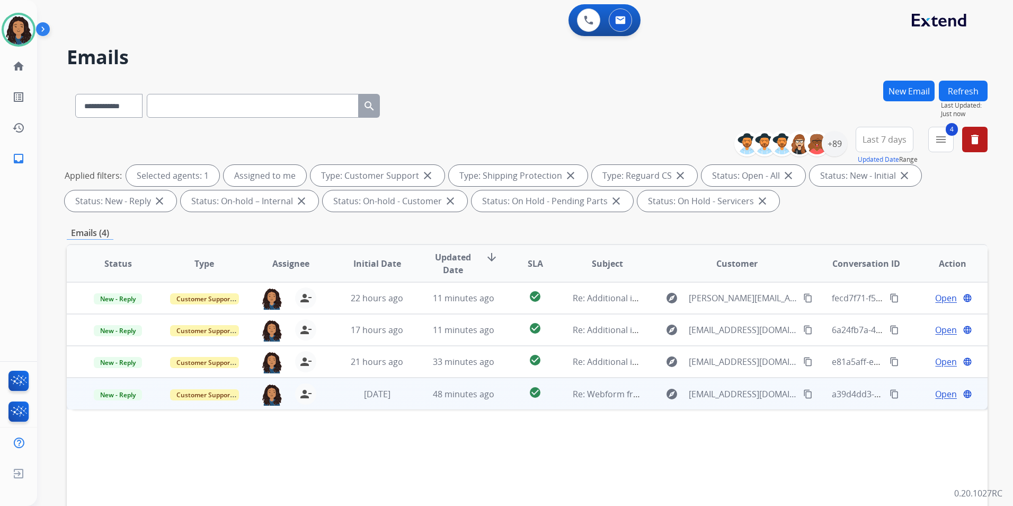
click at [943, 393] on span "Open" at bounding box center [946, 393] width 22 height 13
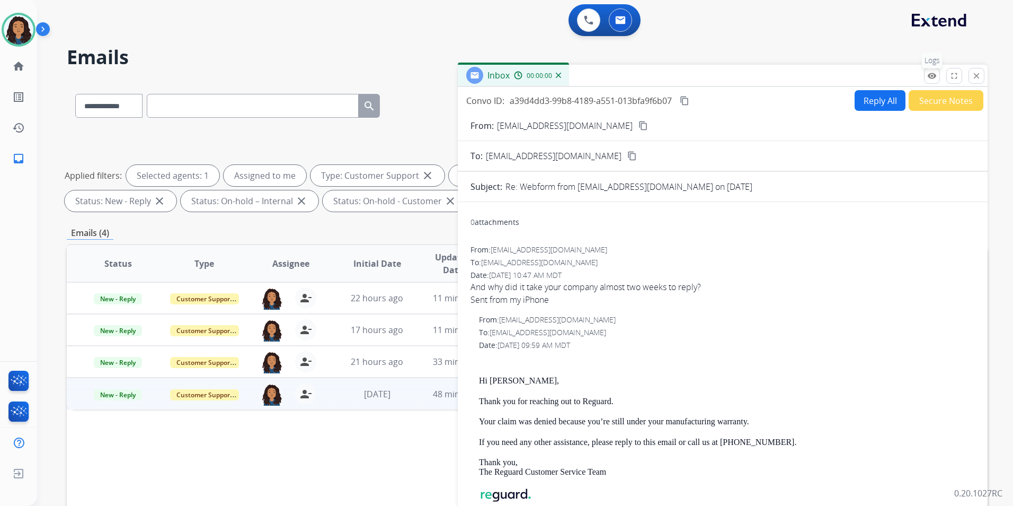
click at [935, 78] on mat-icon "remove_red_eye" at bounding box center [932, 76] width 10 height 10
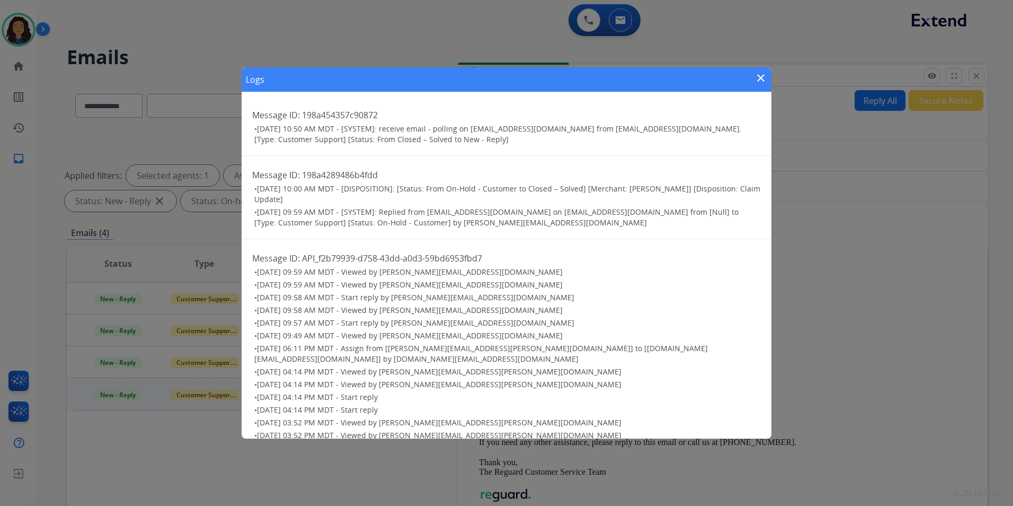
click at [758, 73] on mat-icon "close" at bounding box center [761, 78] width 13 height 13
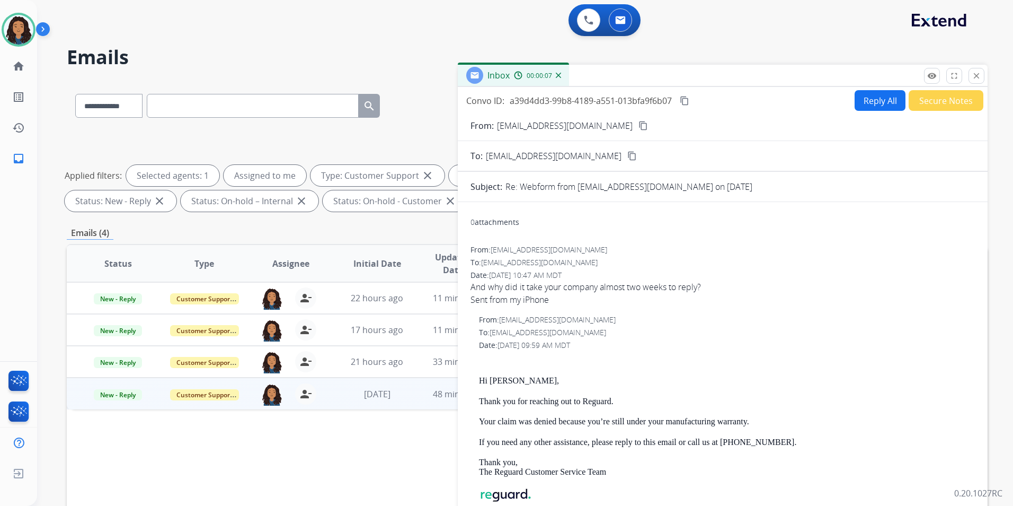
click at [639, 122] on mat-icon "content_copy" at bounding box center [644, 126] width 10 height 10
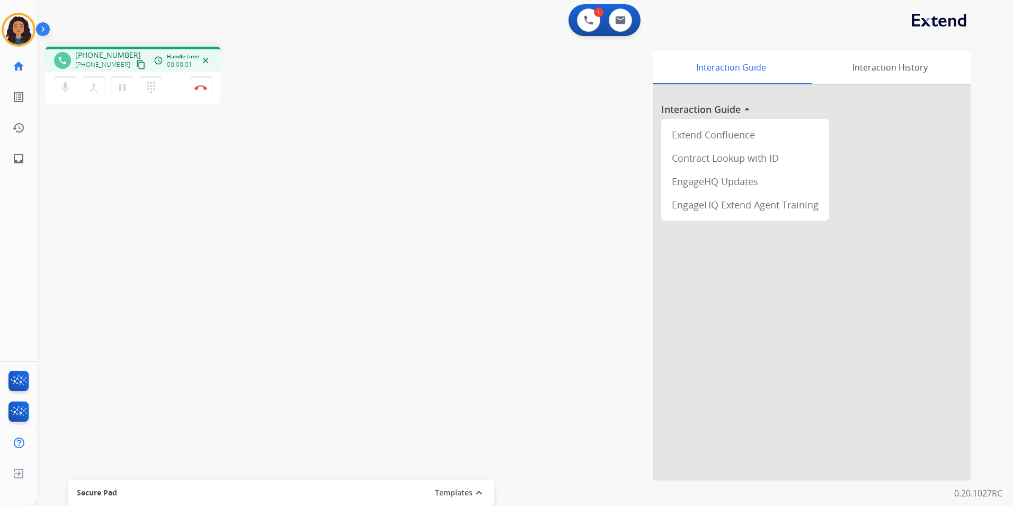
click at [136, 65] on mat-icon "content_copy" at bounding box center [141, 65] width 10 height 10
click at [136, 64] on mat-icon "content_copy" at bounding box center [141, 65] width 10 height 10
click at [198, 91] on button "Disconnect" at bounding box center [201, 87] width 22 height 22
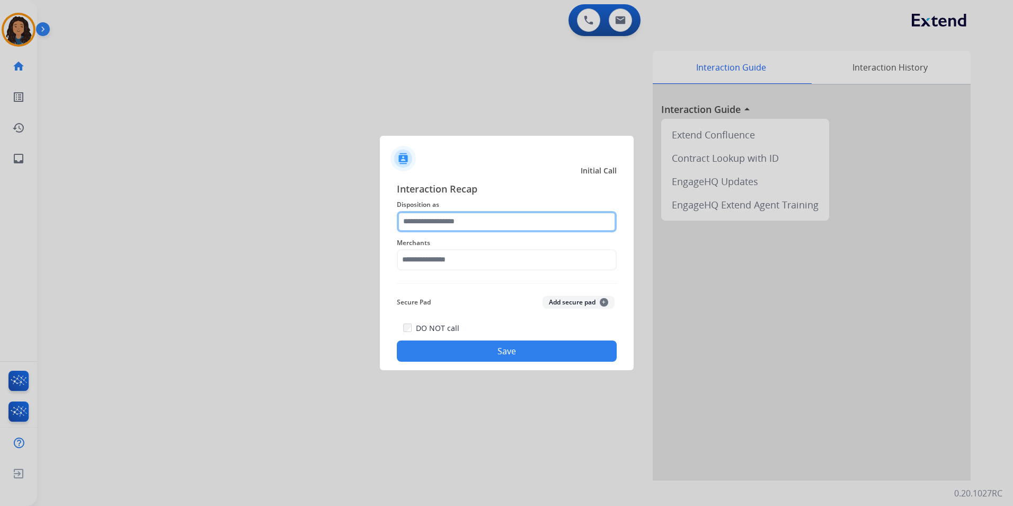
click at [463, 223] on input "text" at bounding box center [507, 221] width 220 height 21
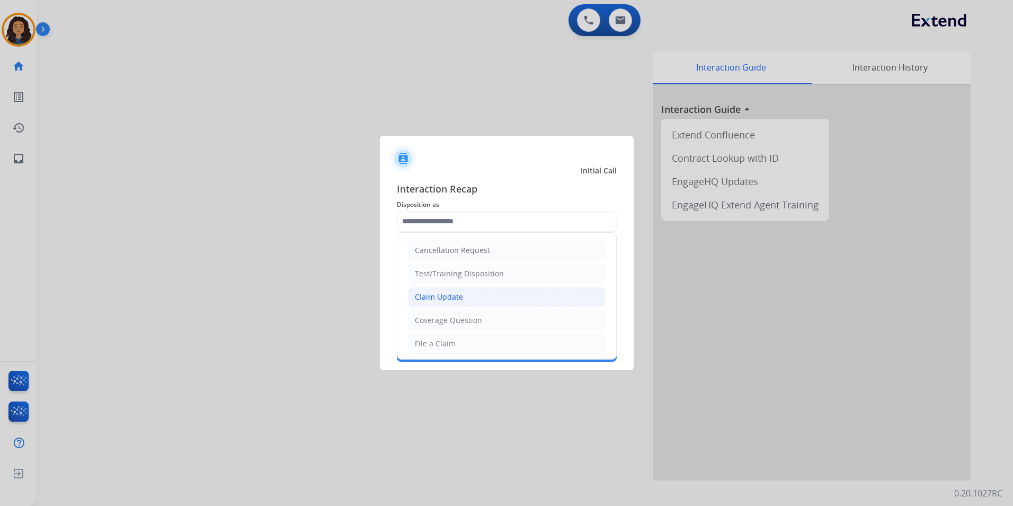
click at [427, 299] on div "Claim Update" at bounding box center [439, 296] width 48 height 11
type input "**********"
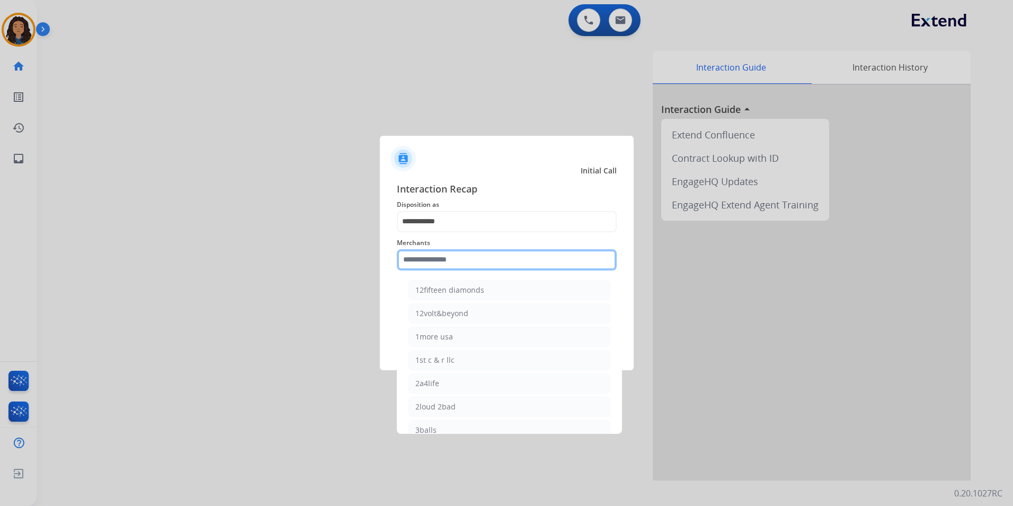
click at [440, 260] on input "text" at bounding box center [507, 259] width 220 height 21
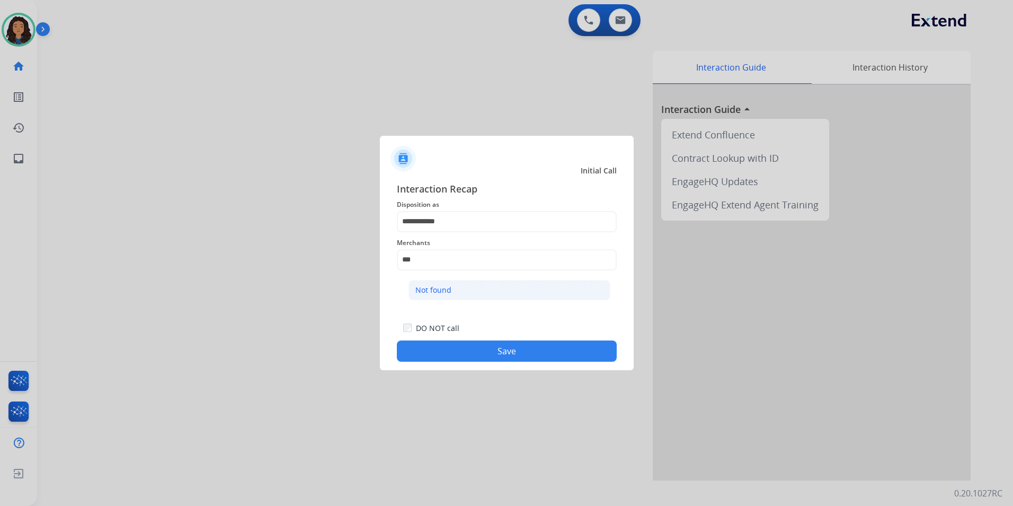
click at [452, 293] on li "Not found" at bounding box center [510, 290] width 202 height 20
type input "*********"
click at [439, 348] on button "Save" at bounding box center [507, 350] width 220 height 21
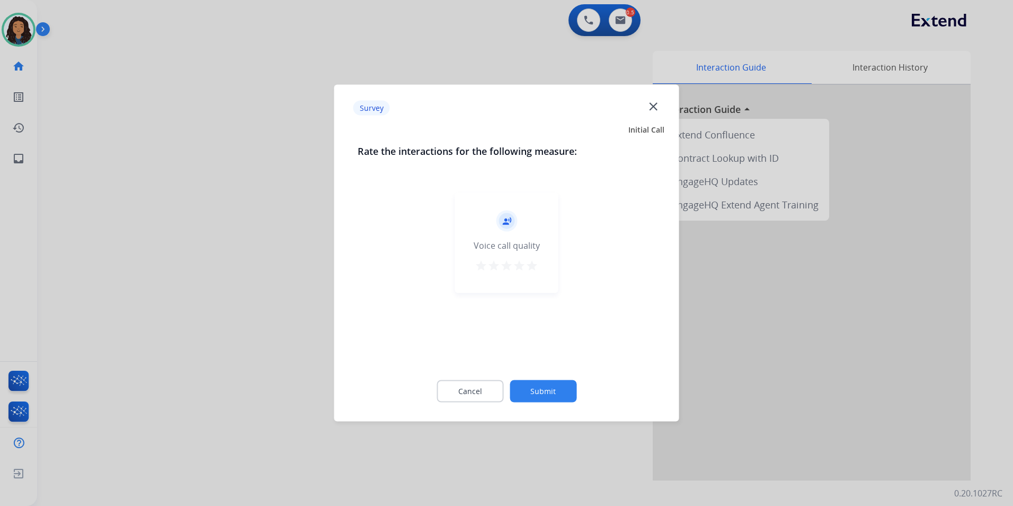
click at [214, 193] on div at bounding box center [506, 253] width 1013 height 506
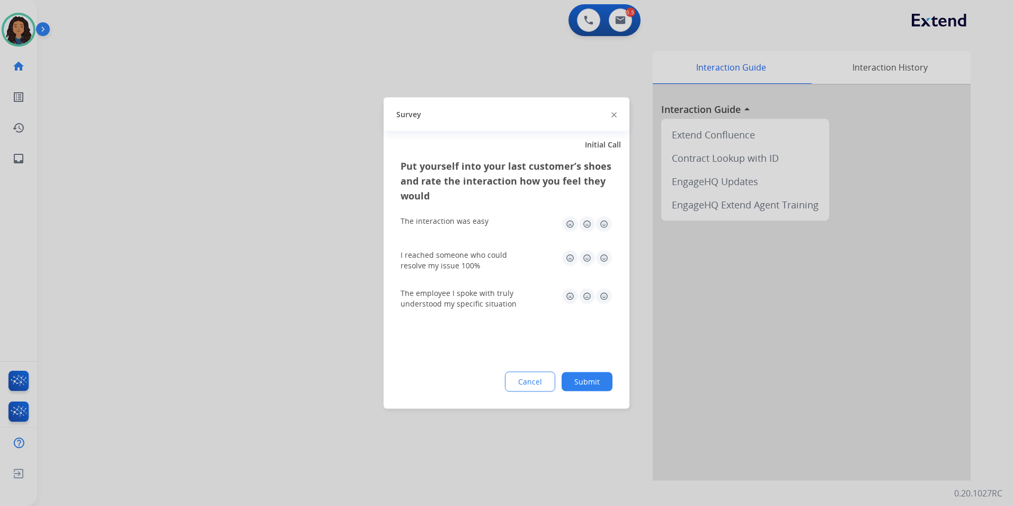
drag, startPoint x: 215, startPoint y: 192, endPoint x: 593, endPoint y: 41, distance: 406.4
click at [217, 190] on div at bounding box center [506, 253] width 1013 height 506
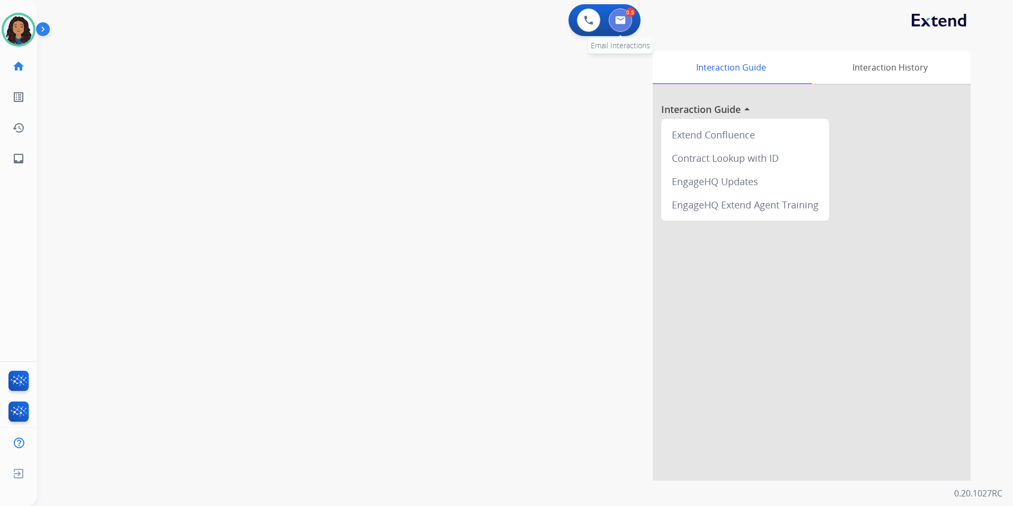
click at [621, 31] on button at bounding box center [620, 19] width 23 height 23
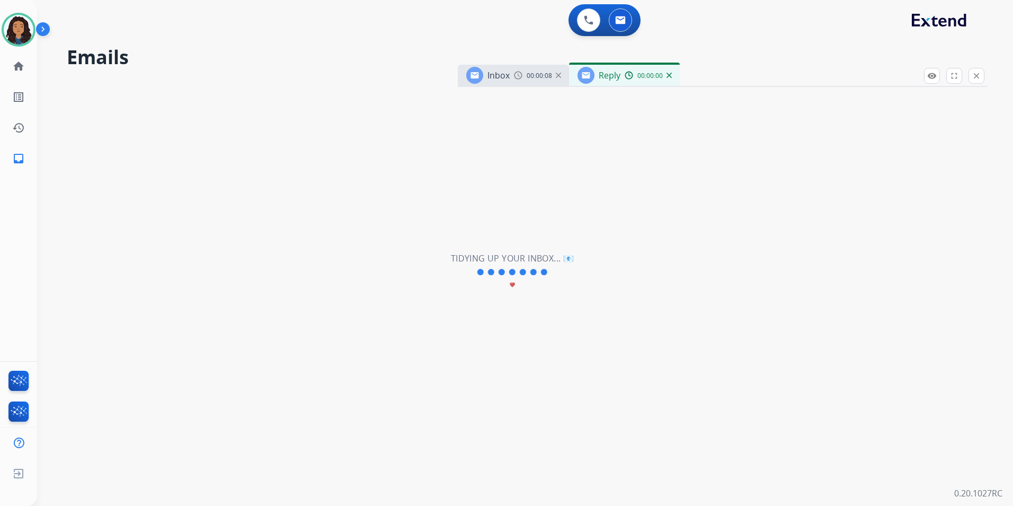
select select "**********"
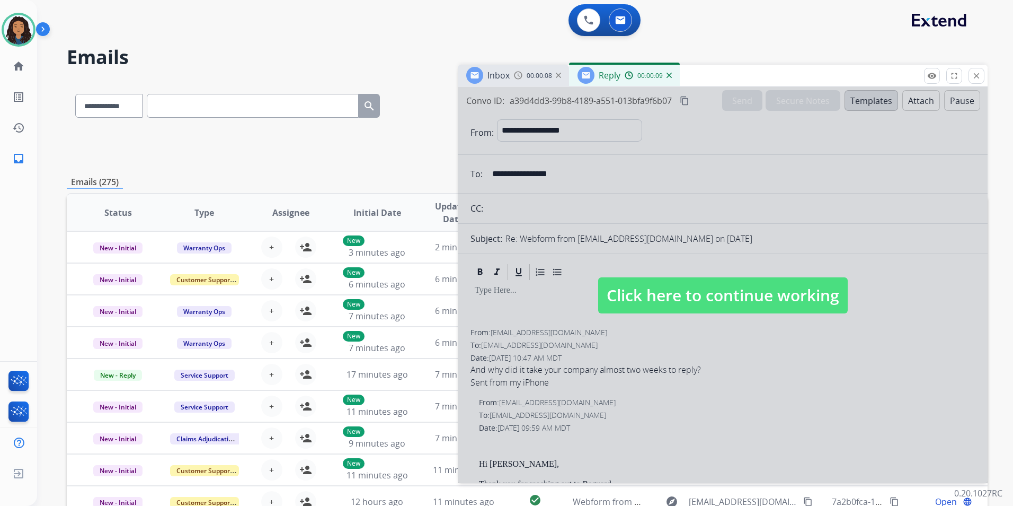
drag, startPoint x: 715, startPoint y: 300, endPoint x: 714, endPoint y: 294, distance: 5.9
click at [715, 296] on span "Click here to continue working" at bounding box center [723, 295] width 250 height 36
select select
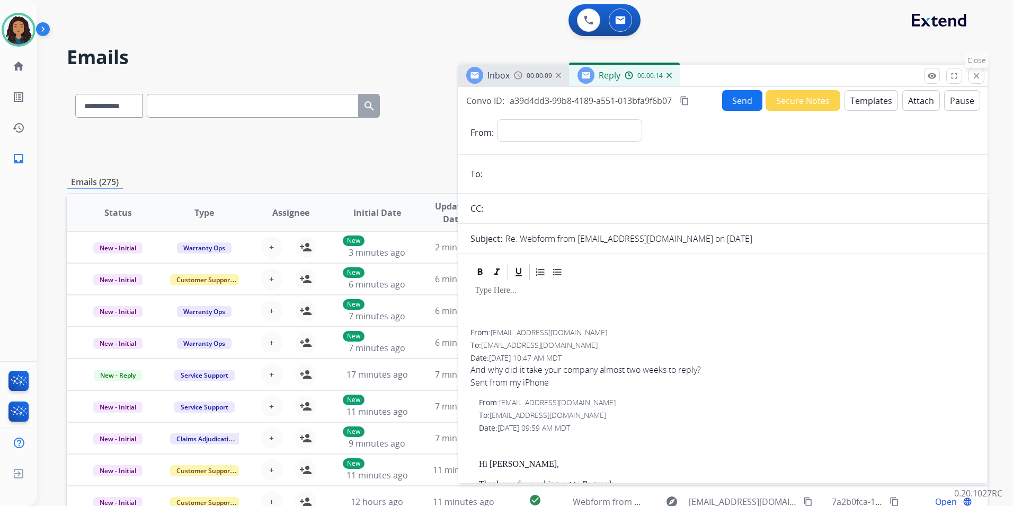
click at [976, 74] on mat-icon "close" at bounding box center [977, 76] width 10 height 10
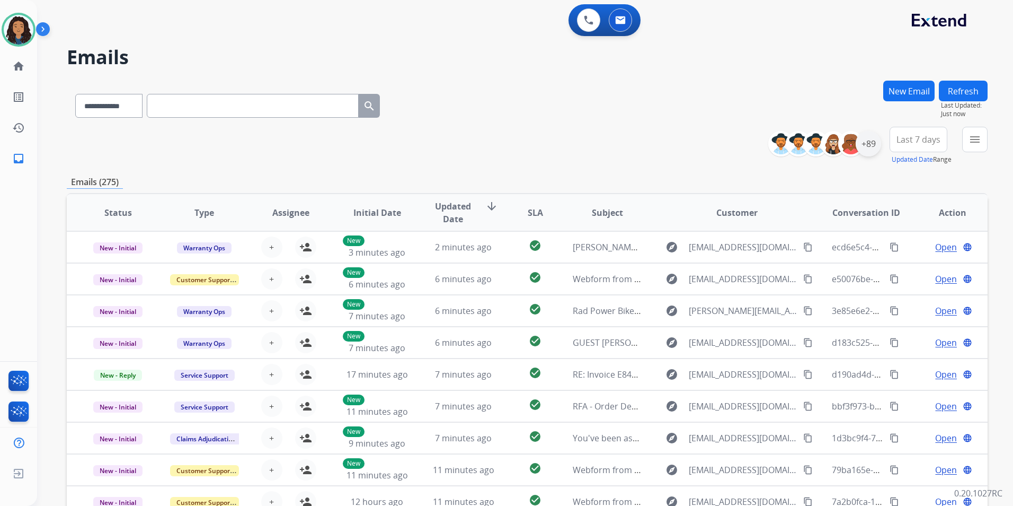
click at [874, 145] on div "+89" at bounding box center [868, 143] width 25 height 25
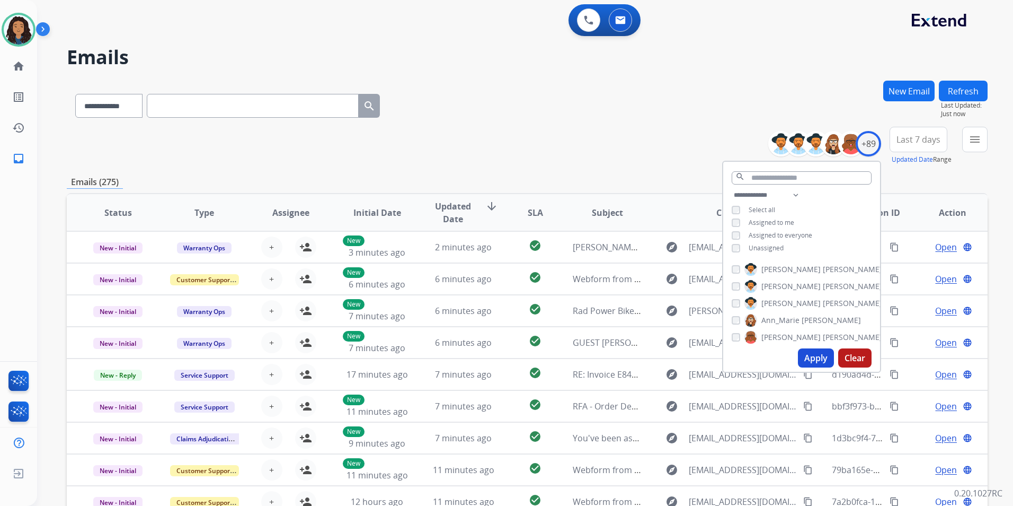
click at [774, 244] on span "Unassigned" at bounding box center [766, 247] width 35 height 9
click at [815, 358] on button "Apply" at bounding box center [816, 357] width 36 height 19
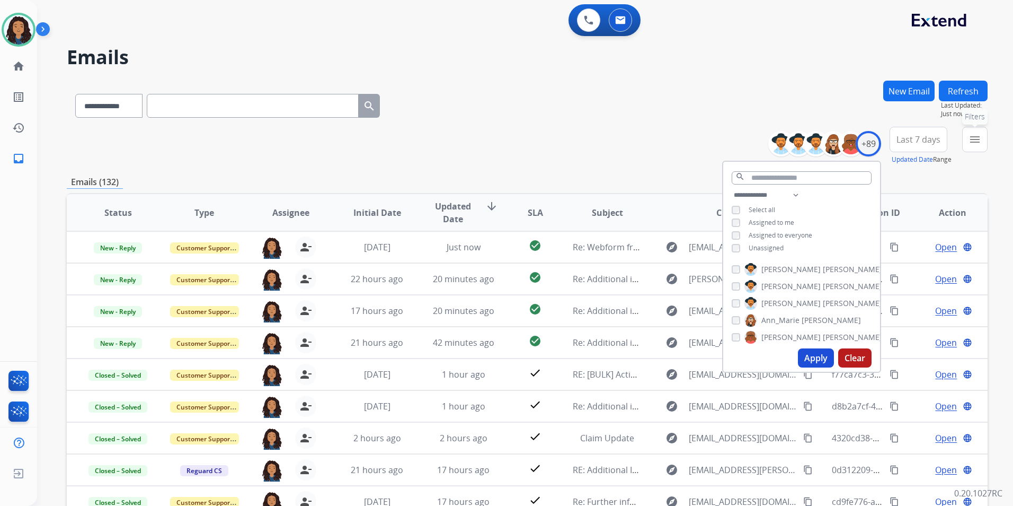
click at [967, 143] on button "menu Filters" at bounding box center [974, 139] width 25 height 25
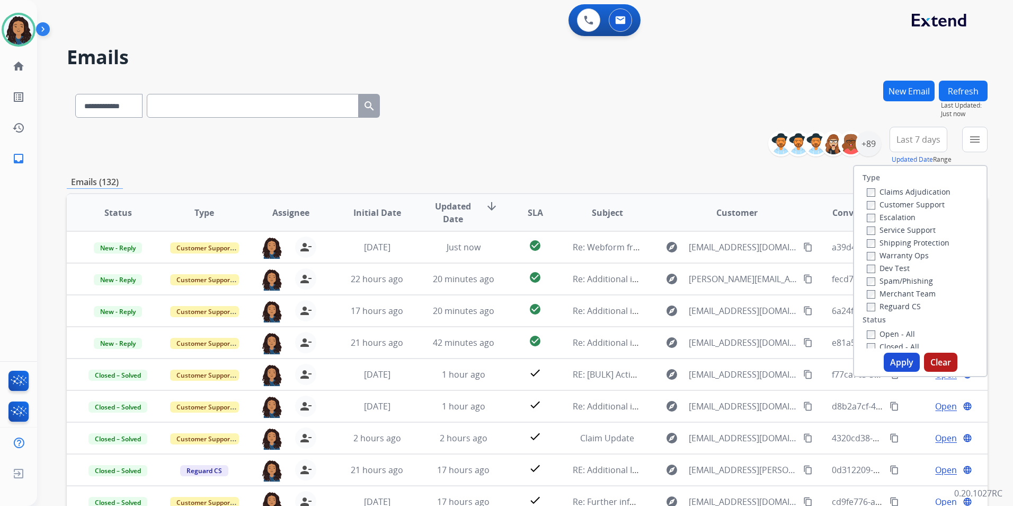
click at [915, 205] on label "Customer Support" at bounding box center [906, 204] width 78 height 10
click at [929, 245] on label "Shipping Protection" at bounding box center [908, 242] width 83 height 10
click at [899, 306] on label "Reguard CS" at bounding box center [894, 306] width 54 height 10
click at [898, 337] on label "Open - All" at bounding box center [891, 334] width 48 height 10
click at [895, 357] on button "Apply" at bounding box center [902, 361] width 36 height 19
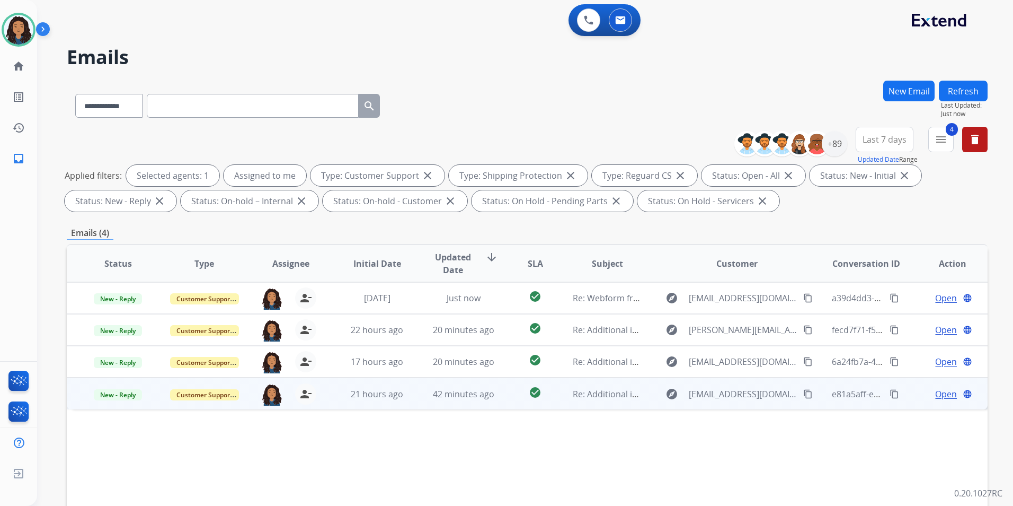
click at [935, 397] on span "Open" at bounding box center [946, 393] width 22 height 13
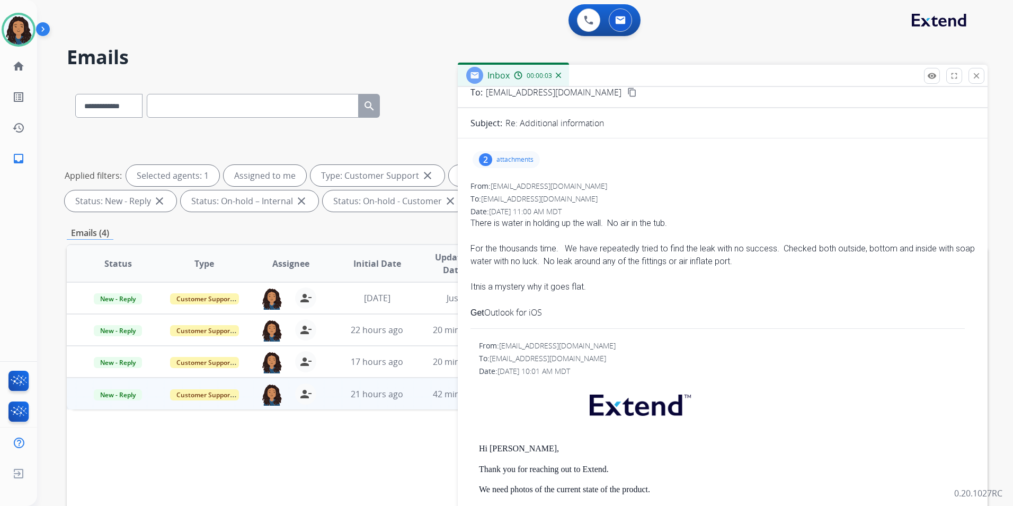
scroll to position [212, 0]
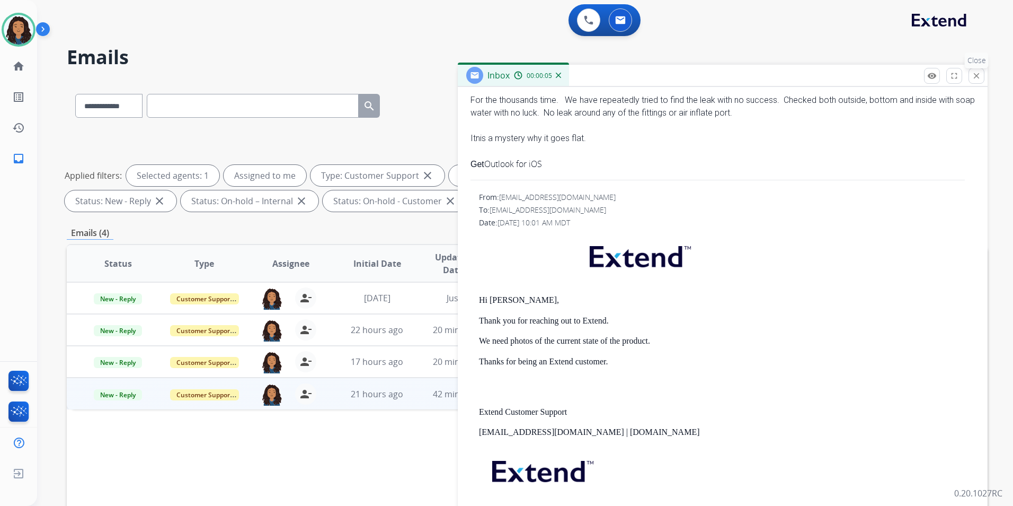
click at [976, 75] on mat-icon "close" at bounding box center [977, 76] width 10 height 10
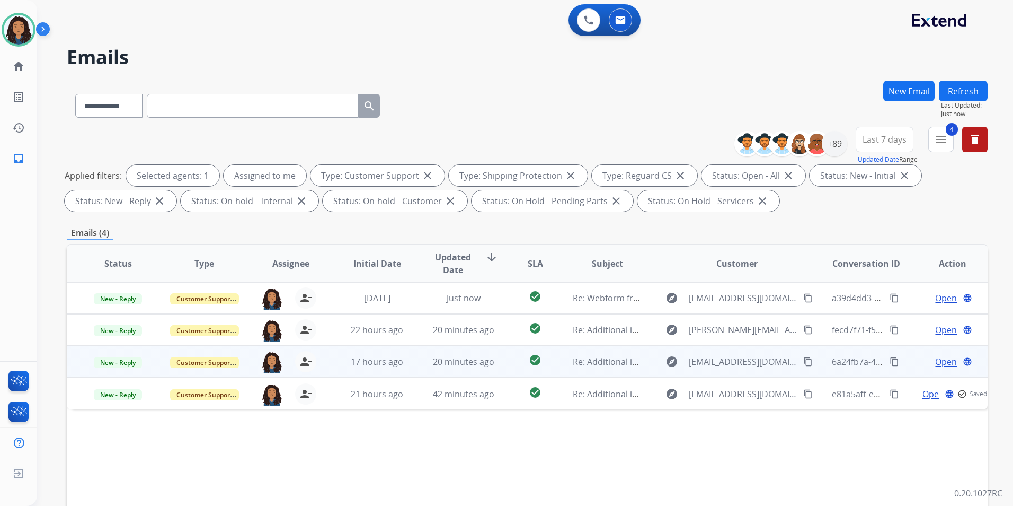
click at [938, 361] on span "Open" at bounding box center [946, 361] width 22 height 13
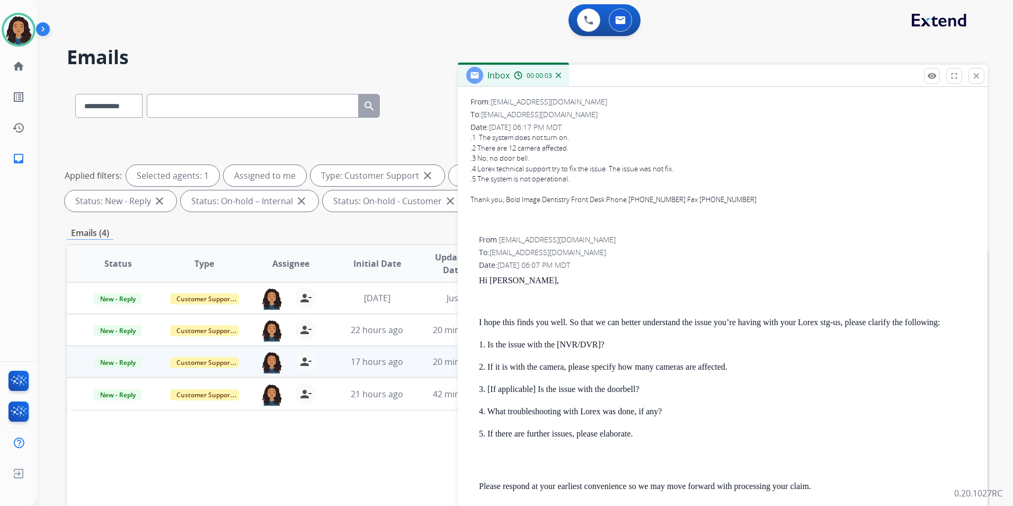
scroll to position [0, 0]
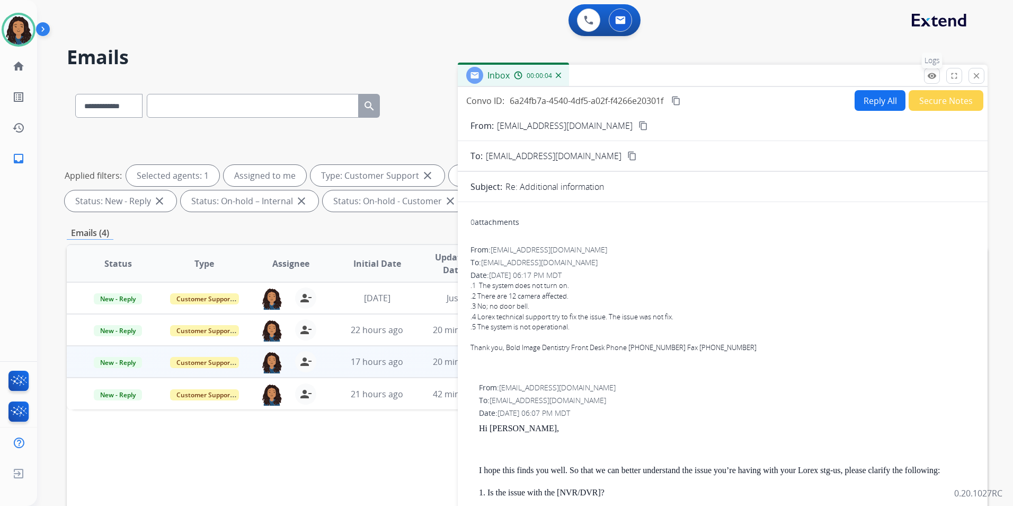
click at [932, 76] on mat-icon "remove_red_eye" at bounding box center [932, 76] width 10 height 10
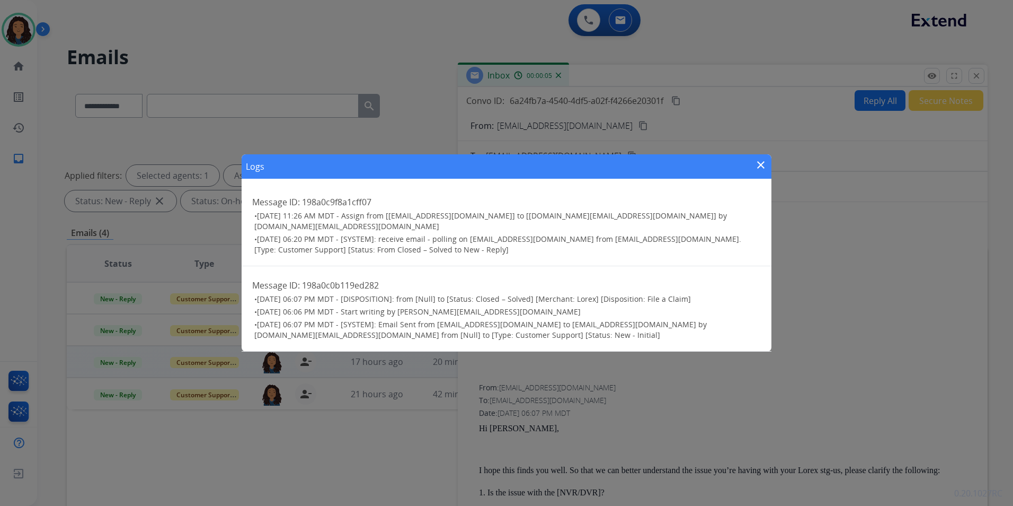
click at [759, 171] on mat-icon "close" at bounding box center [761, 164] width 13 height 13
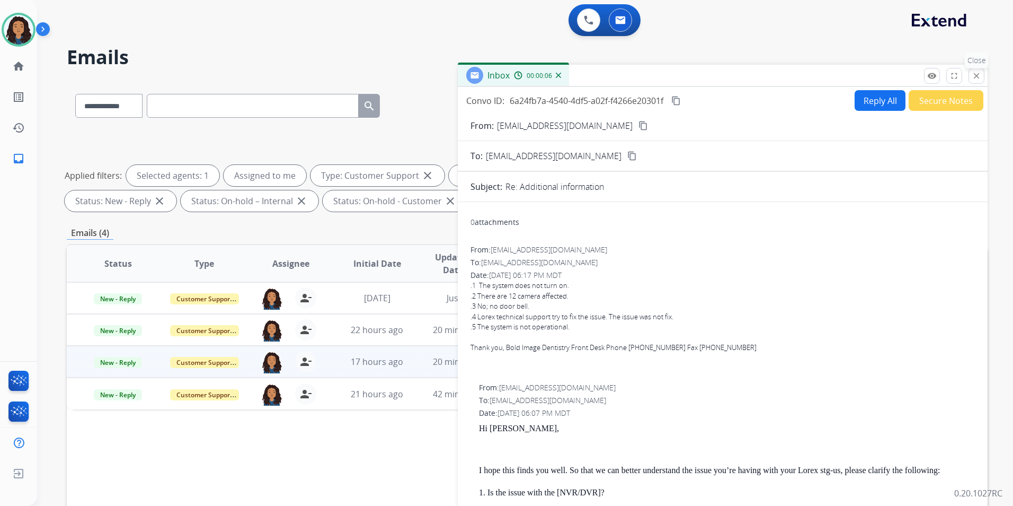
click at [969, 77] on button "close Close" at bounding box center [977, 76] width 16 height 16
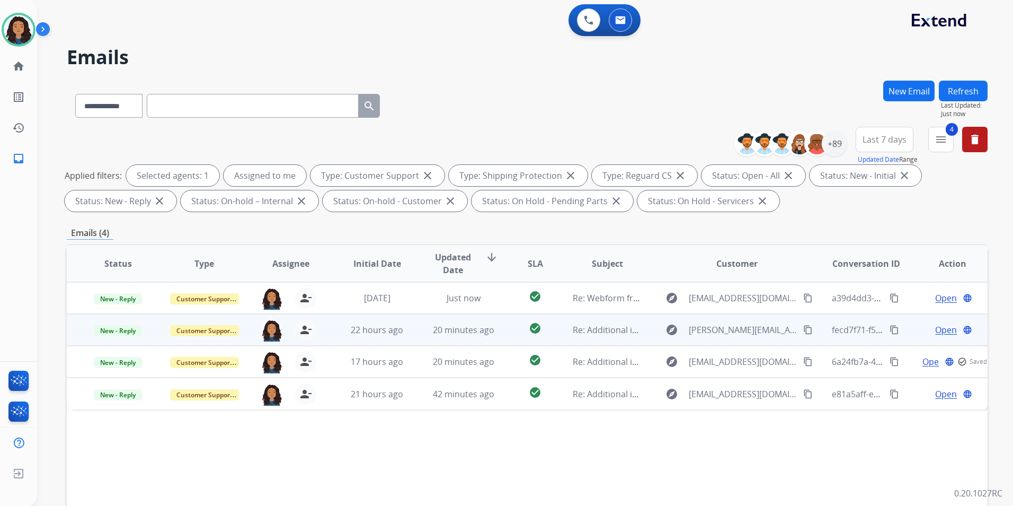
click at [935, 328] on span "Open" at bounding box center [946, 329] width 22 height 13
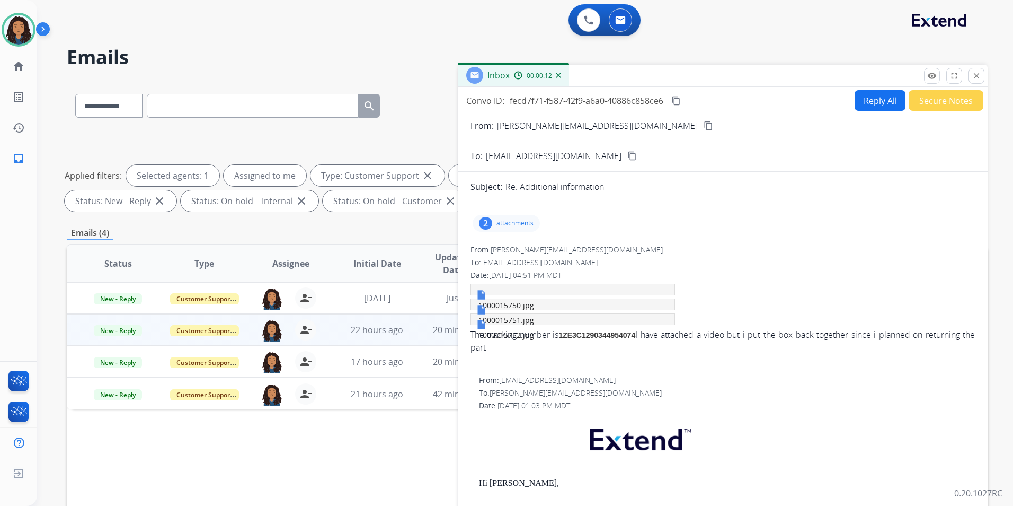
click at [523, 225] on p "attachments" at bounding box center [515, 223] width 37 height 8
click at [507, 281] on div at bounding box center [507, 287] width 53 height 37
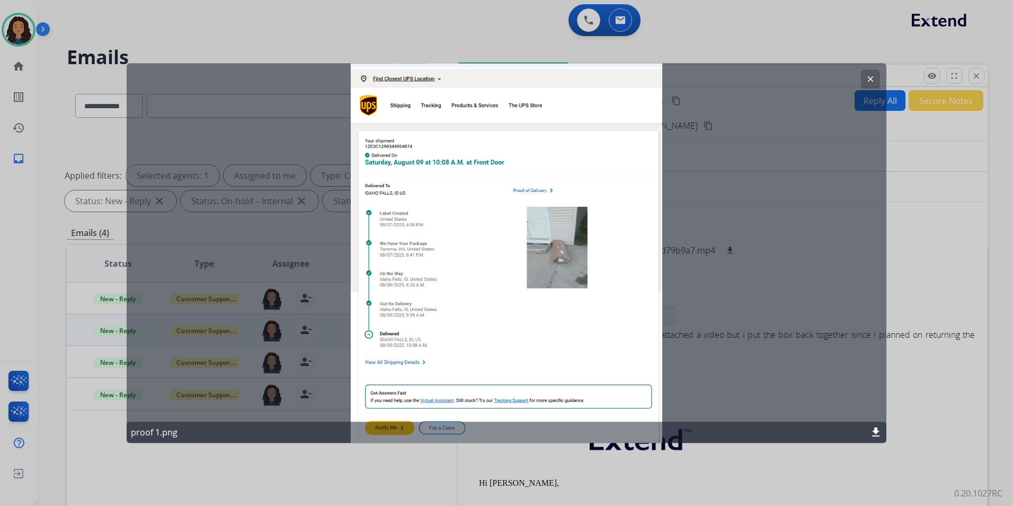
click at [874, 78] on mat-icon "clear" at bounding box center [871, 79] width 10 height 10
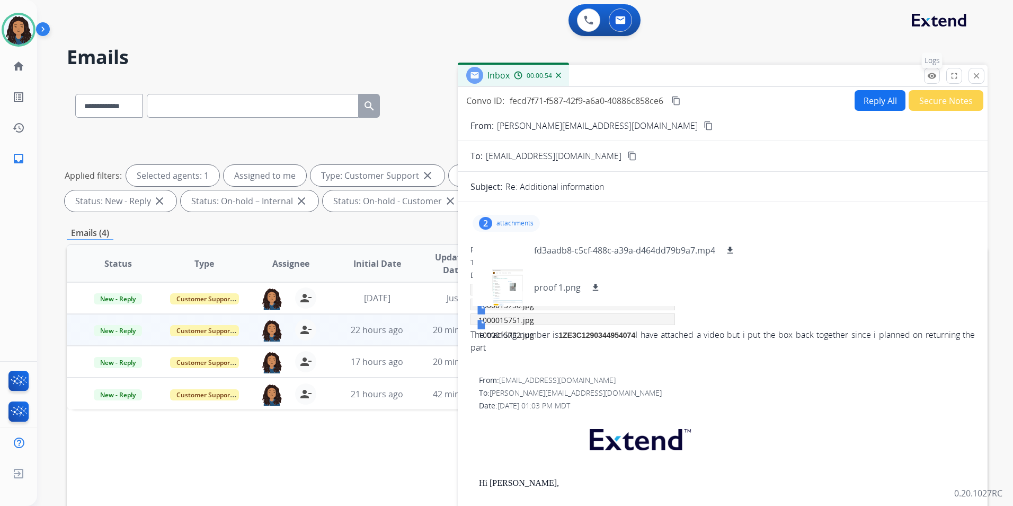
click at [932, 75] on mat-icon "remove_red_eye" at bounding box center [932, 76] width 10 height 10
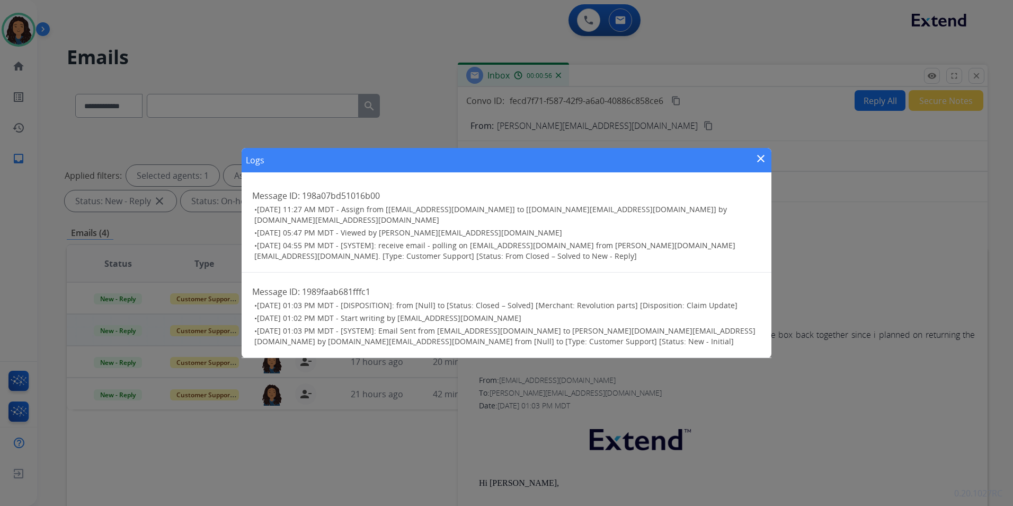
click at [760, 165] on mat-icon "close" at bounding box center [761, 158] width 13 height 13
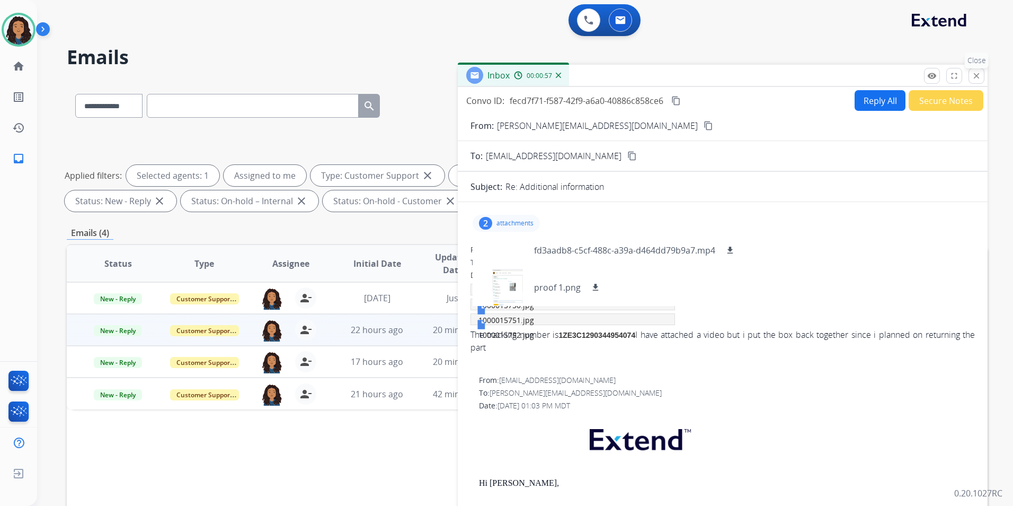
click at [976, 78] on mat-icon "close" at bounding box center [977, 76] width 10 height 10
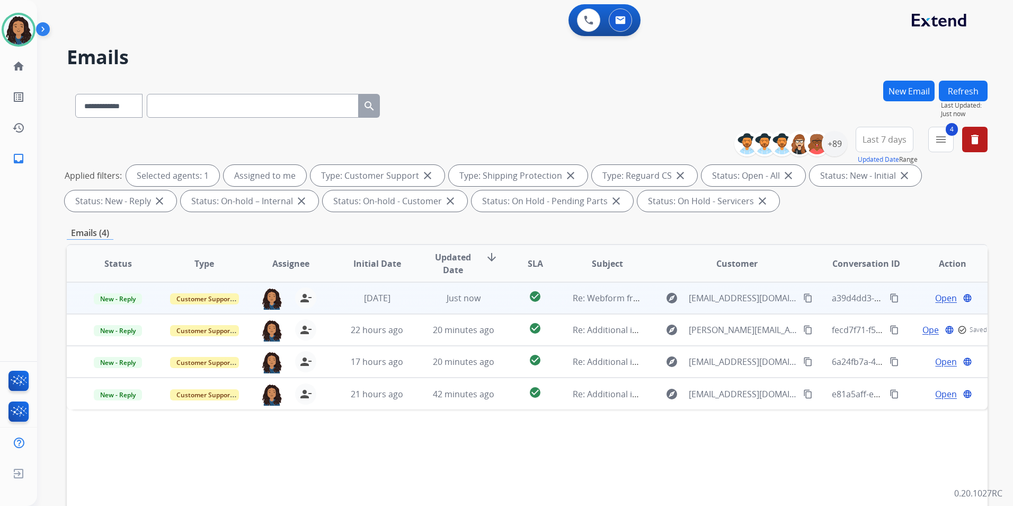
click at [936, 296] on span "Open" at bounding box center [946, 297] width 22 height 13
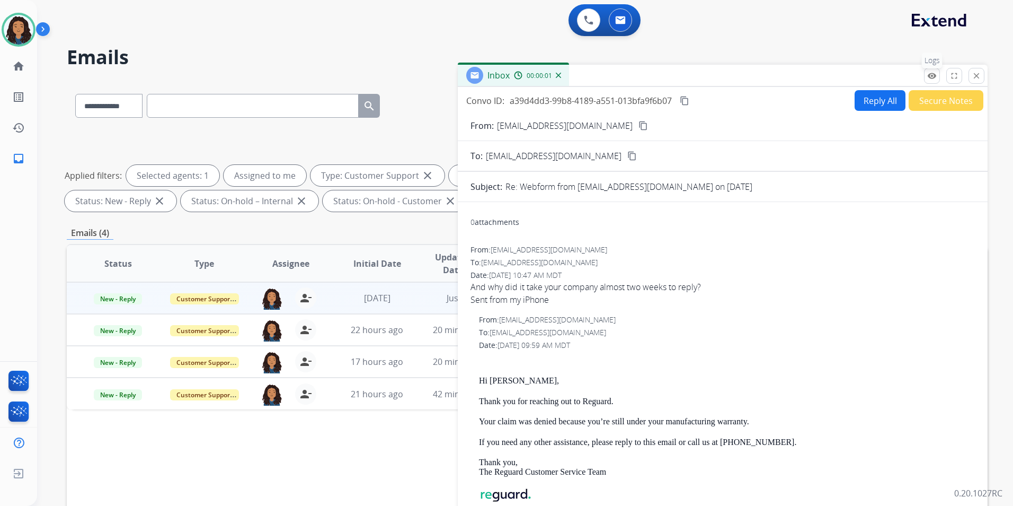
click at [938, 75] on button "remove_red_eye Logs" at bounding box center [932, 76] width 16 height 16
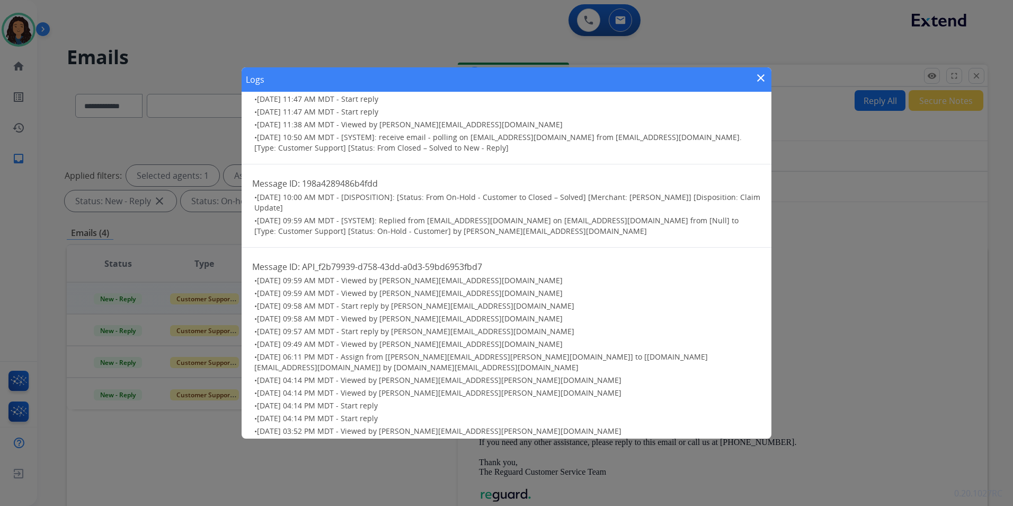
scroll to position [104, 0]
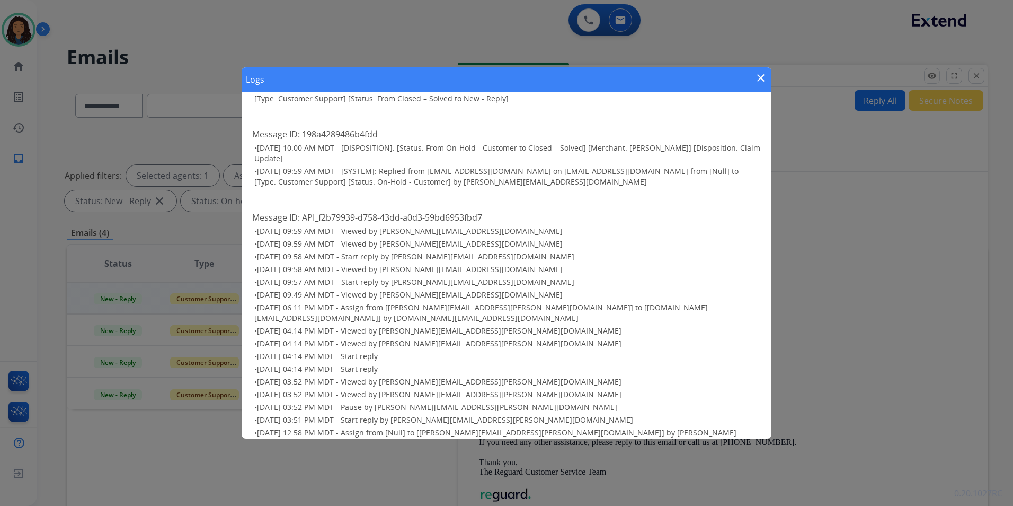
click at [763, 79] on mat-icon "close" at bounding box center [761, 78] width 13 height 13
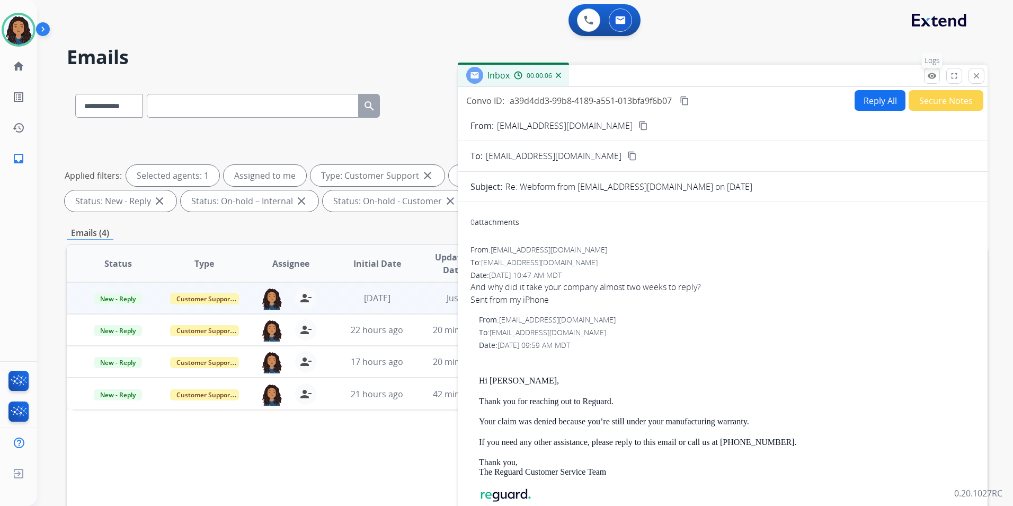
click at [938, 75] on button "remove_red_eye Logs" at bounding box center [932, 76] width 16 height 16
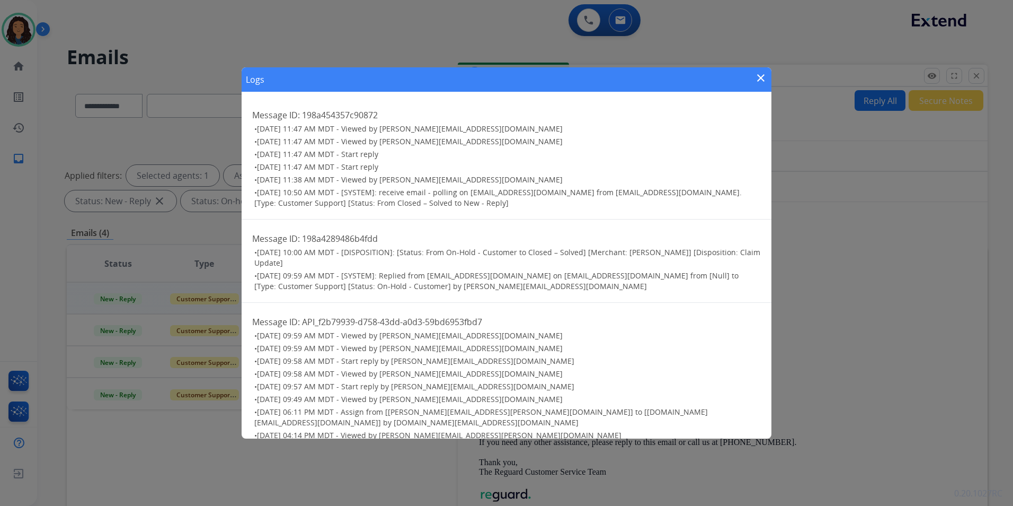
click at [767, 77] on div "Logs close" at bounding box center [507, 79] width 530 height 24
click at [762, 72] on mat-icon "close" at bounding box center [761, 78] width 13 height 13
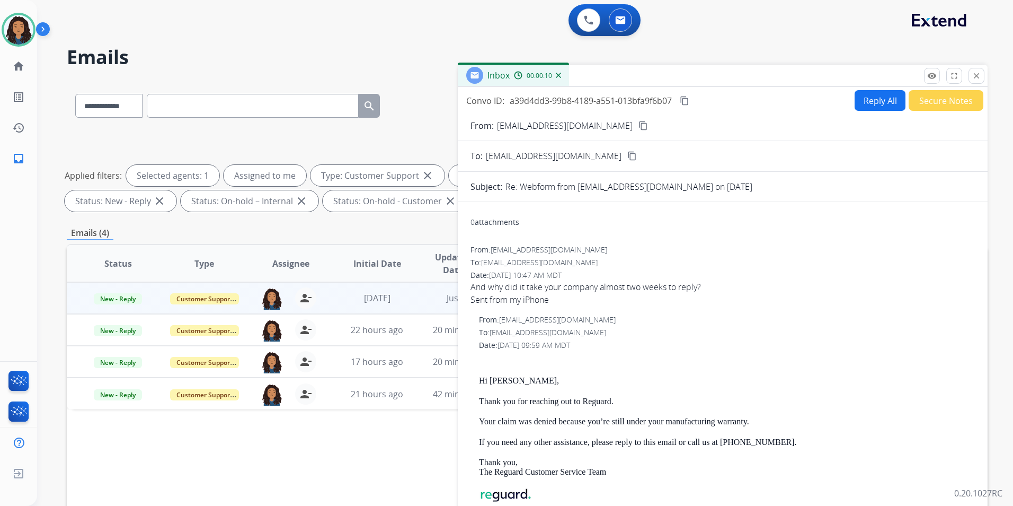
click at [639, 126] on mat-icon "content_copy" at bounding box center [644, 126] width 10 height 10
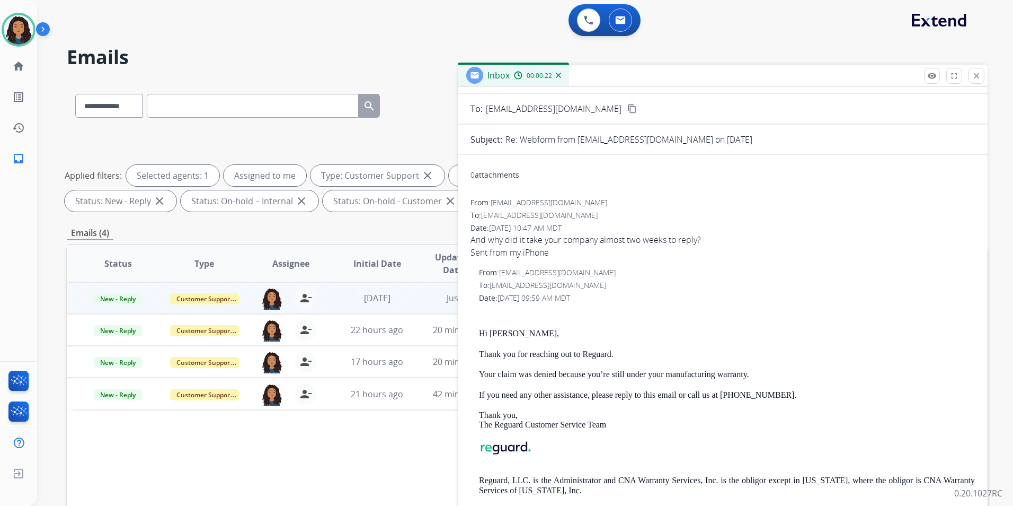
scroll to position [53, 0]
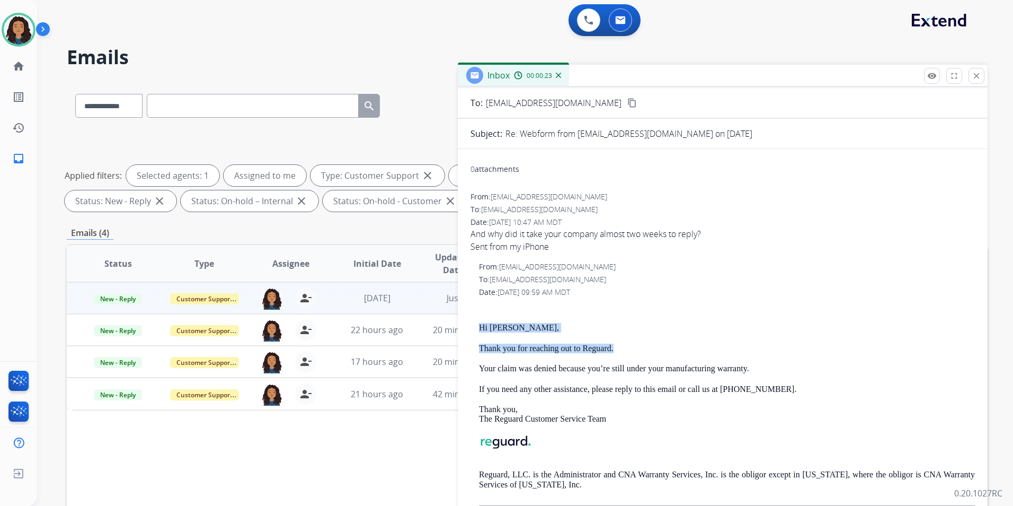
drag, startPoint x: 470, startPoint y: 324, endPoint x: 634, endPoint y: 349, distance: 166.2
click at [634, 349] on div "0 attachments From: [EMAIL_ADDRESS][DOMAIN_NAME] To: [EMAIL_ADDRESS][DOMAIN_NAM…" at bounding box center [723, 364] width 530 height 414
drag, startPoint x: 634, startPoint y: 349, endPoint x: 612, endPoint y: 349, distance: 22.8
copy div "Hi [PERSON_NAME], Thank you for reaching out to Reguard."
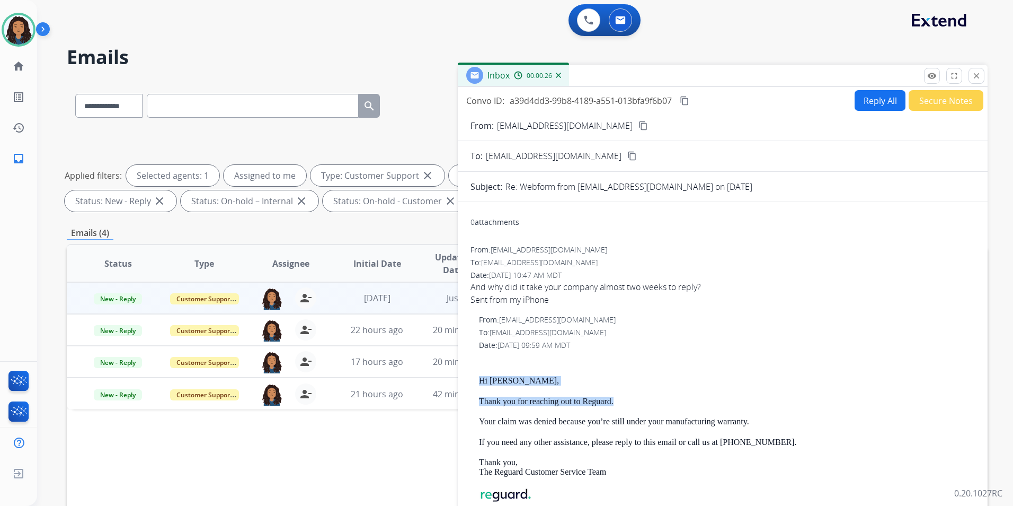
click at [882, 99] on button "Reply All" at bounding box center [880, 100] width 51 height 21
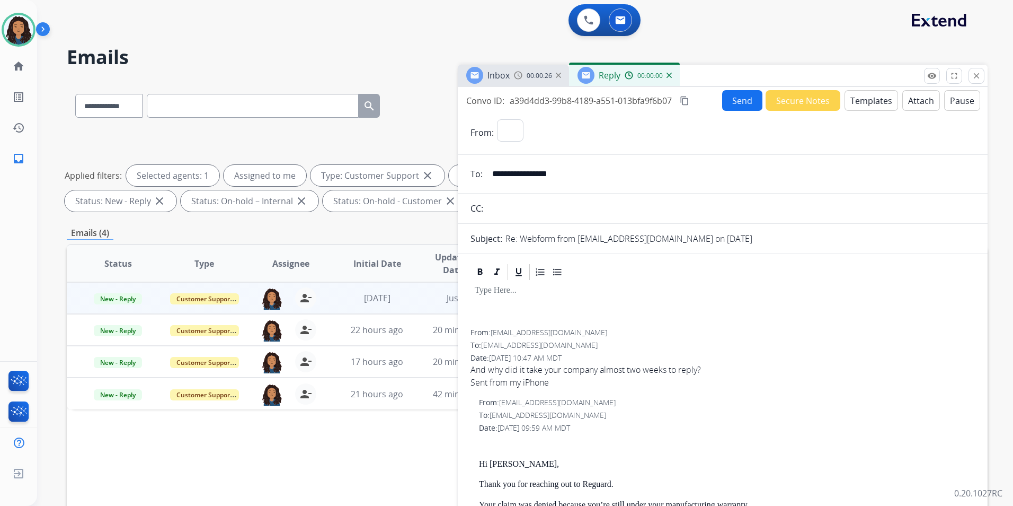
click at [882, 99] on button "Templates" at bounding box center [872, 100] width 54 height 21
select select "**********"
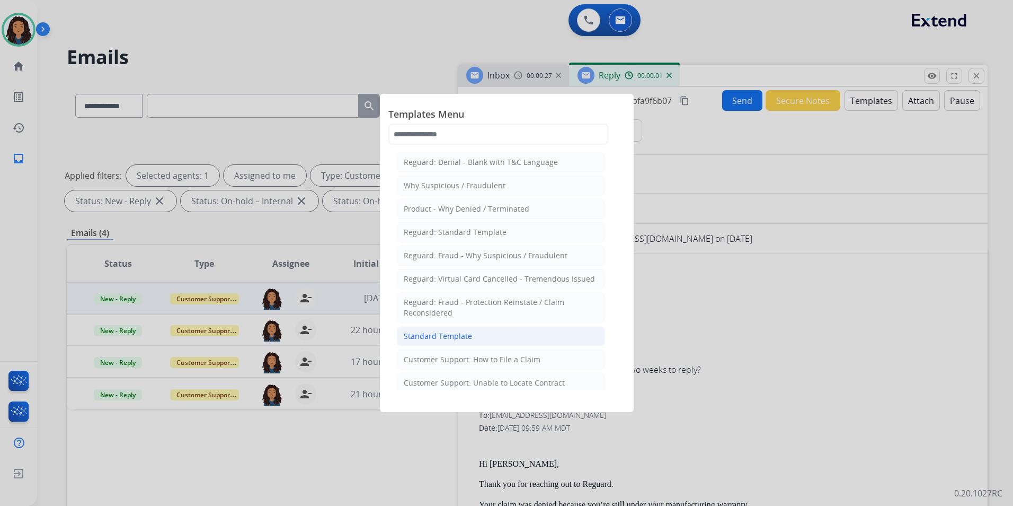
click at [447, 332] on div "Standard Template" at bounding box center [438, 336] width 68 height 11
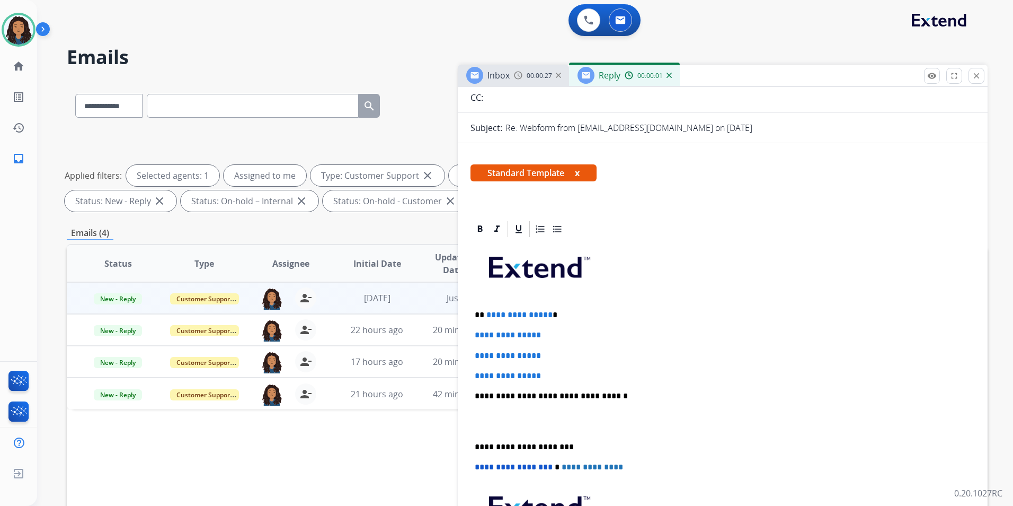
scroll to position [159, 0]
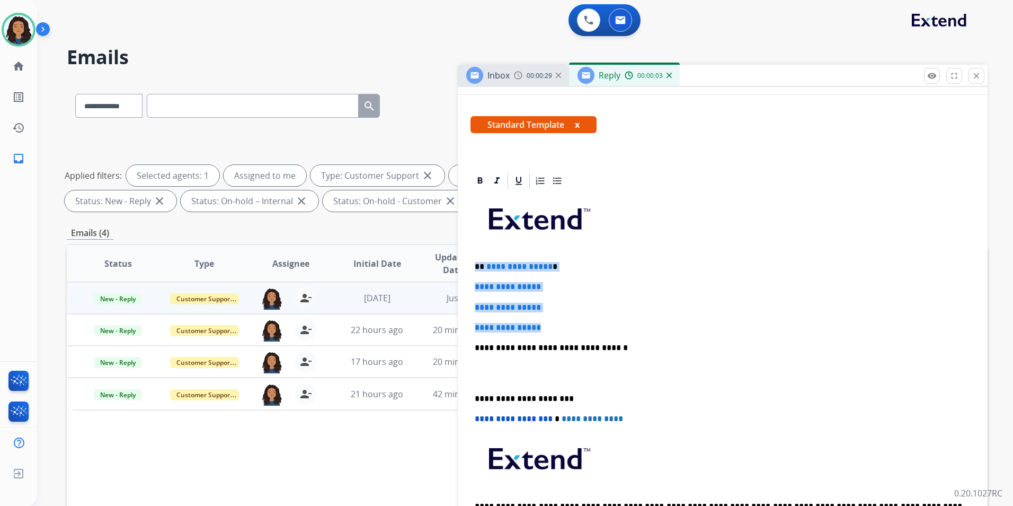
drag, startPoint x: 475, startPoint y: 266, endPoint x: 578, endPoint y: 318, distance: 115.4
click at [578, 318] on div "**********" at bounding box center [723, 372] width 505 height 365
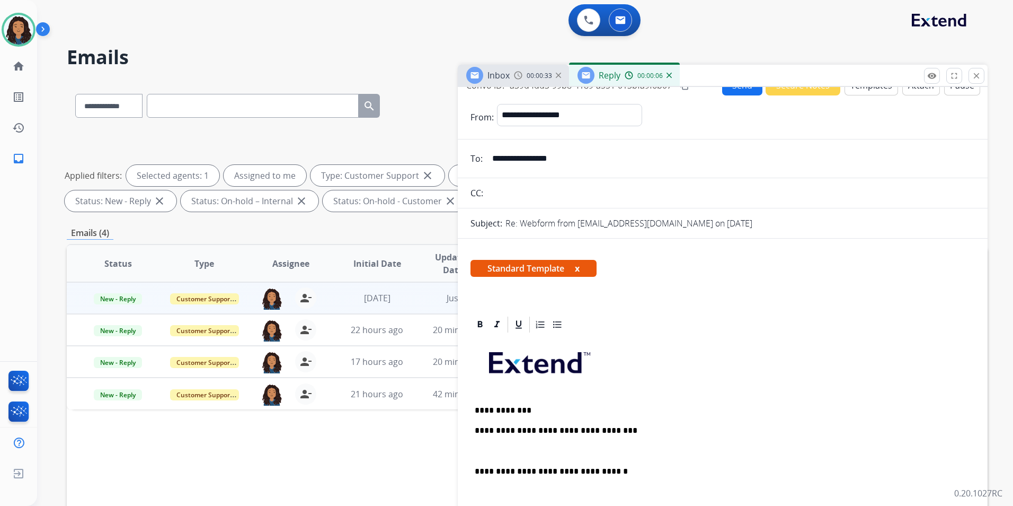
scroll to position [0, 0]
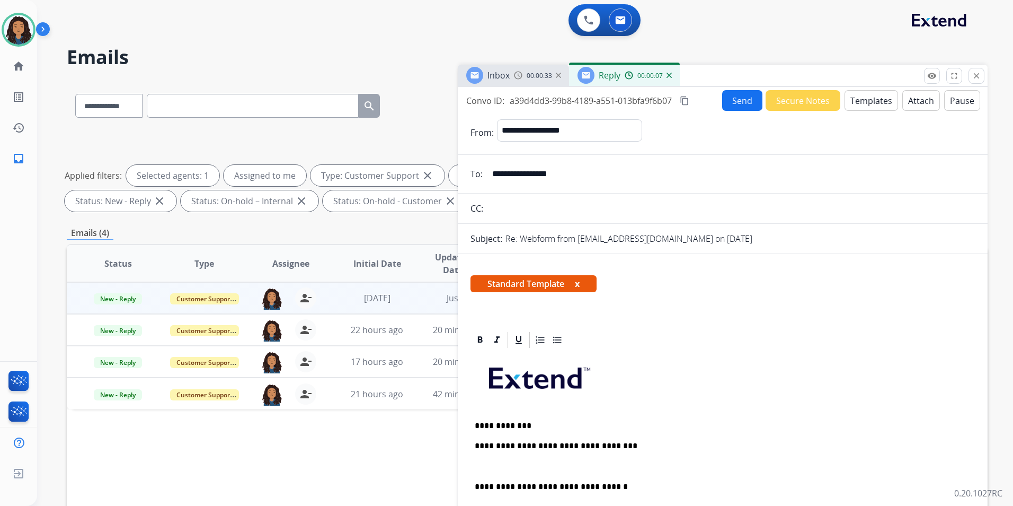
click at [864, 100] on button "Templates" at bounding box center [872, 100] width 54 height 21
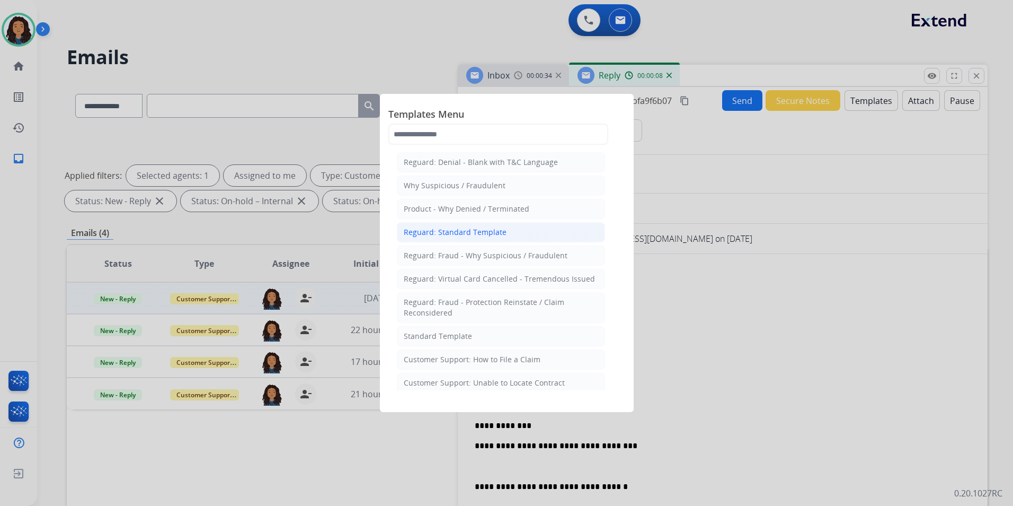
click at [489, 228] on div "Reguard: Standard Template" at bounding box center [455, 232] width 103 height 11
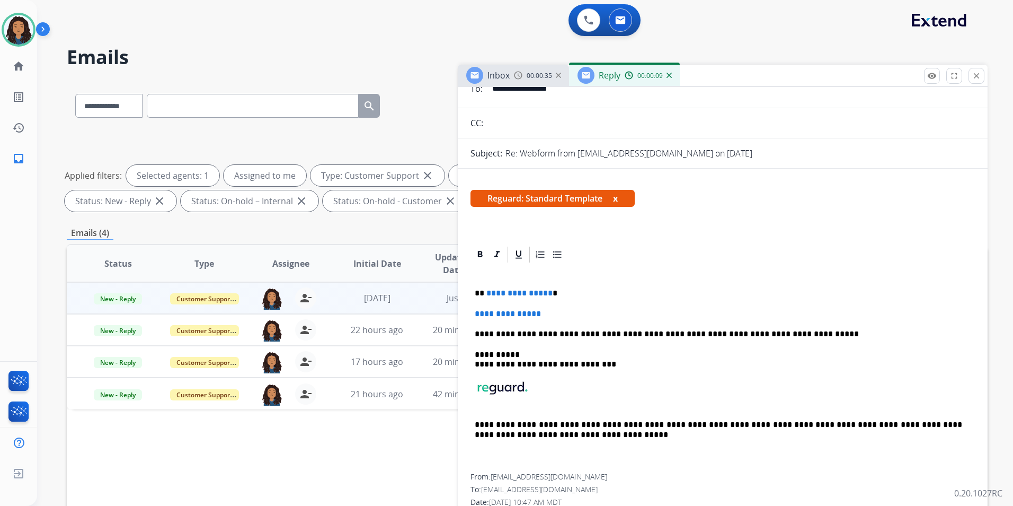
scroll to position [106, 0]
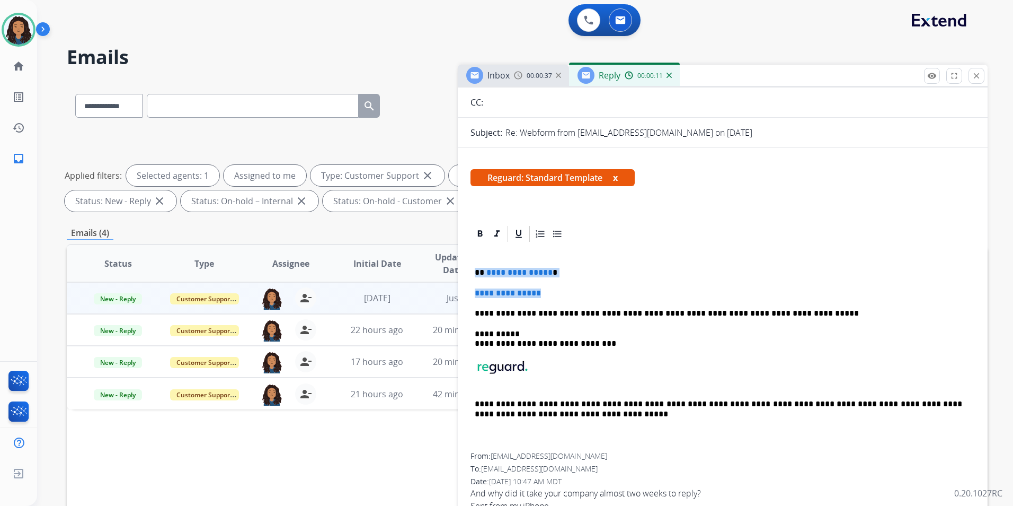
drag, startPoint x: 473, startPoint y: 270, endPoint x: 552, endPoint y: 295, distance: 82.1
click at [552, 295] on div "**********" at bounding box center [723, 347] width 505 height 209
paste div
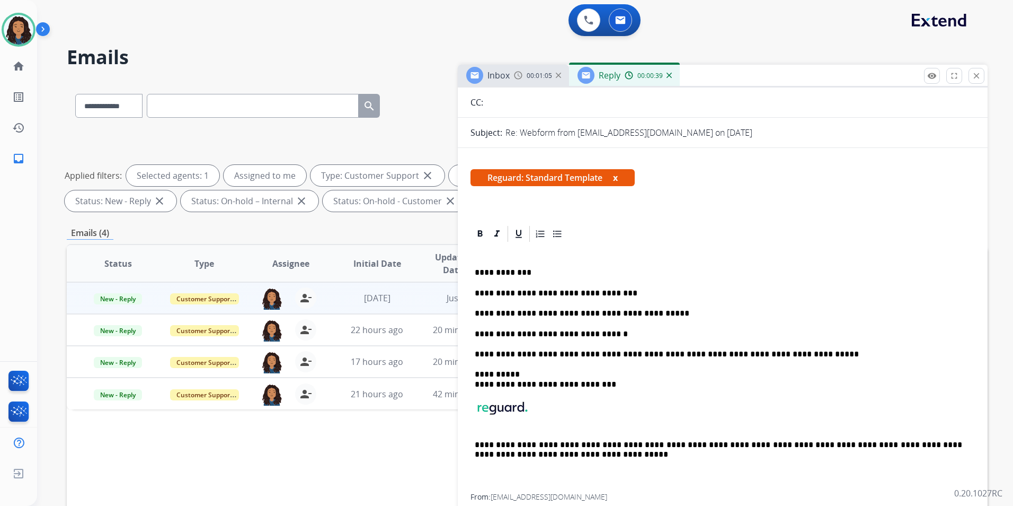
click at [662, 299] on div "**********" at bounding box center [723, 368] width 505 height 250
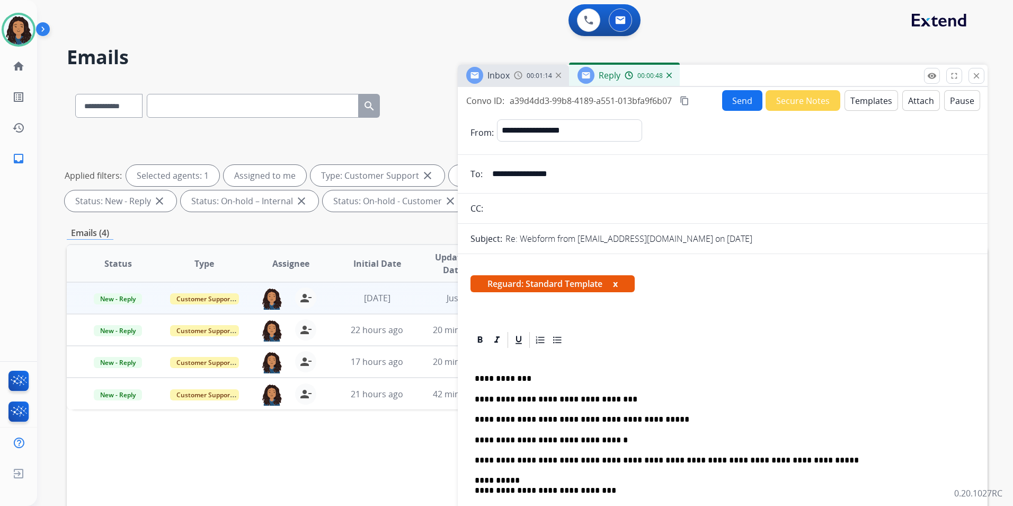
click at [731, 101] on button "Send" at bounding box center [742, 100] width 40 height 21
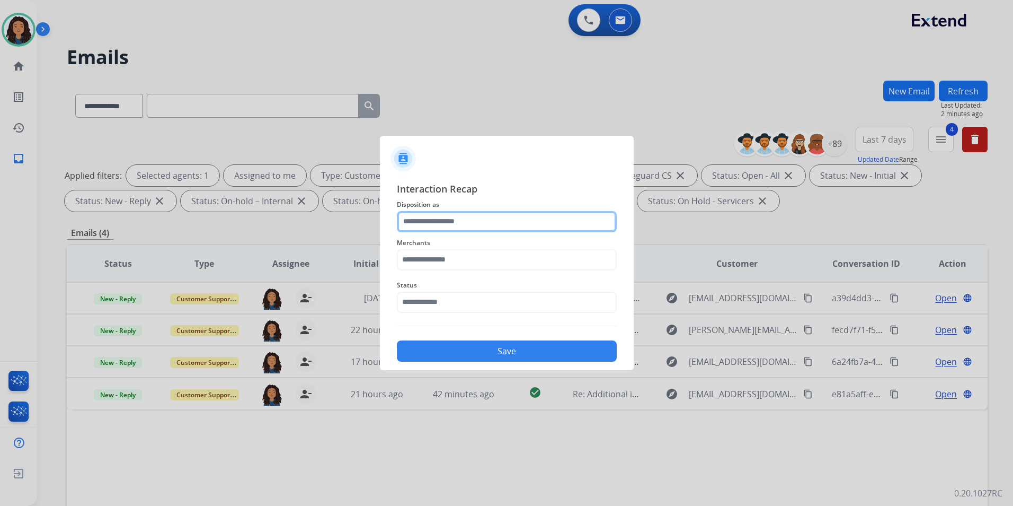
click at [525, 226] on input "text" at bounding box center [507, 221] width 220 height 21
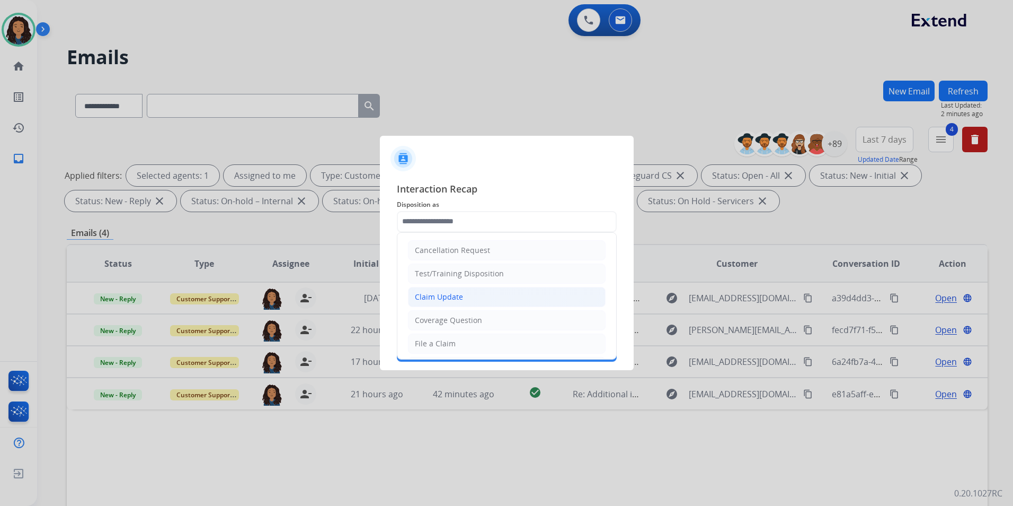
click at [471, 302] on li "Claim Update" at bounding box center [507, 297] width 198 height 20
type input "**********"
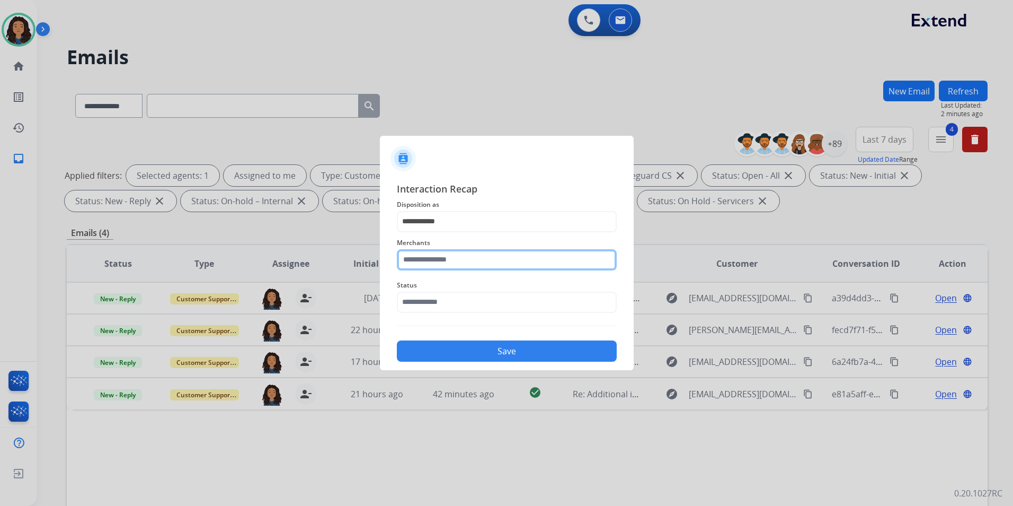
click at [465, 264] on input "text" at bounding box center [507, 259] width 220 height 21
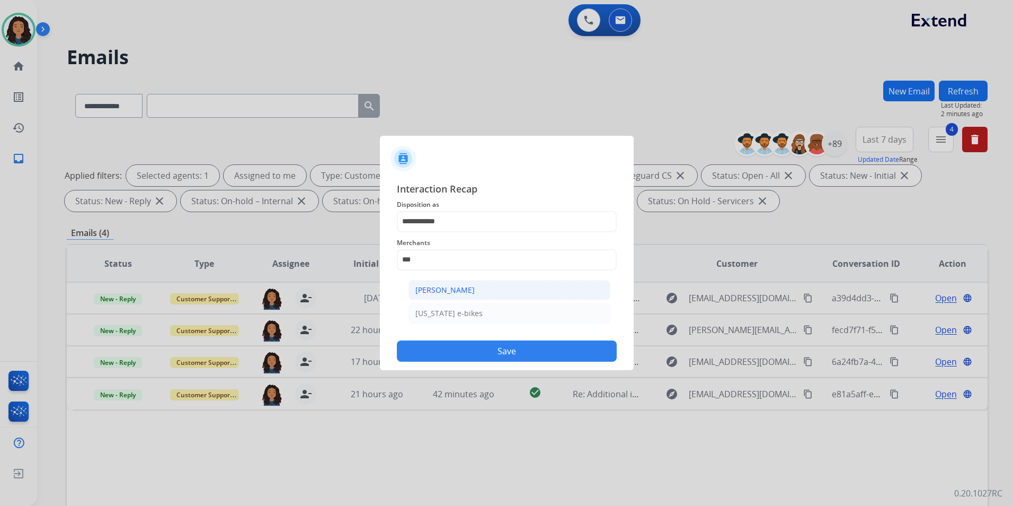
click at [487, 291] on li "[PERSON_NAME]" at bounding box center [510, 290] width 202 height 20
type input "**********"
click at [472, 307] on input "text" at bounding box center [507, 301] width 220 height 21
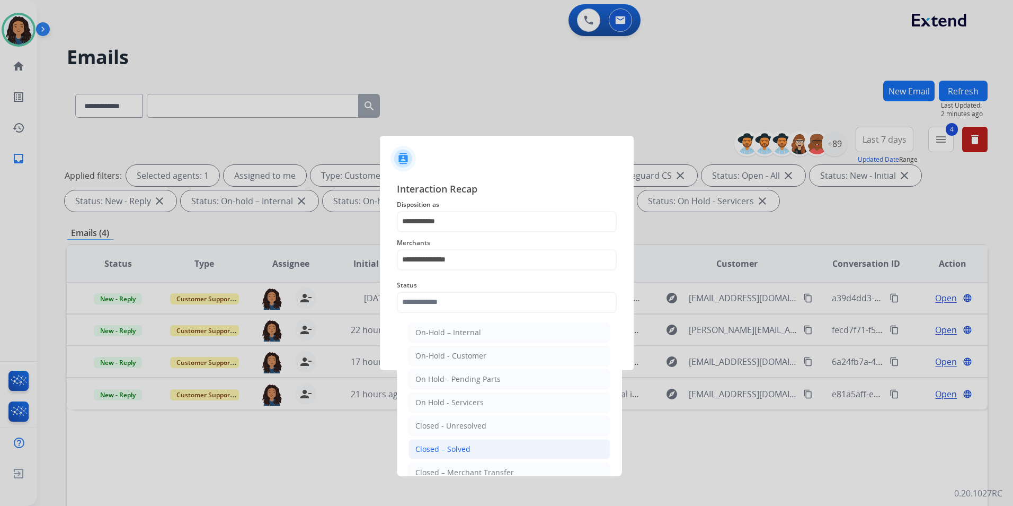
click at [497, 444] on li "Closed – Solved" at bounding box center [510, 449] width 202 height 20
type input "**********"
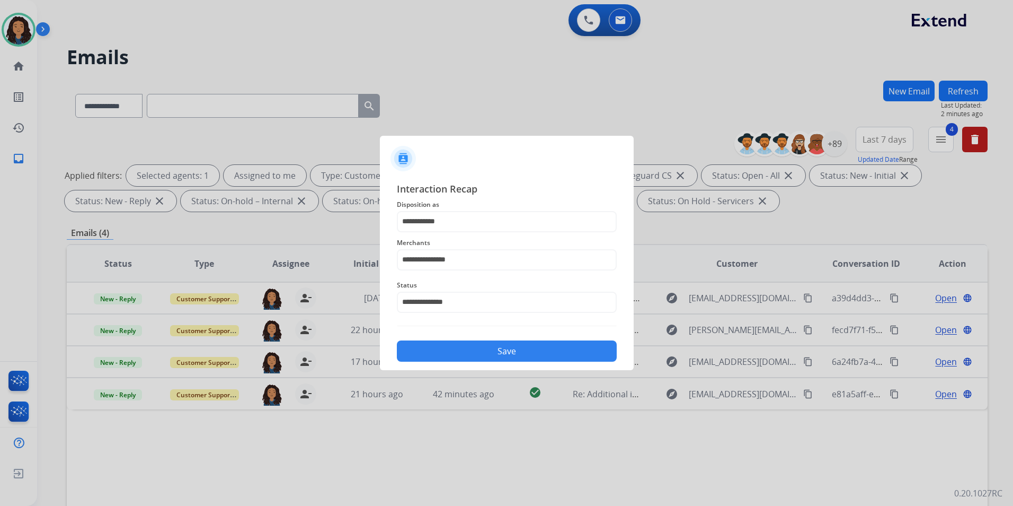
click at [501, 350] on button "Save" at bounding box center [507, 350] width 220 height 21
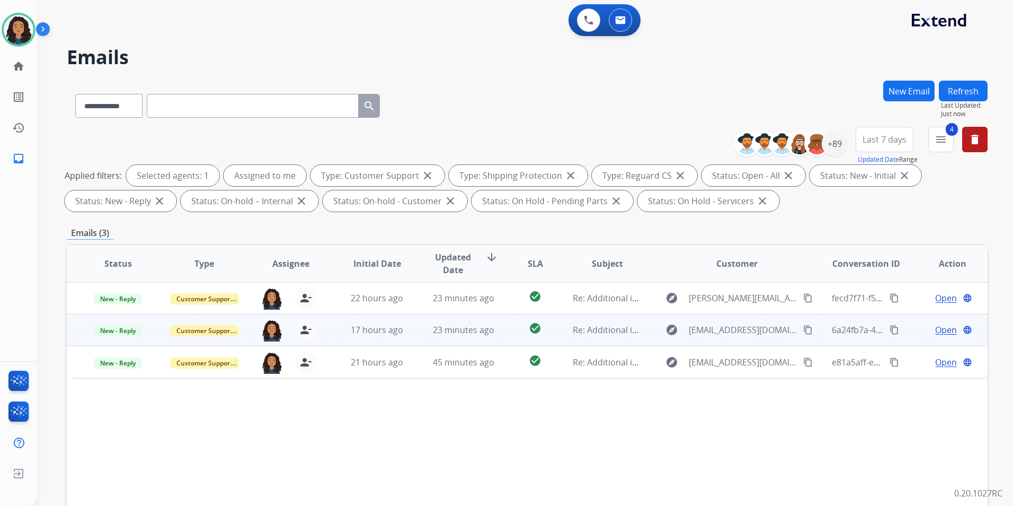
click at [944, 329] on span "Open" at bounding box center [946, 329] width 22 height 13
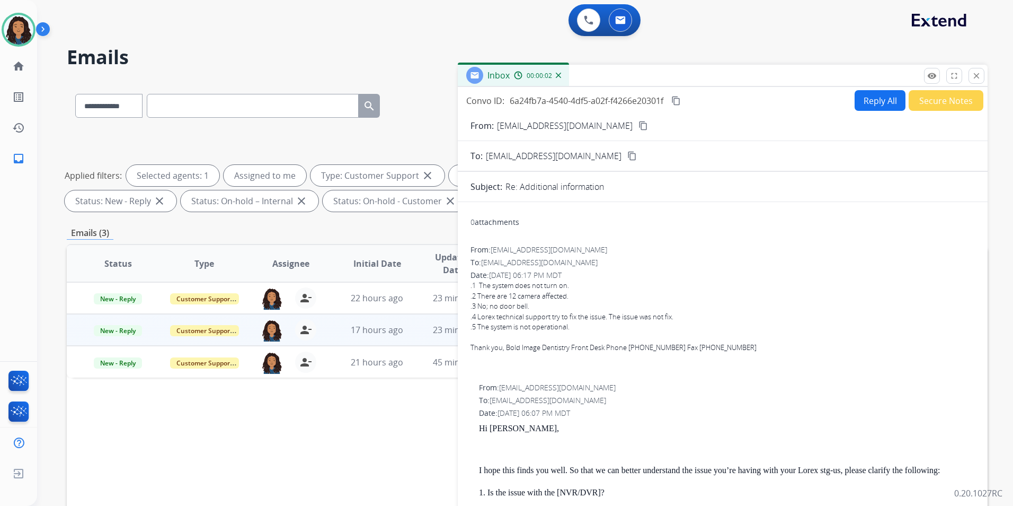
click at [639, 124] on mat-icon "content_copy" at bounding box center [644, 126] width 10 height 10
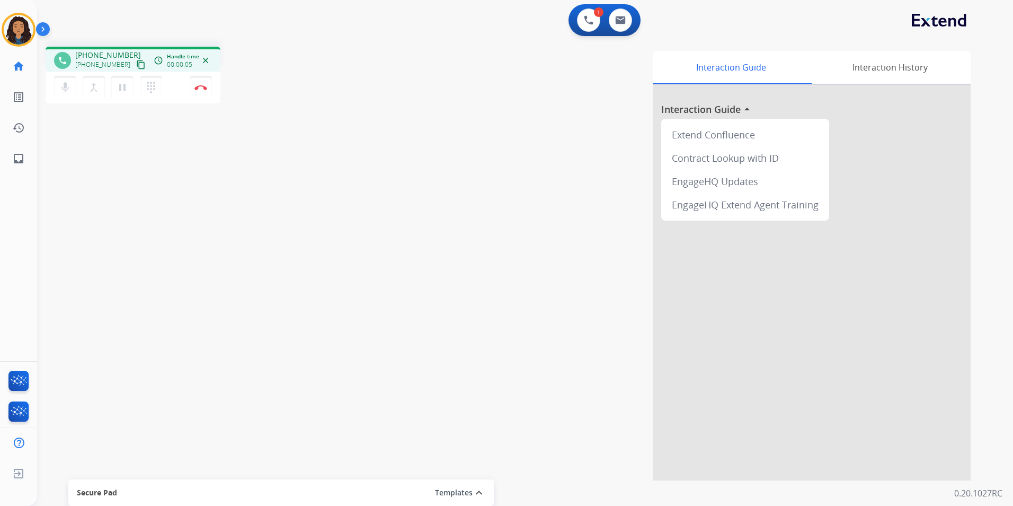
click at [136, 60] on mat-icon "content_copy" at bounding box center [141, 65] width 10 height 10
click at [136, 66] on mat-icon "content_copy" at bounding box center [141, 65] width 10 height 10
click at [202, 90] on button "Disconnect" at bounding box center [201, 87] width 22 height 22
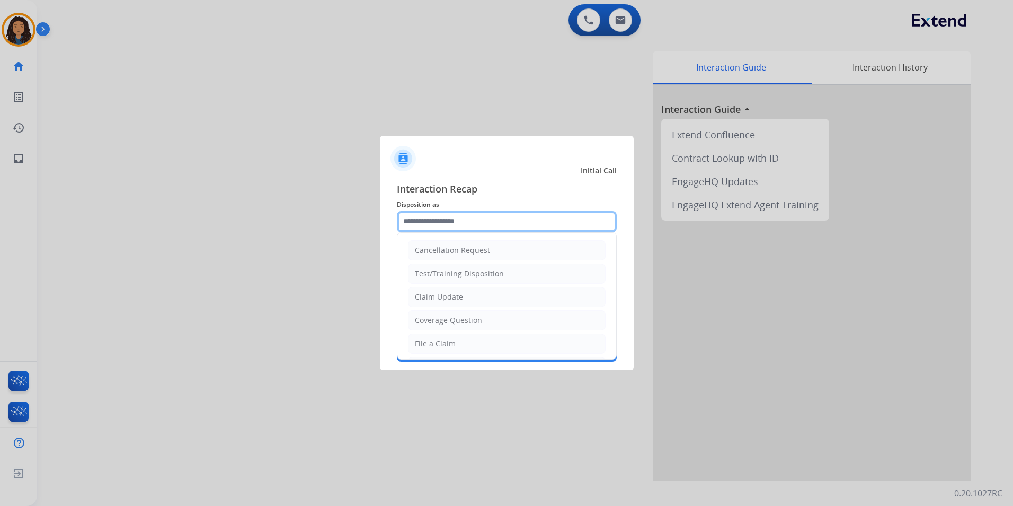
drag, startPoint x: 428, startPoint y: 226, endPoint x: 430, endPoint y: 220, distance: 5.7
click at [430, 220] on input "text" at bounding box center [507, 221] width 220 height 21
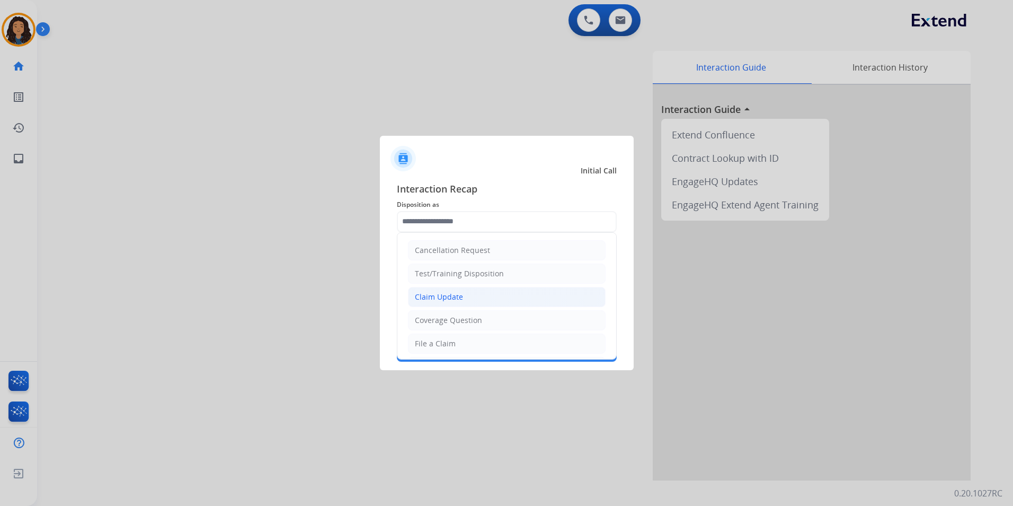
click at [448, 297] on div "Claim Update" at bounding box center [439, 296] width 48 height 11
type input "**********"
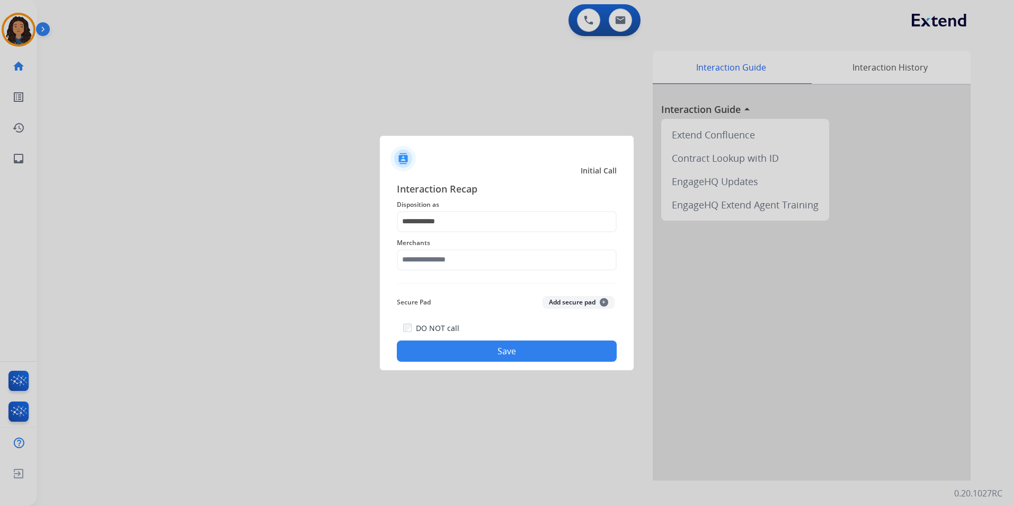
drag, startPoint x: 435, startPoint y: 273, endPoint x: 441, endPoint y: 255, distance: 19.1
click at [435, 270] on div "Merchants" at bounding box center [507, 253] width 220 height 42
click at [444, 252] on input "text" at bounding box center [507, 259] width 220 height 21
click at [459, 283] on li "Brilliant earth" at bounding box center [510, 290] width 202 height 20
type input "**********"
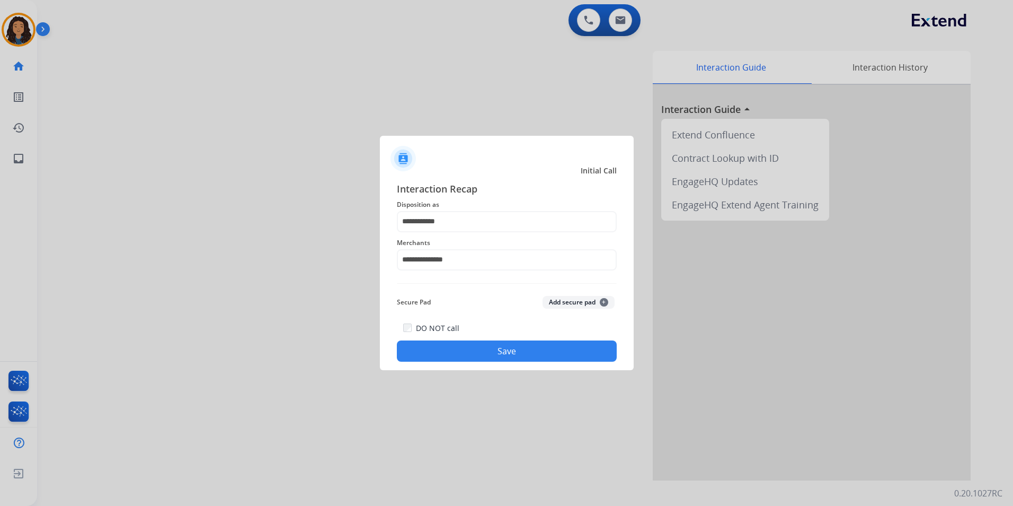
click at [454, 345] on button "Save" at bounding box center [507, 350] width 220 height 21
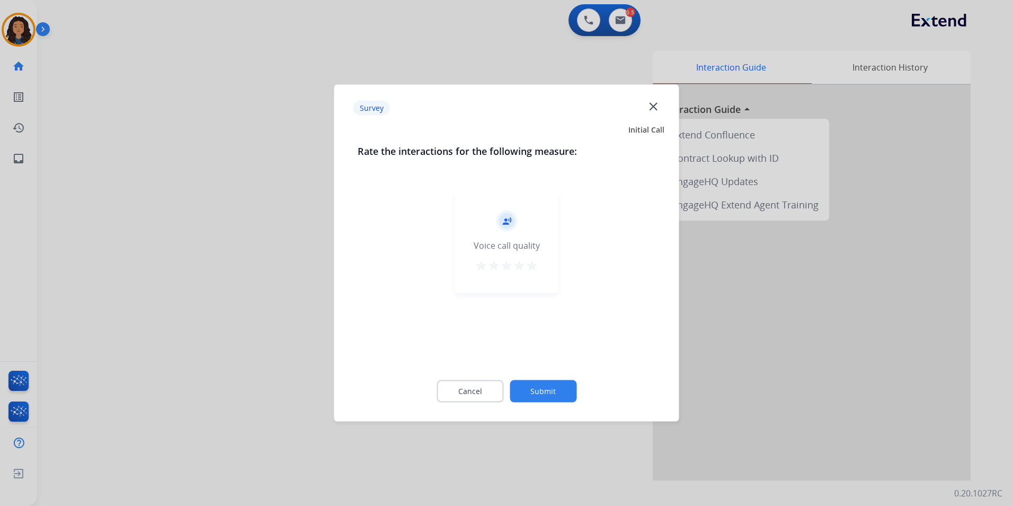
click at [295, 277] on div at bounding box center [506, 253] width 1013 height 506
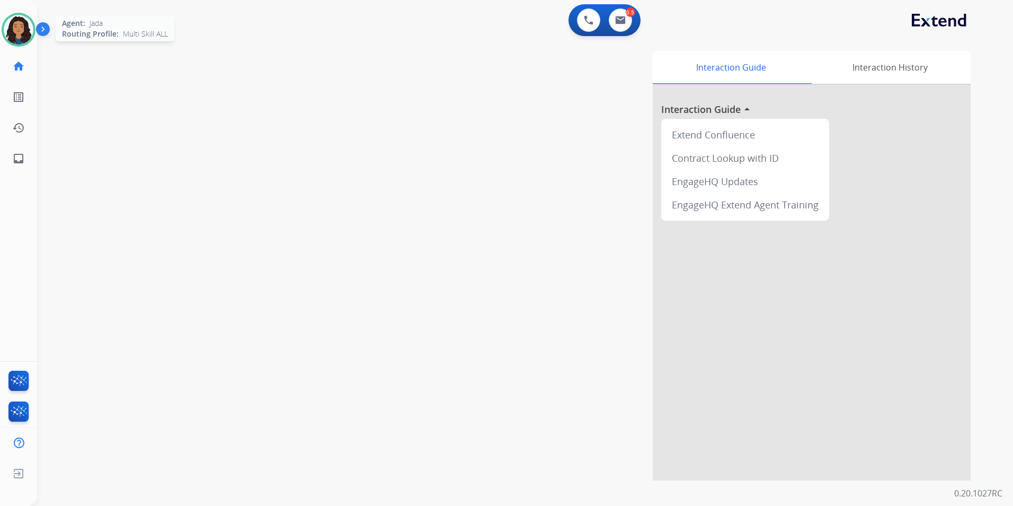
click at [17, 25] on img at bounding box center [19, 30] width 30 height 30
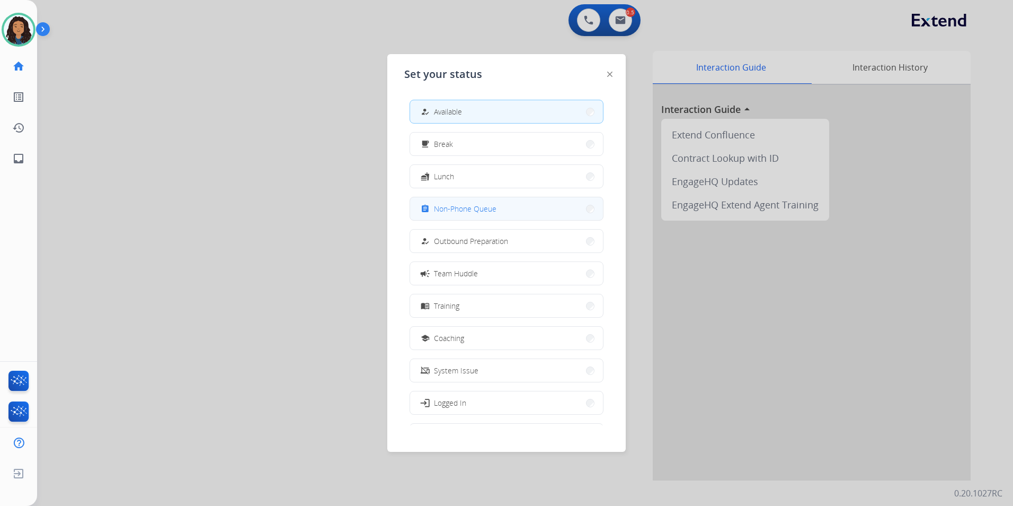
click at [450, 209] on span "Non-Phone Queue" at bounding box center [465, 208] width 63 height 11
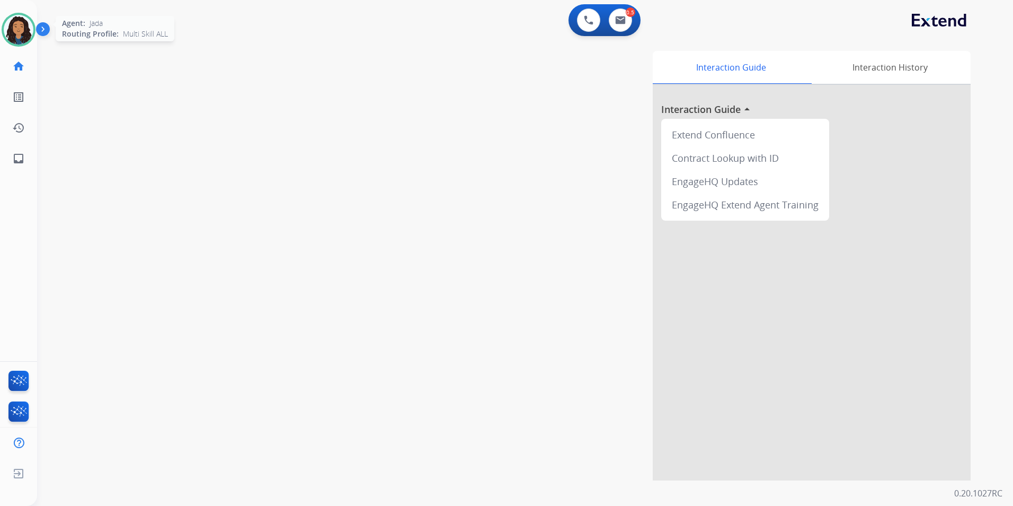
click at [20, 25] on img at bounding box center [19, 30] width 30 height 30
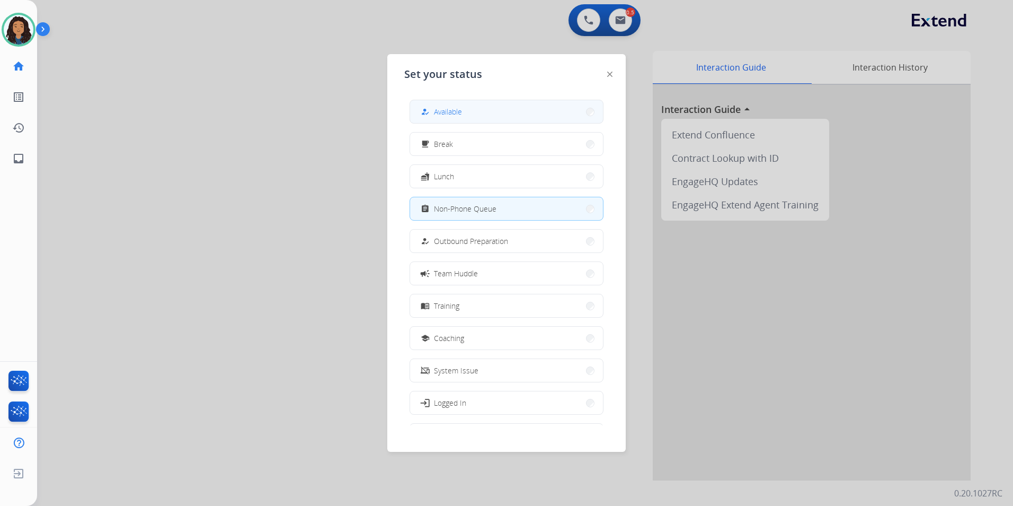
click at [470, 113] on button "how_to_reg Available" at bounding box center [506, 111] width 193 height 23
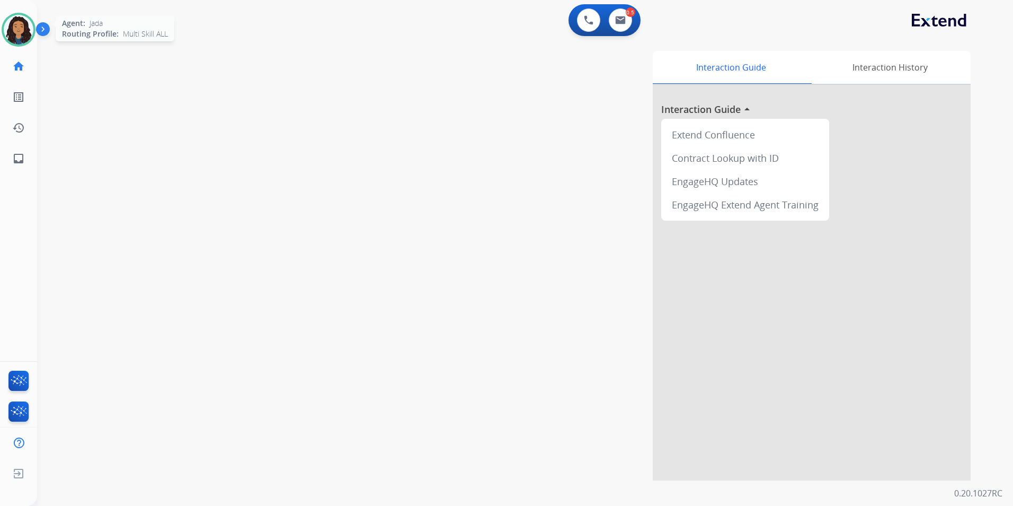
click at [23, 30] on img at bounding box center [19, 30] width 30 height 30
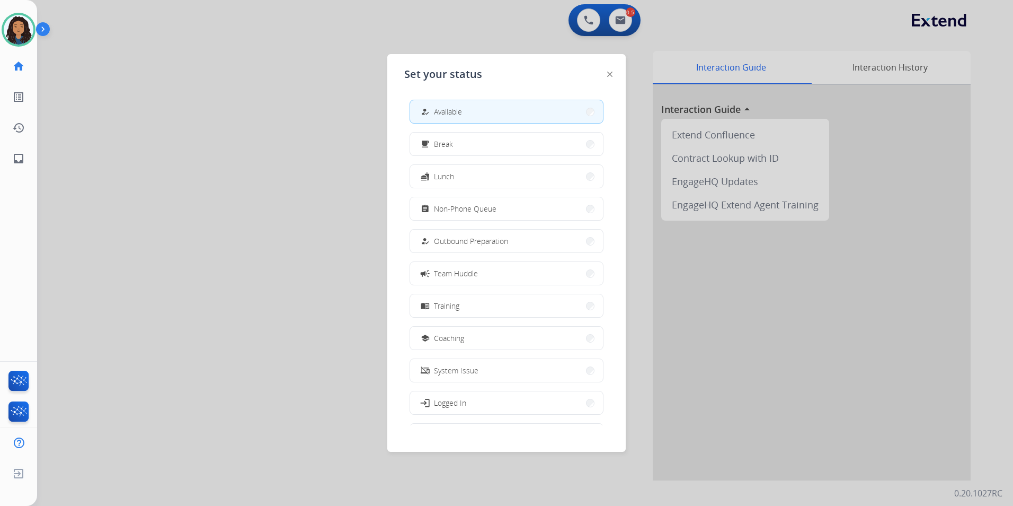
click at [179, 54] on div at bounding box center [506, 253] width 1013 height 506
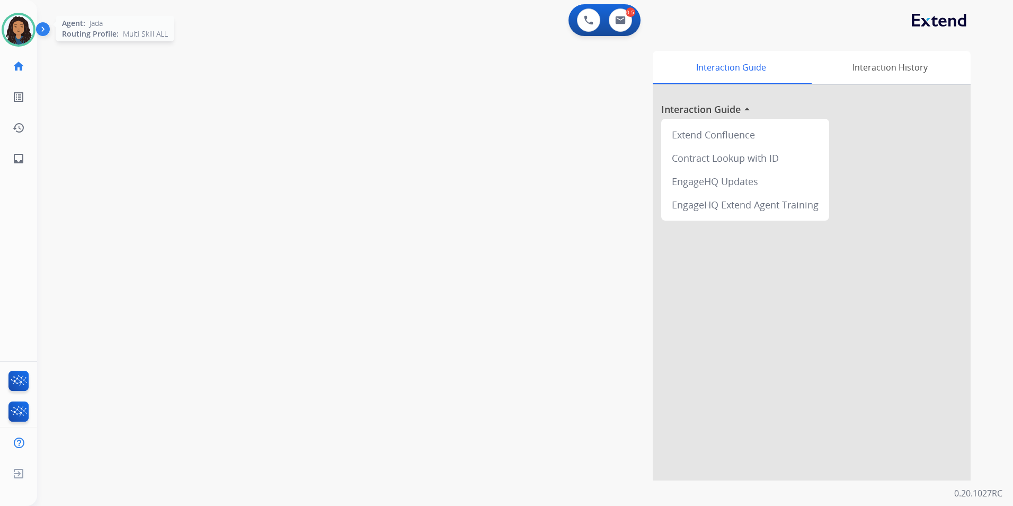
click at [16, 31] on img at bounding box center [19, 30] width 30 height 30
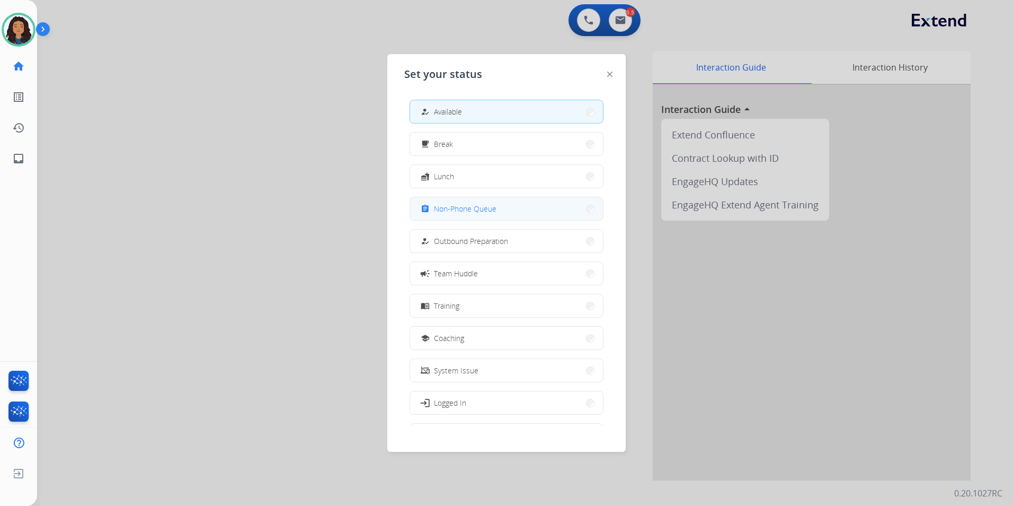
click at [420, 212] on button "assignment Non-Phone Queue" at bounding box center [506, 208] width 193 height 23
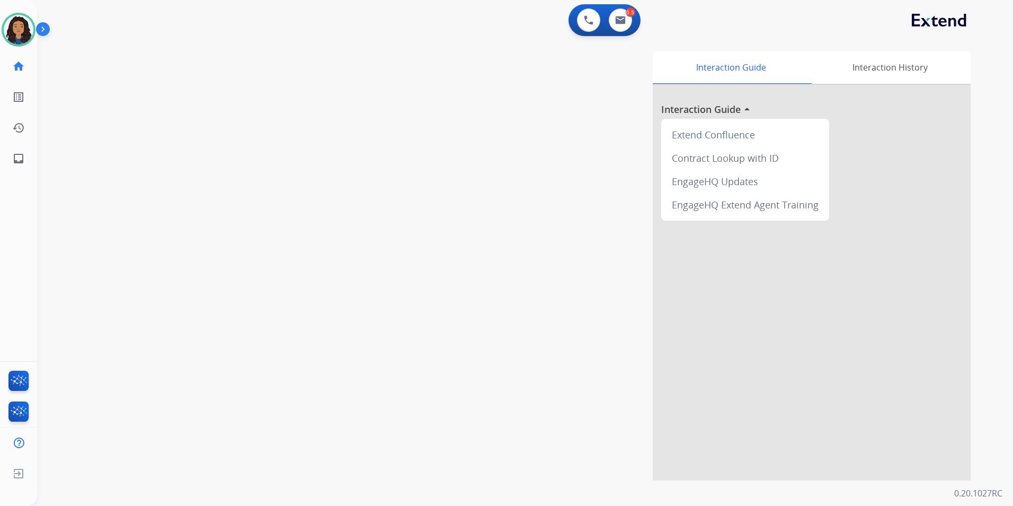
click at [37, 20] on div "Jada Non-Phone Queue Edit Avatar Agent: [PERSON_NAME] Profile: Multi Skill ALL" at bounding box center [18, 30] width 37 height 34
click at [34, 40] on div "Agent: [PERSON_NAME] Profile: Multi Skill ALL" at bounding box center [19, 30] width 34 height 34
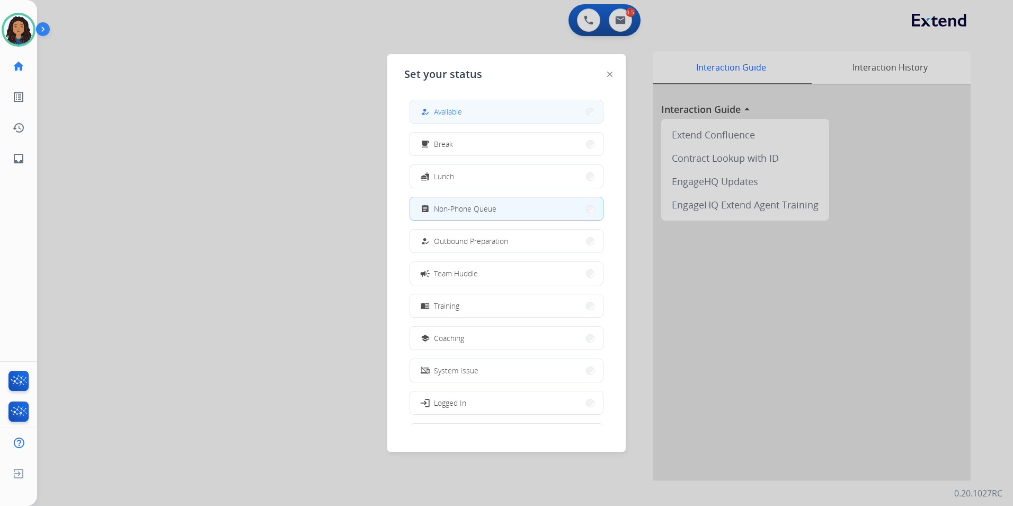
click at [465, 113] on button "how_to_reg Available" at bounding box center [506, 111] width 193 height 23
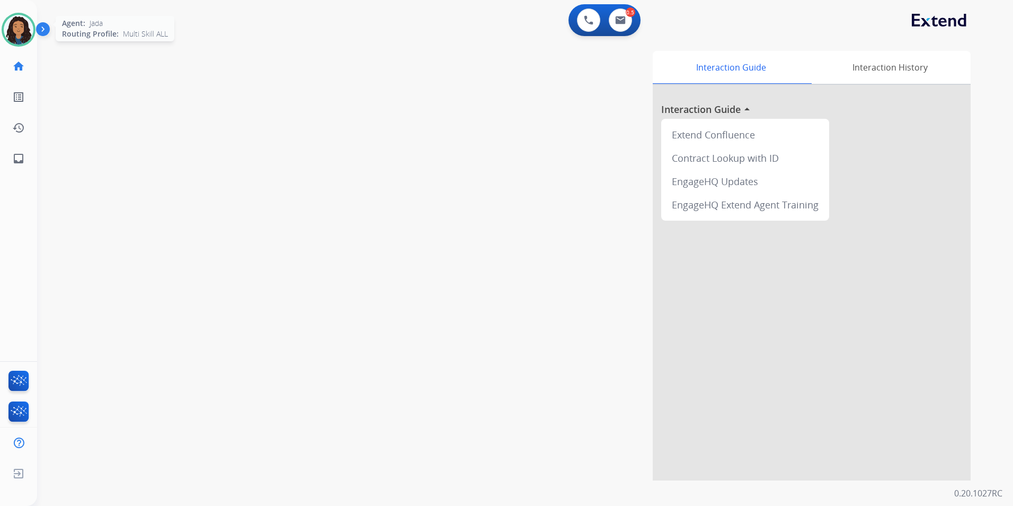
click at [21, 32] on img at bounding box center [19, 30] width 30 height 30
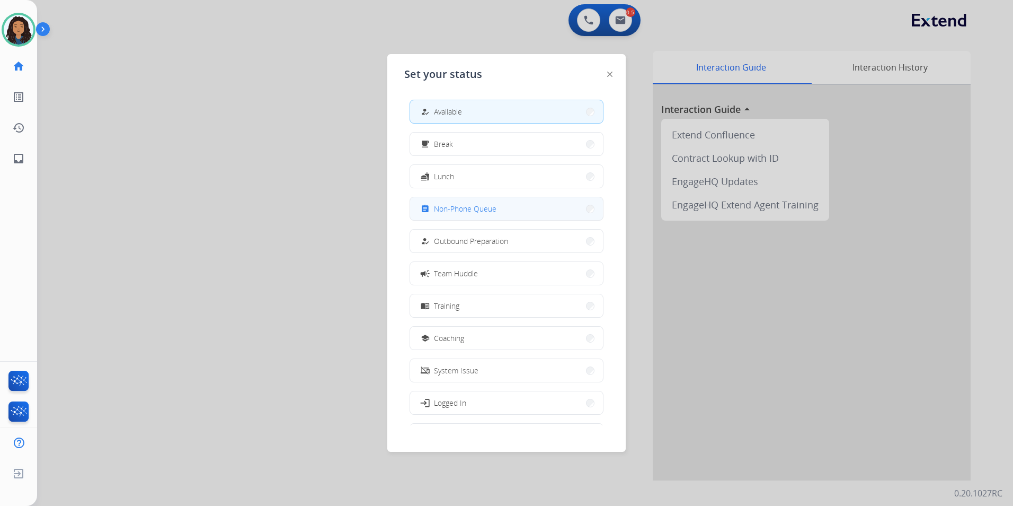
click at [503, 209] on button "assignment Non-Phone Queue" at bounding box center [506, 208] width 193 height 23
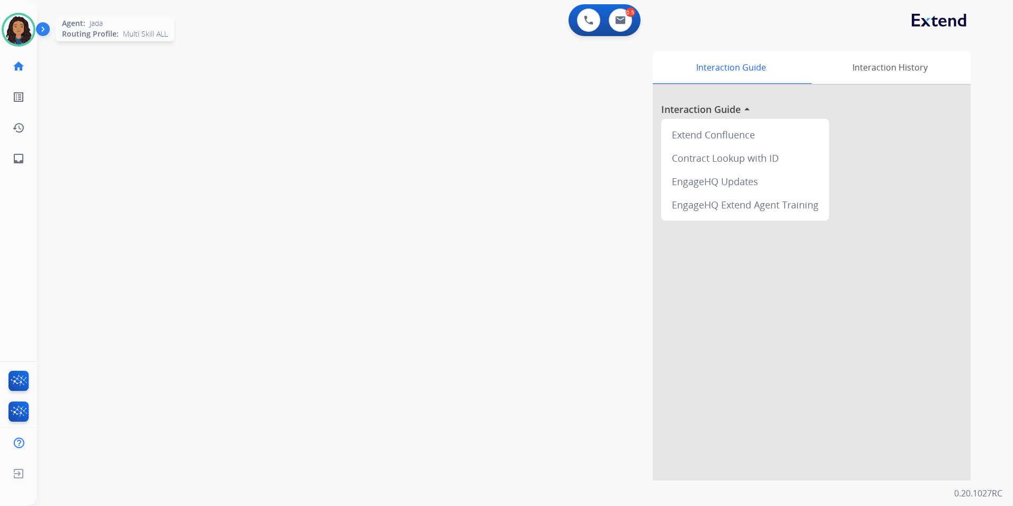
click at [28, 36] on img at bounding box center [19, 30] width 30 height 30
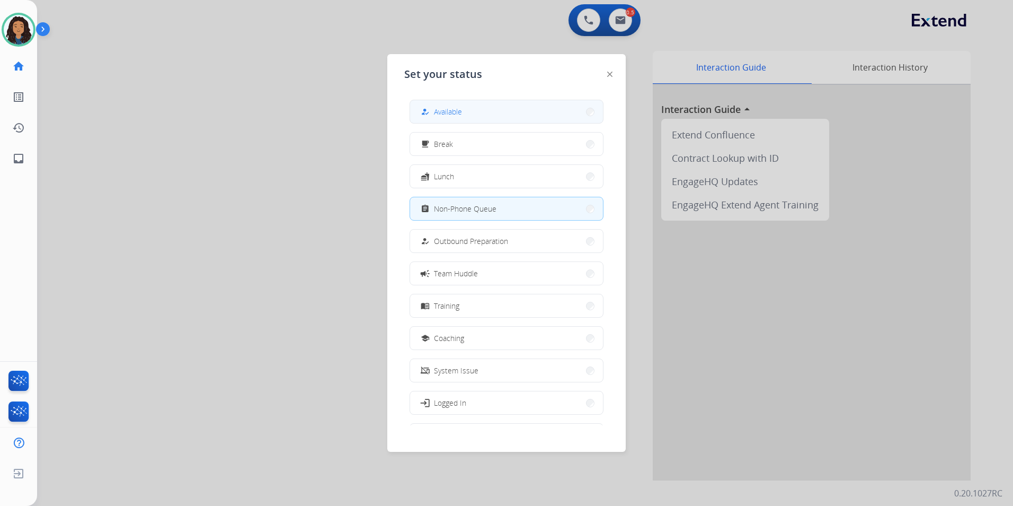
drag, startPoint x: 520, startPoint y: 108, endPoint x: 661, endPoint y: 168, distance: 153.2
click at [519, 109] on button "how_to_reg Available" at bounding box center [506, 111] width 193 height 23
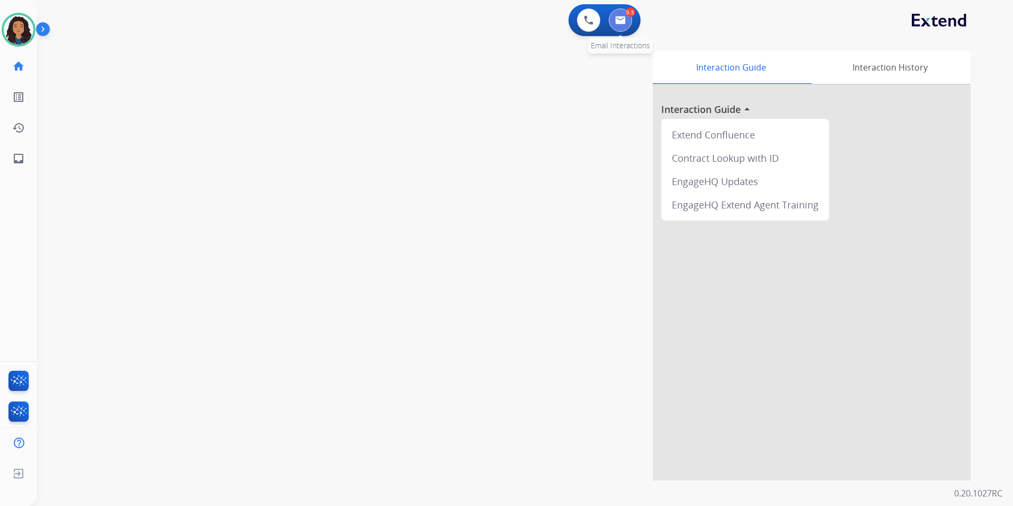
click at [619, 23] on img at bounding box center [620, 20] width 11 height 8
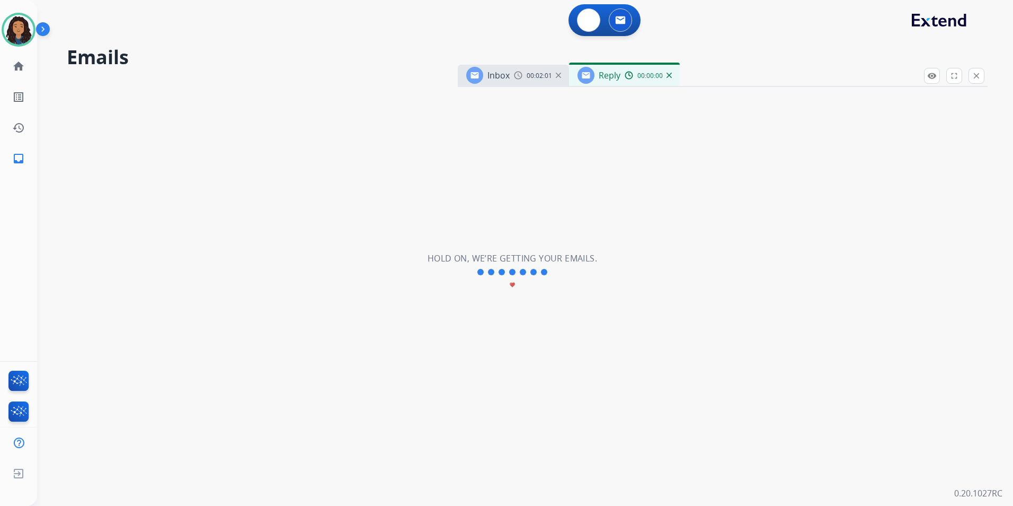
select select "**********"
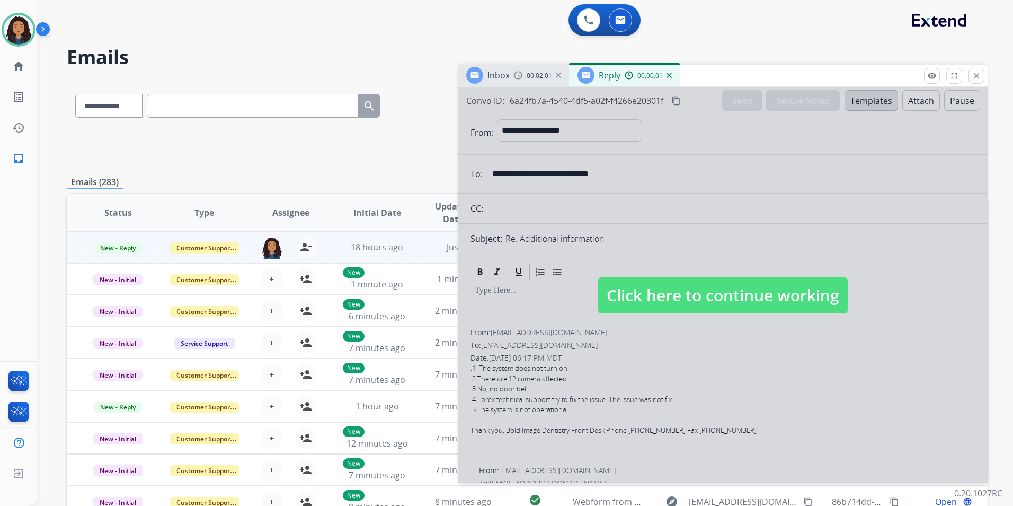
click at [666, 295] on span "Click here to continue working" at bounding box center [723, 295] width 250 height 36
select select
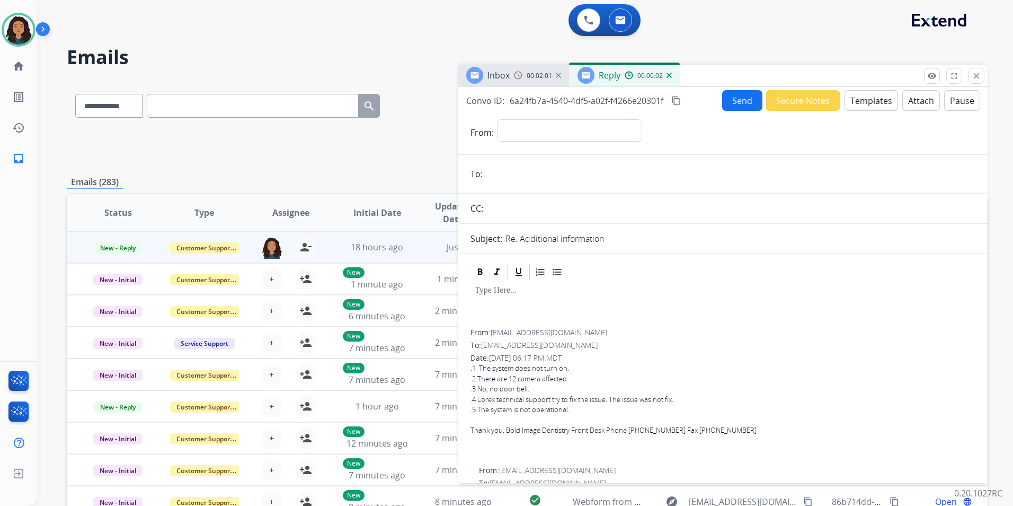
click at [680, 100] on mat-icon "content_copy" at bounding box center [676, 101] width 10 height 10
click at [978, 75] on mat-icon "close" at bounding box center [977, 76] width 10 height 10
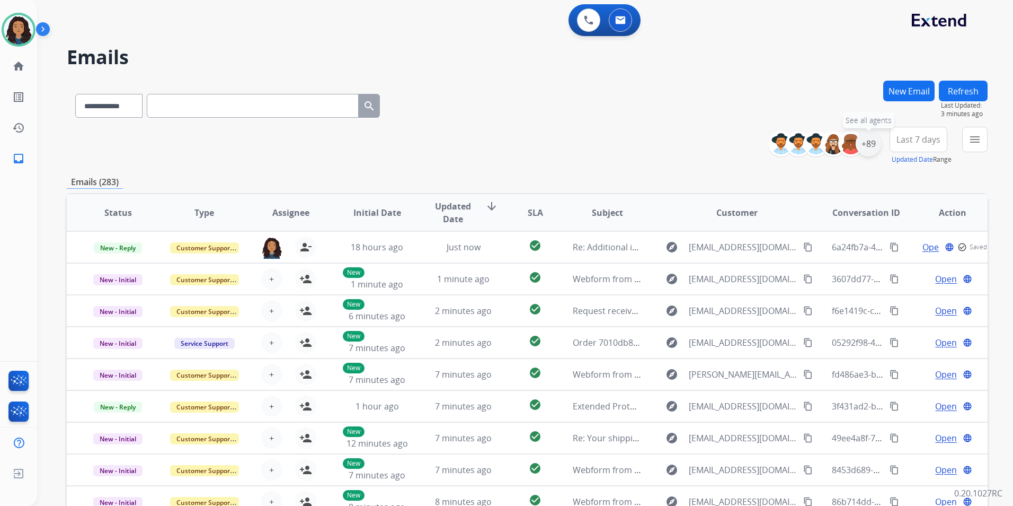
click at [869, 144] on div "+89" at bounding box center [868, 143] width 25 height 25
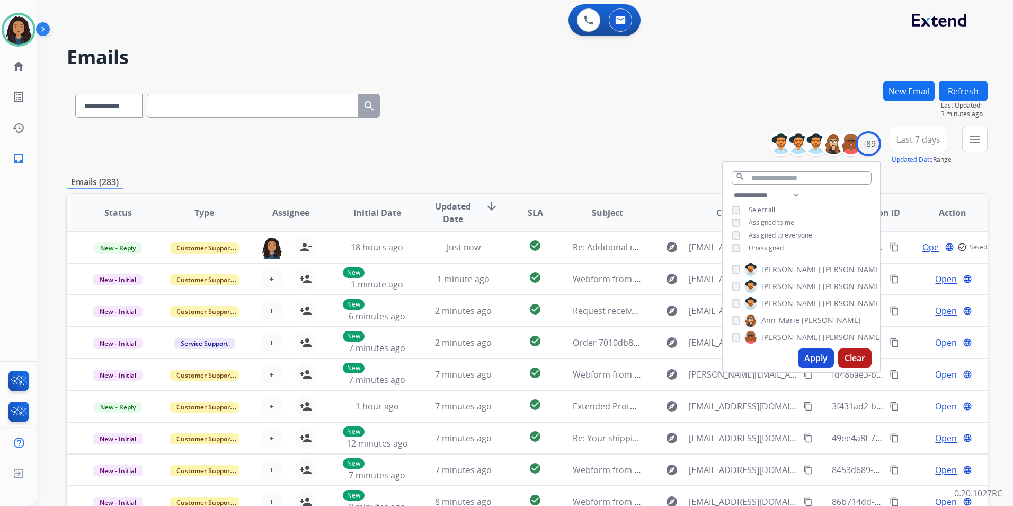
click at [759, 245] on span "Unassigned" at bounding box center [766, 247] width 35 height 9
click at [823, 357] on button "Apply" at bounding box center [816, 357] width 36 height 19
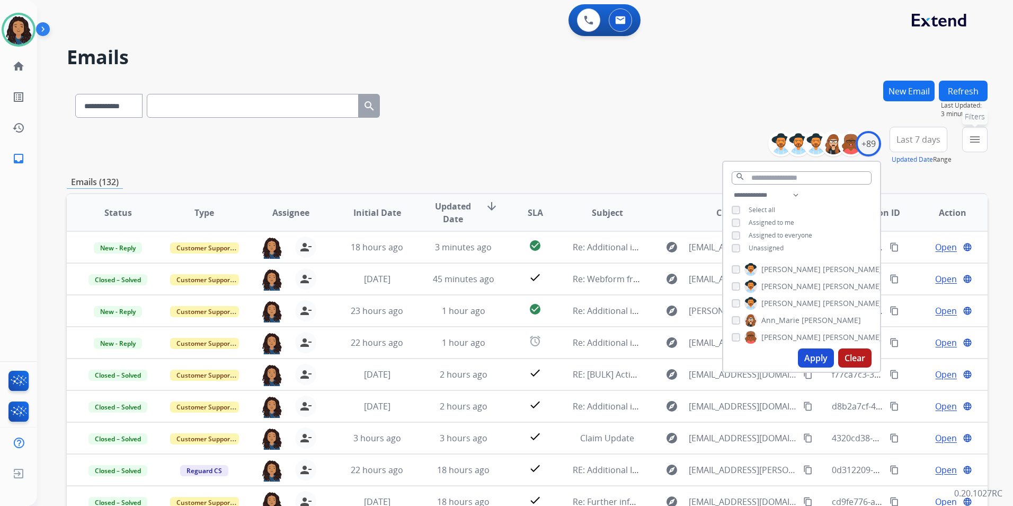
click at [970, 148] on button "menu Filters" at bounding box center [974, 139] width 25 height 25
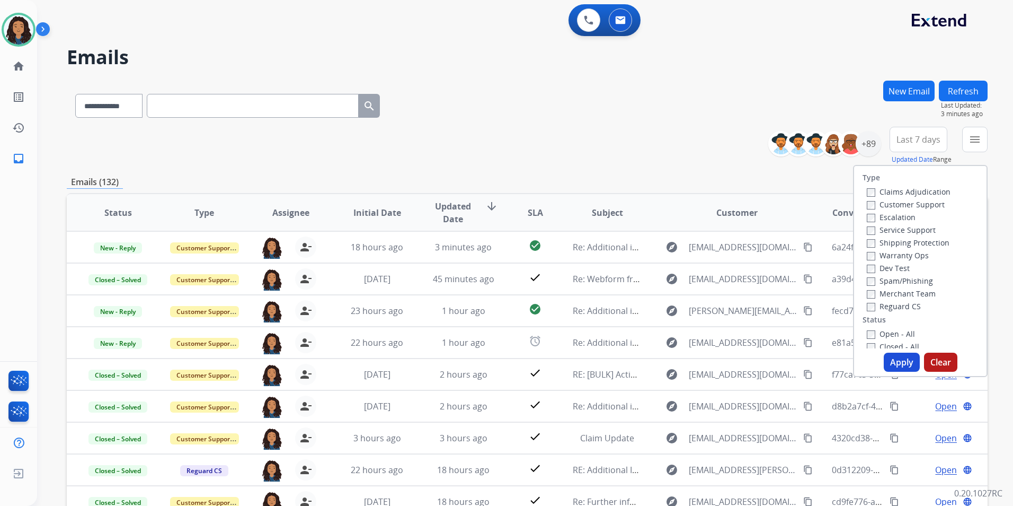
click at [921, 202] on label "Customer Support" at bounding box center [906, 204] width 78 height 10
click at [934, 241] on label "Shipping Protection" at bounding box center [908, 242] width 83 height 10
drag, startPoint x: 906, startPoint y: 300, endPoint x: 908, endPoint y: 312, distance: 11.8
click at [906, 307] on div "Reguard CS" at bounding box center [909, 305] width 84 height 13
click at [902, 307] on label "Reguard CS" at bounding box center [894, 306] width 54 height 10
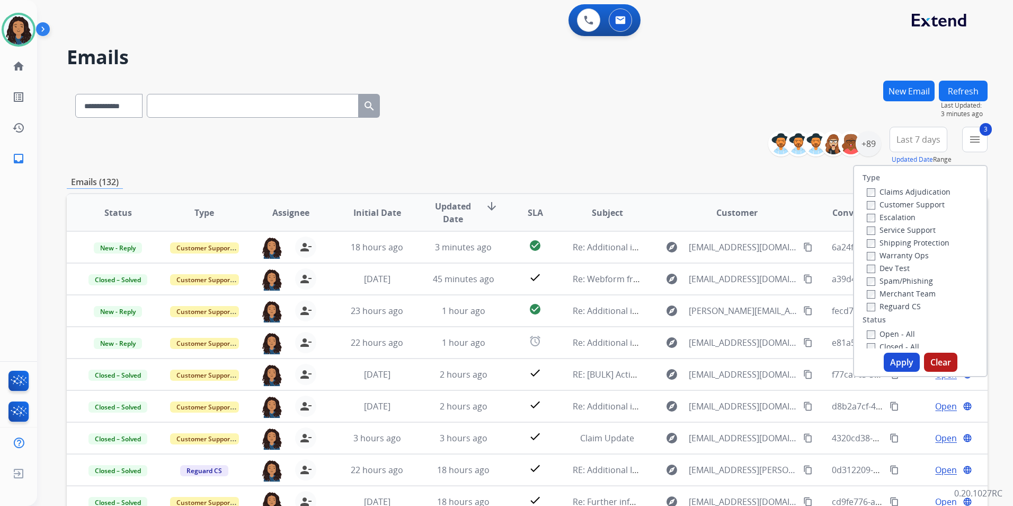
click at [895, 330] on label "Open - All" at bounding box center [891, 334] width 48 height 10
click at [890, 365] on button "Apply" at bounding box center [902, 361] width 36 height 19
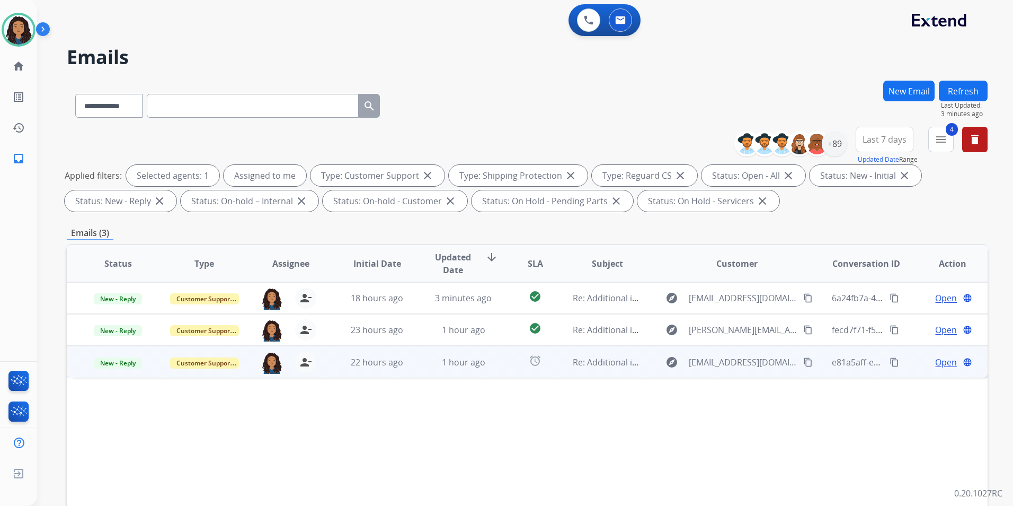
click at [943, 364] on span "Open" at bounding box center [946, 362] width 22 height 13
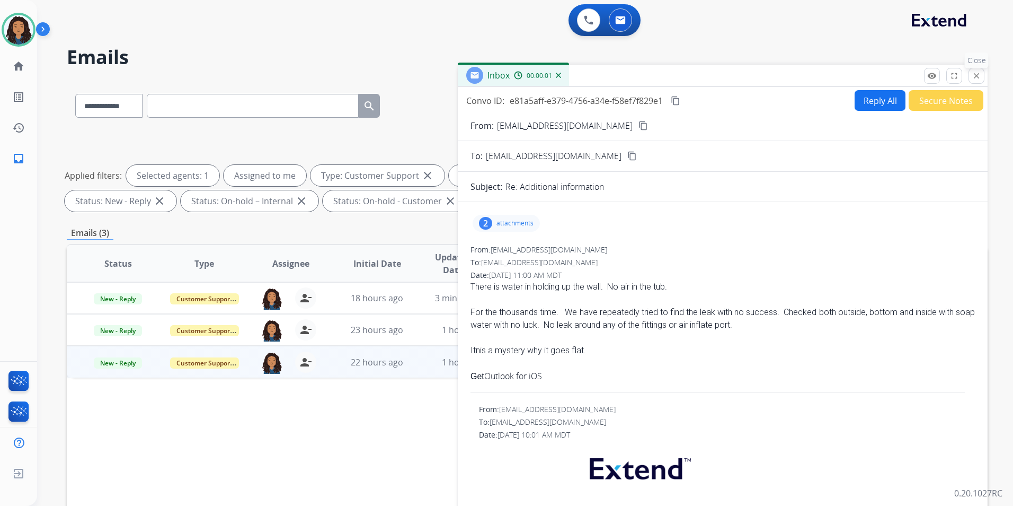
click at [970, 77] on button "close Close" at bounding box center [977, 76] width 16 height 16
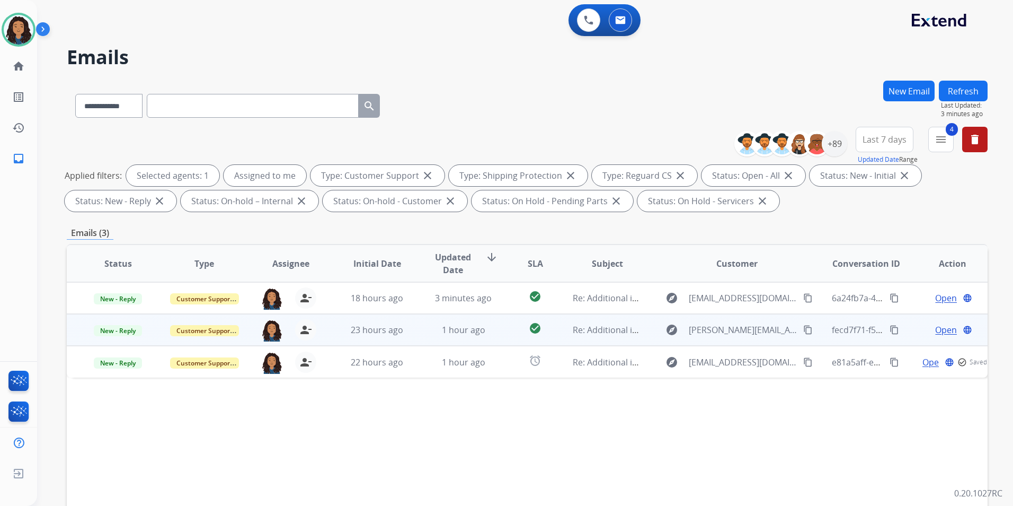
click at [936, 324] on span "Open" at bounding box center [946, 329] width 22 height 13
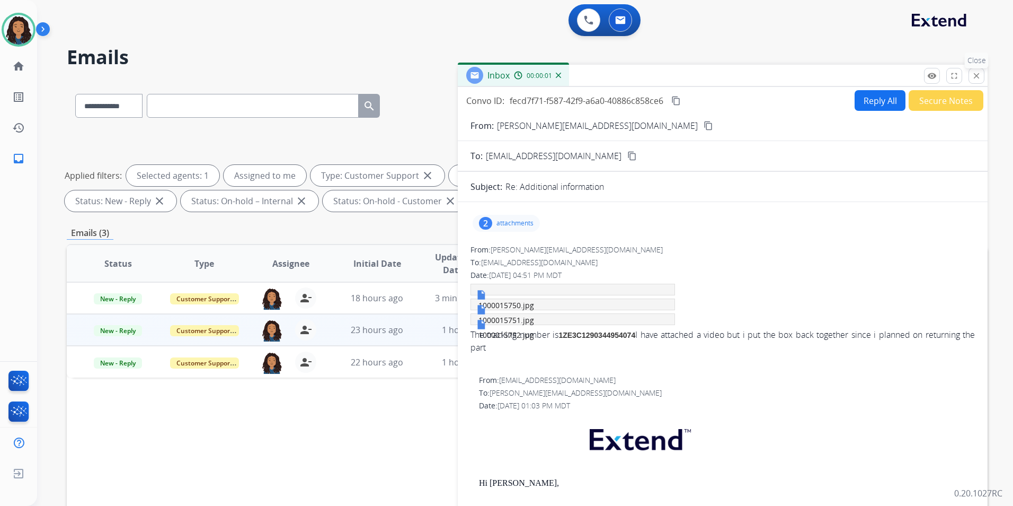
click at [977, 75] on mat-icon "close" at bounding box center [977, 76] width 10 height 10
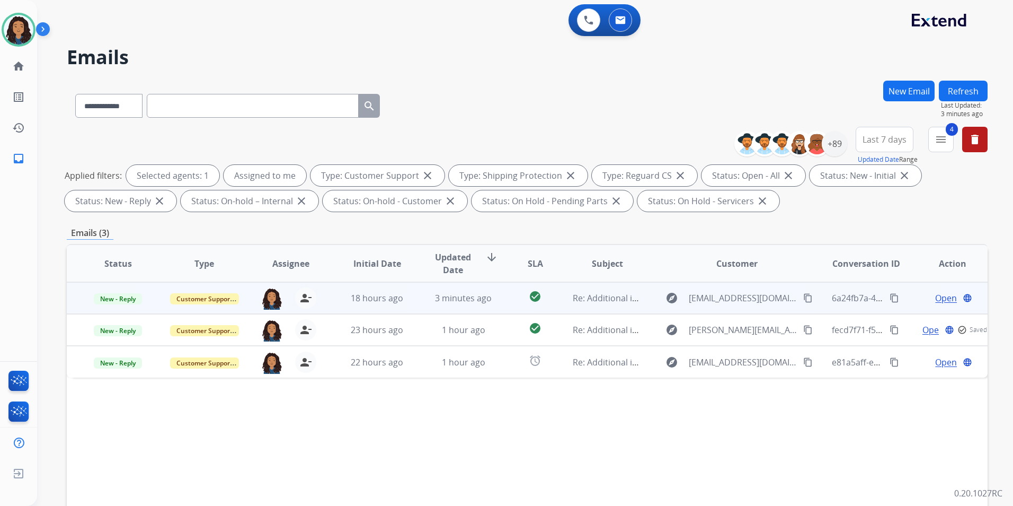
click at [935, 297] on span "Open" at bounding box center [946, 297] width 22 height 13
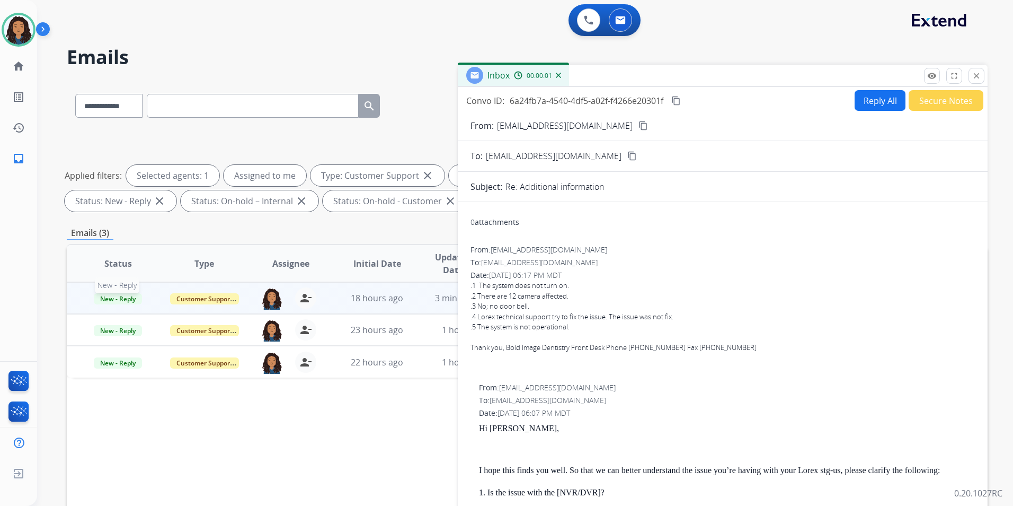
click at [119, 299] on span "New - Reply" at bounding box center [118, 298] width 48 height 11
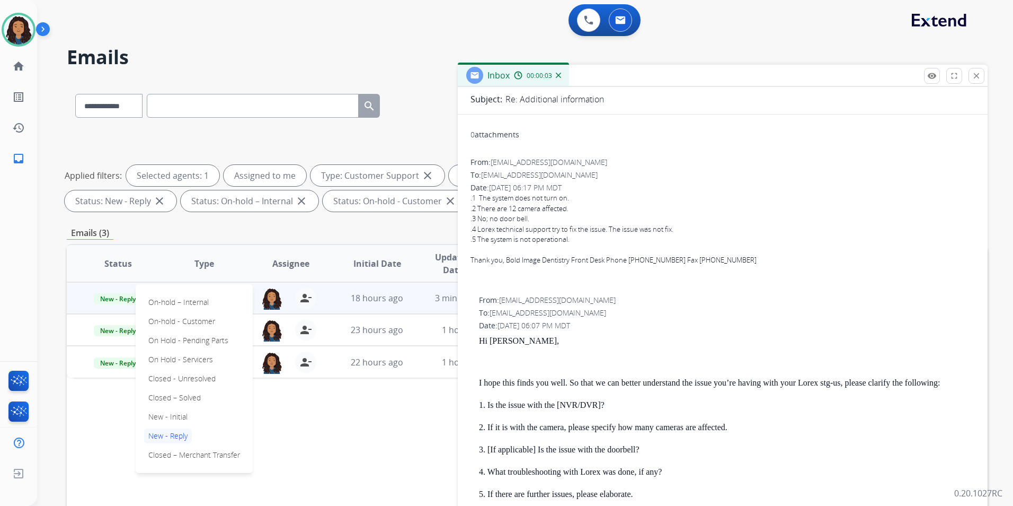
scroll to position [159, 0]
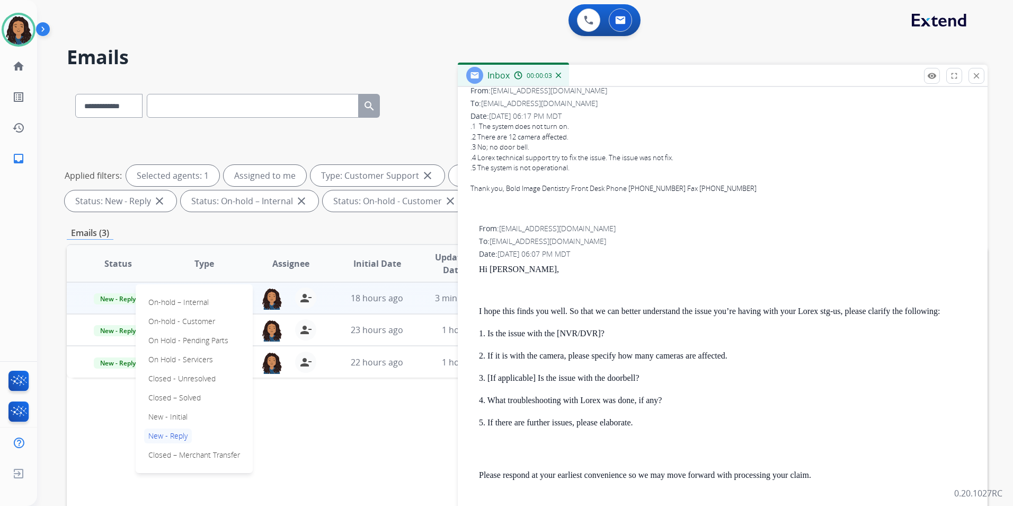
click at [578, 272] on p "Hi [PERSON_NAME]," at bounding box center [727, 269] width 496 height 10
drag, startPoint x: 477, startPoint y: 266, endPoint x: 568, endPoint y: 315, distance: 103.2
click at [568, 315] on div "From: [EMAIL_ADDRESS][DOMAIN_NAME] To: [EMAIL_ADDRESS][DOMAIN_NAME] Date: [DATE…" at bounding box center [723, 477] width 505 height 508
drag, startPoint x: 568, startPoint y: 315, endPoint x: 561, endPoint y: 311, distance: 7.8
copy div "Hi [PERSON_NAME], I hope this finds you well."
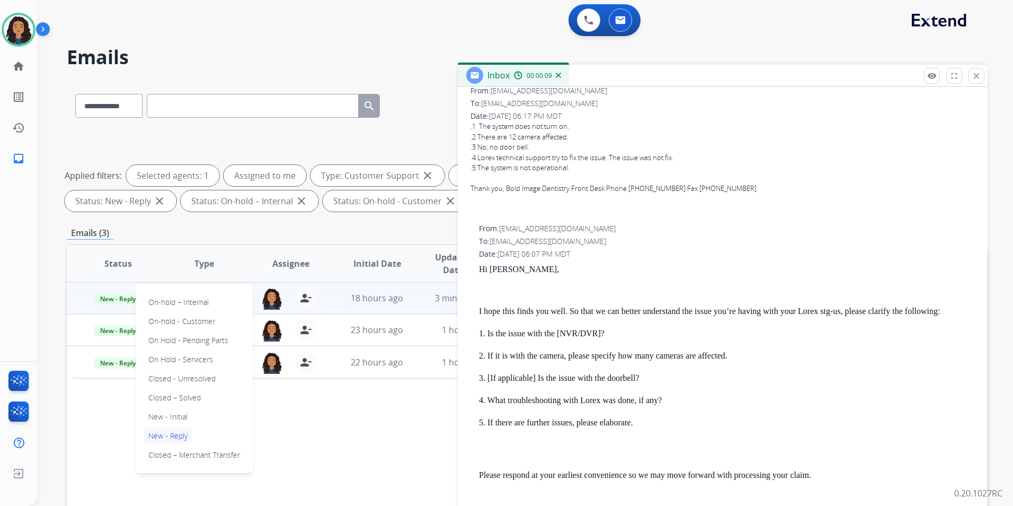
drag, startPoint x: 686, startPoint y: 217, endPoint x: 616, endPoint y: 229, distance: 71.0
click at [686, 216] on div "From: [EMAIL_ADDRESS][DOMAIN_NAME] To: [EMAIL_ADDRESS][DOMAIN_NAME] Date: [DATE…" at bounding box center [723, 407] width 505 height 645
click at [242, 241] on div "**********" at bounding box center [527, 367] width 921 height 573
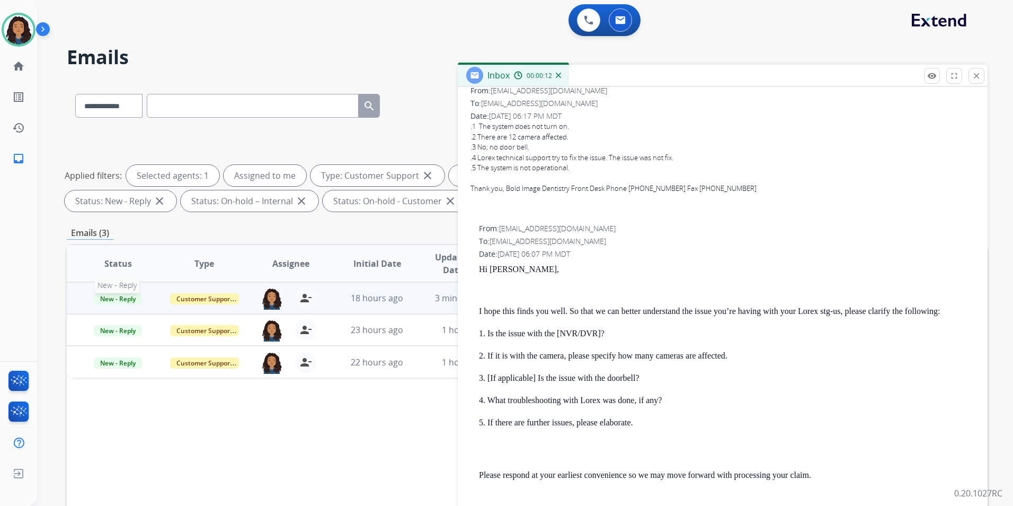
drag, startPoint x: 124, startPoint y: 296, endPoint x: 132, endPoint y: 296, distance: 8.0
click at [125, 296] on span "New - Reply" at bounding box center [118, 298] width 48 height 11
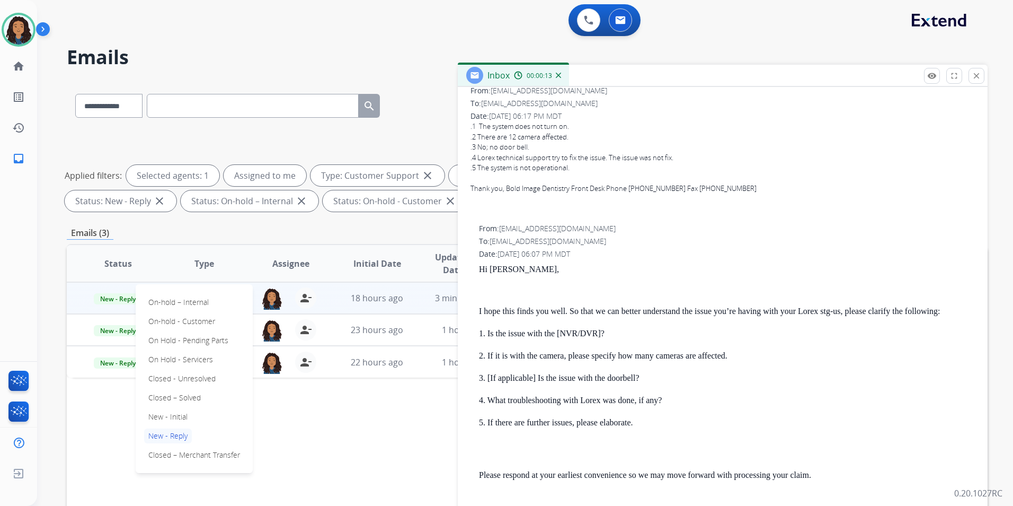
click at [183, 396] on p "Closed – Solved" at bounding box center [174, 397] width 61 height 15
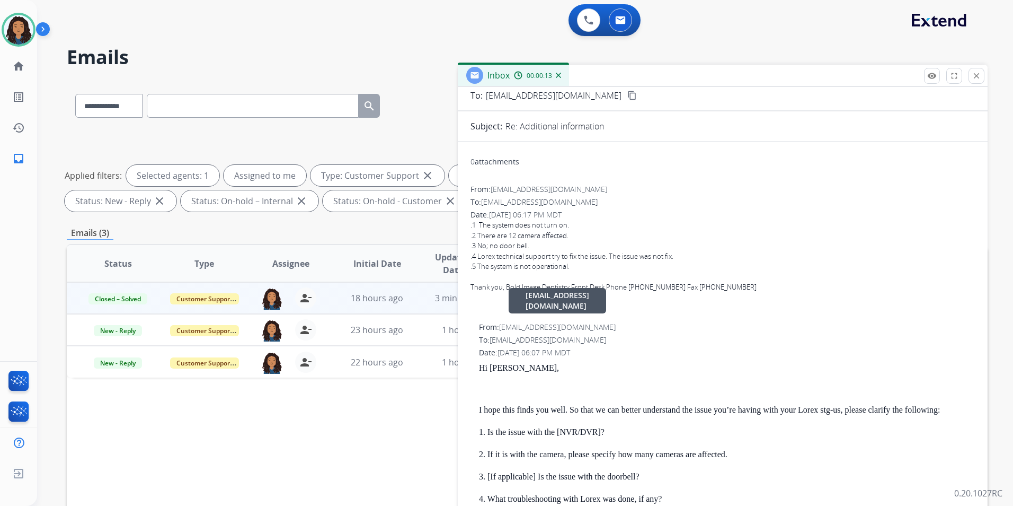
scroll to position [0, 0]
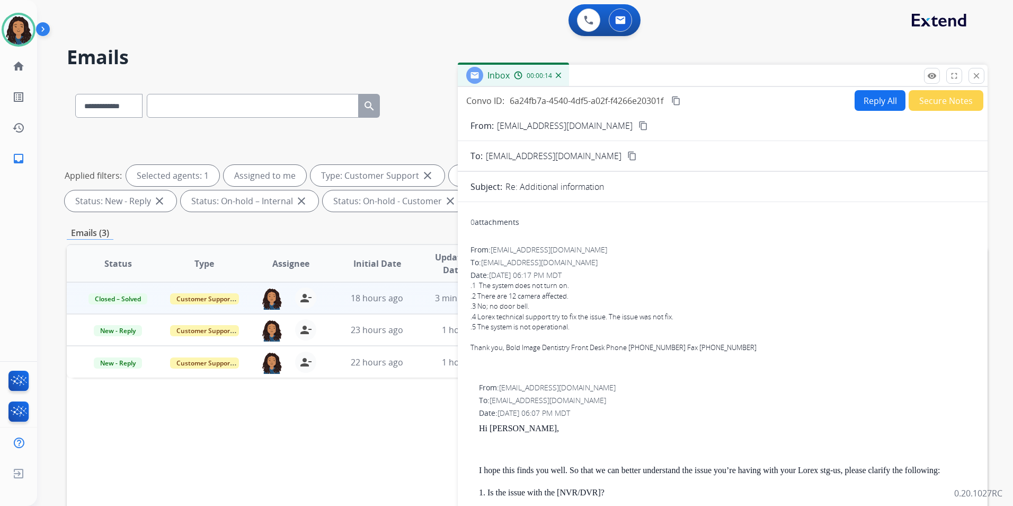
click at [941, 105] on button "Secure Notes" at bounding box center [946, 100] width 75 height 21
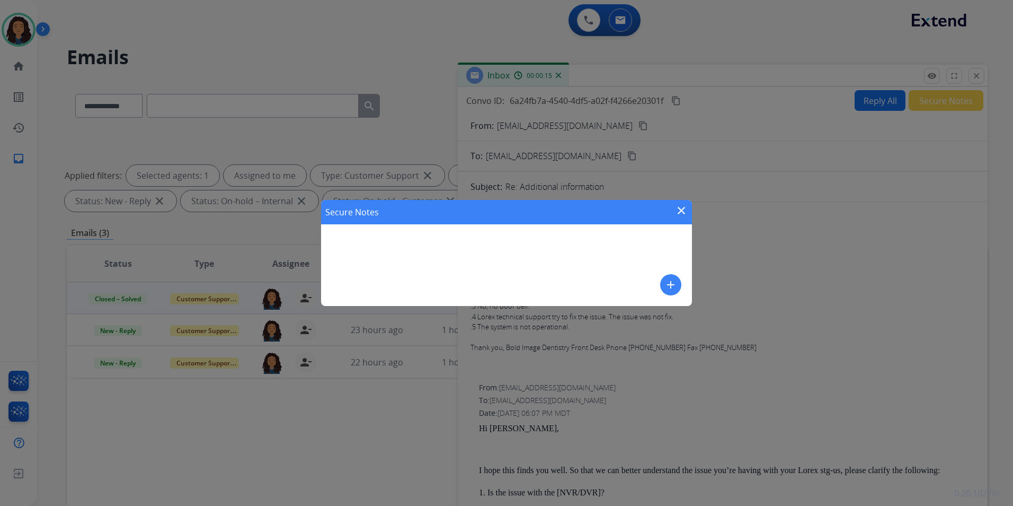
click at [673, 278] on button "add" at bounding box center [670, 284] width 21 height 21
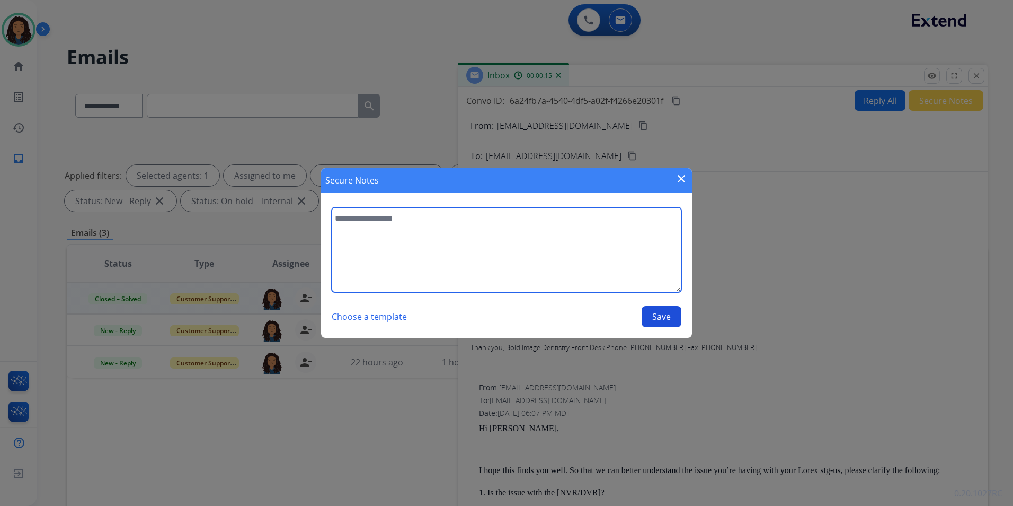
click at [537, 265] on textarea at bounding box center [507, 249] width 350 height 85
type textarea "**********"
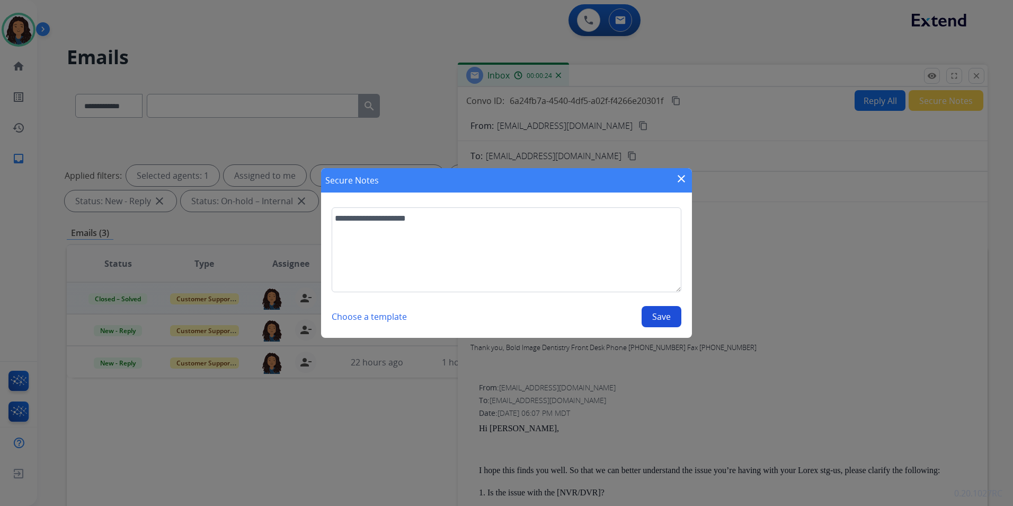
click at [671, 314] on button "Save" at bounding box center [662, 316] width 40 height 21
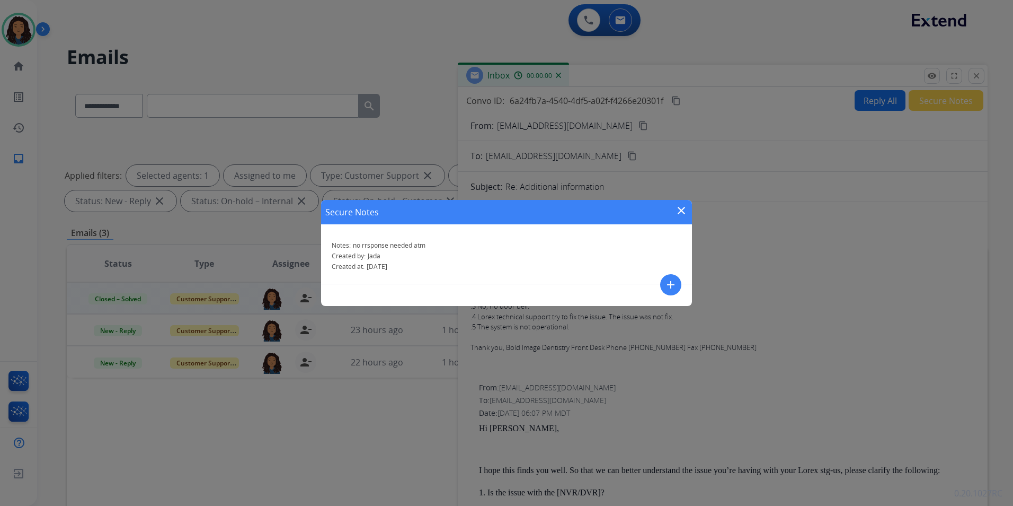
click at [678, 209] on mat-icon "close" at bounding box center [681, 210] width 13 height 13
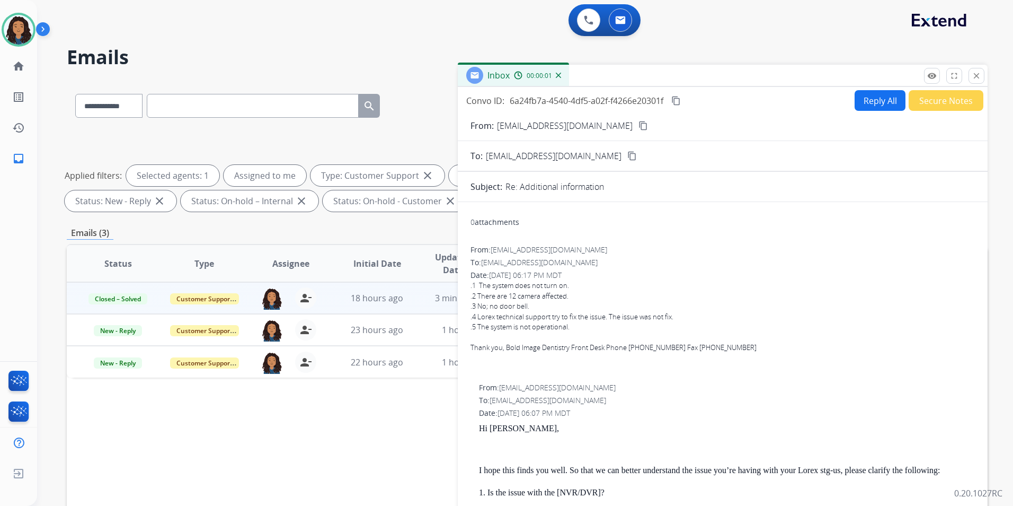
click at [979, 73] on mat-icon "close" at bounding box center [977, 76] width 10 height 10
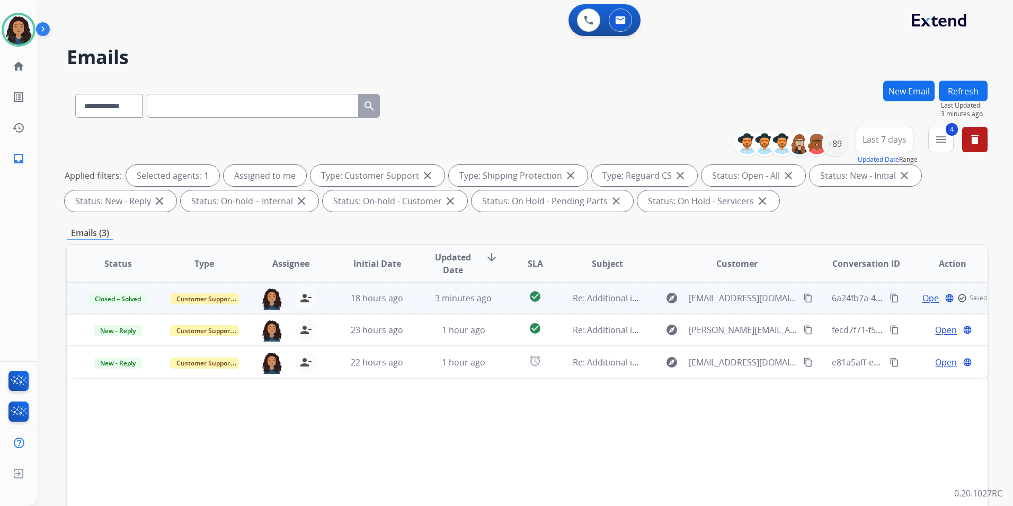
click at [966, 86] on button "Refresh" at bounding box center [963, 91] width 49 height 21
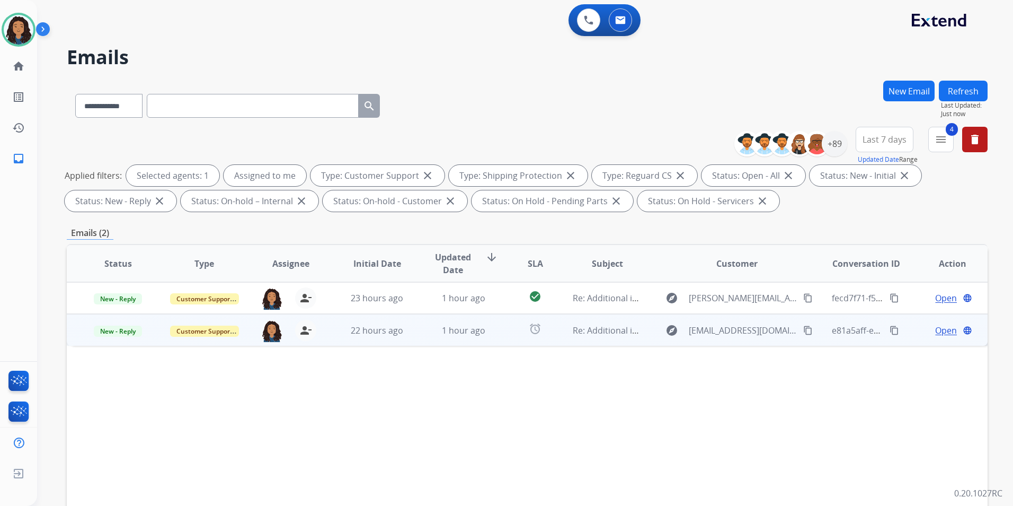
click at [944, 333] on span "Open" at bounding box center [946, 330] width 22 height 13
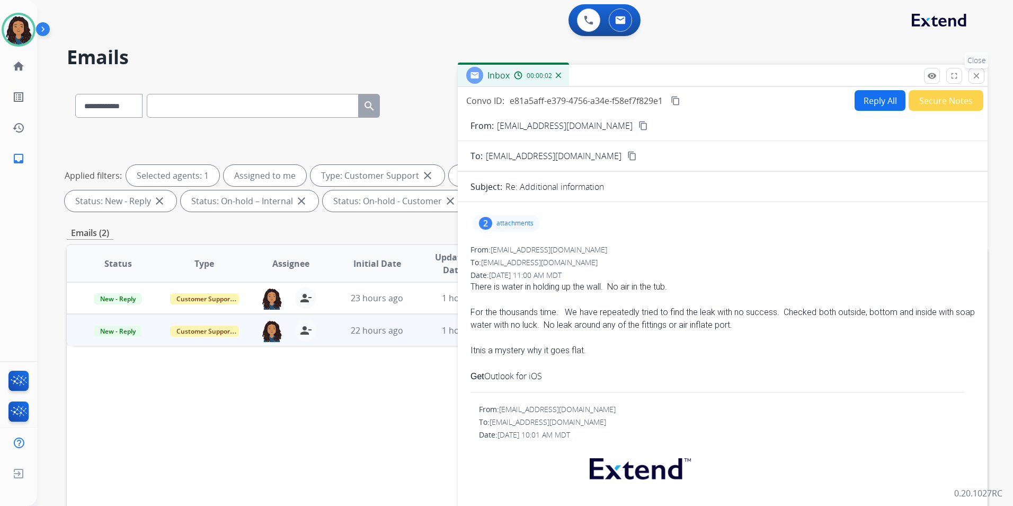
click at [970, 73] on button "close Close" at bounding box center [977, 76] width 16 height 16
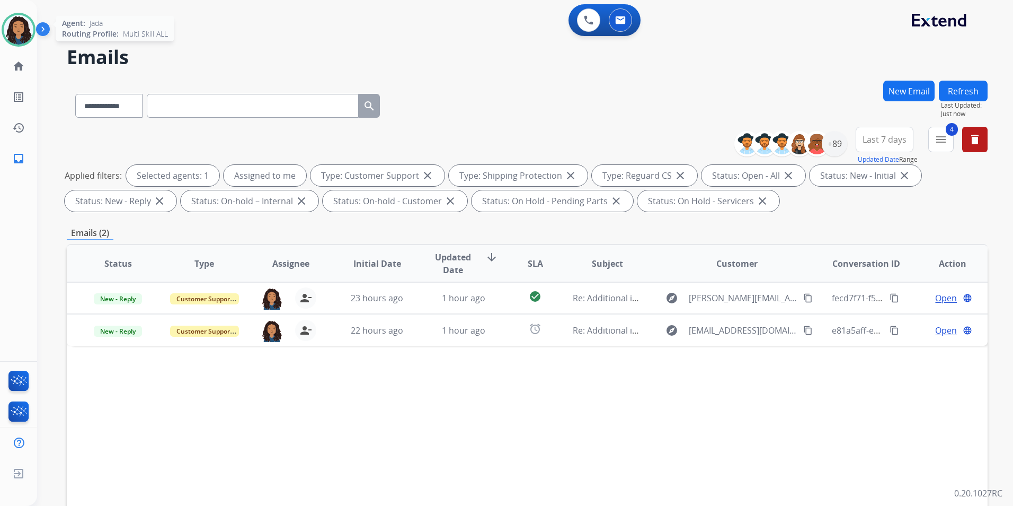
click at [25, 23] on img at bounding box center [19, 30] width 30 height 30
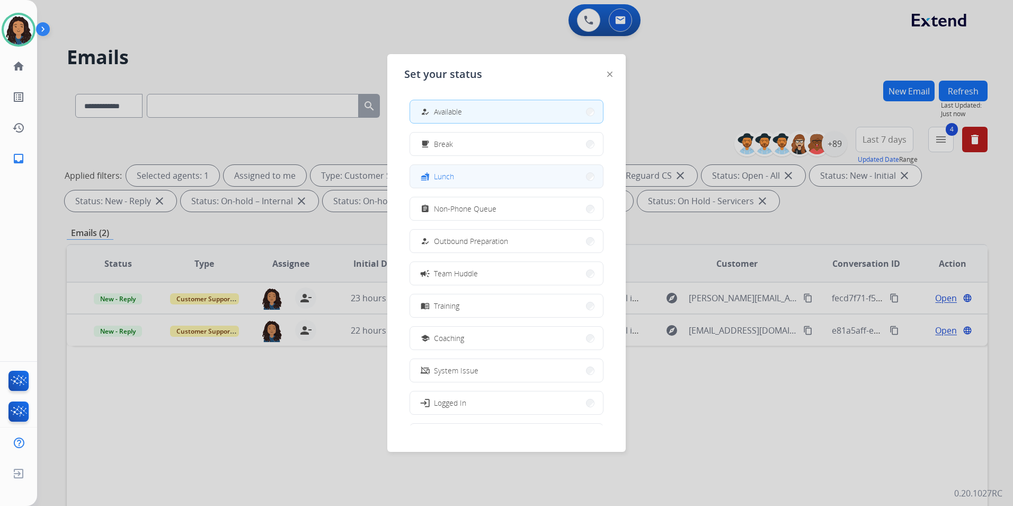
click at [510, 174] on button "fastfood Lunch" at bounding box center [506, 176] width 193 height 23
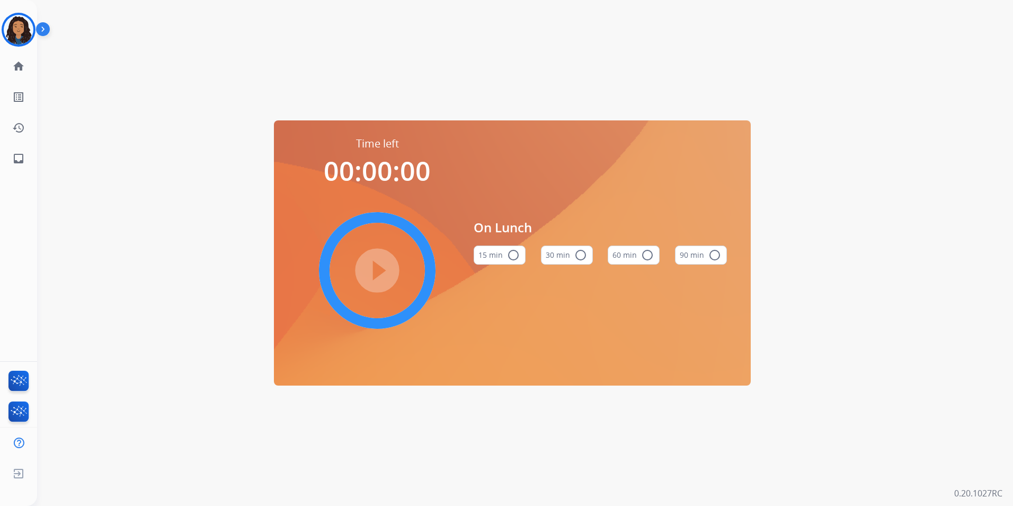
click at [639, 254] on button "60 min radio_button_unchecked" at bounding box center [634, 254] width 52 height 19
drag, startPoint x: 380, startPoint y: 272, endPoint x: 487, endPoint y: 229, distance: 115.1
click at [379, 271] on mat-icon "play_circle_filled" at bounding box center [377, 270] width 13 height 13
